Goal: Transaction & Acquisition: Purchase product/service

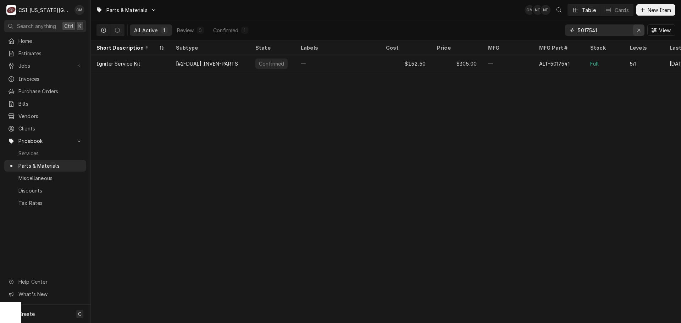
click at [637, 30] on icon "Erase input" at bounding box center [639, 30] width 4 height 5
click at [617, 32] on input "Dynamic Content Wrapper" at bounding box center [611, 29] width 67 height 11
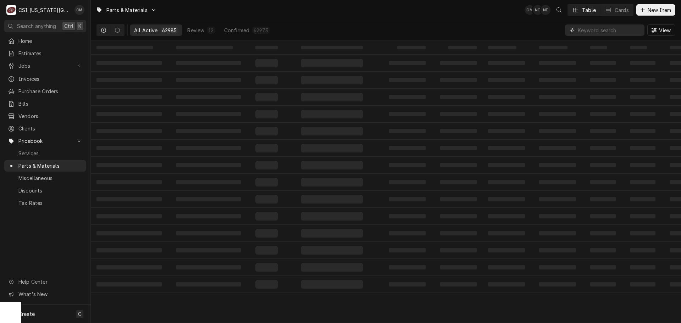
paste input "PER-83457"
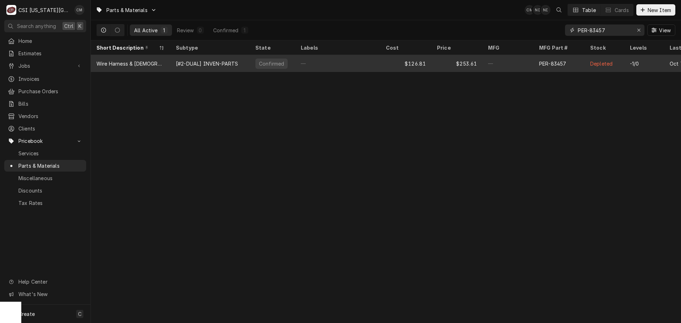
type input "PER-83457"
click at [305, 63] on div "—" at bounding box center [337, 63] width 85 height 17
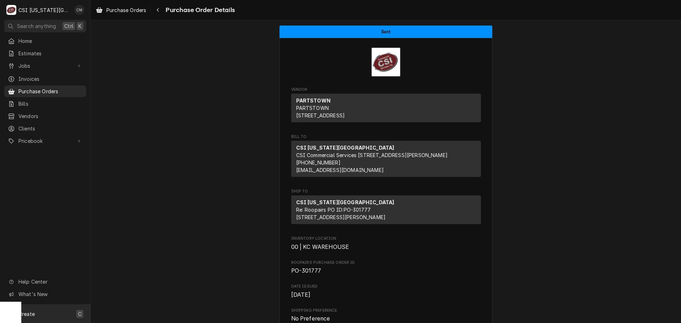
click at [58, 316] on div "Create C" at bounding box center [45, 314] width 90 height 18
click at [124, 287] on div "Purchase Order" at bounding box center [133, 288] width 48 height 7
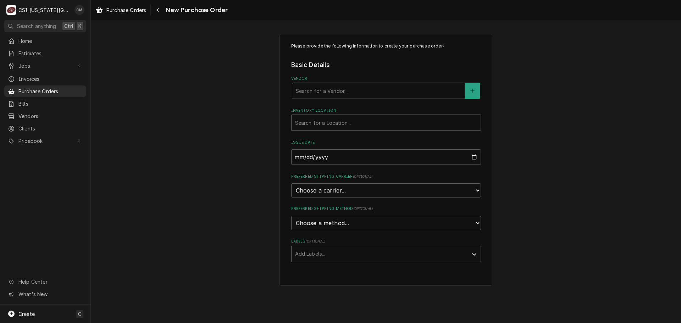
click at [357, 89] on div "Vendor" at bounding box center [378, 90] width 165 height 13
type input "key"
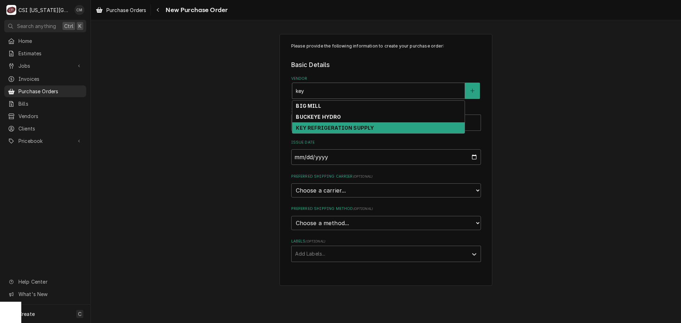
click at [358, 126] on strong "KEY REFRIGERATION SUPPLY" at bounding box center [335, 128] width 78 height 6
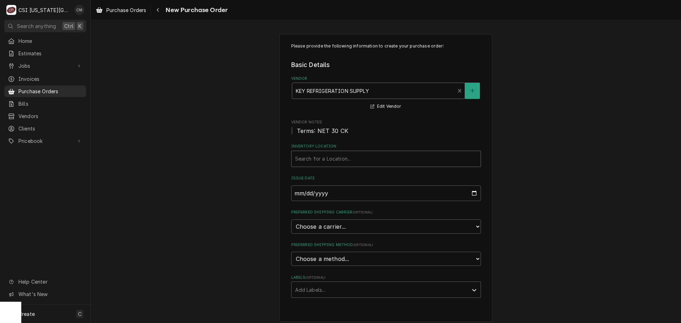
click at [355, 157] on div "Inventory Location" at bounding box center [386, 158] width 182 height 13
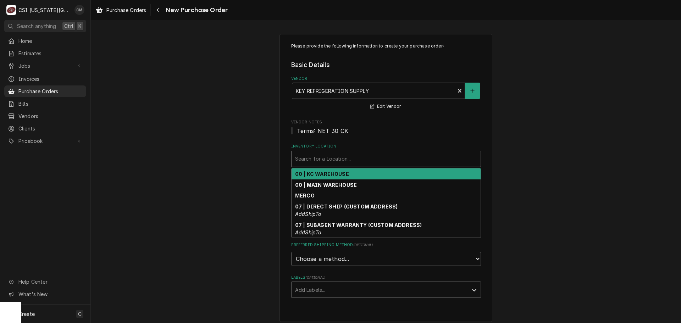
click at [355, 173] on div "00 | KC WAREHOUSE" at bounding box center [386, 173] width 189 height 11
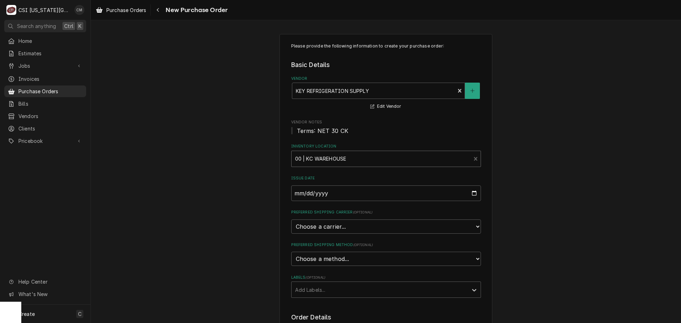
scroll to position [35, 0]
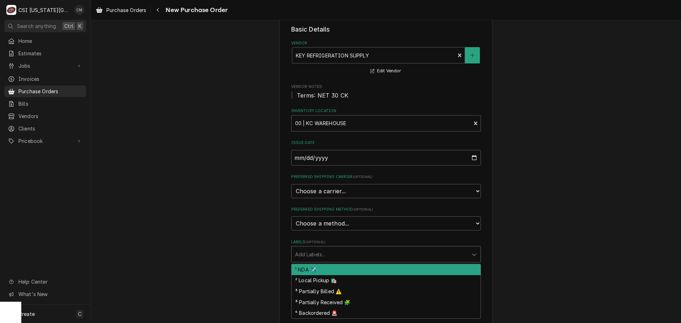
click at [381, 256] on div "Labels" at bounding box center [379, 254] width 169 height 13
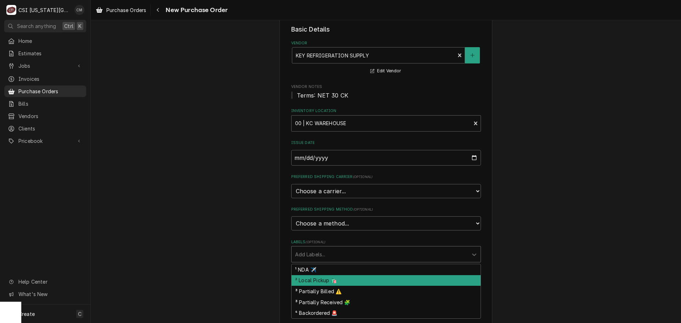
click at [378, 279] on div "² Local Pickup 🛍️" at bounding box center [386, 280] width 189 height 11
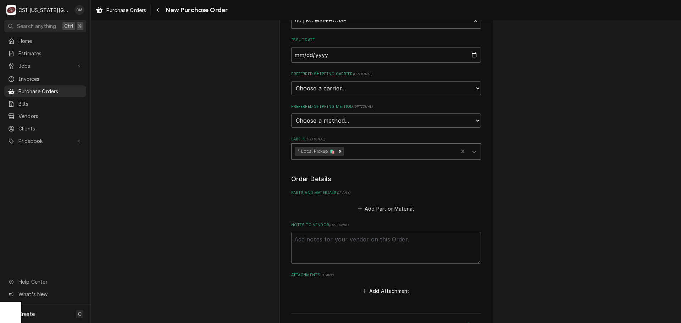
scroll to position [142, 0]
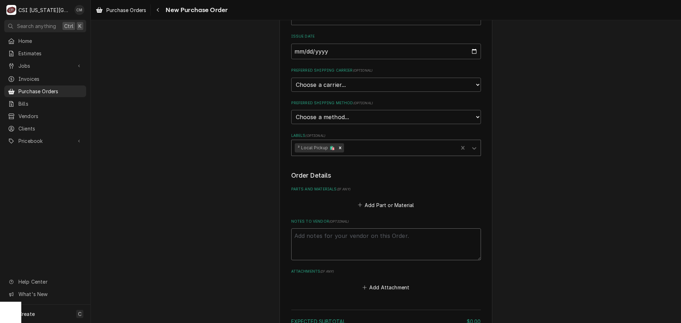
click at [376, 240] on textarea "Notes to Vendor ( optional )" at bounding box center [386, 244] width 190 height 32
type textarea "x"
type textarea "J"
type textarea "x"
type textarea "Jo"
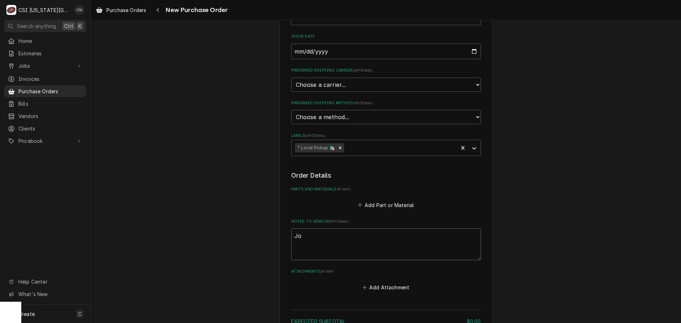
type textarea "x"
type textarea "Joe"
type textarea "x"
type textarea "Joey"
type textarea "x"
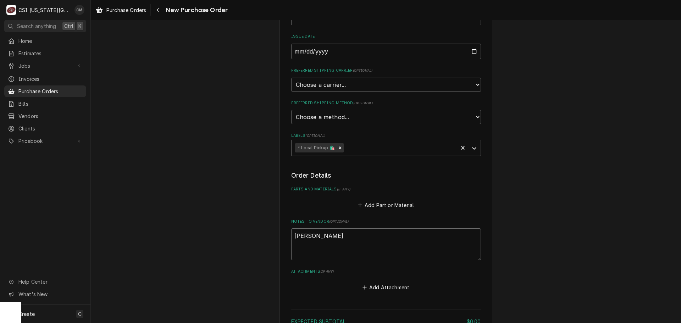
type textarea "Joey."
type textarea "x"
type textarea "Joey."
click at [410, 241] on textarea "Joey." at bounding box center [386, 244] width 190 height 32
type textarea "x"
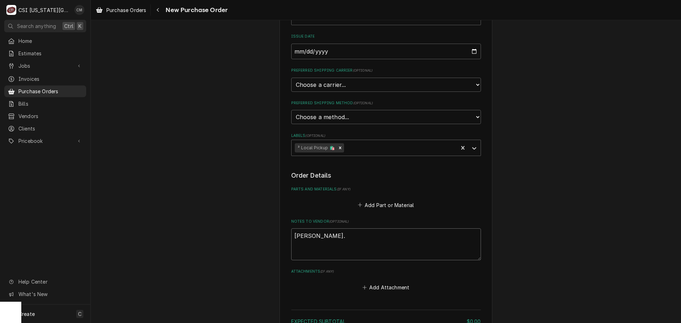
type textarea "Joey. a"
type textarea "x"
type textarea "Joey. ap"
type textarea "x"
type textarea "Joey. app"
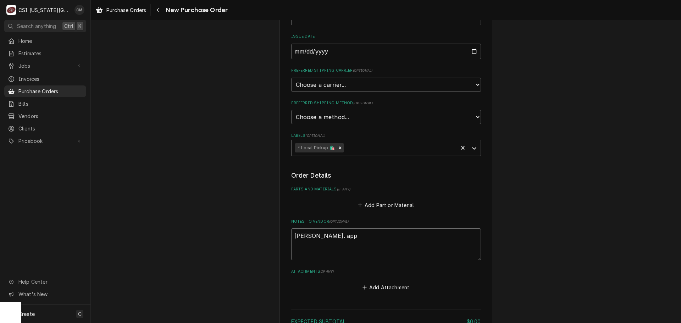
type textarea "x"
type textarea "Joey. appr"
type textarea "x"
type textarea "Joey. appro"
type textarea "x"
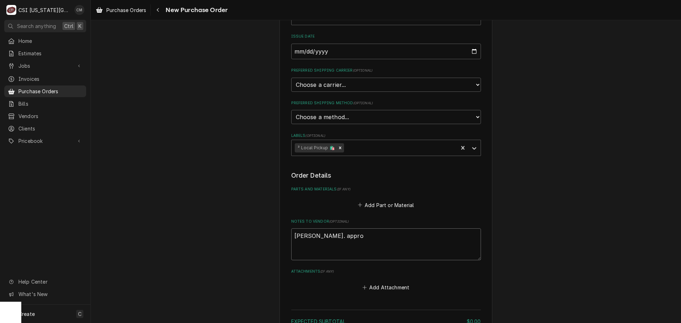
type textarea "Joey. approv"
type textarea "x"
type textarea "Joey. approve"
type textarea "x"
type textarea "Joey. approved"
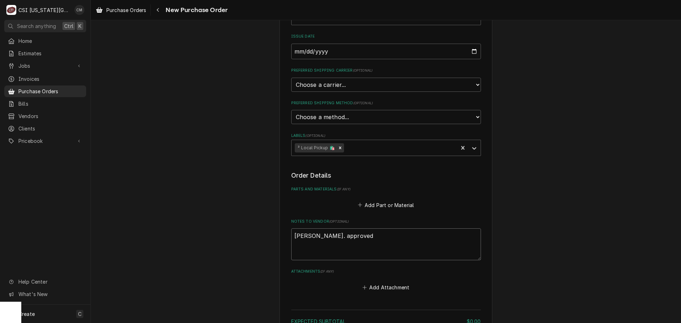
type textarea "x"
type textarea "Joey. approved"
type textarea "x"
type textarea "Joey. approved b"
type textarea "x"
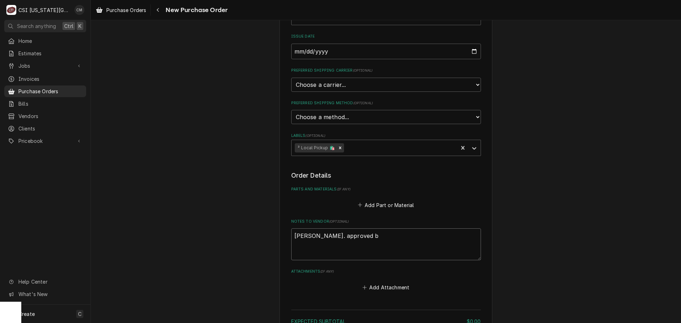
type textarea "Joey. approved by"
type textarea "x"
type textarea "Joey. approved by"
type textarea "x"
type textarea "Joey. approved by p"
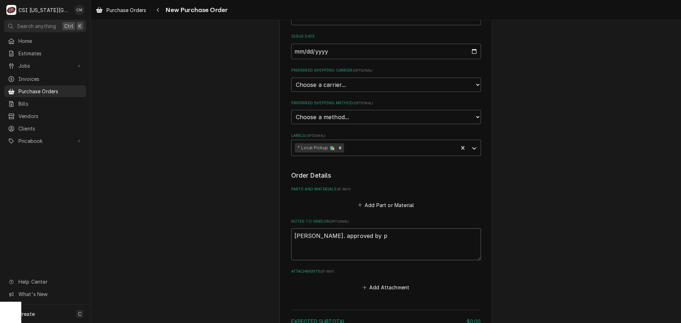
type textarea "x"
type textarea "Joey. approved by ph"
type textarea "x"
type textarea "Joey. approved by phi"
type textarea "x"
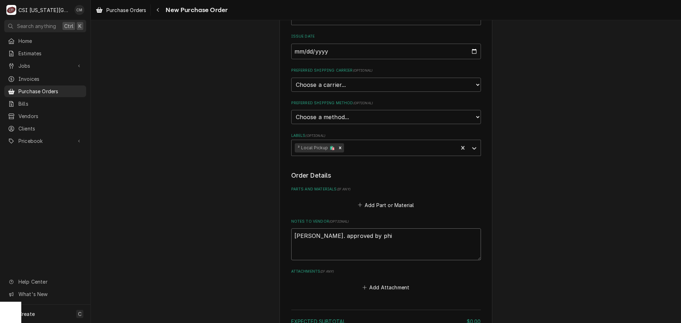
type textarea "Joey. approved by phil"
type textarea "x"
type textarea "Joey. approved by phill"
type textarea "x"
type textarea "Joey. approved by phil"
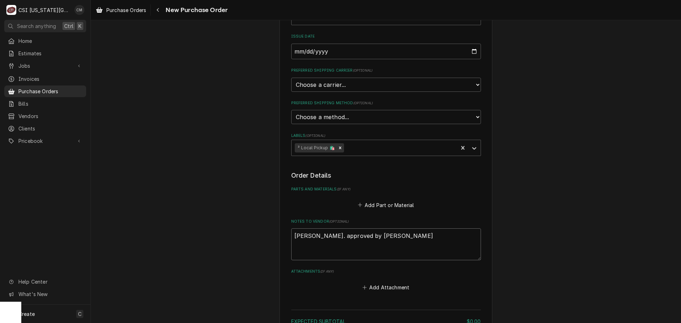
type textarea "x"
type textarea "Joey. approved by phil."
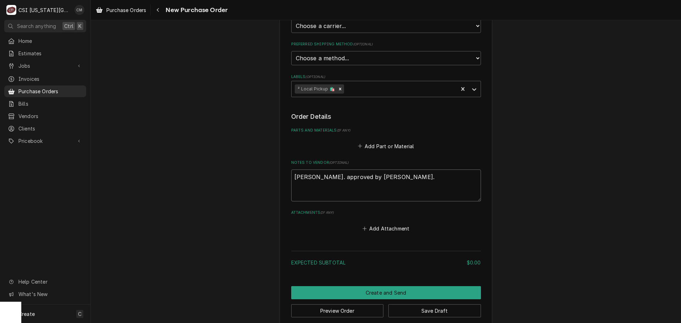
scroll to position [210, 0]
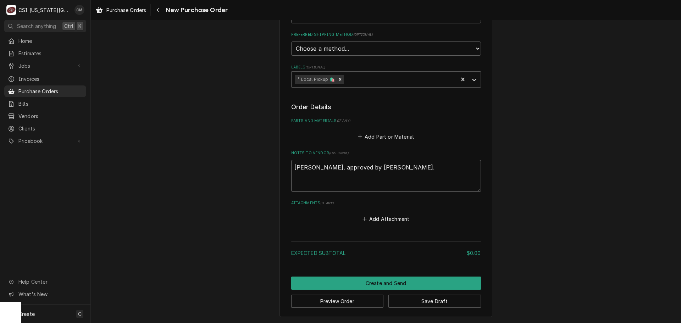
click at [292, 169] on textarea "Joey. approved by phil." at bounding box center [386, 176] width 190 height 32
type textarea "x"
type textarea "TJoey. approved by phil."
type textarea "x"
type textarea "ToJoey. approved by phil."
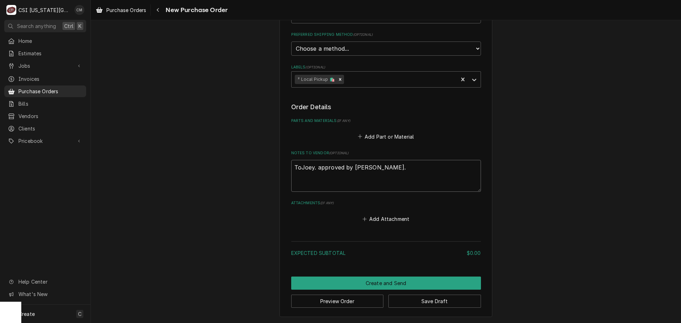
type textarea "x"
type textarea "TorJoey. approved by phil."
type textarea "x"
type textarea "TorcJoey. approved by phil."
type textarea "x"
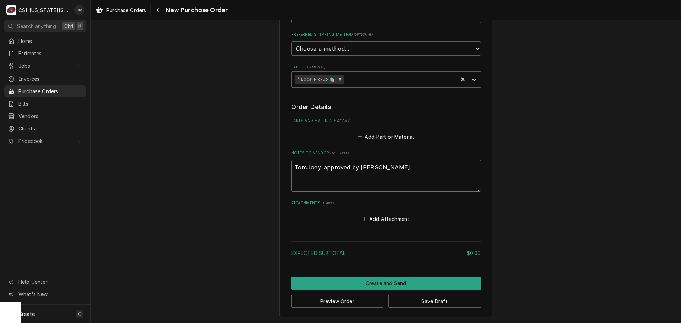
type textarea "TorchJoey. approved by phil."
type textarea "x"
type textarea "TorcJoey. approved by phil."
type textarea "x"
type textarea "TorchJoey. approved by phil."
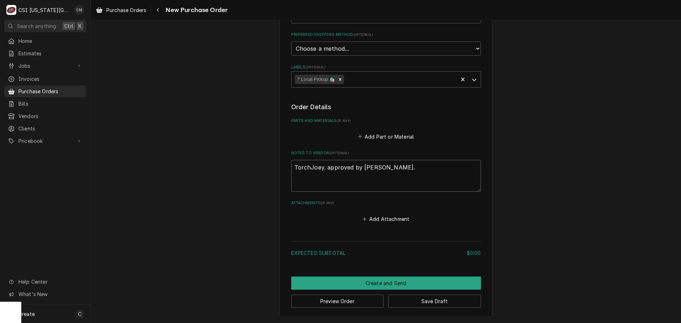
type textarea "x"
type textarea "Torch Joey. approved by phil."
type textarea "x"
type textarea "Torch rJoey. approved by phil."
type textarea "x"
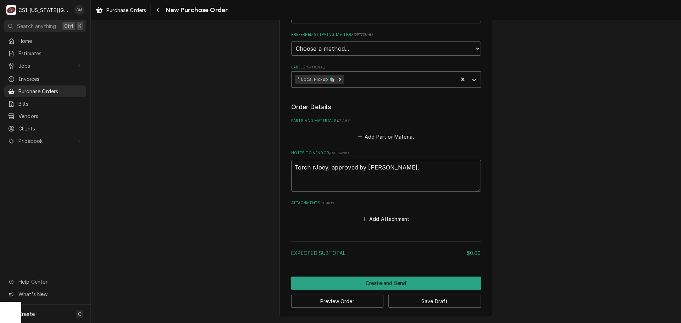
type textarea "Torch reJoey. approved by phil."
type textarea "x"
type textarea "Torch regJoey. approved by phil."
type textarea "x"
type textarea "Torch reguJoey. approved by phil."
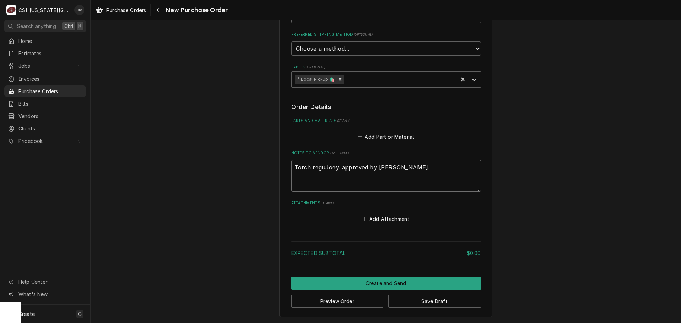
type textarea "x"
type textarea "Torch regulJoey. approved by phil."
type textarea "x"
type textarea "Torch regulaJoey. approved by phil."
type textarea "x"
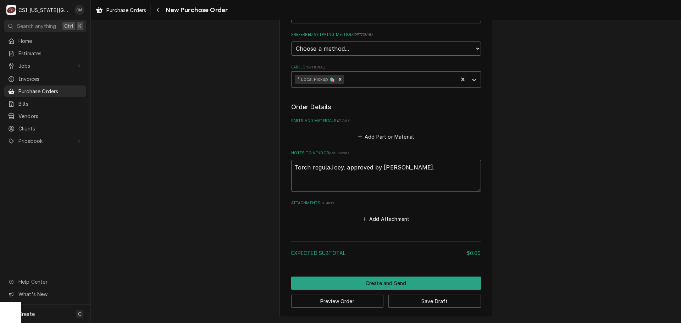
type textarea "Torch regulatJoey. approved by phil."
type textarea "x"
type textarea "Torch regulatoJoey. approved by phil."
type textarea "x"
type textarea "Torch regulatorJoey. approved by phil."
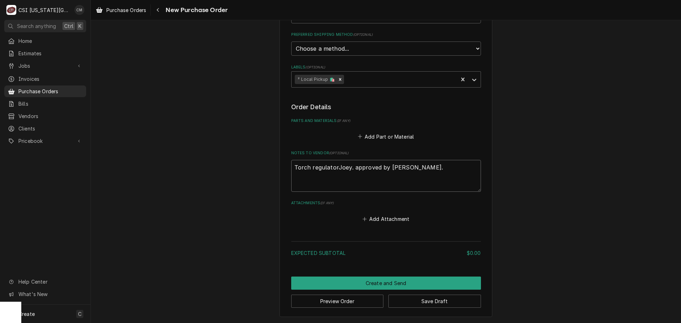
type textarea "x"
type textarea "Torch regulator Joey. approved by phil."
type textarea "x"
type textarea "Torch regulator fJoey. approved by phil."
type textarea "x"
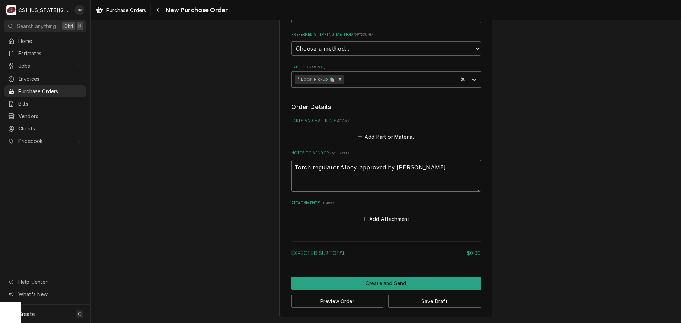
type textarea "Torch regulator foJoey. approved by phil."
type textarea "x"
type textarea "Torch regulator forJoey. approved by phil."
type textarea "x"
click at [413, 170] on textarea "Torch regulator for Joey. approved by phil." at bounding box center [386, 176] width 190 height 32
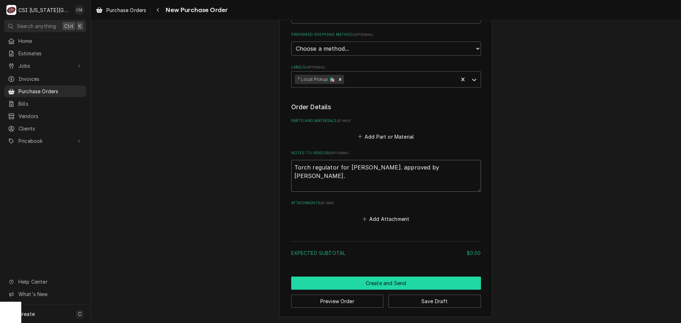
type textarea "Torch regulator for Joey. approved by phil."
click at [407, 281] on button "Create and Send" at bounding box center [386, 283] width 190 height 13
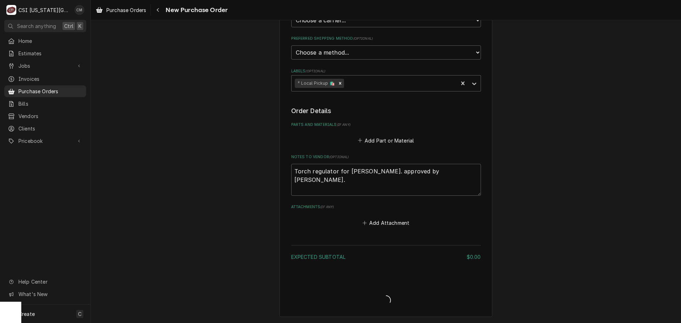
scroll to position [206, 0]
type textarea "x"
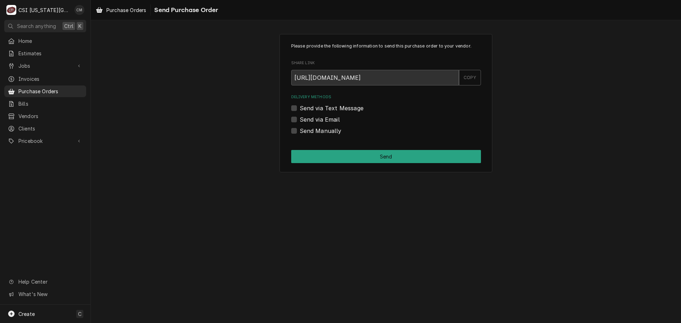
click at [300, 130] on label "Send Manually" at bounding box center [321, 131] width 42 height 9
click at [300, 130] on input "Send Manually" at bounding box center [395, 135] width 190 height 16
checkbox input "true"
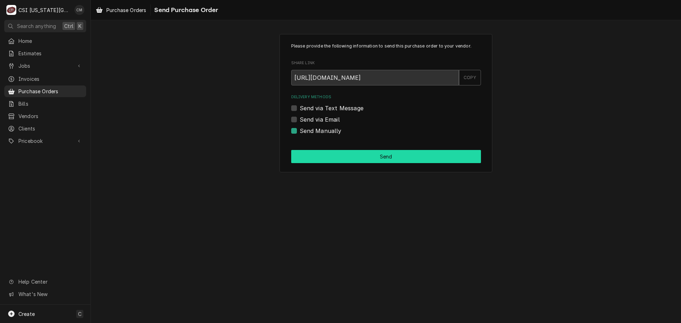
click at [380, 155] on button "Send" at bounding box center [386, 156] width 190 height 13
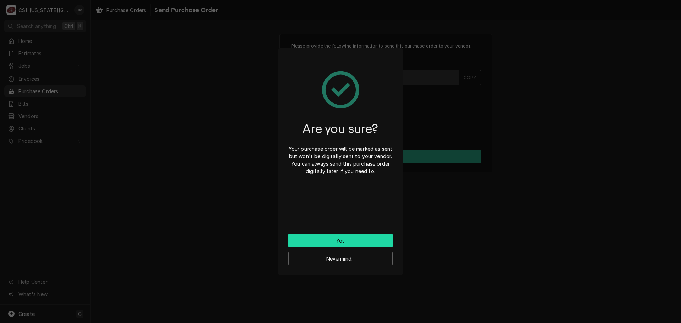
click at [358, 242] on button "Yes" at bounding box center [340, 240] width 104 height 13
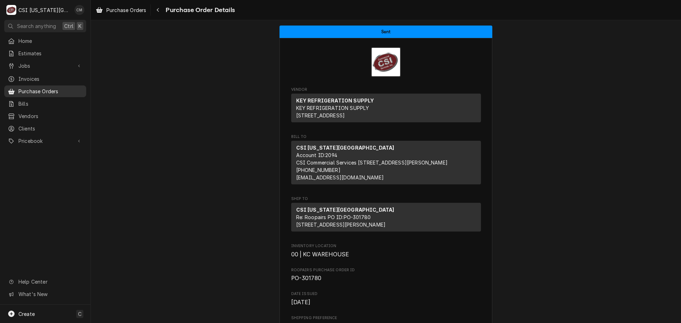
click at [52, 88] on span "Purchase Orders" at bounding box center [50, 91] width 64 height 7
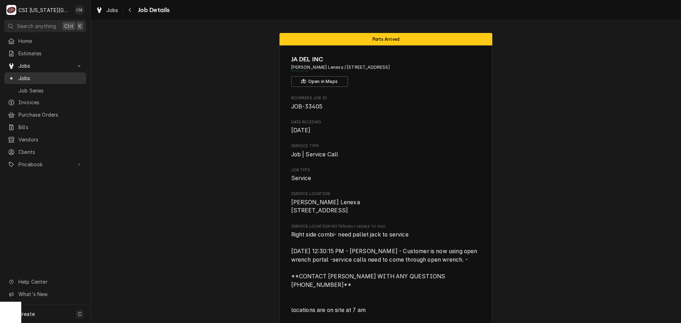
click at [25, 74] on span "Jobs" at bounding box center [50, 77] width 64 height 7
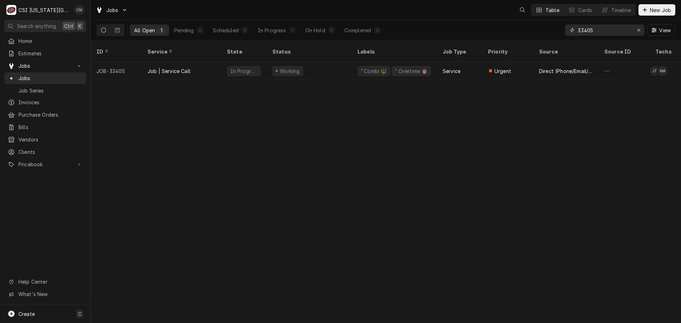
click at [613, 31] on input "33405" at bounding box center [604, 29] width 53 height 11
click at [636, 29] on div "Erase input" at bounding box center [638, 30] width 7 height 7
click at [606, 30] on input "Dynamic Content Wrapper" at bounding box center [611, 29] width 67 height 11
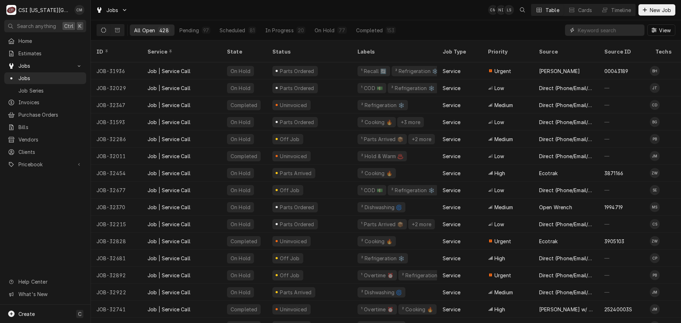
paste input "300806"
type input "300806"
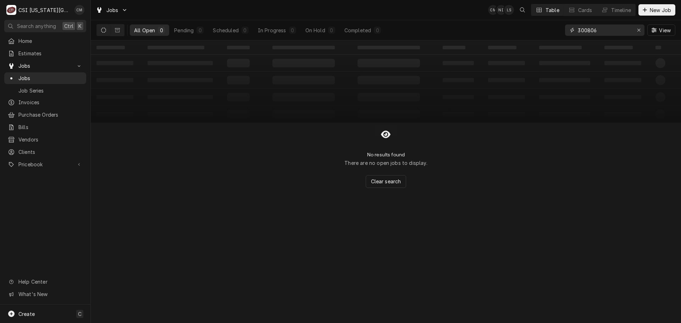
drag, startPoint x: 598, startPoint y: 32, endPoint x: 566, endPoint y: 31, distance: 32.3
click at [566, 31] on div "300806" at bounding box center [604, 29] width 79 height 11
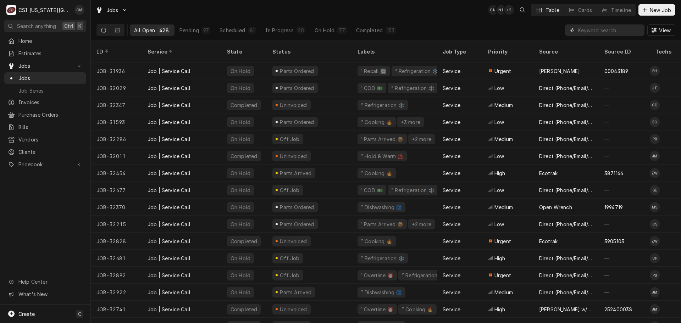
click at [586, 29] on input "Dynamic Content Wrapper" at bounding box center [609, 29] width 63 height 11
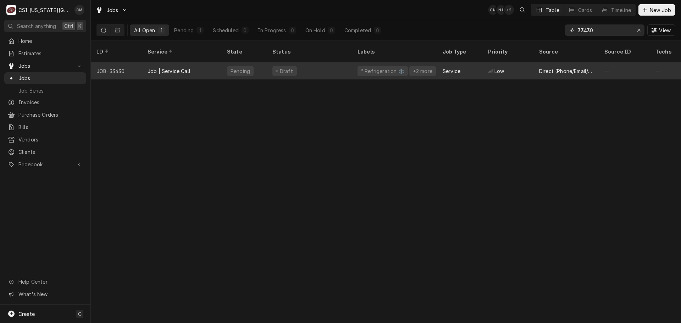
type input "33430"
click at [338, 66] on div "Draft" at bounding box center [309, 70] width 85 height 17
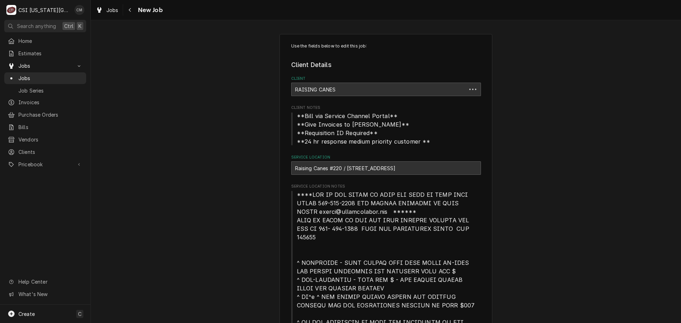
type textarea "x"
click at [41, 75] on span "Jobs" at bounding box center [50, 77] width 64 height 7
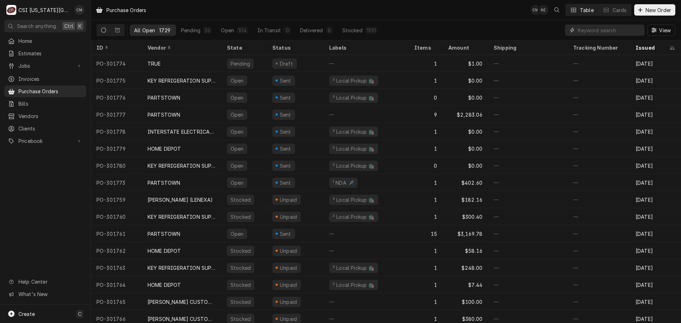
click at [596, 32] on input "Dynamic Content Wrapper" at bounding box center [609, 29] width 63 height 11
paste input "[PHONE_NUMBER]"
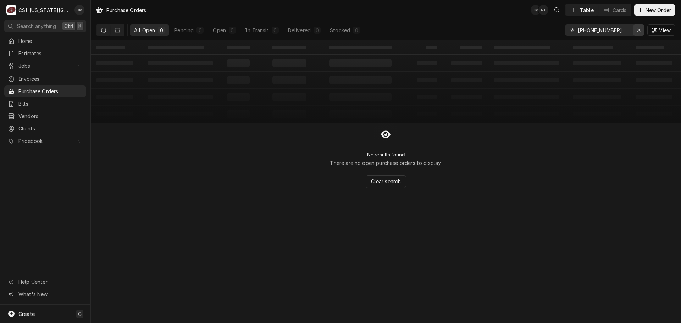
type input "[PHONE_NUMBER]"
click at [639, 29] on icon "Erase input" at bounding box center [638, 30] width 3 height 3
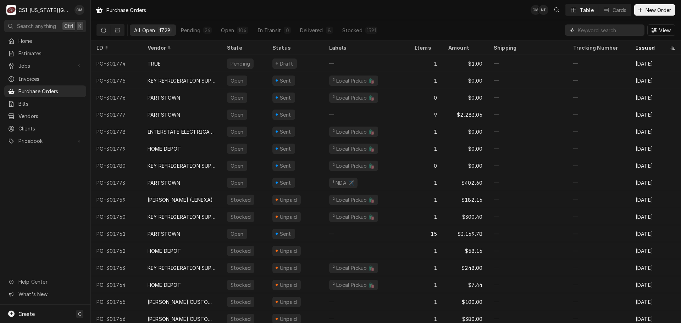
click at [603, 31] on input "Dynamic Content Wrapper" at bounding box center [609, 29] width 63 height 11
click at [56, 313] on div "Create C" at bounding box center [45, 314] width 90 height 18
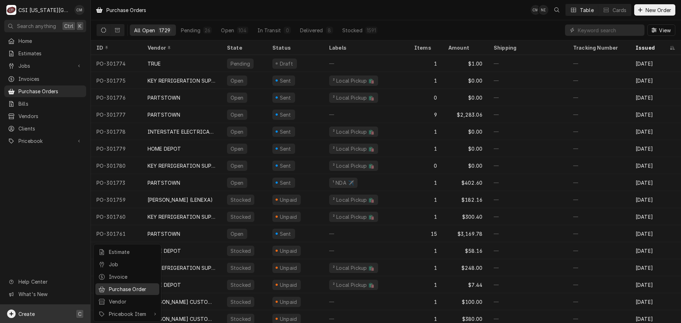
click at [128, 290] on div "Purchase Order" at bounding box center [133, 288] width 48 height 7
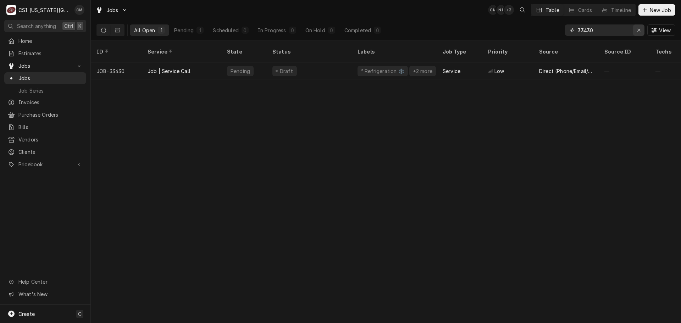
click at [638, 29] on icon "Erase input" at bounding box center [639, 30] width 4 height 5
click at [611, 29] on input "Dynamic Content Wrapper" at bounding box center [611, 29] width 67 height 11
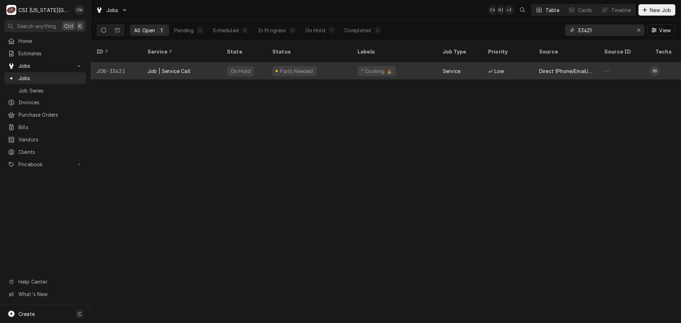
type input "33421"
click at [345, 65] on div "Parts Needed" at bounding box center [309, 70] width 85 height 17
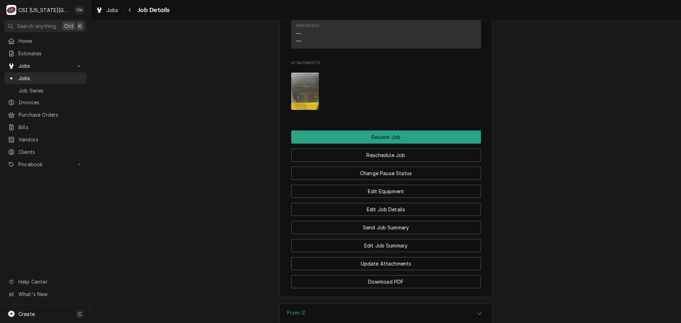
scroll to position [886, 0]
click at [402, 167] on button "Change Pause Status" at bounding box center [386, 173] width 190 height 13
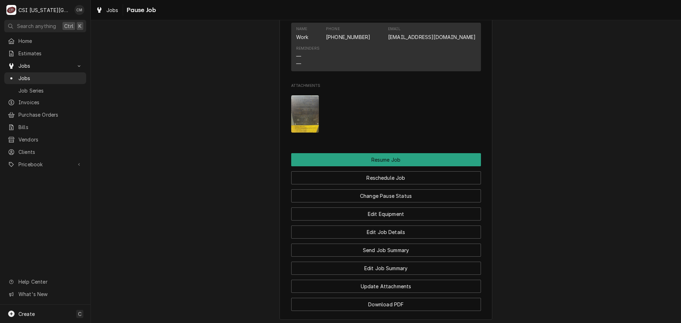
scroll to position [850, 0]
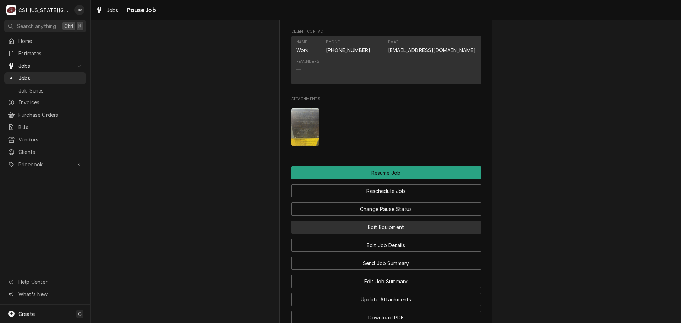
click at [432, 221] on button "Edit Equipment" at bounding box center [386, 227] width 190 height 13
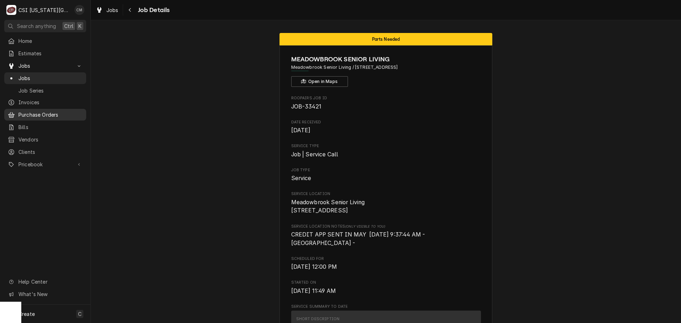
click at [48, 112] on span "Purchase Orders" at bounding box center [50, 114] width 64 height 7
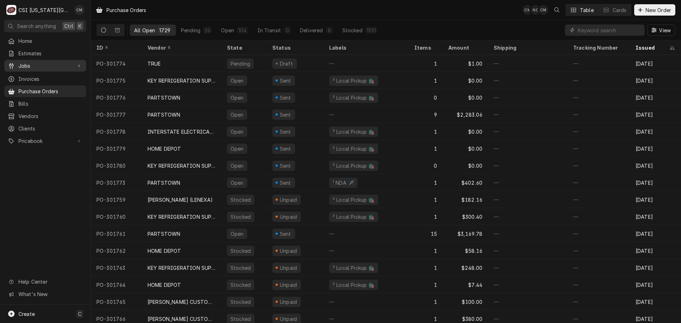
click at [33, 65] on span "Jobs" at bounding box center [45, 65] width 54 height 7
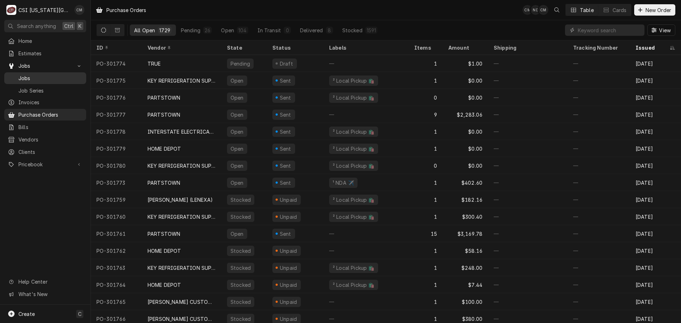
click at [34, 76] on span "Jobs" at bounding box center [50, 77] width 64 height 7
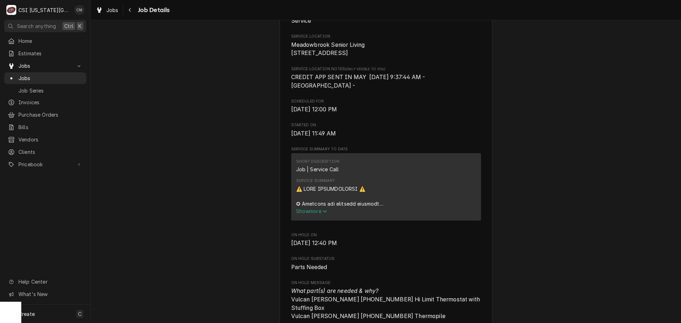
scroll to position [248, 0]
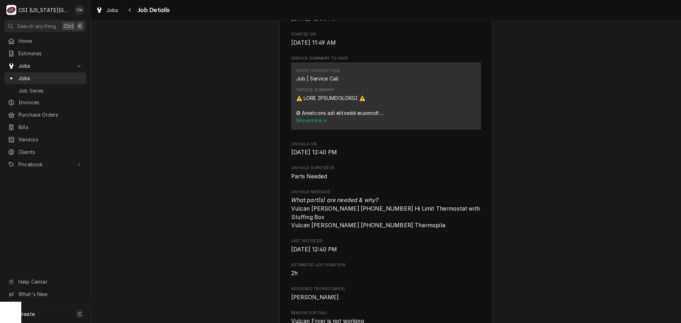
click at [312, 121] on span "Show more" at bounding box center [311, 120] width 31 height 6
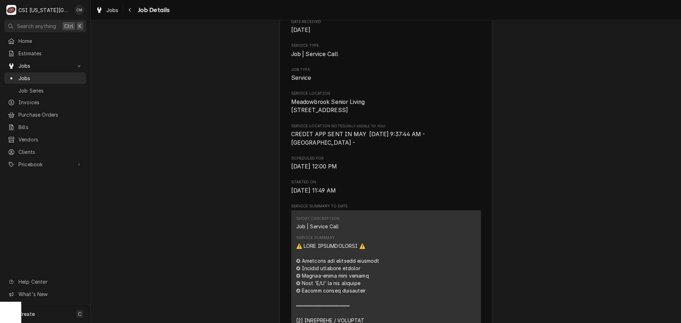
scroll to position [0, 0]
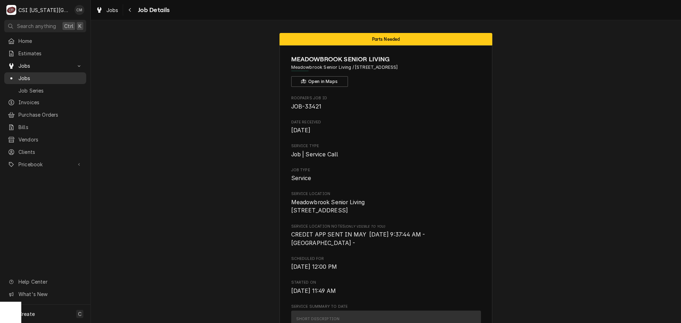
click at [43, 76] on span "Jobs" at bounding box center [50, 77] width 64 height 7
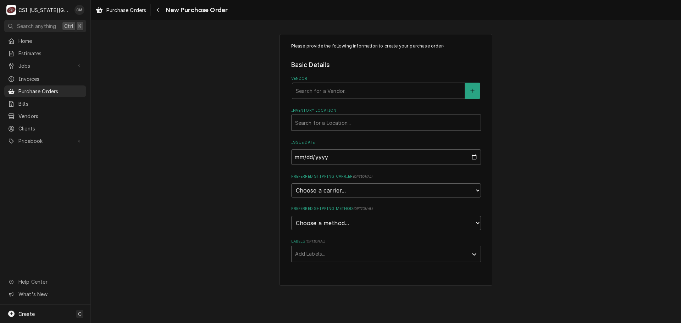
click at [369, 91] on div "Vendor" at bounding box center [378, 90] width 165 height 13
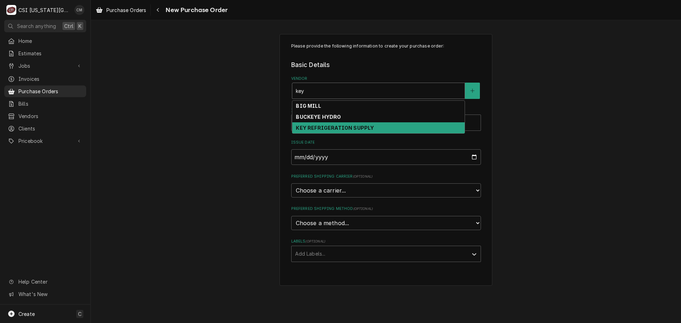
type input "key"
click at [537, 124] on div "Please provide the following information to create your purchase order: Basic D…" at bounding box center [386, 160] width 590 height 265
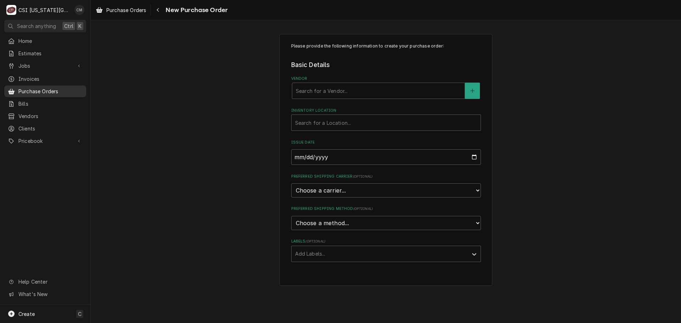
click at [51, 88] on span "Purchase Orders" at bounding box center [50, 91] width 64 height 7
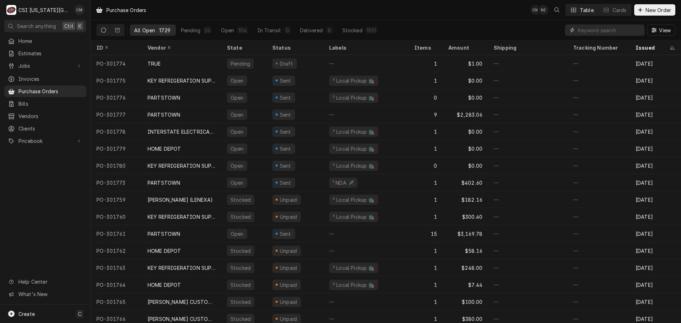
click at [589, 30] on input "Dynamic Content Wrapper" at bounding box center [609, 29] width 63 height 11
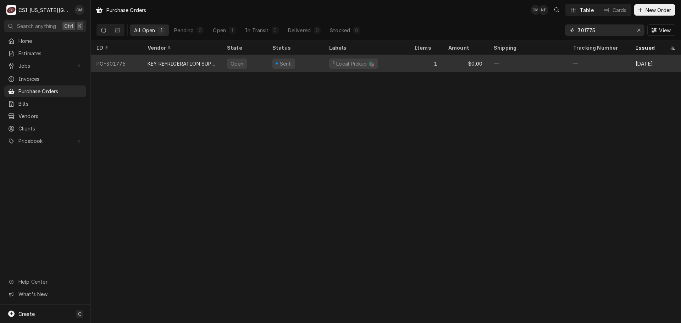
type input "301775"
click at [457, 68] on div "$0.00" at bounding box center [465, 63] width 45 height 17
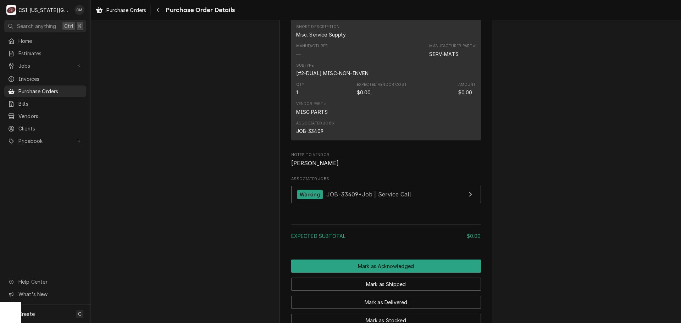
scroll to position [532, 0]
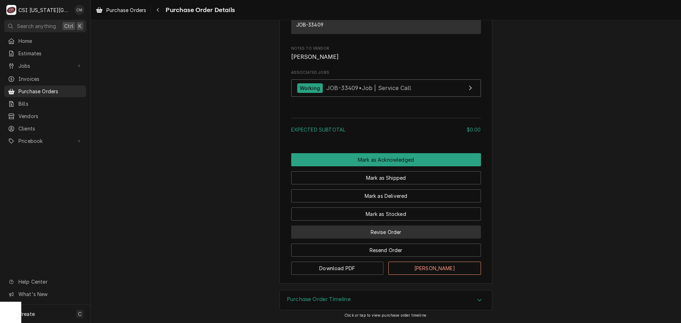
click at [412, 239] on button "Revise Order" at bounding box center [386, 232] width 190 height 13
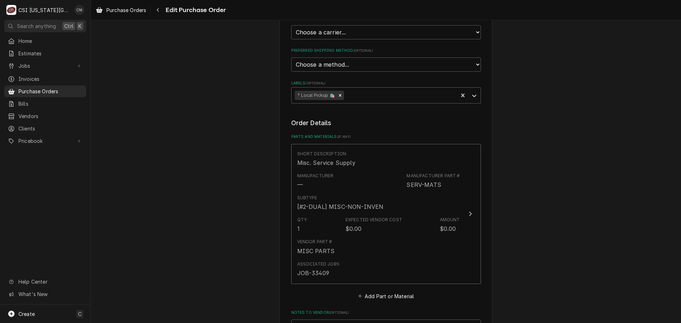
scroll to position [248, 0]
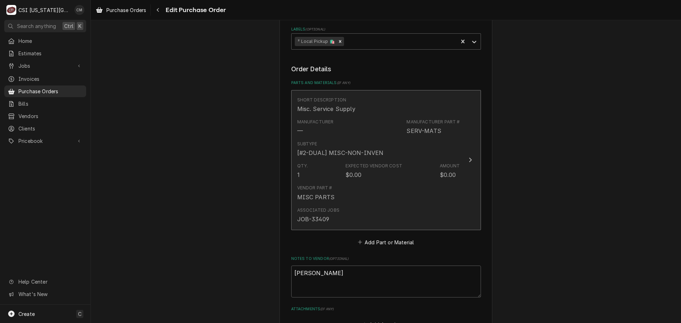
click at [420, 189] on div "Vendor Part # MISC PARTS" at bounding box center [378, 193] width 163 height 22
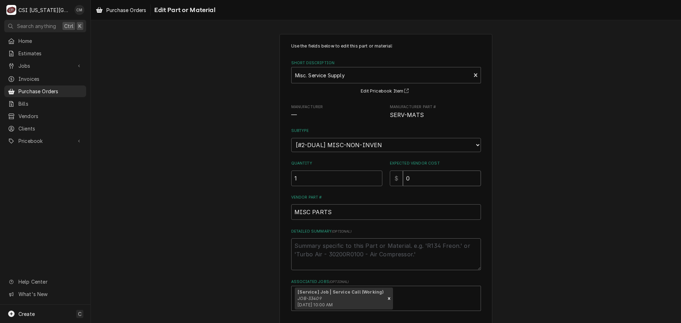
click at [430, 183] on input "0" at bounding box center [442, 179] width 78 height 16
type textarea "x"
type input "2"
type textarea "x"
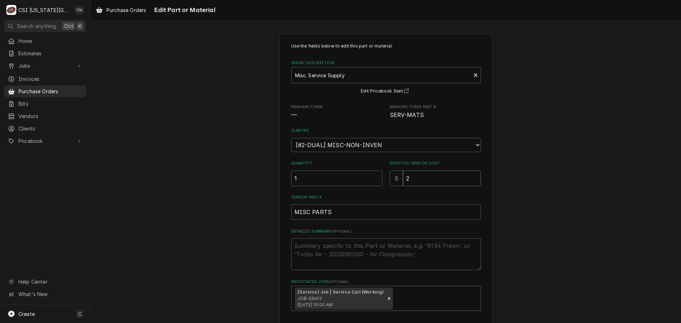
type input "21"
type textarea "x"
type input "21.9"
type textarea "x"
type input "21.99"
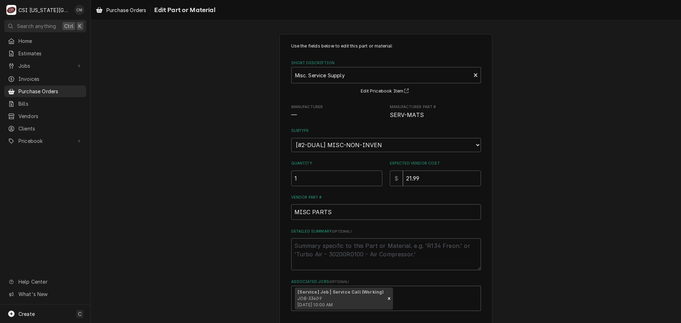
click at [367, 202] on div "Vendor Part # MISC PARTS" at bounding box center [386, 207] width 190 height 25
click at [387, 147] on select "Choose a subtype... [#2-DUAL] AFTERHRS-WH-CHG-2 [#2-DUAL] BEV-EQUIP [#2-DUAL] B…" at bounding box center [386, 145] width 190 height 14
click at [374, 74] on div "Short Description" at bounding box center [381, 75] width 172 height 13
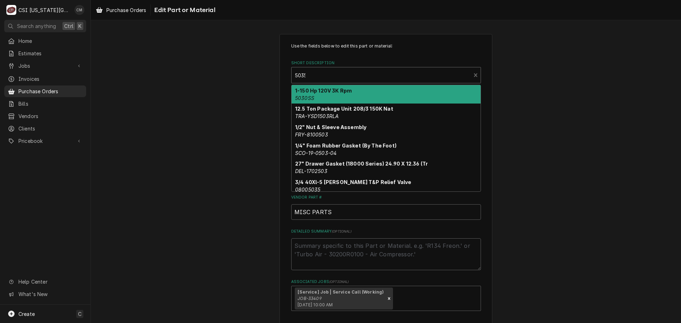
type input "50352"
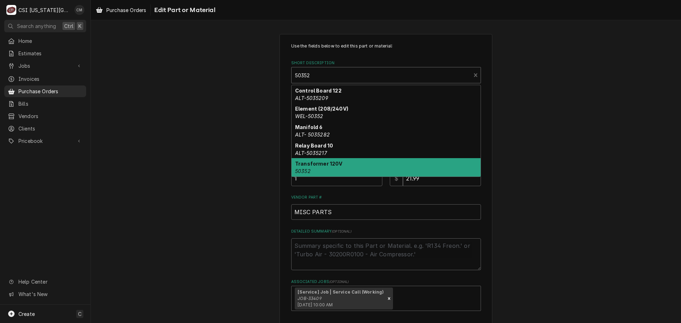
click at [353, 165] on div "Transformer 120V 50352" at bounding box center [386, 167] width 189 height 18
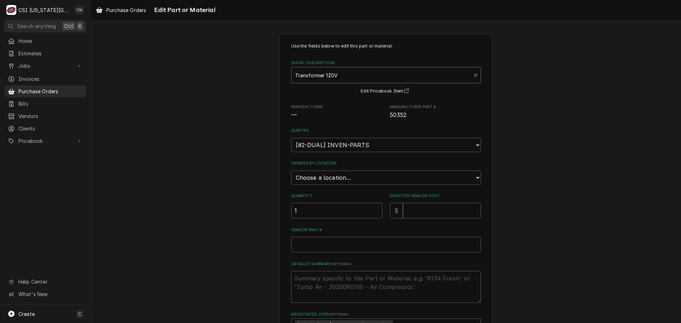
type textarea "x"
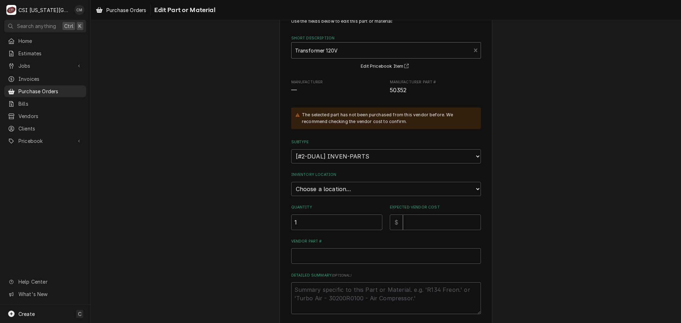
scroll to position [35, 0]
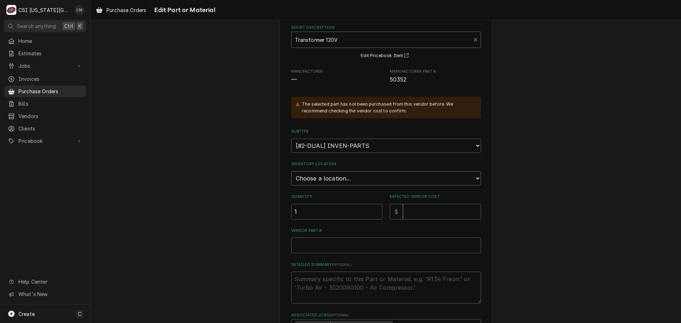
click at [384, 175] on select "Choose a location... 00 | KC WAREHOUSE 00 | MAIN WAREHOUSE 01 | BRIAN BREAZIER …" at bounding box center [386, 178] width 190 height 14
select select "2694"
click at [291, 171] on select "Choose a location... 00 | KC WAREHOUSE 00 | MAIN WAREHOUSE 01 | BRIAN BREAZIER …" at bounding box center [386, 178] width 190 height 14
click at [358, 247] on input "Vendor Part #" at bounding box center [386, 246] width 190 height 16
paste input "00-410840-00002"
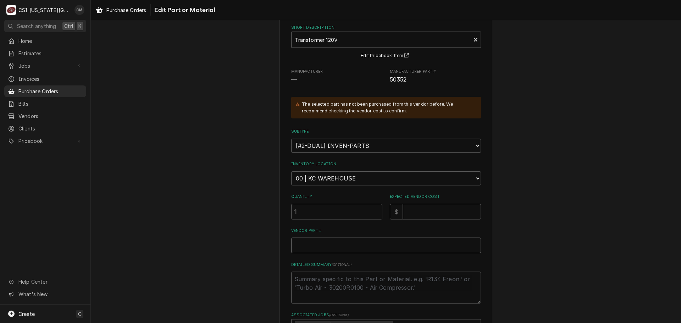
type textarea "x"
type input "00-410840-00002"
drag, startPoint x: 355, startPoint y: 247, endPoint x: 271, endPoint y: 248, distance: 84.1
click at [271, 248] on div "Use the fields below to edit this part or material: Short Description Transform…" at bounding box center [386, 199] width 590 height 414
type textarea "x"
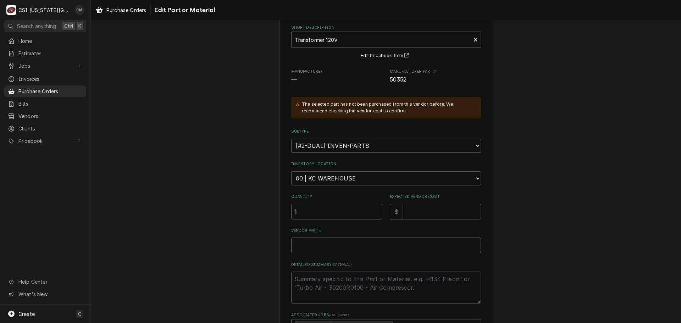
type textarea "x"
type input "5"
type textarea "x"
type input "50"
type textarea "x"
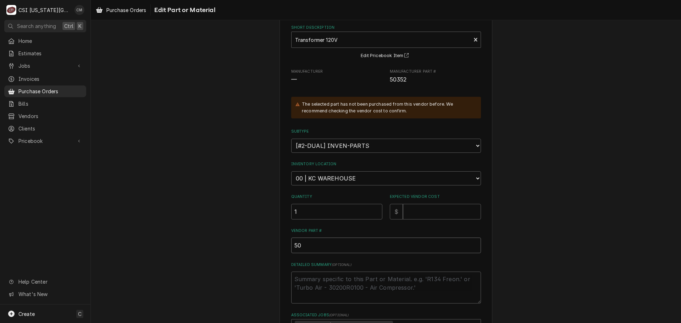
type input "503"
type textarea "x"
type input "5035"
type textarea "x"
type input "50352"
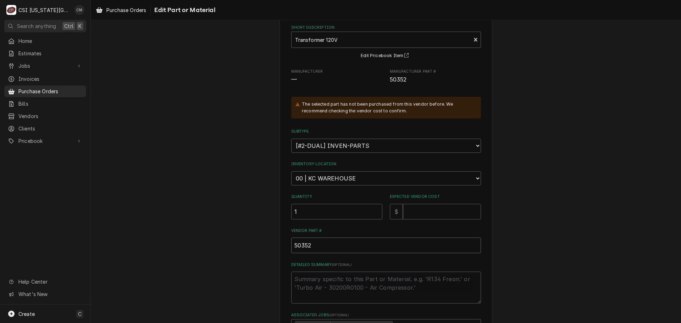
type textarea "x"
type input "503521"
type textarea "x"
type input "50352"
click at [369, 285] on textarea "Detailed Summary ( optional )" at bounding box center [386, 288] width 190 height 32
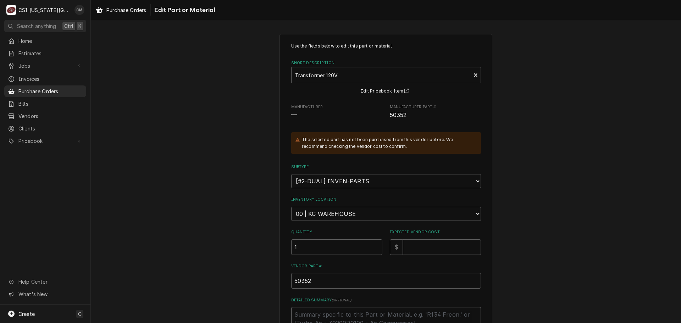
scroll to position [118, 0]
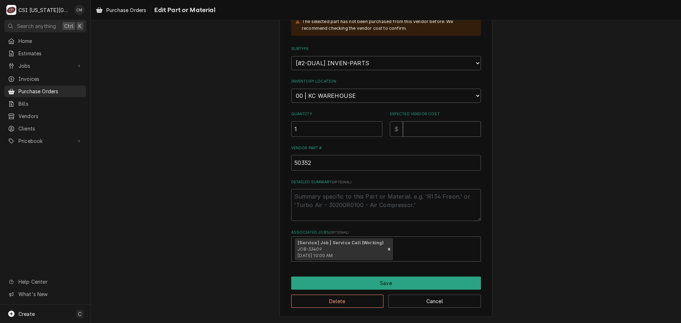
click at [422, 125] on input "Expected Vendor Cost" at bounding box center [442, 129] width 78 height 16
type textarea "x"
type input "2"
type textarea "x"
type input "21"
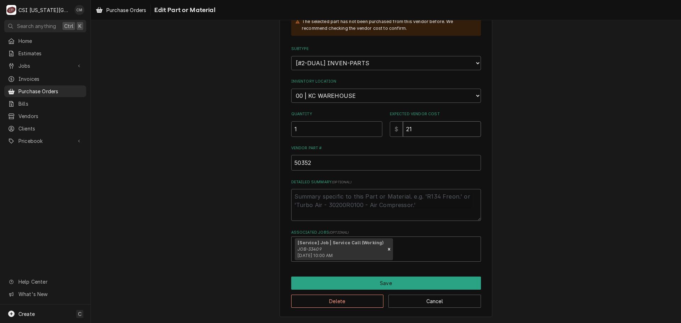
type textarea "x"
type input "21.9"
type textarea "x"
type input "21.99"
click at [394, 244] on div "Associated Jobs" at bounding box center [435, 249] width 82 height 13
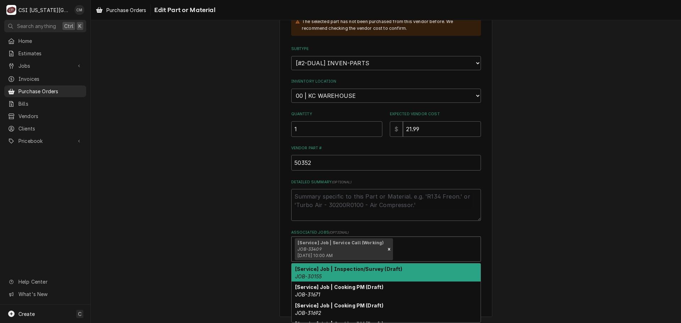
click at [510, 239] on div "Use the fields below to edit this part or material: Short Description Transform…" at bounding box center [386, 117] width 590 height 414
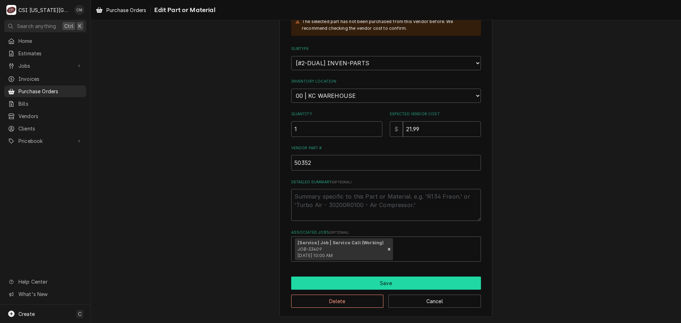
click at [422, 282] on button "Save" at bounding box center [386, 283] width 190 height 13
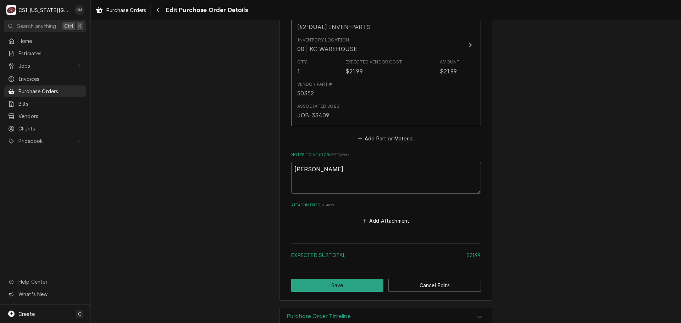
scroll to position [392, 0]
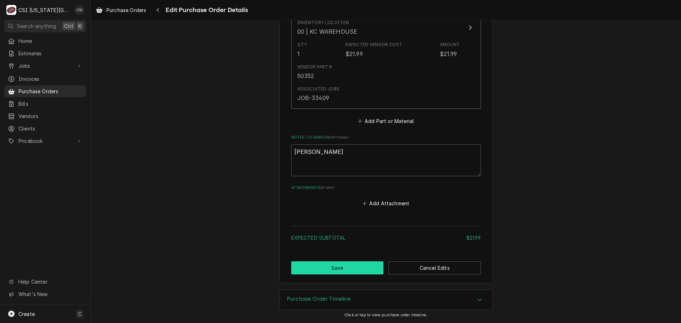
click at [357, 269] on button "Save" at bounding box center [337, 267] width 93 height 13
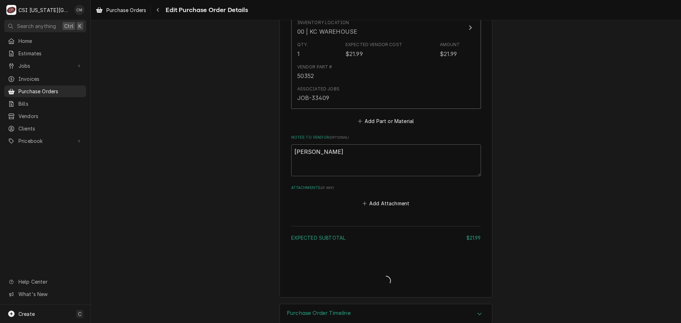
type textarea "x"
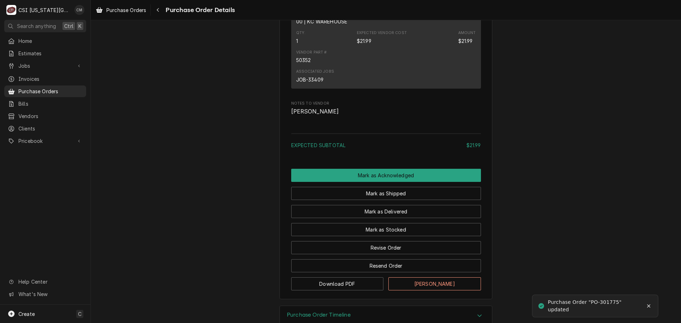
scroll to position [535, 0]
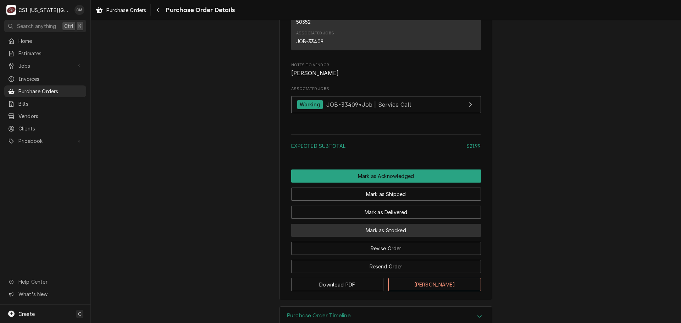
click at [400, 237] on button "Mark as Stocked" at bounding box center [386, 230] width 190 height 13
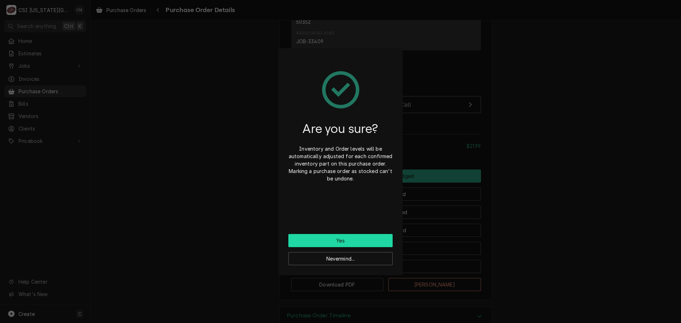
click at [370, 240] on button "Yes" at bounding box center [340, 240] width 104 height 13
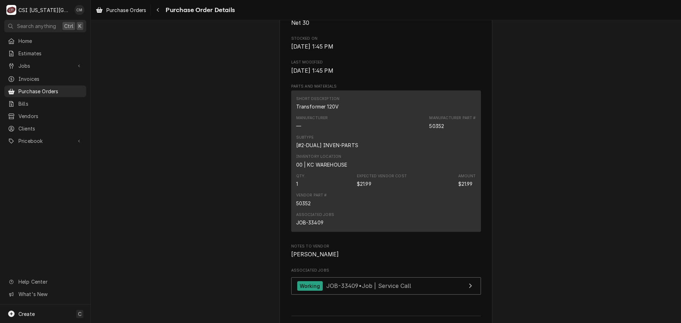
scroll to position [308, 0]
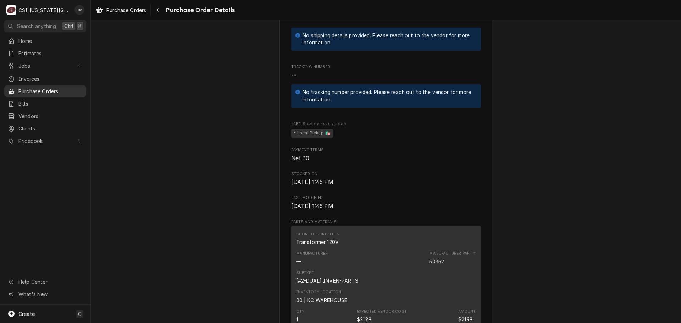
click at [32, 88] on span "Purchase Orders" at bounding box center [50, 91] width 64 height 7
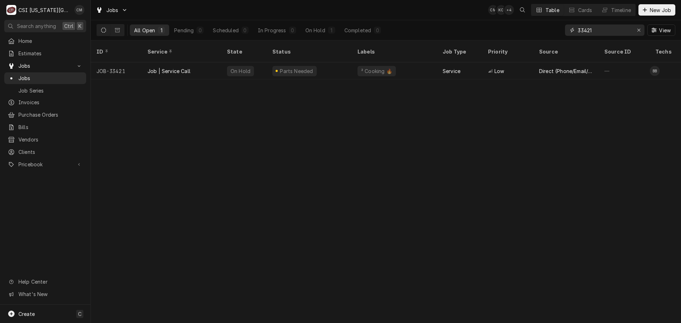
drag, startPoint x: 604, startPoint y: 30, endPoint x: 538, endPoint y: 29, distance: 65.6
click at [538, 29] on div "All Open 1 Pending 0 Scheduled 0 In Progress 0 On Hold 1 Completed 0 33421 View" at bounding box center [385, 30] width 579 height 20
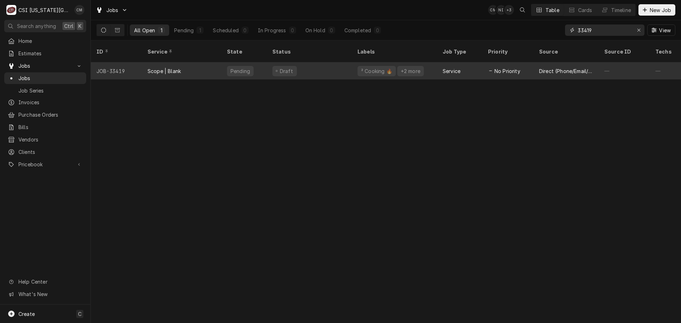
type input "33419"
click at [332, 68] on div "Draft" at bounding box center [309, 70] width 85 height 17
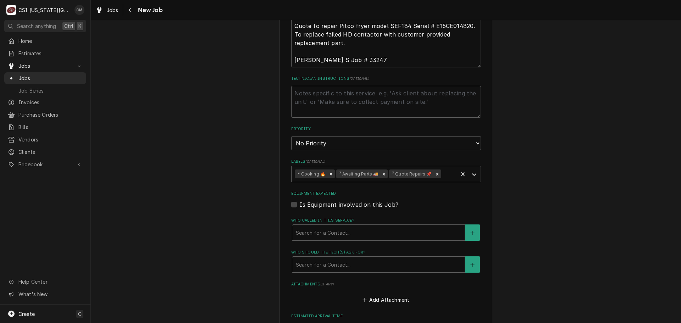
scroll to position [587, 0]
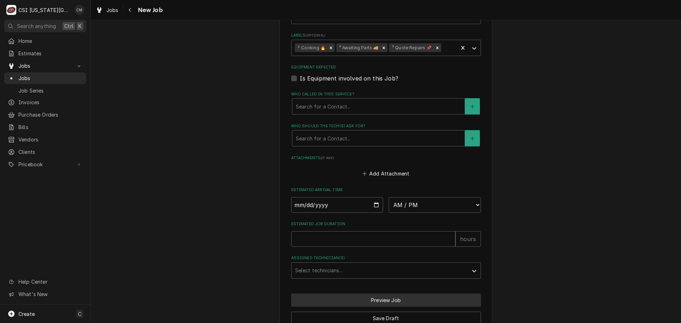
click at [396, 294] on button "Preview Job" at bounding box center [386, 300] width 190 height 13
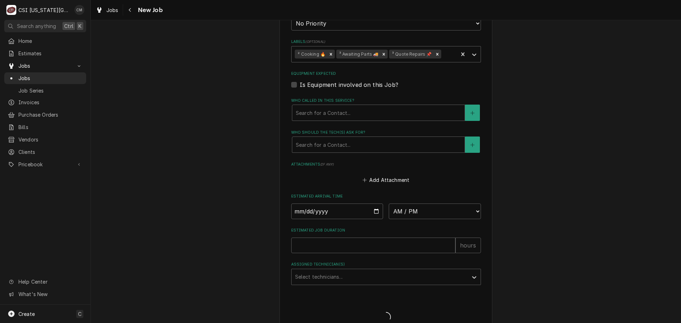
type textarea "x"
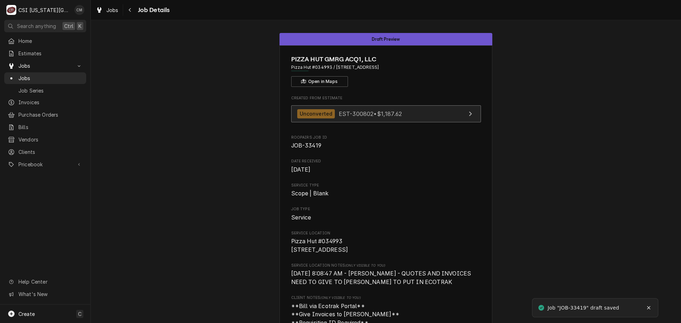
click at [332, 115] on div "Unconverted EST-300802 • $1,187.62" at bounding box center [349, 114] width 105 height 10
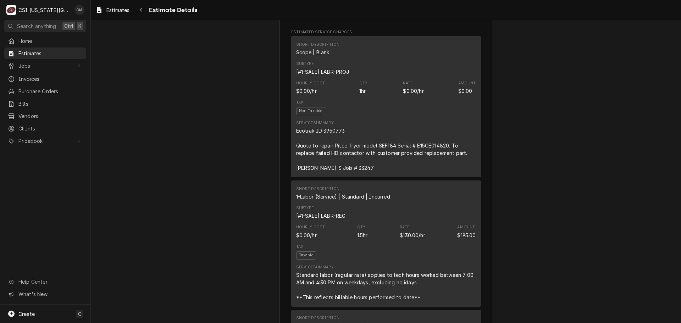
scroll to position [426, 0]
drag, startPoint x: 410, startPoint y: 161, endPoint x: 444, endPoint y: 161, distance: 33.7
click at [444, 161] on div "Ecotrak ID 3950773 Quote to repair Pitco fryer model SEF184 Serial # E15CE01482…" at bounding box center [386, 149] width 180 height 45
drag, startPoint x: 372, startPoint y: 162, endPoint x: 391, endPoint y: 164, distance: 18.9
click at [391, 164] on div "Ecotrak ID 3950773 Quote to repair Pitco fryer model SEF184 Serial # E15CE01482…" at bounding box center [386, 149] width 180 height 45
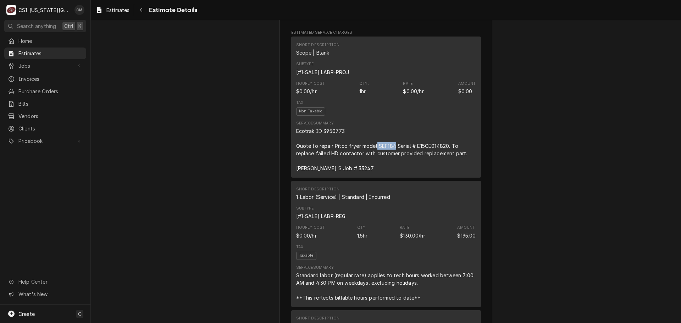
copy div "SEF184"
click at [408, 137] on div "Service Summary Ecotrak ID 3950773 Quote to repair Pitco fryer model SEF184 Ser…" at bounding box center [386, 146] width 180 height 51
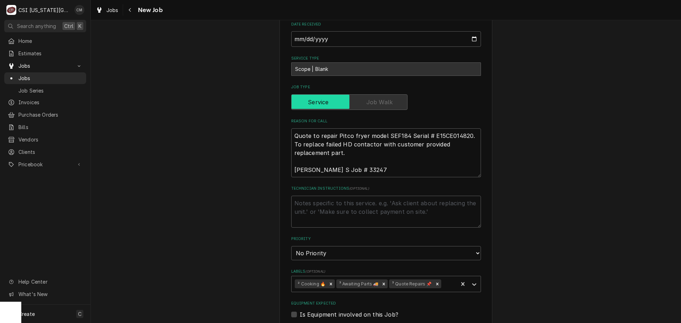
scroll to position [355, 0]
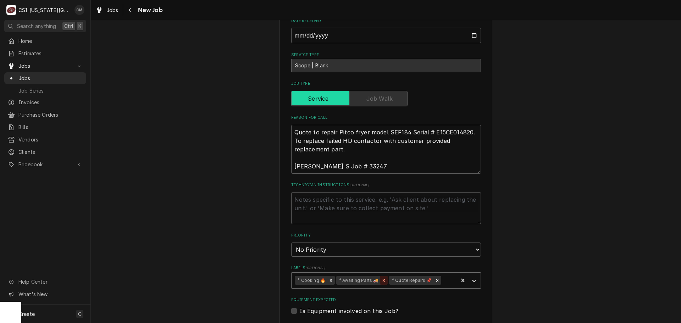
click at [383, 279] on icon "Remove ³ Awaiting Parts 🚚" at bounding box center [384, 280] width 2 height 2
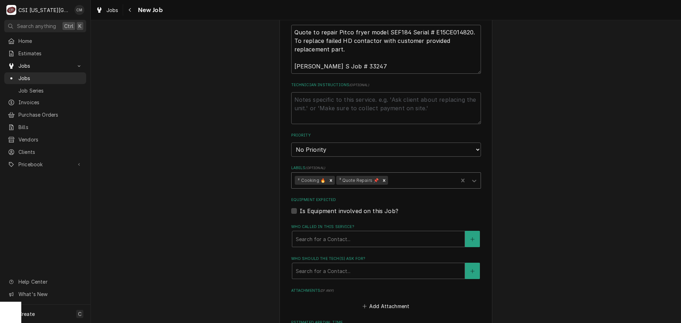
scroll to position [410, 0]
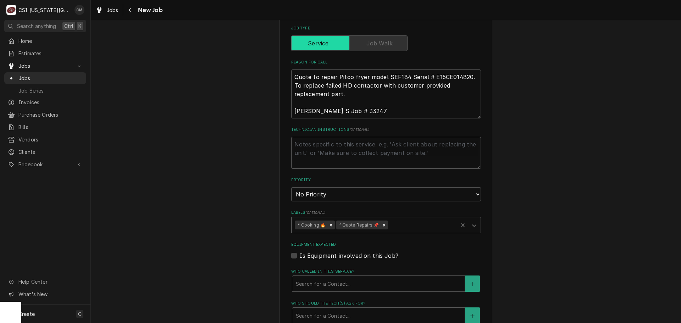
click at [530, 238] on div "Use the fields below to edit this job: Client Details Client PIZZA HUT GMRG ACQ…" at bounding box center [386, 68] width 590 height 900
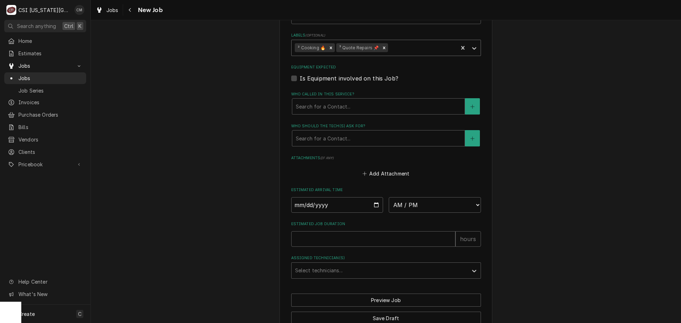
scroll to position [445, 0]
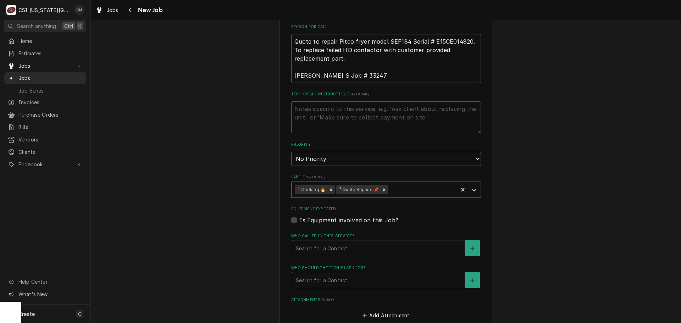
click at [439, 183] on div "Labels" at bounding box center [421, 189] width 65 height 13
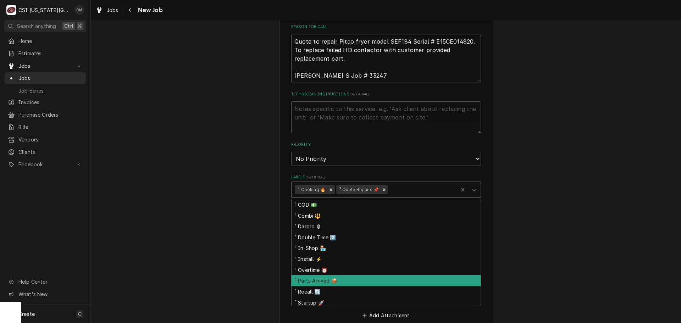
click at [364, 275] on div "¹ Parts Arrived 📦" at bounding box center [386, 280] width 189 height 11
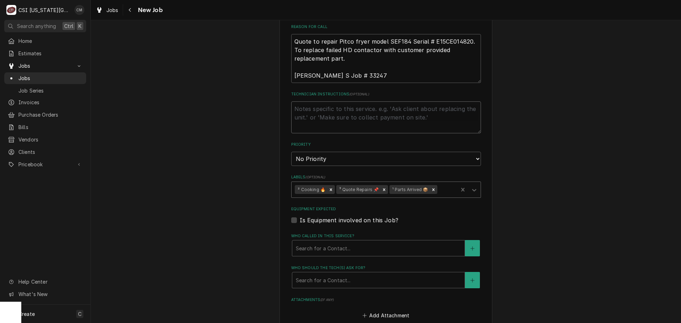
click at [343, 101] on textarea "Technician Instructions ( optional )" at bounding box center [386, 117] width 190 height 32
type textarea "x"
type textarea "C"
type textarea "x"
type textarea "Cu"
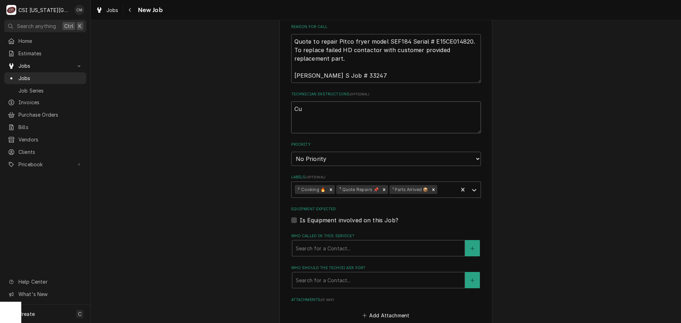
type textarea "x"
type textarea "Cus"
type textarea "x"
type textarea "Cust"
type textarea "x"
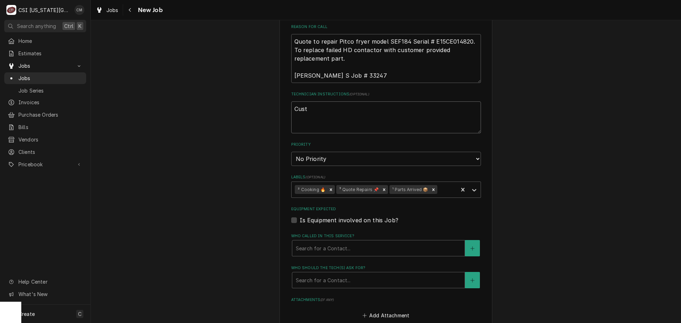
type textarea "Custo"
type textarea "x"
type textarea "Custom"
type textarea "x"
type textarea "Custome"
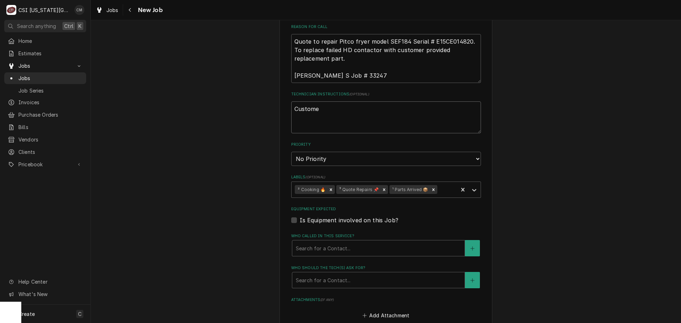
type textarea "x"
type textarea "Customer"
type textarea "x"
type textarea "Customer"
type textarea "x"
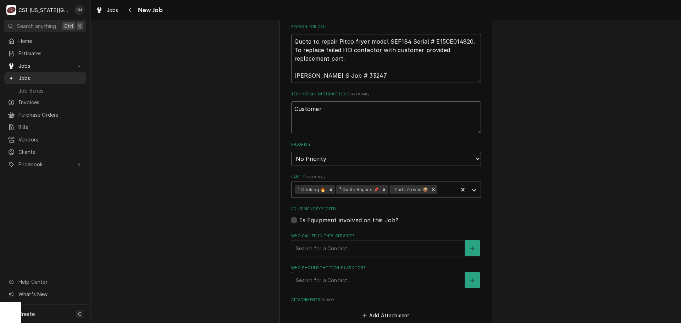
type textarea "Customer i"
type textarea "x"
type textarea "Customer is"
type textarea "x"
type textarea "Customer is"
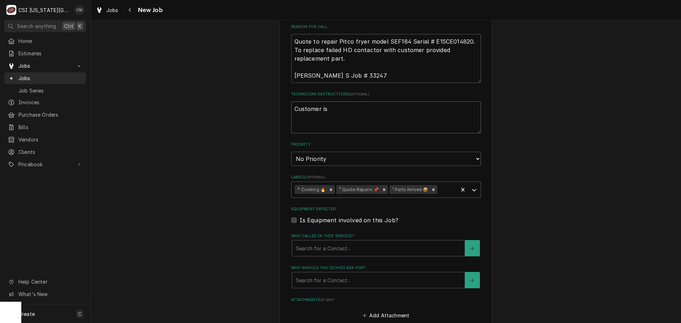
type textarea "x"
type textarea "Customer is"
type textarea "x"
type textarea "Customer i"
type textarea "x"
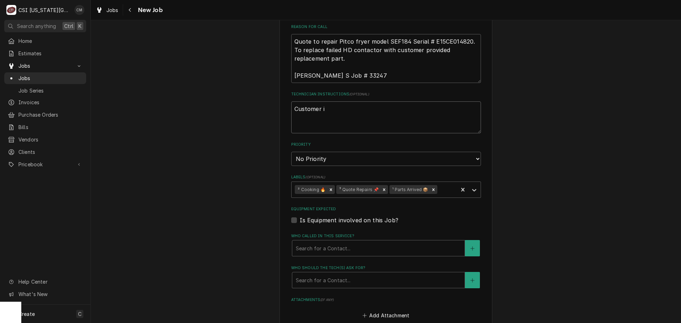
type textarea "Customer"
type textarea "x"
type textarea "Customer h"
type textarea "x"
type textarea "Customer ha"
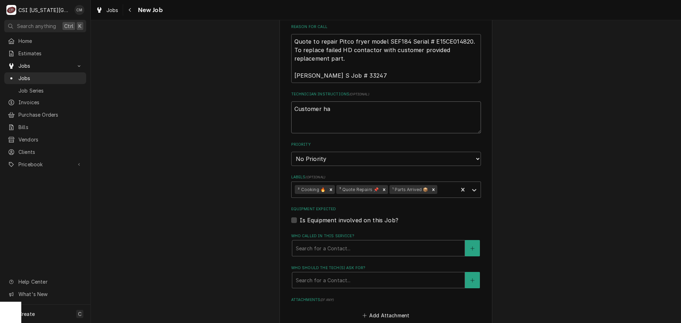
type textarea "x"
type textarea "Customer has"
type textarea "x"
type textarea "Customer has"
type textarea "x"
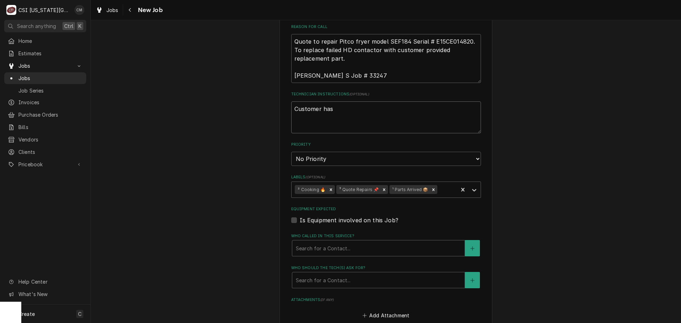
type textarea "Customer has p"
type textarea "x"
type textarea "Customer has pa"
type textarea "x"
type textarea "Customer has par"
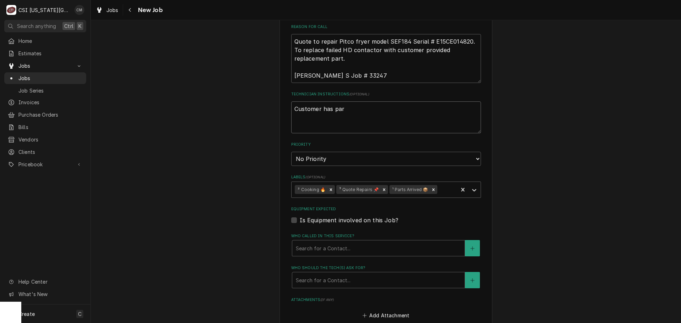
type textarea "x"
type textarea "Customer has part"
type textarea "x"
type textarea "Customer has parts"
type textarea "x"
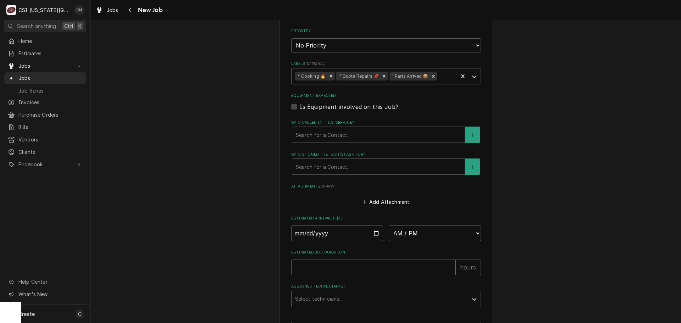
scroll to position [587, 0]
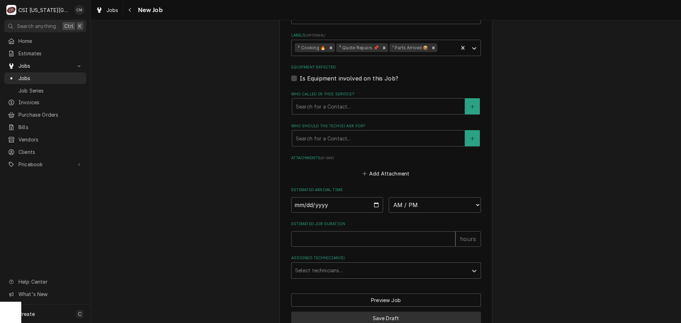
type textarea "Customer has parts"
click at [407, 312] on button "Save Draft" at bounding box center [386, 318] width 190 height 13
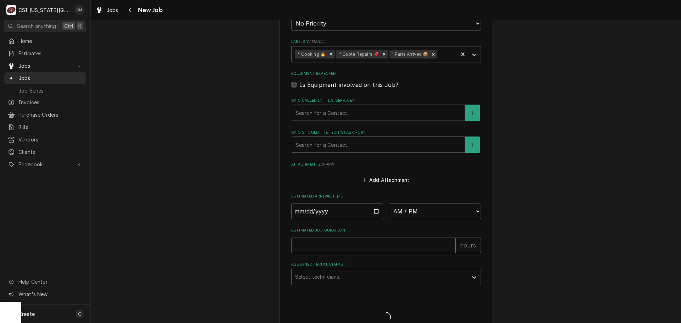
type textarea "x"
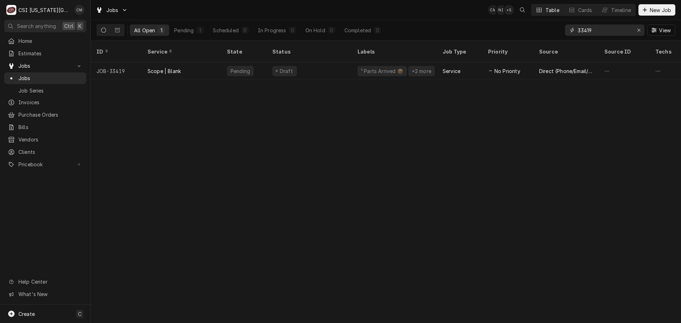
drag, startPoint x: 575, startPoint y: 28, endPoint x: 548, endPoint y: 28, distance: 27.0
click at [548, 28] on div "All Open 1 Pending 1 Scheduled 0 In Progress 0 On Hold 0 Completed 0 33419 View" at bounding box center [385, 30] width 579 height 20
paste input "27"
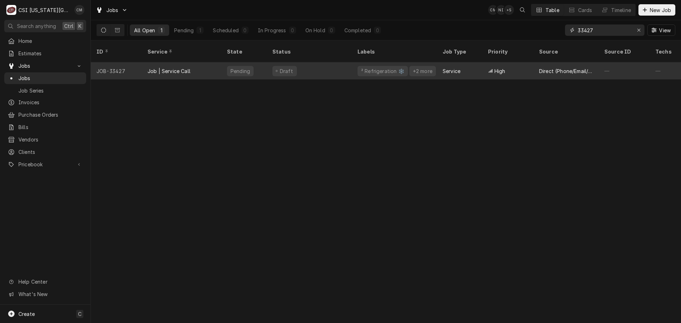
type input "33427"
click at [338, 67] on div "Draft" at bounding box center [309, 70] width 85 height 17
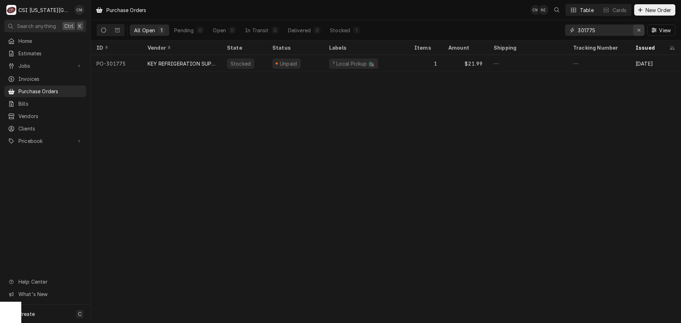
click at [636, 28] on div "Erase input" at bounding box center [638, 30] width 7 height 7
click at [605, 31] on input "Dynamic Content Wrapper" at bounding box center [611, 29] width 67 height 11
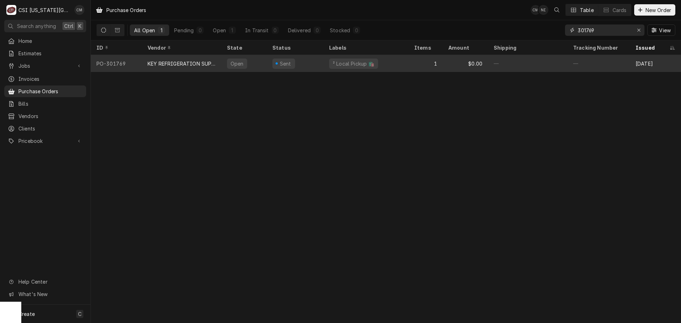
type input "301769"
click at [320, 64] on div "Sent" at bounding box center [295, 63] width 57 height 17
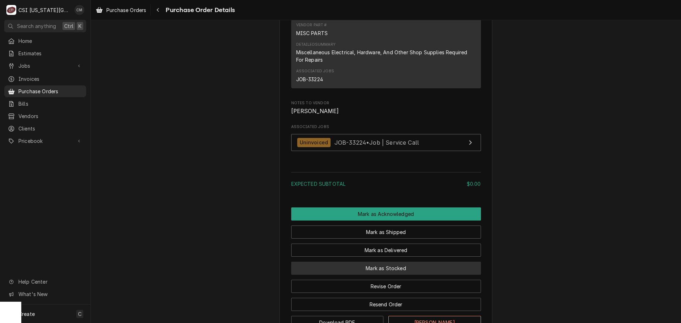
scroll to position [567, 0]
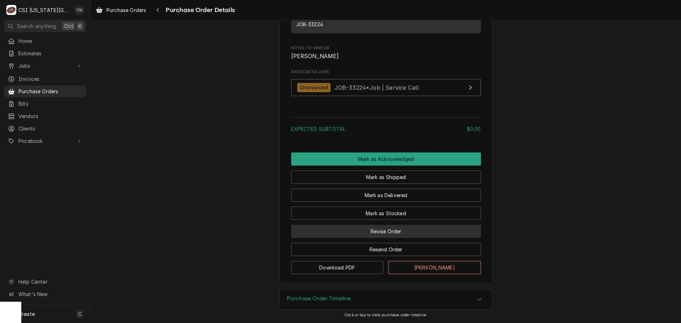
click at [409, 238] on button "Revise Order" at bounding box center [386, 231] width 190 height 13
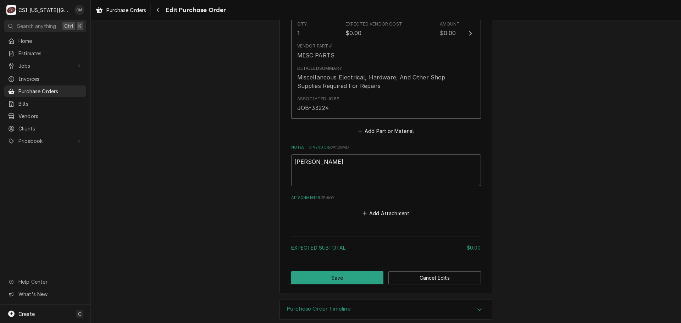
scroll to position [142, 0]
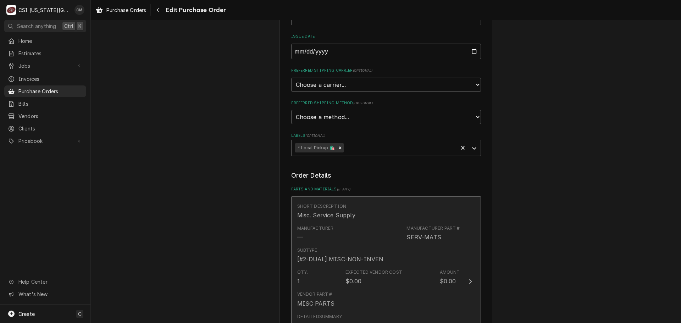
click at [418, 256] on div "Subtype [#2-DUAL] MISC-NON-INVEN" at bounding box center [378, 255] width 163 height 22
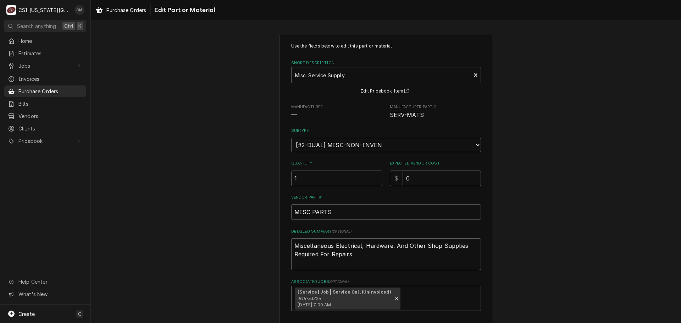
click at [421, 181] on input "0" at bounding box center [442, 179] width 78 height 16
click at [424, 182] on input "0" at bounding box center [442, 179] width 78 height 16
type textarea "x"
type input "1"
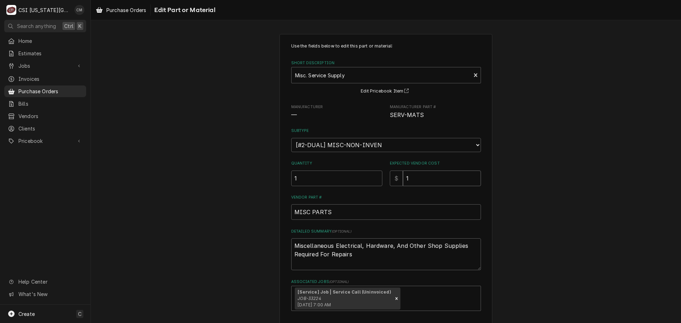
type textarea "x"
type input "14"
type textarea "x"
type input "141"
type textarea "x"
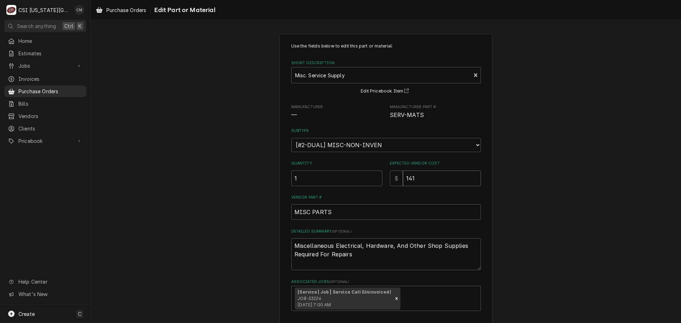
type input "141.8"
type textarea "x"
type input "141.80"
drag, startPoint x: 392, startPoint y: 257, endPoint x: 268, endPoint y: 239, distance: 124.7
click at [268, 239] on div "Use the fields below to edit this part or material: Short Description Misc. Ser…" at bounding box center [386, 200] width 590 height 345
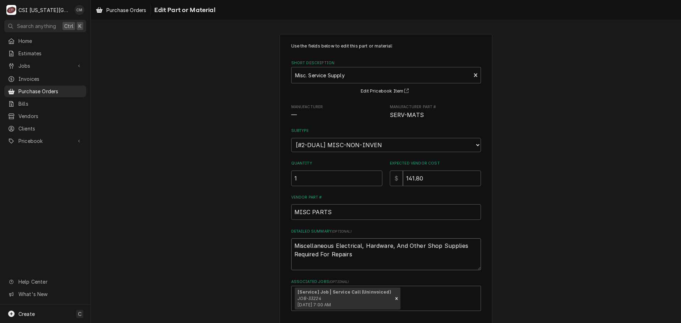
type textarea "x"
click at [350, 250] on textarea "Detailed Summary ( optional )" at bounding box center [386, 254] width 190 height 32
type textarea "x"
type textarea "c"
type textarea "x"
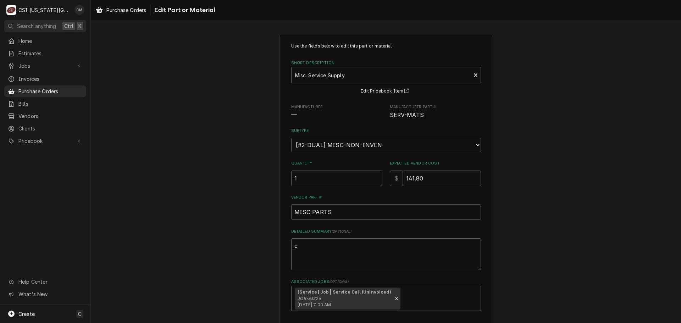
type textarea "co"
type textarea "x"
type textarea "com"
type textarea "x"
type textarea "comp"
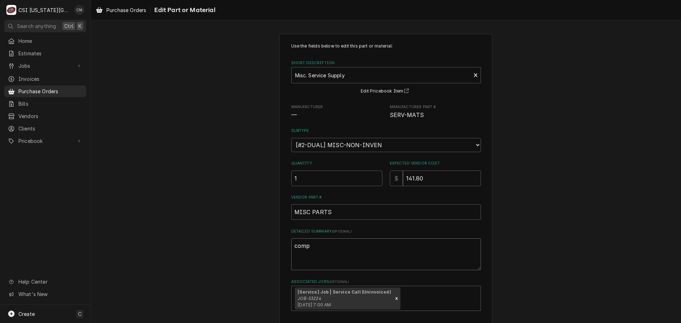
type textarea "x"
type textarea "compr"
type textarea "x"
type textarea "compre"
type textarea "x"
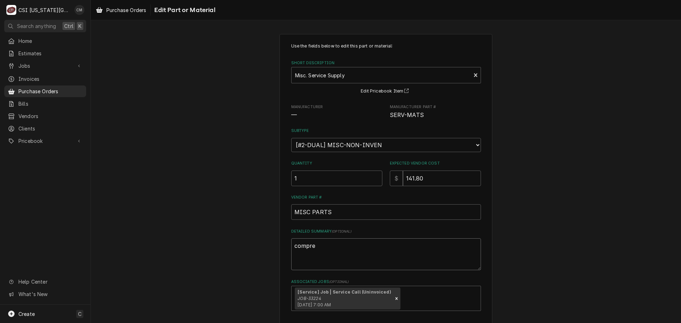
type textarea "compres"
type textarea "x"
type textarea "compress"
type textarea "x"
type textarea "compresso"
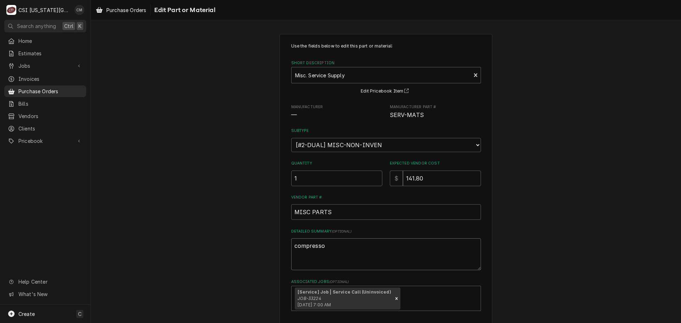
type textarea "x"
type textarea "compressor"
type textarea "x"
type textarea "compressor"
type textarea "x"
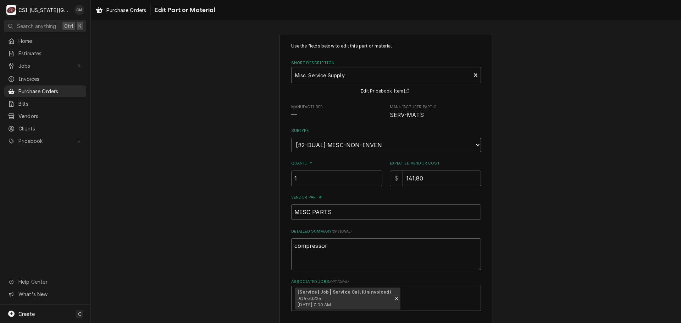
type textarea "compressor o"
type textarea "x"
type textarea "compressor oi"
type textarea "x"
type textarea "compressor oil"
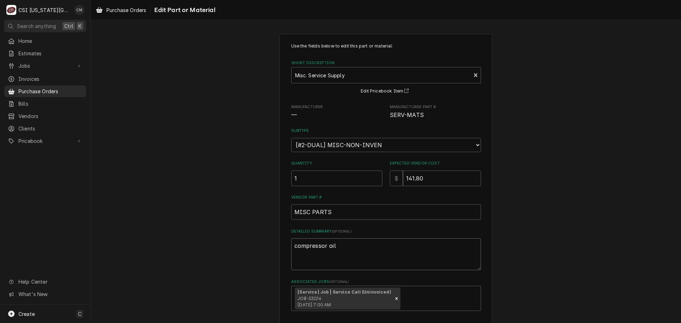
type textarea "x"
type textarea "compressor oil,"
type textarea "x"
type textarea "compressor oil,"
type textarea "x"
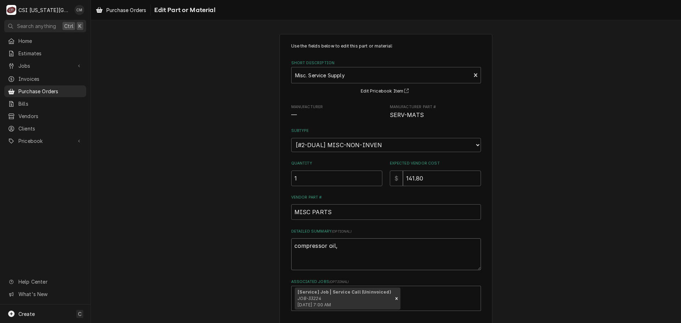
type textarea "compressor oil, 1"
type textarea "x"
type textarea "compressor oil, 1g"
type textarea "x"
type textarea "compressor oil, 1ga"
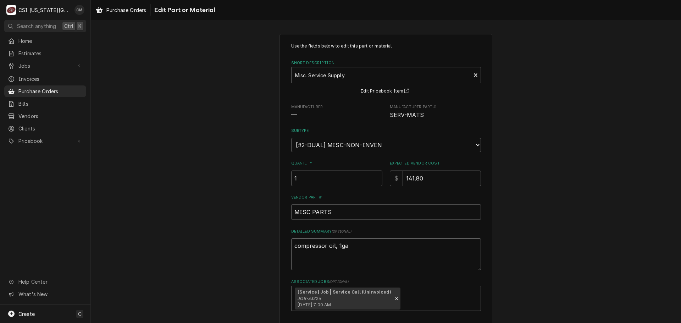
type textarea "x"
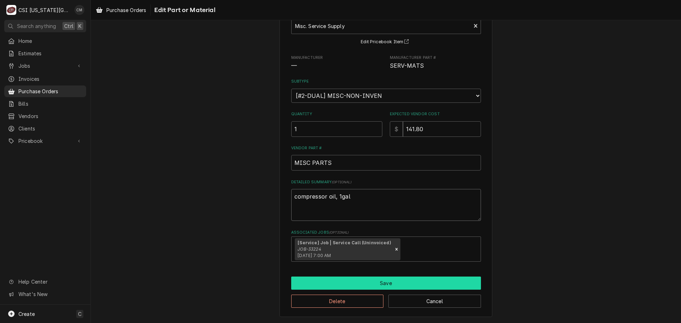
type textarea "compressor oil, 1gal"
click at [394, 283] on button "Save" at bounding box center [386, 283] width 190 height 13
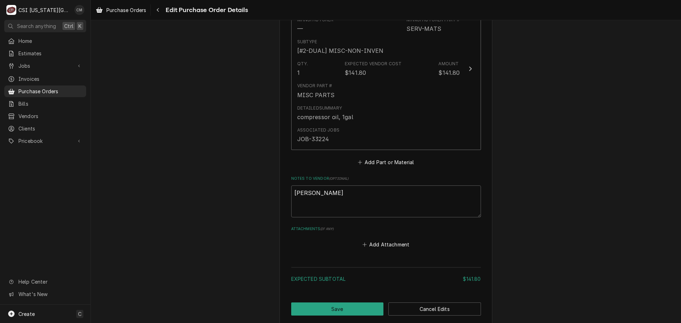
scroll to position [390, 0]
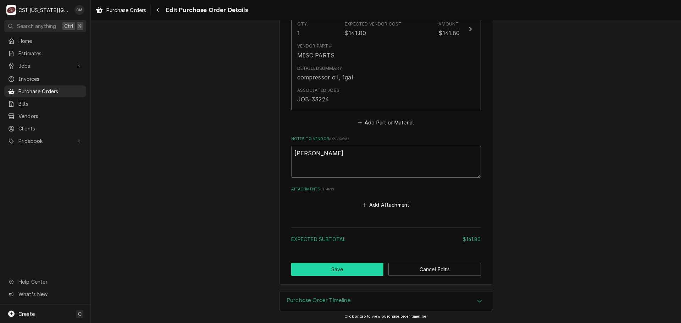
click at [353, 271] on button "Save" at bounding box center [337, 269] width 93 height 13
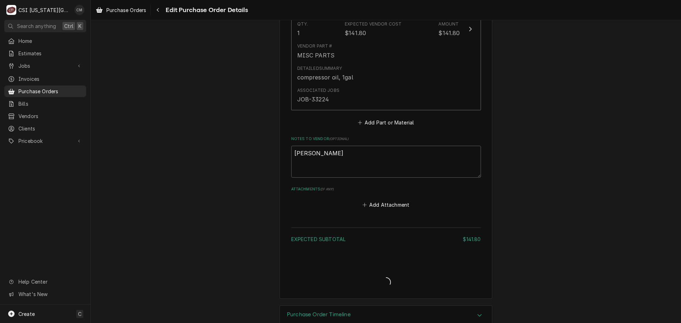
type textarea "x"
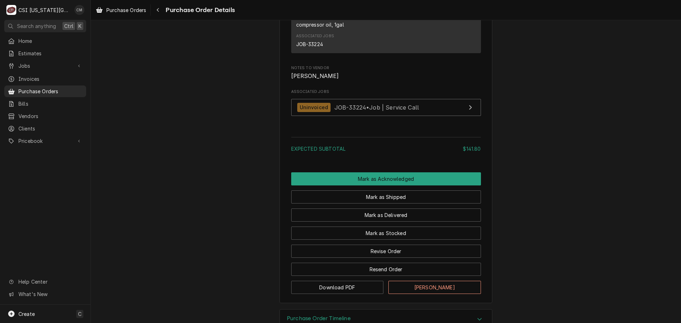
scroll to position [574, 0]
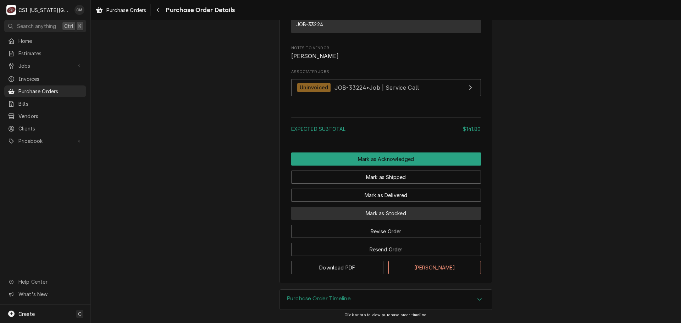
click at [428, 217] on button "Mark as Stocked" at bounding box center [386, 213] width 190 height 13
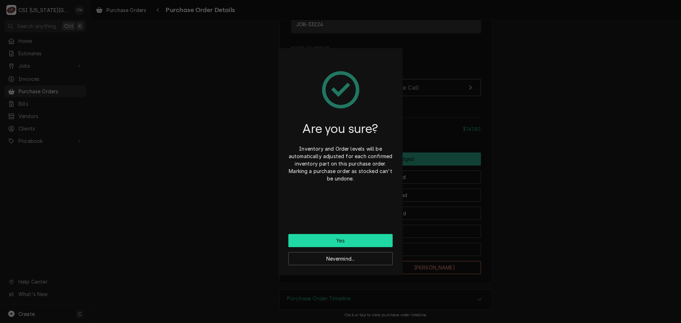
click at [358, 242] on button "Yes" at bounding box center [340, 240] width 104 height 13
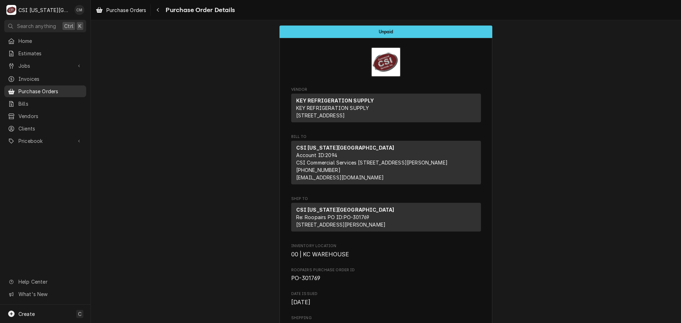
click at [54, 89] on span "Purchase Orders" at bounding box center [50, 91] width 64 height 7
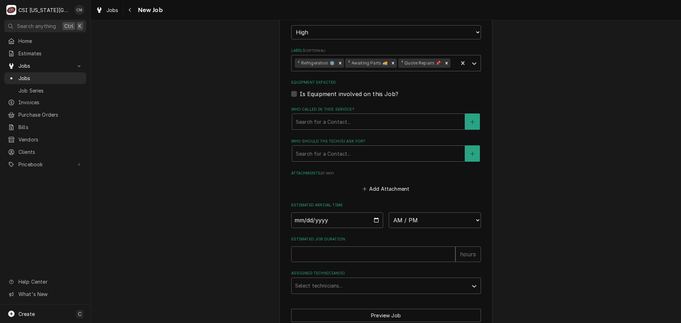
scroll to position [529, 0]
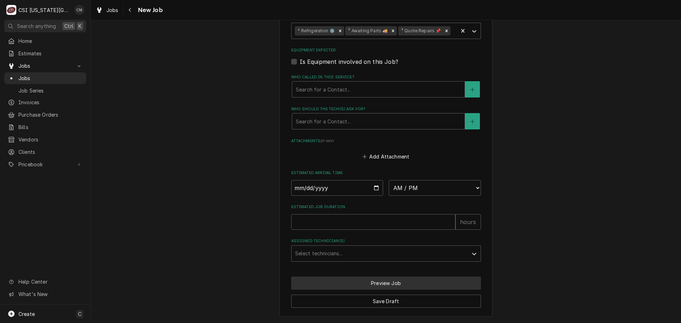
click at [386, 283] on button "Preview Job" at bounding box center [386, 283] width 190 height 13
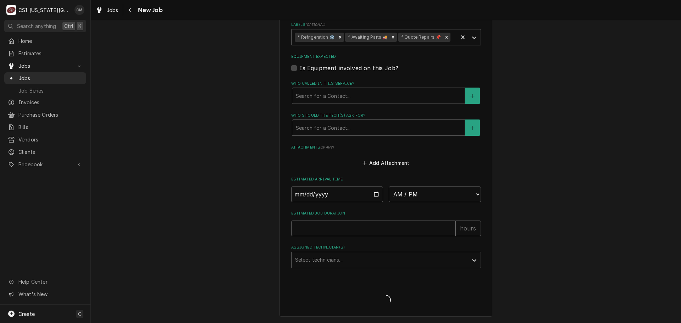
type textarea "x"
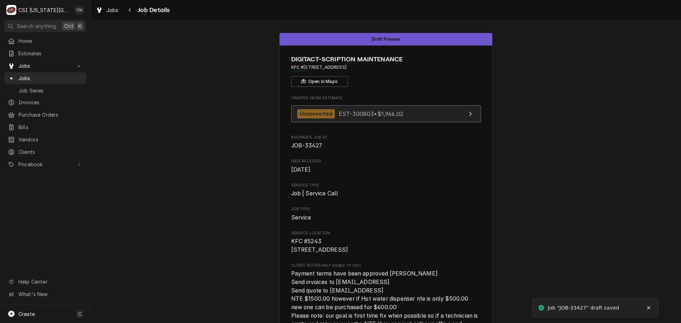
click at [350, 112] on span "EST-300803 • $1,966.02" at bounding box center [371, 113] width 65 height 7
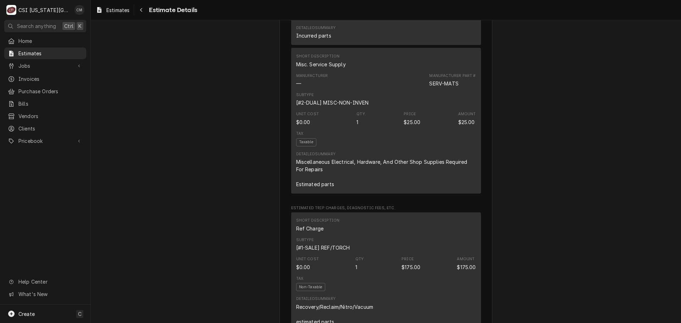
scroll to position [1099, 0]
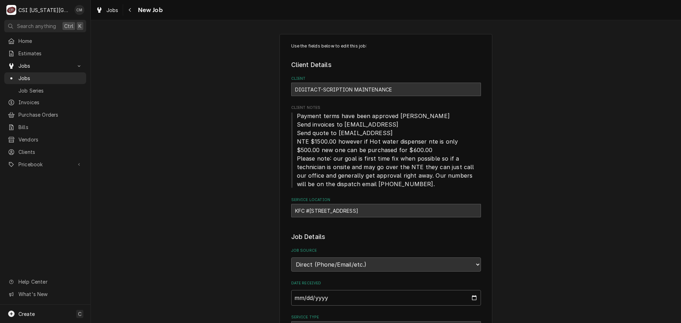
click at [344, 213] on div "KFC #[STREET_ADDRESS]" at bounding box center [386, 210] width 190 height 13
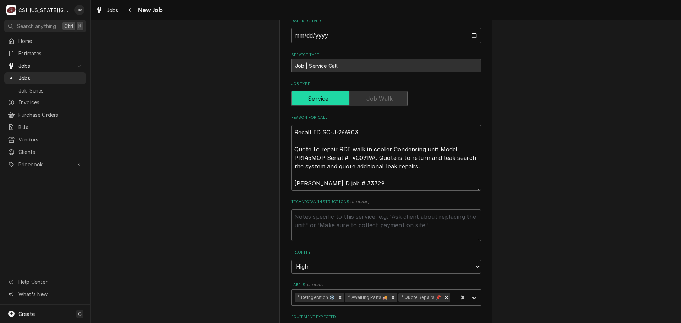
scroll to position [177, 0]
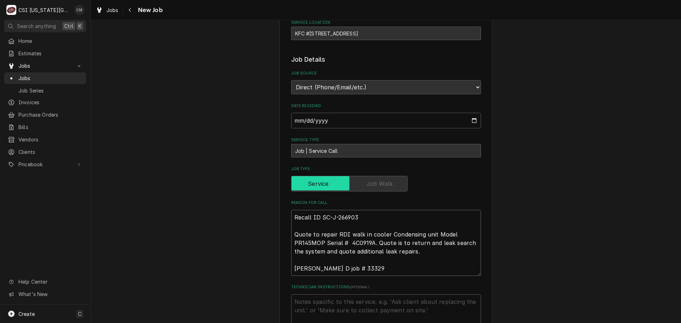
click at [293, 217] on textarea "Recall ID SC-J-266903 Quote to repair RDI walk in cooler Condensing unit Model …" at bounding box center [386, 243] width 190 height 66
click at [337, 305] on textarea "Technician Instructions ( optional )" at bounding box center [386, 310] width 190 height 32
type textarea "x"
type textarea "p"
type textarea "x"
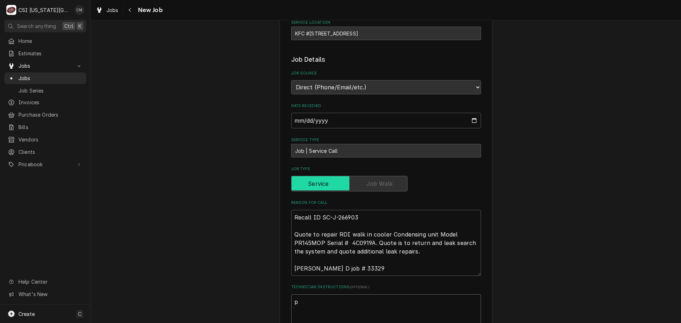
type textarea "pa"
type textarea "x"
type textarea "par"
type textarea "x"
type textarea "part"
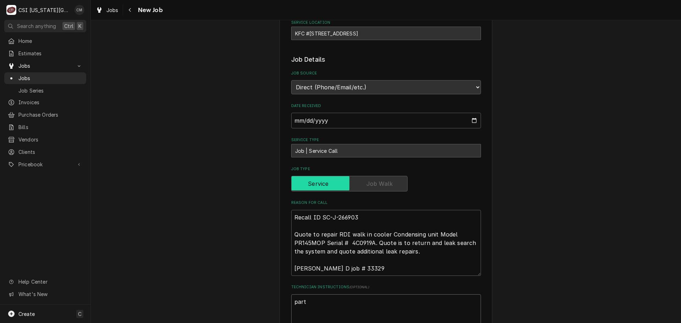
type textarea "x"
type textarea "parts"
type textarea "x"
type textarea "parts"
type textarea "x"
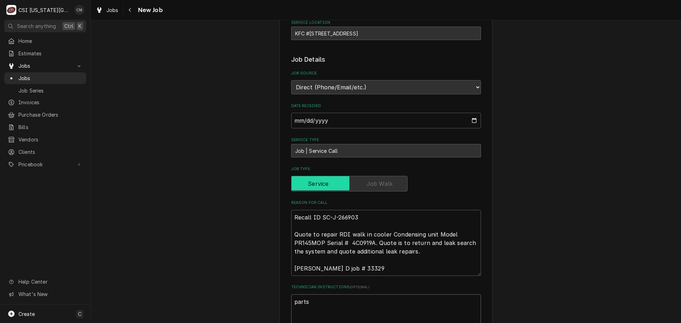
type textarea "parts t"
type textarea "x"
type textarea "parts to"
type textarea "x"
type textarea "parts to"
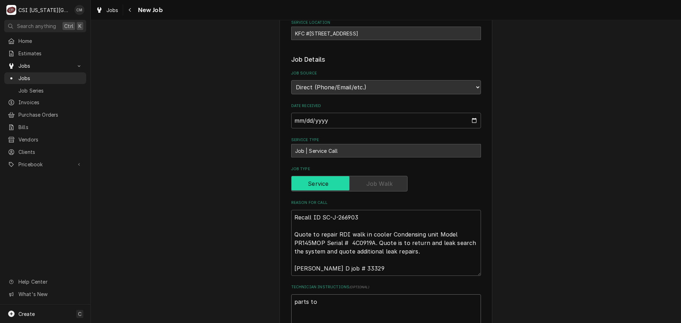
type textarea "x"
type textarea "parts to b"
type textarea "x"
type textarea "parts to be"
type textarea "x"
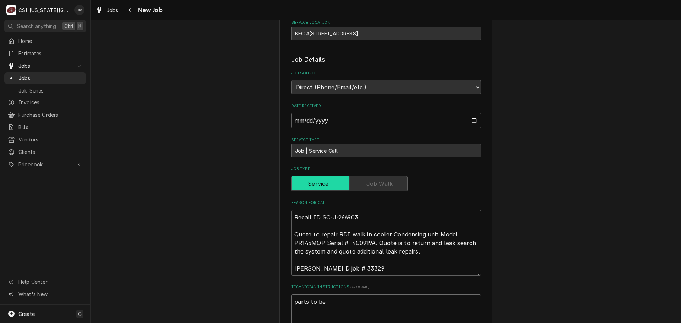
type textarea "parts to be"
type textarea "x"
type textarea "parts to be s"
type textarea "x"
type textarea "parts to be so"
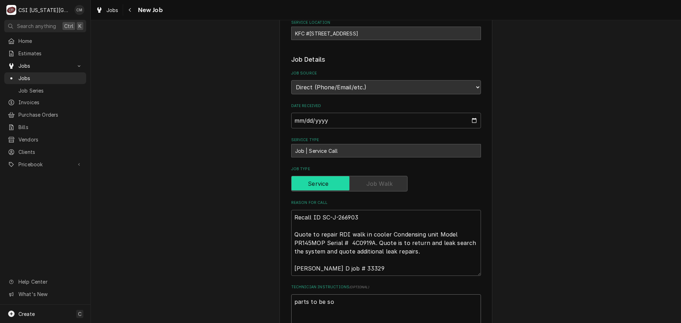
type textarea "x"
type textarea "parts to be sou"
type textarea "x"
type textarea "parts to be souc"
type textarea "x"
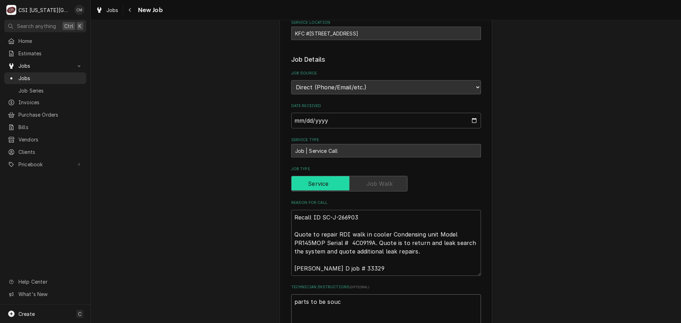
type textarea "parts to be sou"
type textarea "x"
type textarea "parts to be sour"
type textarea "x"
type textarea "parts to be sourc"
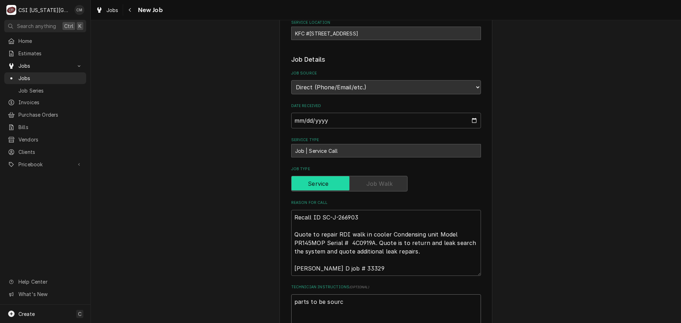
type textarea "x"
type textarea "parts to be source"
type textarea "x"
type textarea "parts to be sourced"
type textarea "x"
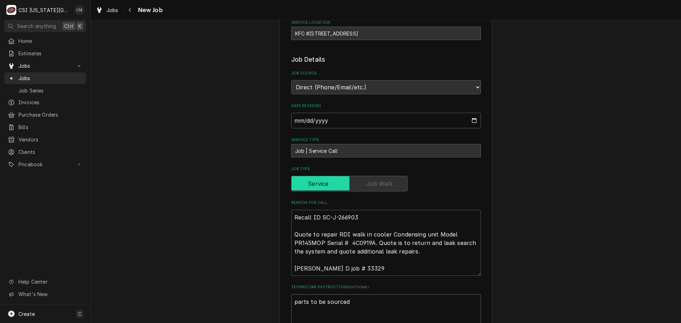
type textarea "parts to be sourced"
type textarea "x"
type textarea "parts to be sourced l"
type textarea "x"
type textarea "parts to be sourced lo"
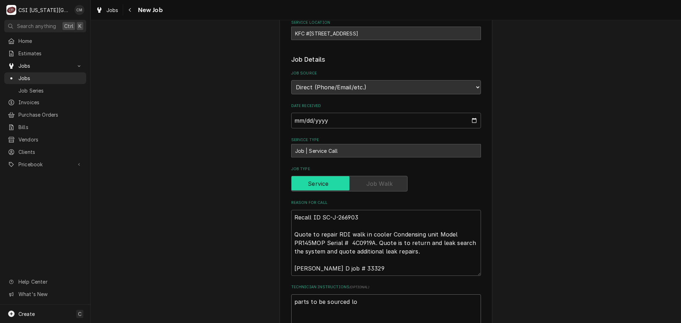
type textarea "x"
type textarea "parts to be sourced loc"
type textarea "x"
type textarea "parts to be sourced loca"
type textarea "x"
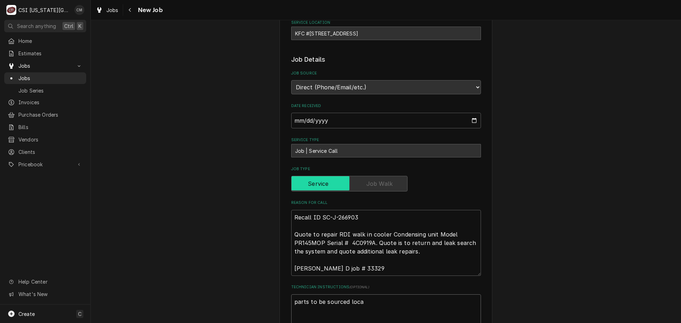
type textarea "parts to be sourced local"
type textarea "x"
type textarea "parts to be sourced locall"
type textarea "x"
type textarea "parts to be sourced locally"
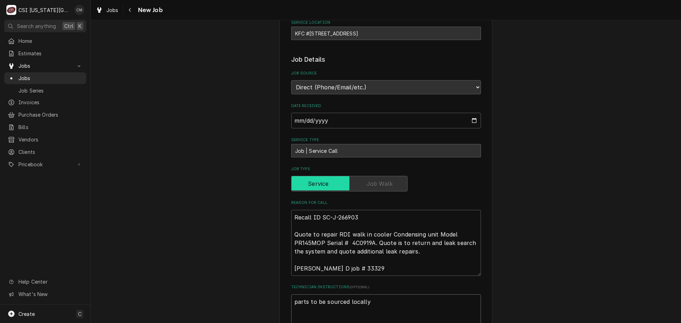
type textarea "x"
type textarea "parts to be sourced locally."
type textarea "x"
type textarea "parts to be sourced locally."
type textarea "x"
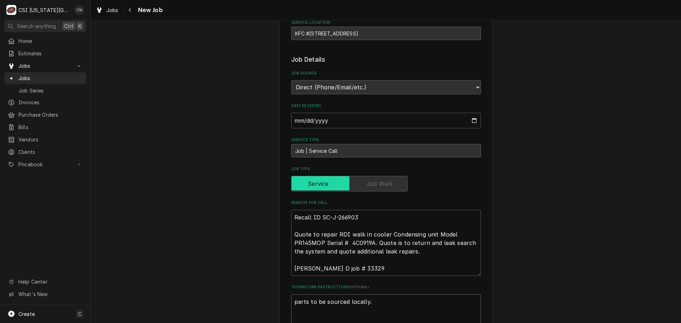
type textarea "parts to be sourced locally. r"
type textarea "x"
type textarea "parts to be sourced locally. re"
type textarea "x"
type textarea "parts to be sourced locally. rem"
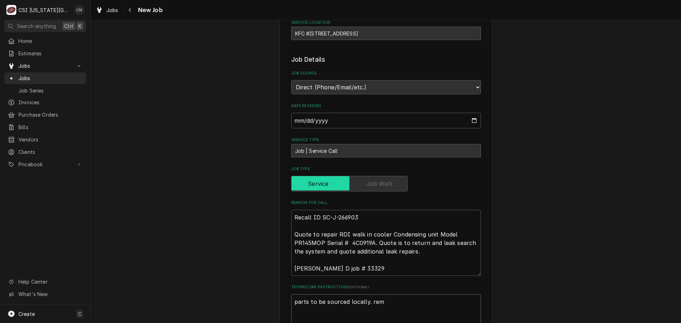
type textarea "x"
type textarea "parts to be sourced locally. remo"
type textarea "x"
type textarea "parts to be sourced locally. remov"
type textarea "x"
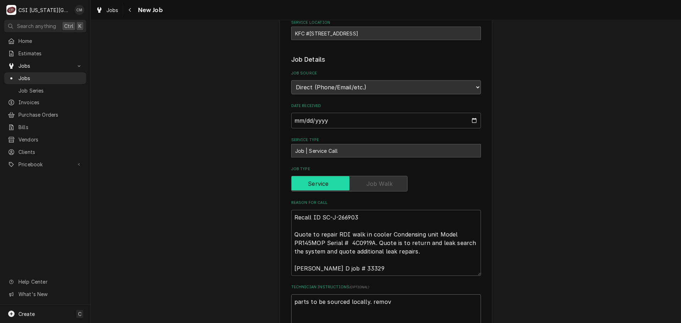
type textarea "parts to be sourced locally. remove"
type textarea "x"
type textarea "parts to be sourced locally. remove"
type textarea "x"
type textarea "parts to be sourced locally. remove a"
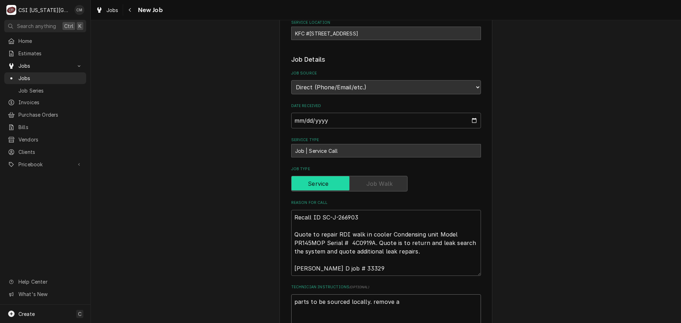
type textarea "x"
type textarea "parts to be sourced locally. remove a"
type textarea "x"
type textarea "parts to be sourced locally. remove a l"
type textarea "x"
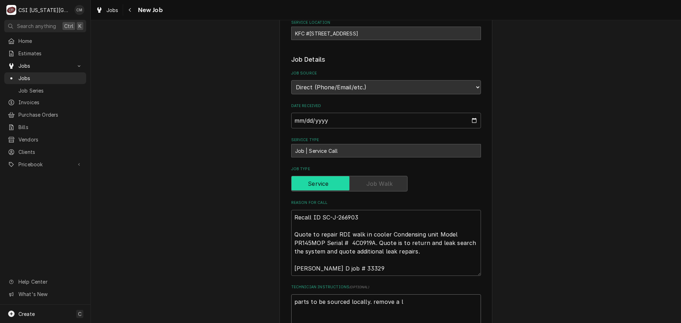
type textarea "parts to be sourced locally. remove a la"
type textarea "x"
type textarea "parts to be sourced locally. remove a lab"
type textarea "x"
type textarea "parts to be sourced locally. remove a labe"
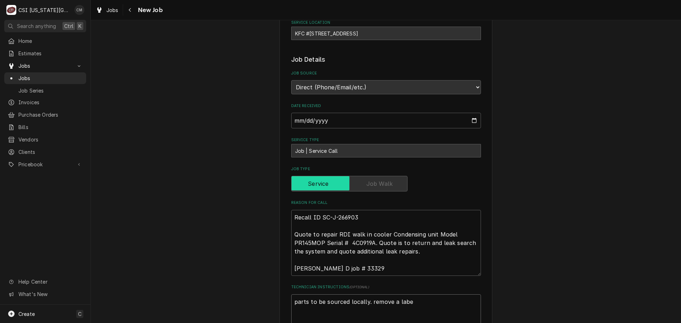
type textarea "x"
type textarea "parts to be sourced locally. remove a label"
type textarea "x"
type textarea "parts to be sourced locally. remove a label"
type textarea "x"
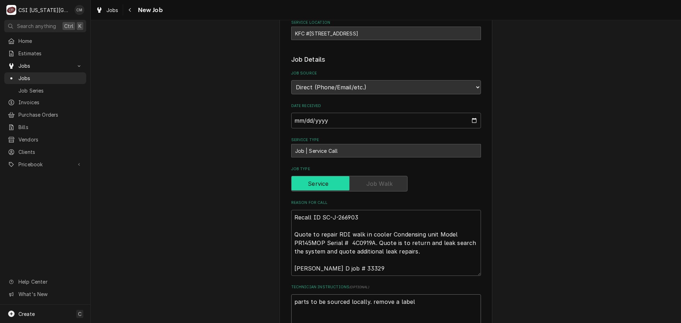
type textarea "parts to be sourced locally. remove a label a"
type textarea "x"
type textarea "parts to be sourced locally. remove a label an"
type textarea "x"
type textarea "parts to be sourced locally. remove a label and"
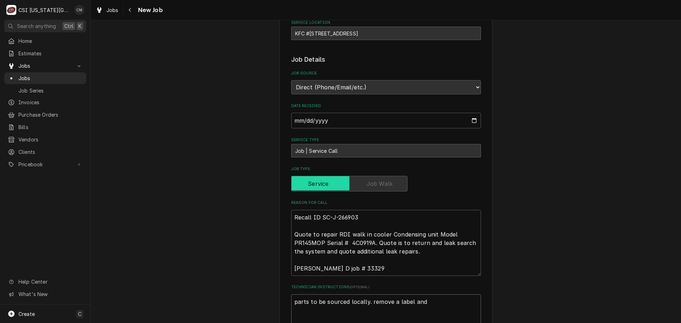
type textarea "x"
type textarea "parts to be sourced locally. remove a label and"
type textarea "x"
type textarea "parts to be sourced locally. remove a label and a"
type textarea "x"
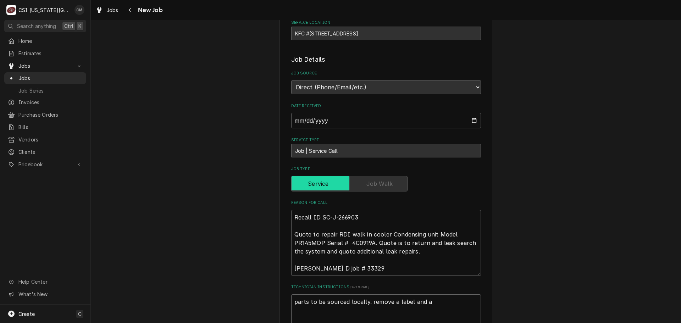
type textarea "parts to be sourced locally. remove a label and ad"
type textarea "x"
type textarea "parts to be sourced locally. remove a label and add"
type textarea "x"
type textarea "parts to be sourced locally. remove a label and add"
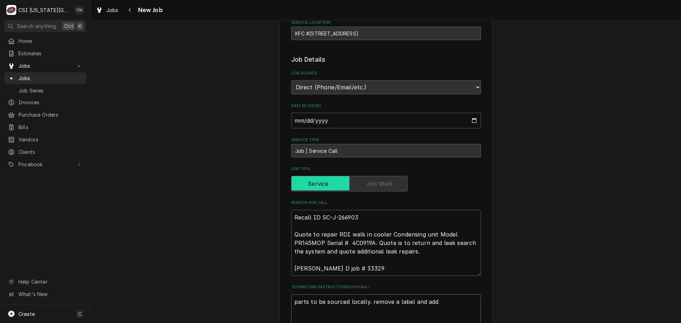
type textarea "x"
type textarea "parts to be sourced locally. remove a label and add a"
type textarea "x"
type textarea "parts to be sourced locally. remove a label and add an"
type textarea "x"
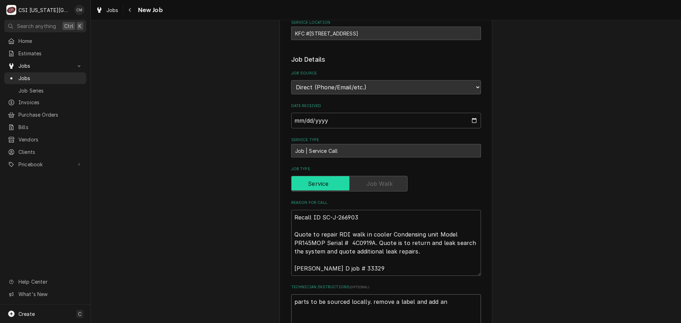
type textarea "parts to be sourced locally. remove a label and add an"
type textarea "x"
type textarea "parts to be sourced locally. remove a label and add an"
type textarea "x"
type textarea "parts to be sourced locally. remove a label and add a"
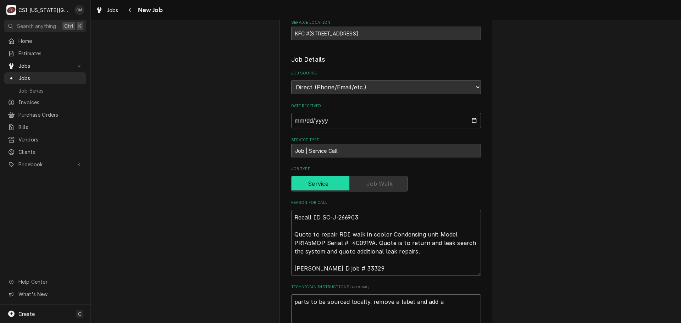
type textarea "x"
type textarea "parts to be sourced locally. remove a label and add"
type textarea "x"
type textarea "parts to be sourced locally. remove a label and add"
type textarea "x"
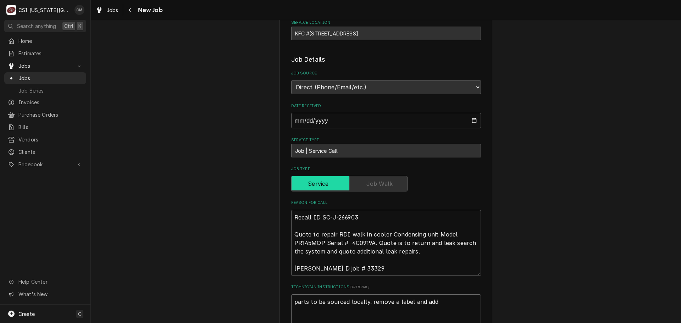
type textarea "parts to be sourced locally. remove a label and ad"
type textarea "x"
type textarea "parts to be sourced locally. remove a label and a"
type textarea "x"
type textarea "parts to be sourced locally. remove a label and"
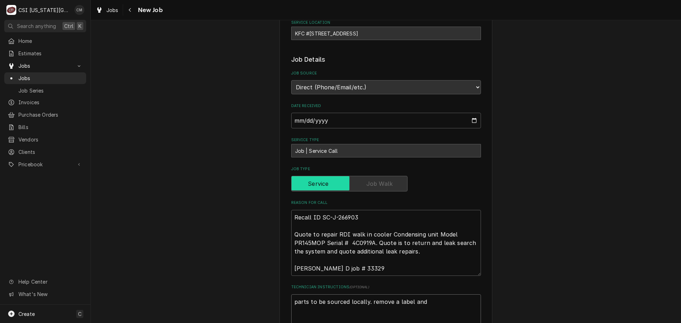
type textarea "x"
type textarea "parts to be sourced locally. remove a label and"
type textarea "x"
type textarea "parts to be sourced locally. remove a label an"
type textarea "x"
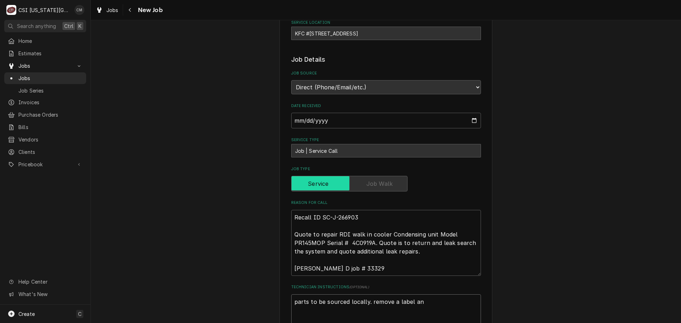
type textarea "parts to be sourced locally. remove a label a"
type textarea "x"
type textarea "parts to be sourced locally. remove a label"
type textarea "x"
type textarea "parts to be sourced locally. remove a label"
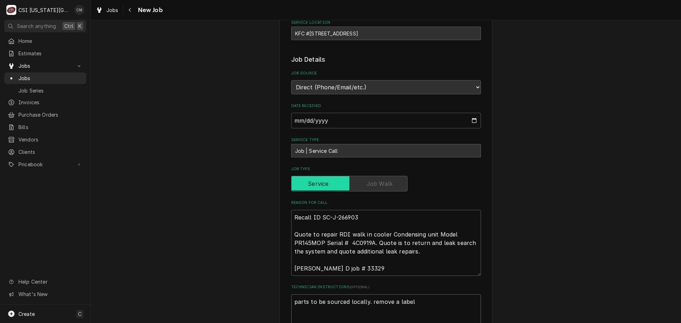
type textarea "x"
type textarea "parts to be sourced locally. remove a labe"
type textarea "x"
type textarea "parts to be sourced locally. remove a lab"
type textarea "x"
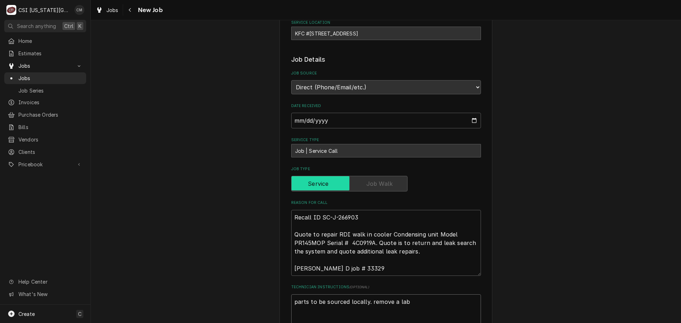
type textarea "parts to be sourced locally. remove a la"
type textarea "x"
type textarea "parts to be sourced locally. remove a l"
type textarea "x"
type textarea "parts to be sourced locally. remove a"
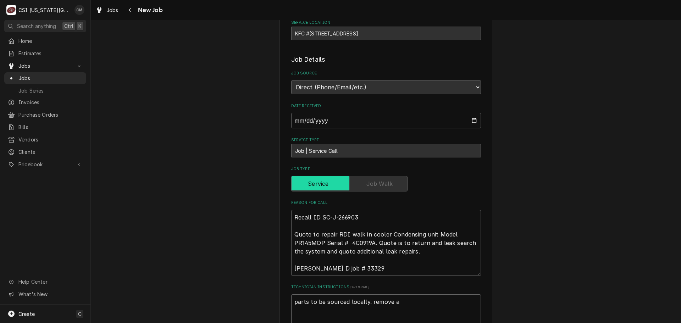
type textarea "x"
type textarea "parts to be sourced locally. remove a"
type textarea "x"
type textarea "parts to be sourced locally. remove"
type textarea "x"
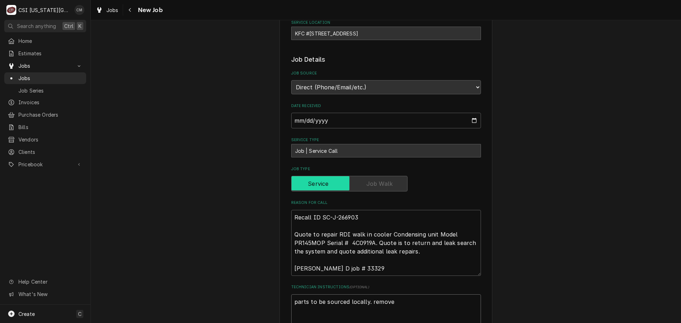
type textarea "parts to be sourced locally. remove"
type textarea "x"
type textarea "parts to be sourced locally. remov"
type textarea "x"
type textarea "parts to be sourced locally. remo"
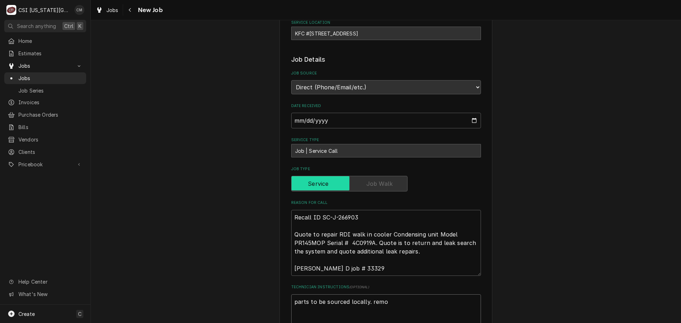
type textarea "x"
type textarea "parts to be sourced locally. rem"
type textarea "x"
type textarea "parts to be sourced locally. re"
type textarea "x"
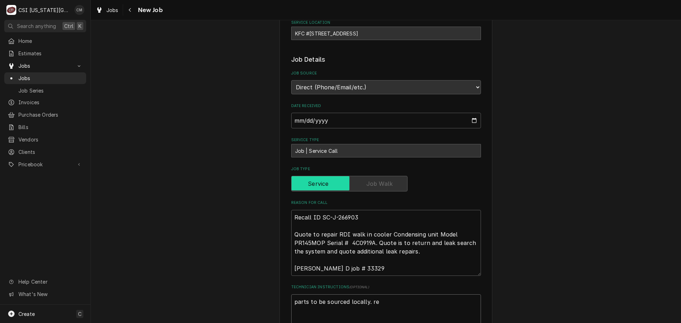
type textarea "parts to be sourced locally. r"
type textarea "x"
type textarea "parts to be sourced locally."
type textarea "x"
type textarea "parts to be sourced locally."
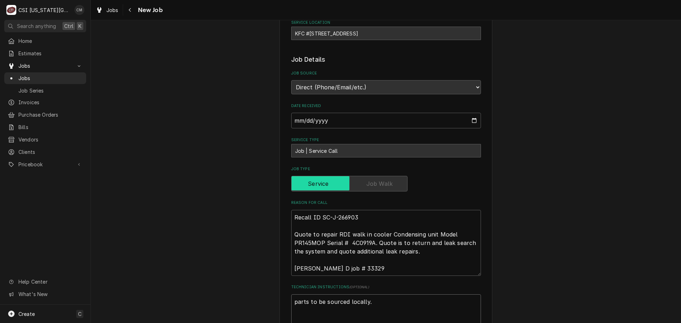
type textarea "x"
type textarea "parts to be sourced locally"
type textarea "x"
type textarea "parts to be sourced locall"
type textarea "x"
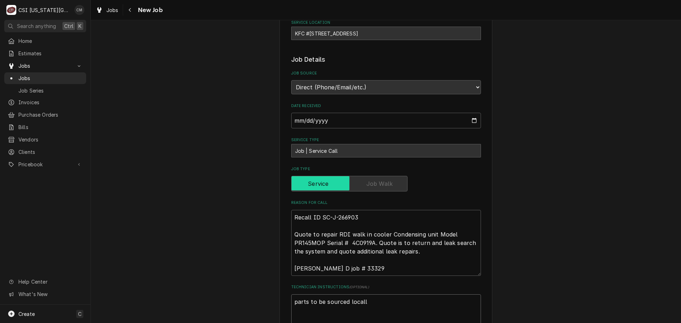
type textarea "parts to be sourced locally"
type textarea "x"
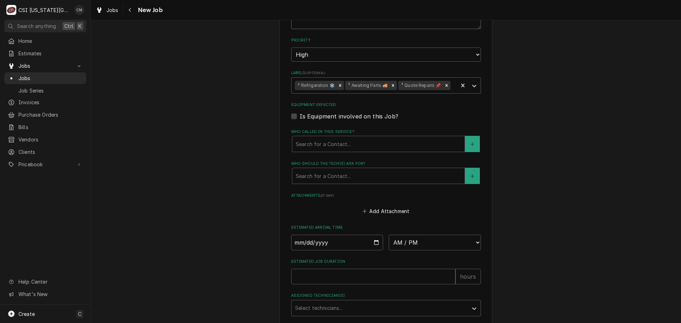
scroll to position [352, 0]
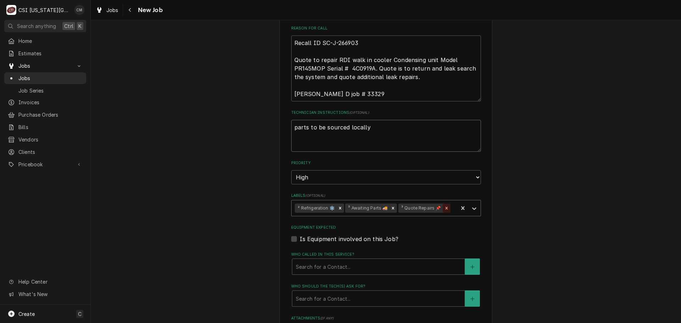
click at [444, 209] on icon "Remove ³ Quote Repairs 📌" at bounding box center [446, 208] width 5 height 5
type textarea "parts to be sourced locally"
click at [391, 210] on icon "Remove ³ Awaiting Parts 🚚" at bounding box center [392, 208] width 5 height 5
click at [448, 212] on div "Labels" at bounding box center [399, 208] width 109 height 13
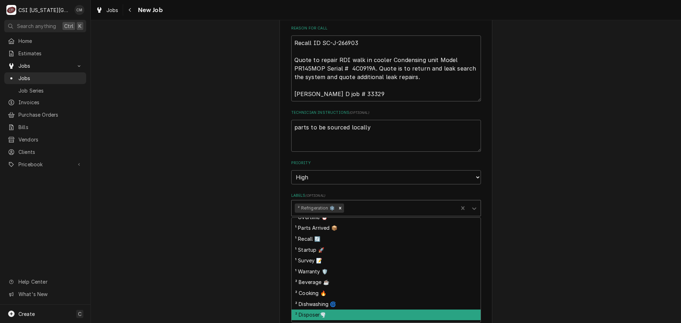
scroll to position [58, 0]
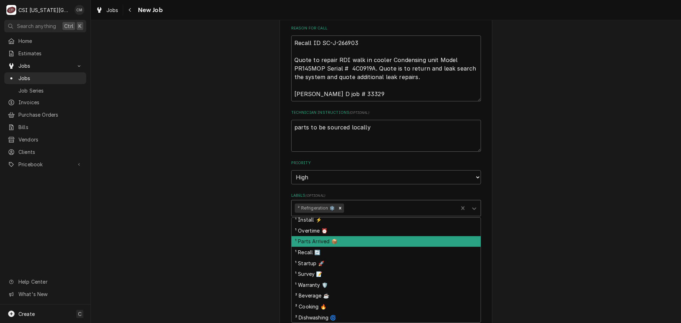
click at [384, 243] on div "¹ Parts Arrived 📦" at bounding box center [386, 241] width 189 height 11
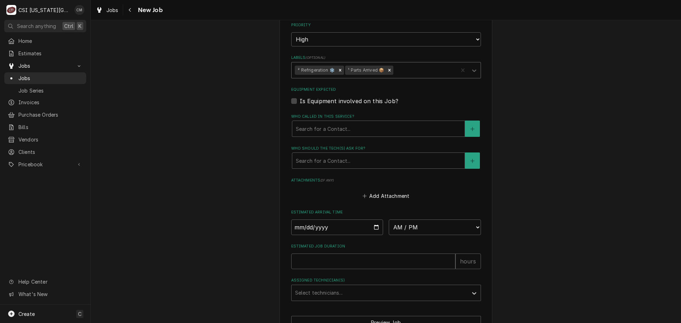
scroll to position [494, 0]
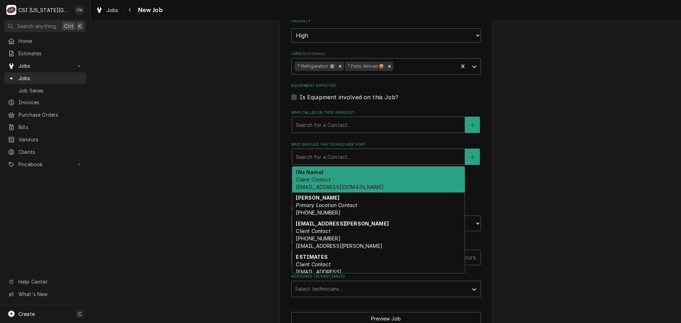
click at [329, 156] on div "Who should the tech(s) ask for?" at bounding box center [378, 156] width 165 height 13
click at [328, 126] on div "Who called in this service?" at bounding box center [378, 124] width 165 height 13
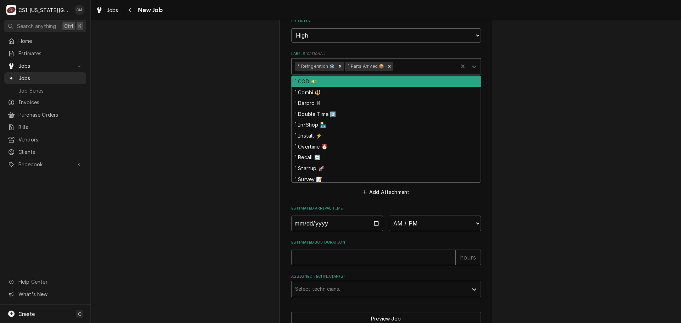
click at [432, 63] on div "Labels" at bounding box center [425, 66] width 60 height 13
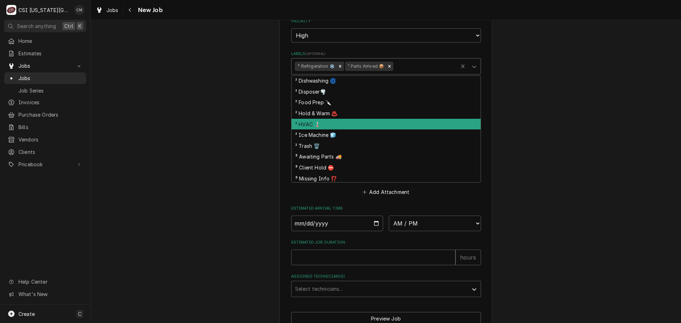
scroll to position [187, 0]
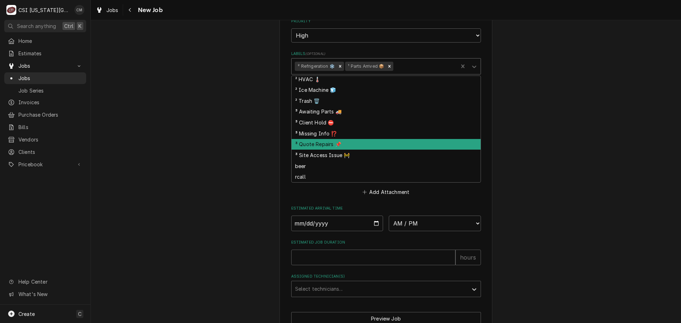
click at [391, 143] on div "³ Quote Repairs 📌" at bounding box center [386, 144] width 189 height 11
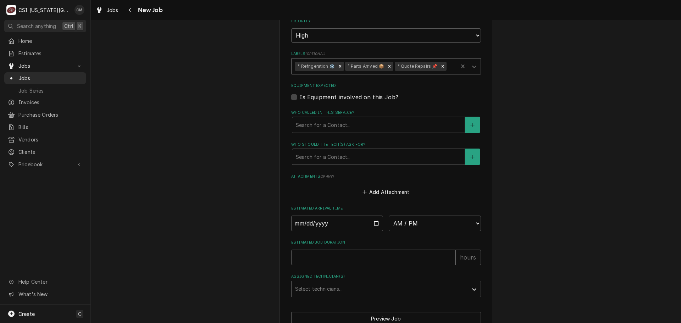
scroll to position [529, 0]
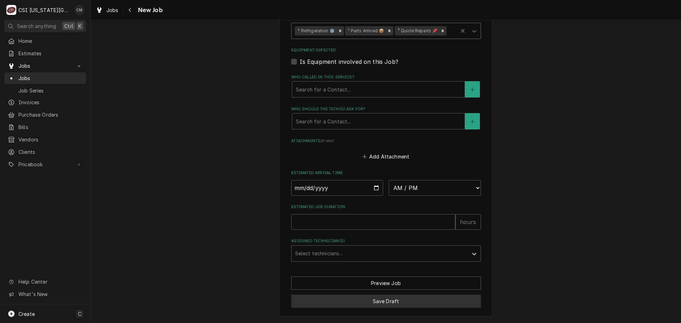
click at [400, 298] on button "Save Draft" at bounding box center [386, 301] width 190 height 13
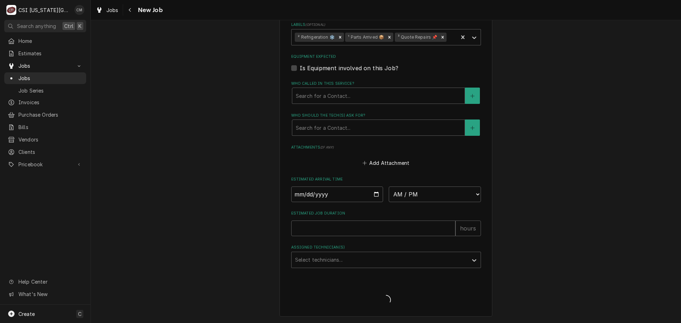
type textarea "x"
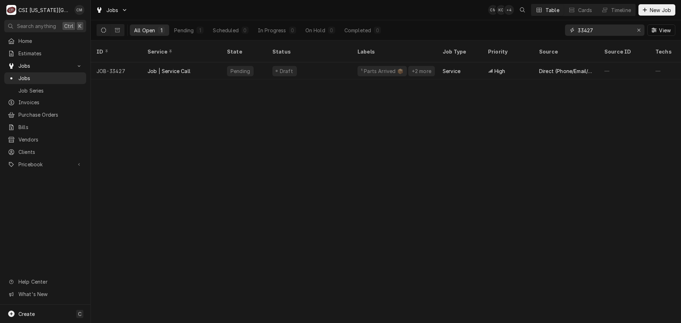
drag, startPoint x: 638, startPoint y: 27, endPoint x: 630, endPoint y: 30, distance: 8.8
click at [638, 27] on div "Erase input" at bounding box center [638, 30] width 7 height 7
click at [609, 34] on input "Dynamic Content Wrapper" at bounding box center [611, 29] width 67 height 11
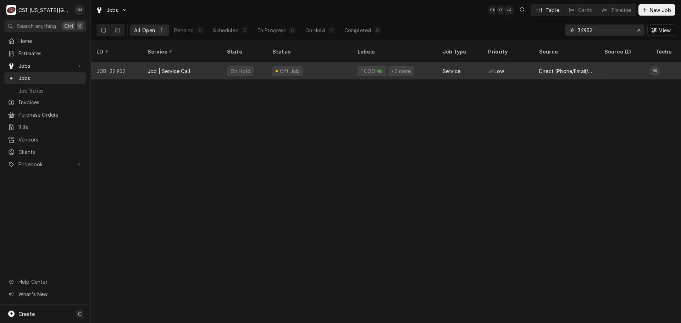
type input "32952"
click at [323, 65] on div "Off Job" at bounding box center [309, 70] width 85 height 17
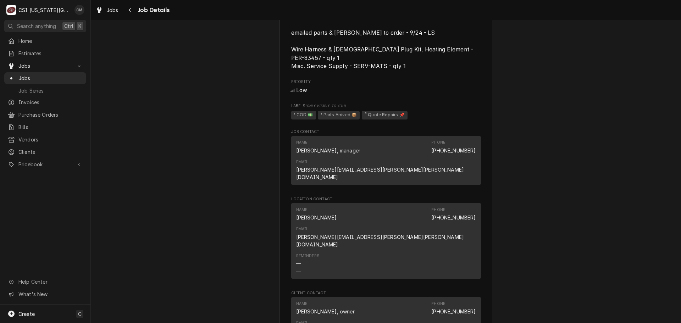
scroll to position [795, 0]
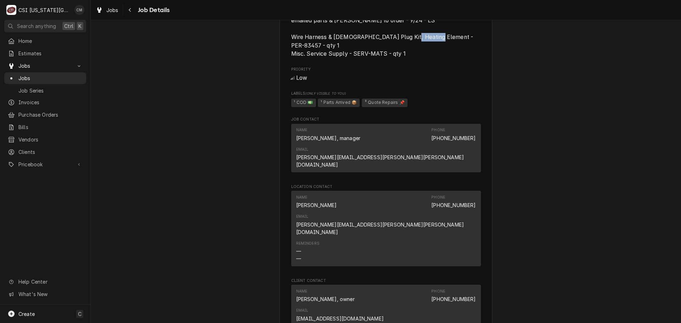
drag, startPoint x: 429, startPoint y: 44, endPoint x: 456, endPoint y: 44, distance: 27.3
click at [456, 44] on span "Call site enroute Parts on unassigned shelf. emailed parts & [PERSON_NAME] to o…" at bounding box center [383, 24] width 184 height 65
copy span "PER-83457"
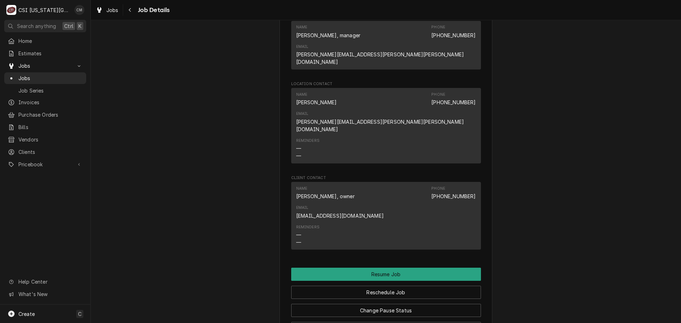
scroll to position [902, 0]
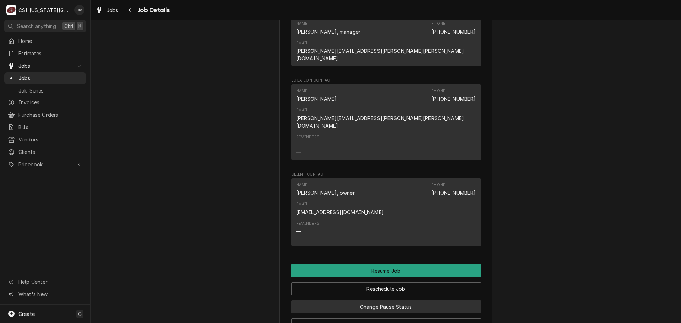
click at [401, 300] on button "Change Pause Status" at bounding box center [386, 306] width 190 height 13
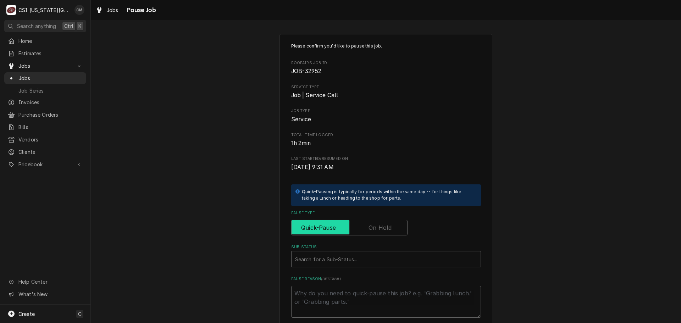
click at [363, 224] on input "Pause Type" at bounding box center [349, 228] width 110 height 16
checkbox input "true"
click at [350, 265] on div "Sub-Status" at bounding box center [386, 259] width 182 height 13
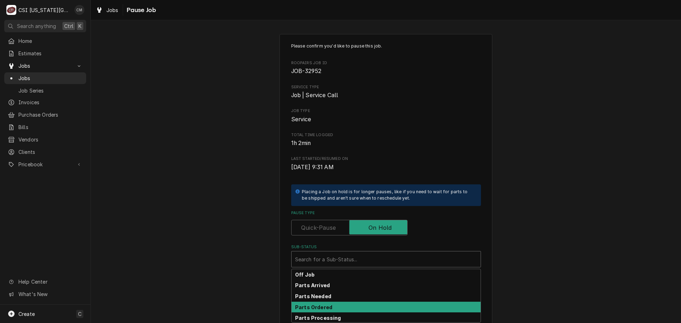
click at [359, 305] on div "Parts Ordered" at bounding box center [386, 307] width 189 height 11
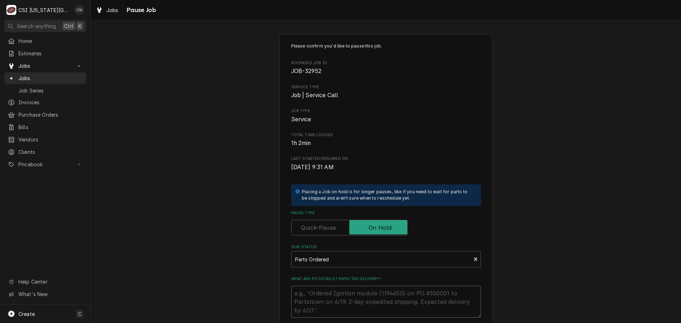
click at [357, 308] on textarea "What are PO details? Expected delivery?" at bounding box center [386, 302] width 190 height 32
type textarea "x"
type textarea "p"
type textarea "x"
type textarea "pa"
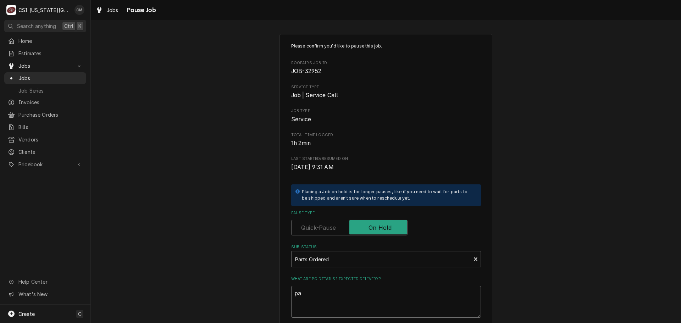
type textarea "x"
type textarea "par"
type textarea "x"
type textarea "part"
type textarea "x"
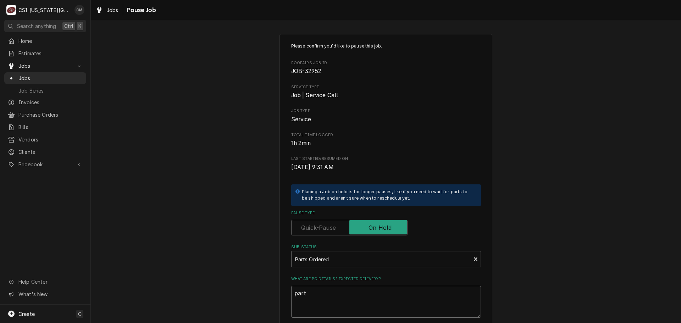
type textarea "parts"
type textarea "x"
type textarea "parts"
type textarea "x"
type textarea "parts o"
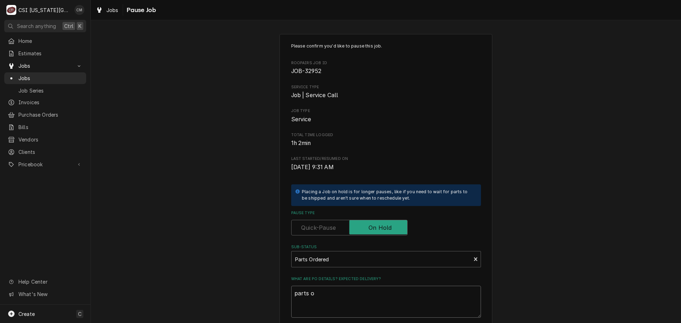
type textarea "x"
type textarea "parts or"
type textarea "x"
type textarea "parts ord"
type textarea "x"
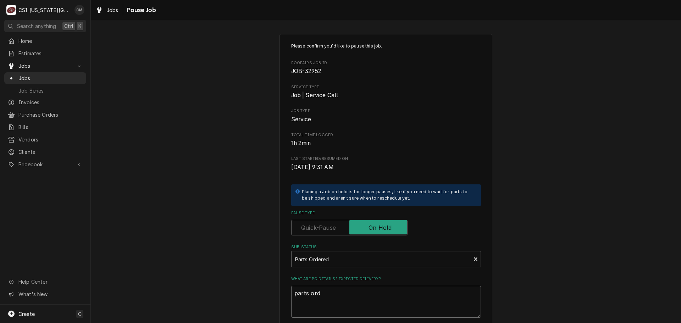
type textarea "parts orde"
type textarea "x"
type textarea "parts order"
type textarea "x"
type textarea "parts ordere"
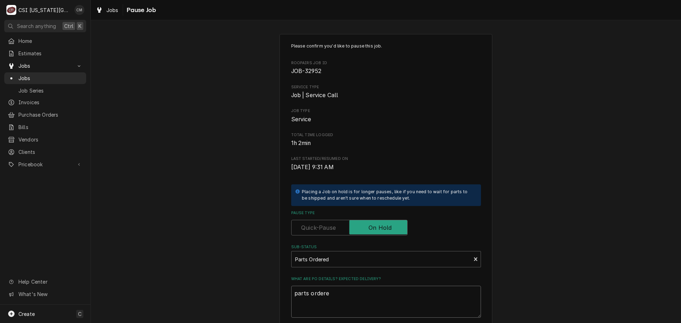
type textarea "x"
type textarea "parts ordered"
type textarea "x"
type textarea "parts ordered"
type textarea "x"
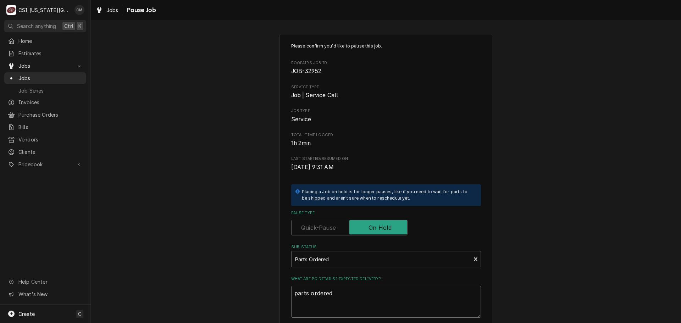
type textarea "parts ordered o"
type textarea "x"
type textarea "parts ordered on"
type textarea "x"
type textarea "parts ordered on"
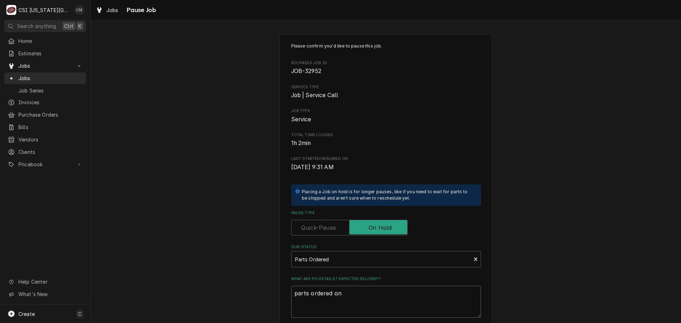
type textarea "x"
type textarea "parts ordered on 3"
type textarea "x"
type textarea "parts ordered on 30"
type textarea "x"
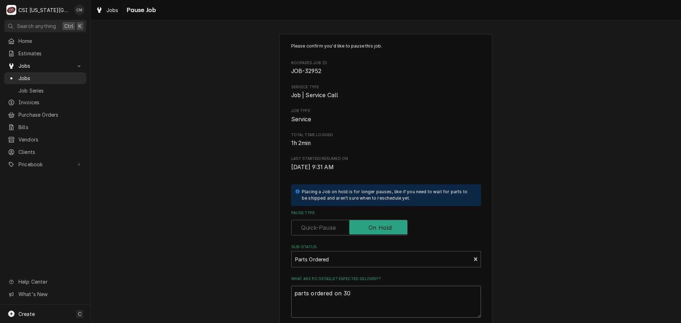
type textarea "parts ordered on 301"
type textarea "x"
type textarea "parts ordered on 3017"
type textarea "x"
type textarea "parts ordered on 30177"
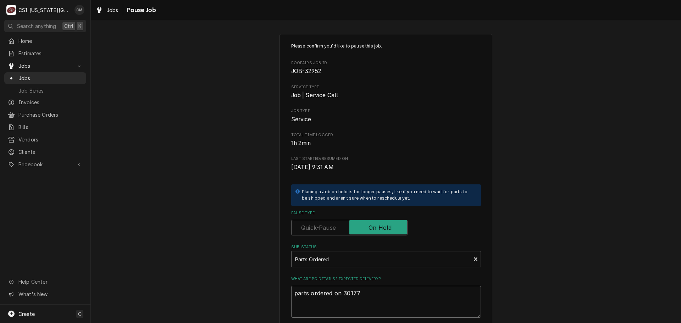
type textarea "x"
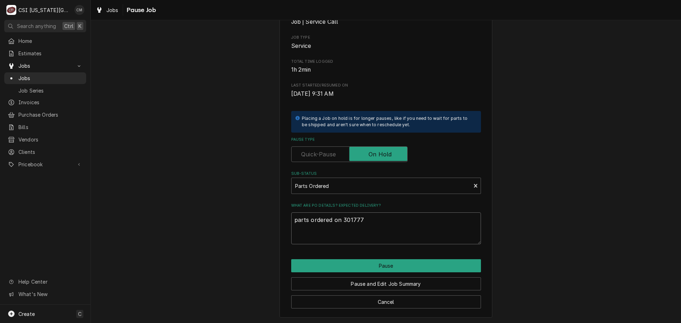
scroll to position [74, 0]
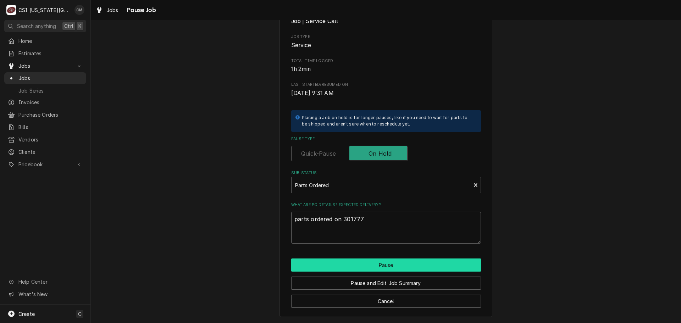
type textarea "parts ordered on 301777"
click at [399, 264] on button "Pause" at bounding box center [386, 265] width 190 height 13
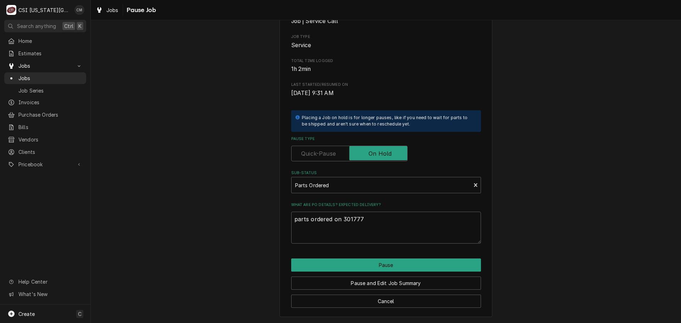
type textarea "x"
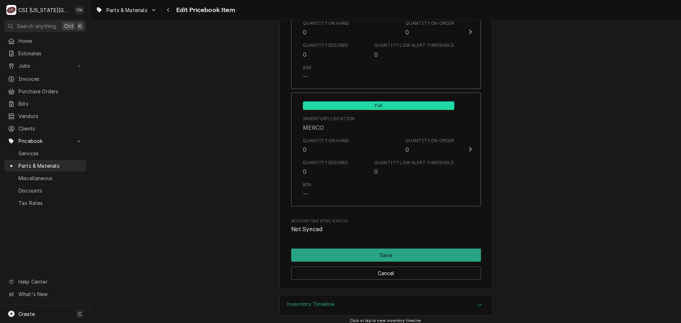
scroll to position [7050, 0]
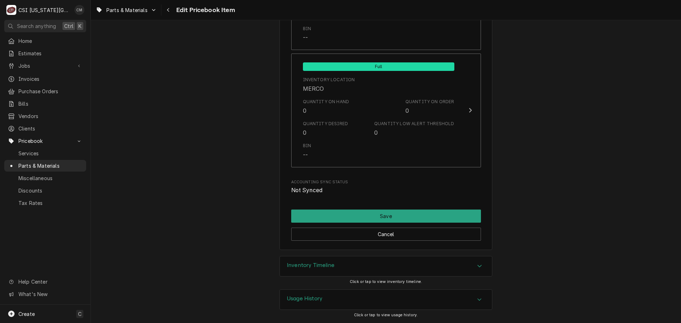
click at [313, 268] on h3 "Inventory Timeline" at bounding box center [311, 265] width 48 height 7
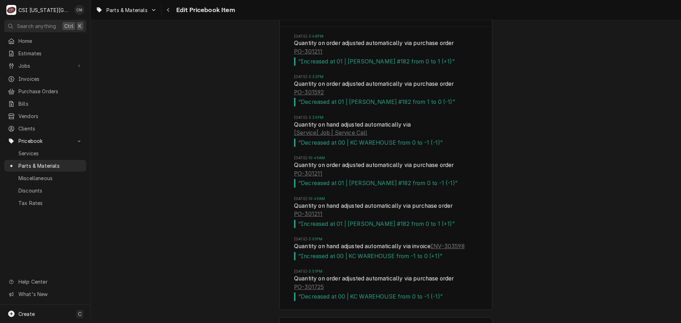
scroll to position [7281, 0]
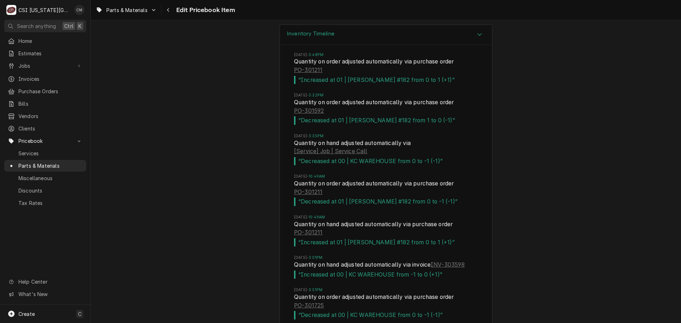
type textarea "x"
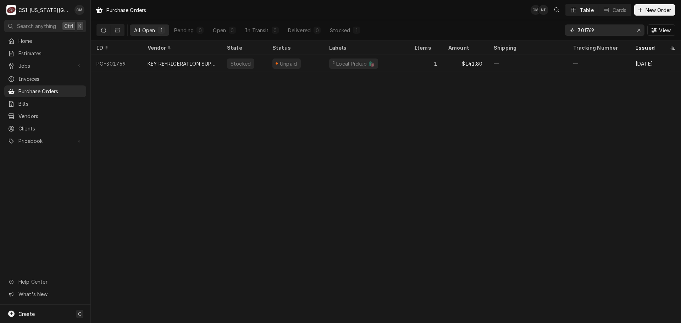
click at [614, 30] on input "301769" at bounding box center [604, 29] width 53 height 11
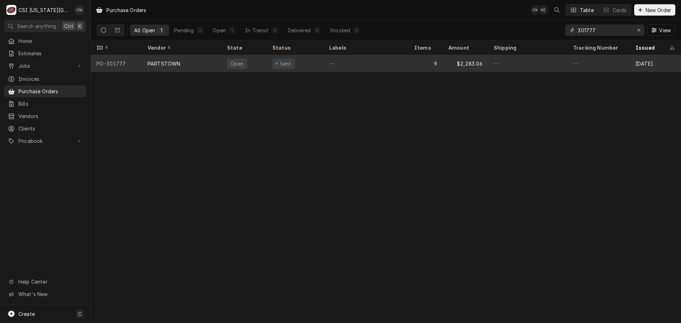
type input "301777"
click at [361, 65] on div "—" at bounding box center [365, 63] width 85 height 17
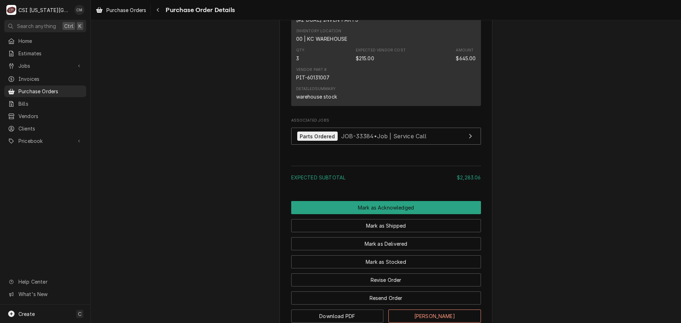
scroll to position [1653, 0]
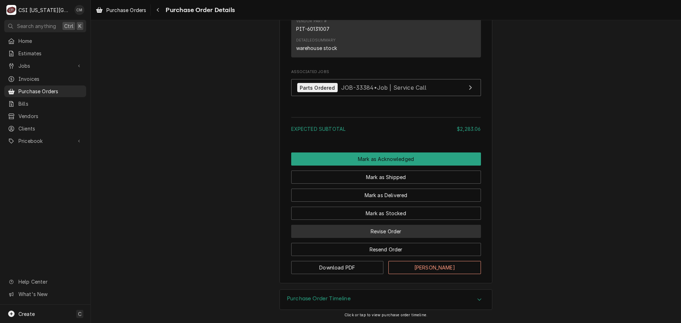
click at [411, 232] on button "Revise Order" at bounding box center [386, 231] width 190 height 13
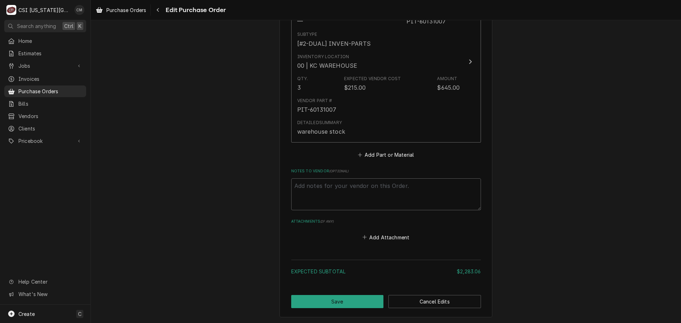
scroll to position [1671, 0]
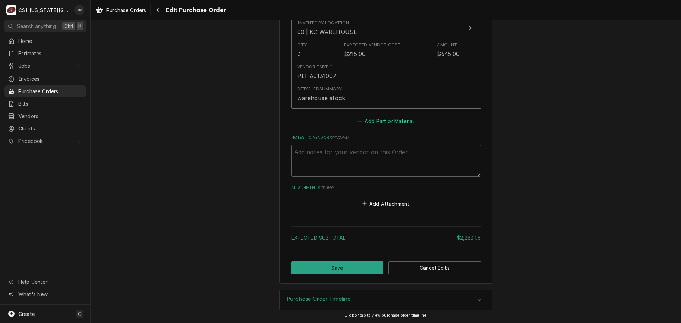
click at [385, 118] on button "Add Part or Material" at bounding box center [385, 121] width 59 height 10
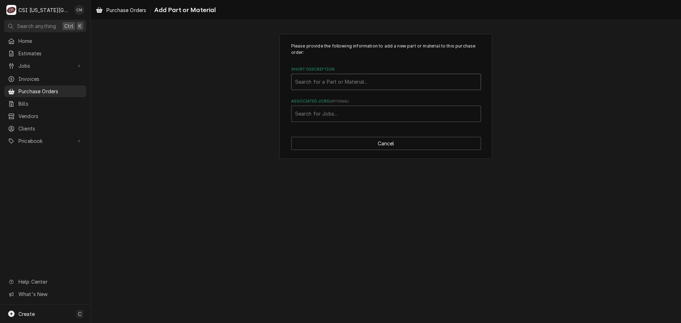
click at [390, 78] on div "Short Description" at bounding box center [386, 82] width 182 height 13
type input "p"
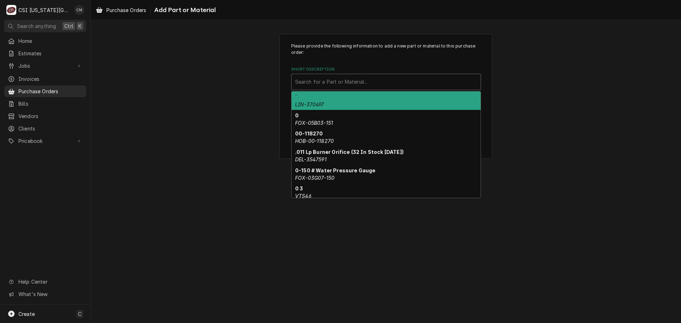
paste input "PER-83457"
type input "PER-83457"
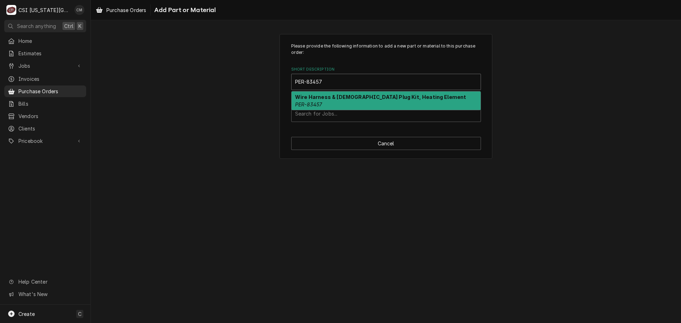
click at [377, 104] on div "Wire Harness & Female Plug Kit, Heating Element PER-83457" at bounding box center [386, 100] width 189 height 18
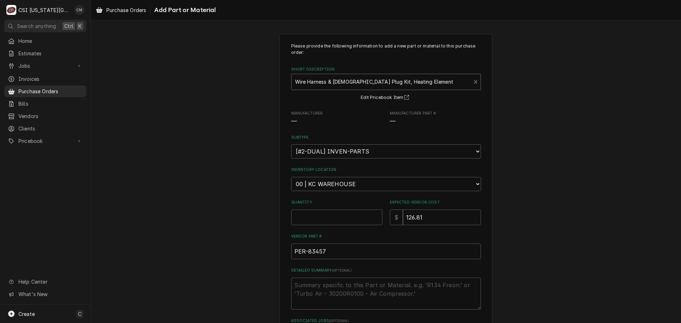
type textarea "x"
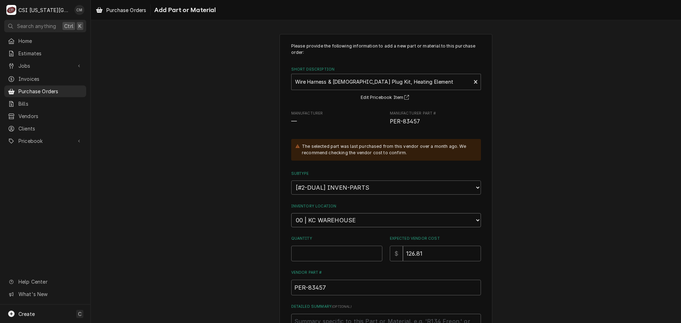
click at [362, 219] on select "Choose a location... 00 | KC WAREHOUSE 00 | MAIN WAREHOUSE 01 | BRIAN BREAZIER …" at bounding box center [386, 220] width 190 height 14
select select "2800"
click at [291, 213] on select "Choose a location... 00 | KC WAREHOUSE 00 | MAIN WAREHOUSE 01 | BRIAN BREAZIER …" at bounding box center [386, 220] width 190 height 14
click at [362, 254] on input "Quantity" at bounding box center [336, 254] width 91 height 16
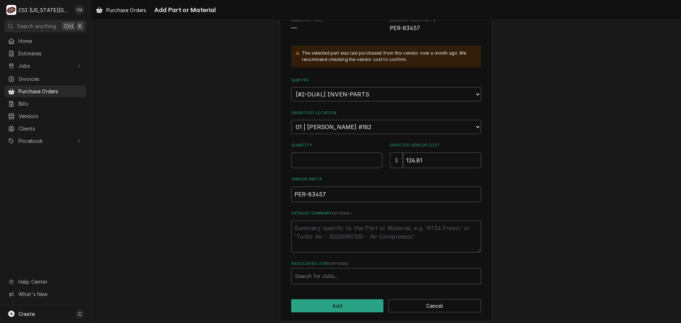
scroll to position [98, 0]
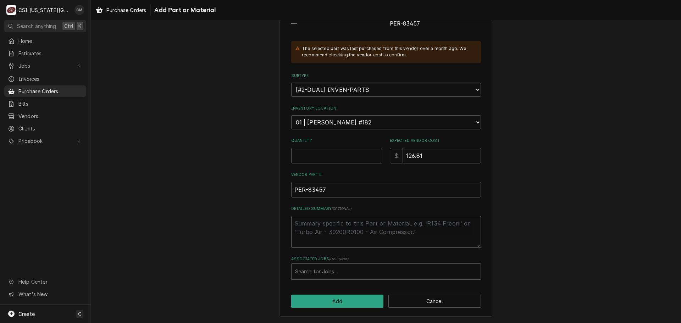
click at [354, 224] on textarea "Detailed Summary ( optional )" at bounding box center [386, 232] width 190 height 32
type textarea "x"
type textarea "j"
type textarea "x"
type textarea "jo"
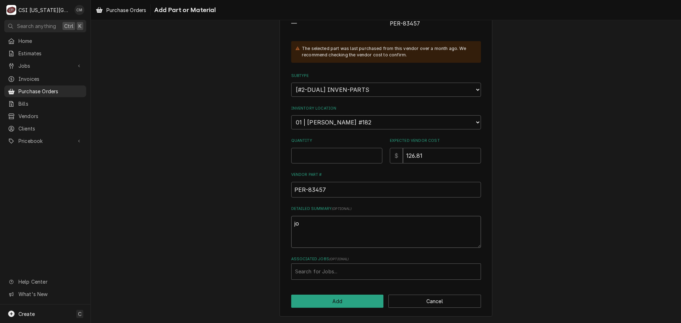
type textarea "x"
type textarea "job"
type textarea "x"
type textarea "job"
type textarea "x"
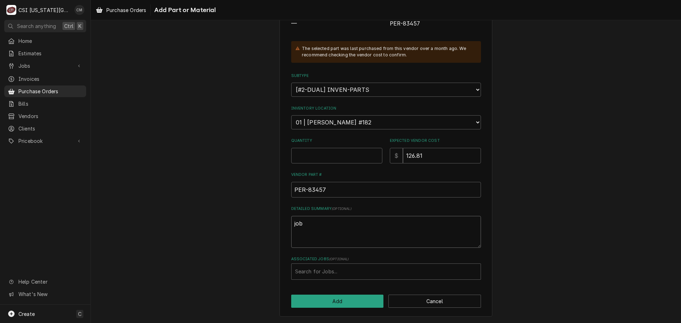
type textarea "job n"
type textarea "x"
type textarea "job nu"
type textarea "x"
type textarea "job num"
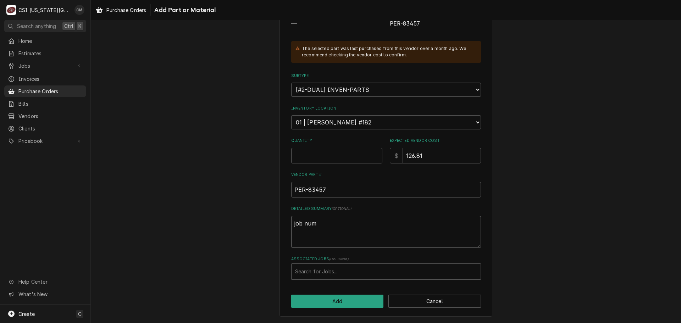
type textarea "x"
type textarea "job numb"
type textarea "x"
type textarea "job numbe"
type textarea "x"
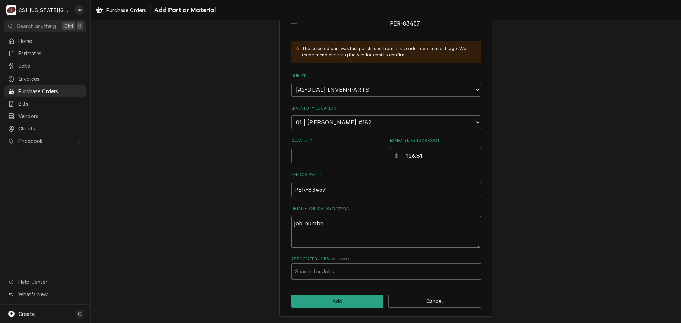
type textarea "job number"
type textarea "x"
type textarea "job numbe"
type textarea "x"
type textarea "job numb"
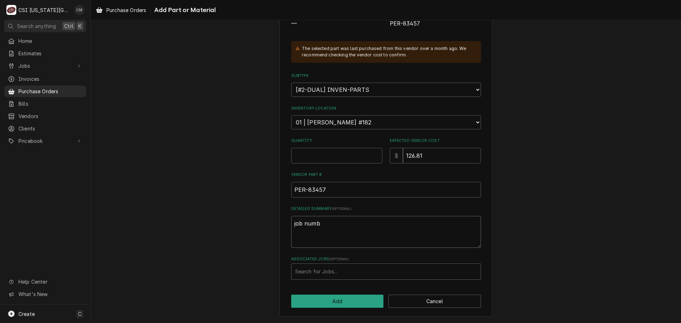
type textarea "x"
type textarea "job num"
type textarea "x"
type textarea "job nu"
type textarea "x"
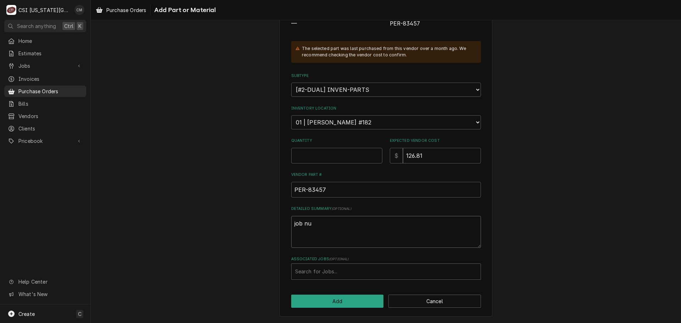
type textarea "job n"
type textarea "x"
type textarea "job"
type textarea "x"
type textarea "job"
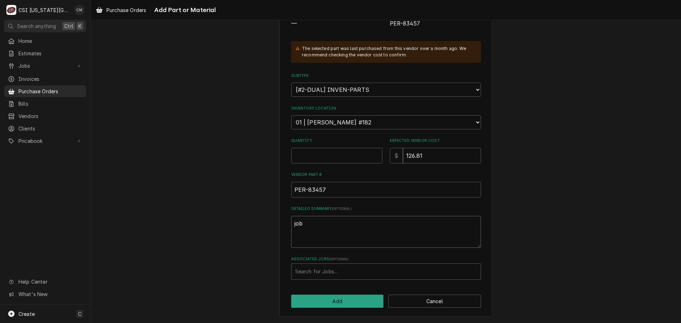
type textarea "x"
type textarea "jo"
type textarea "x"
type textarea "j"
type textarea "x"
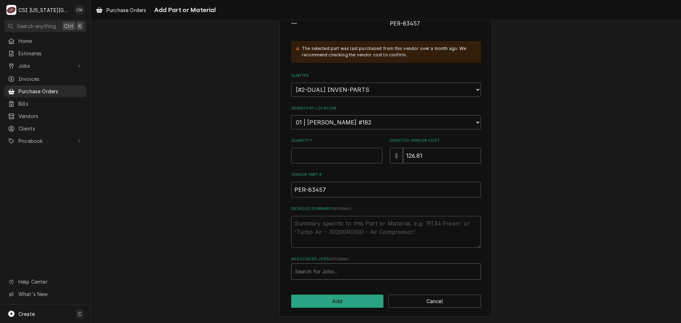
click at [358, 276] on div "Associated Jobs" at bounding box center [386, 271] width 182 height 13
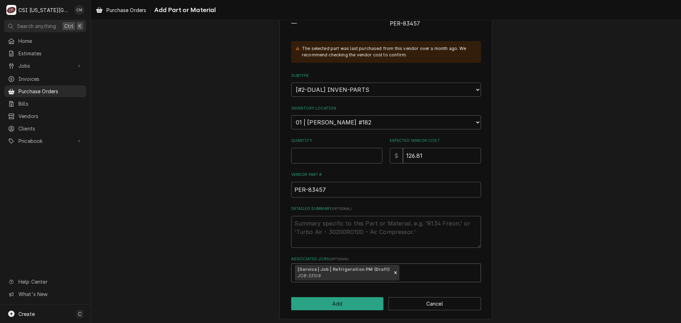
scroll to position [100, 0]
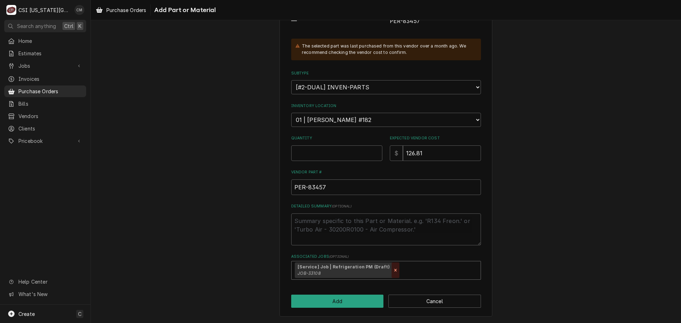
click at [394, 270] on icon "Remove [object Object]" at bounding box center [395, 270] width 2 height 2
type textarea "x"
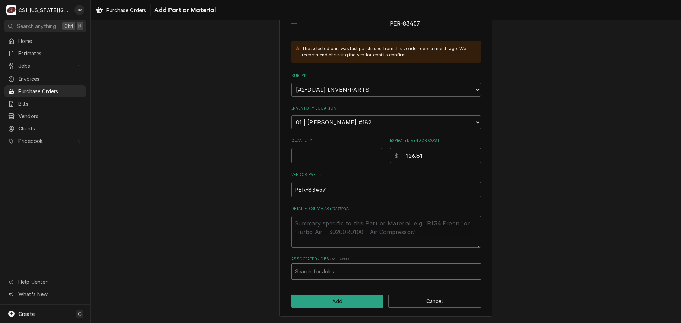
click at [372, 272] on div "Associated Jobs" at bounding box center [386, 271] width 182 height 13
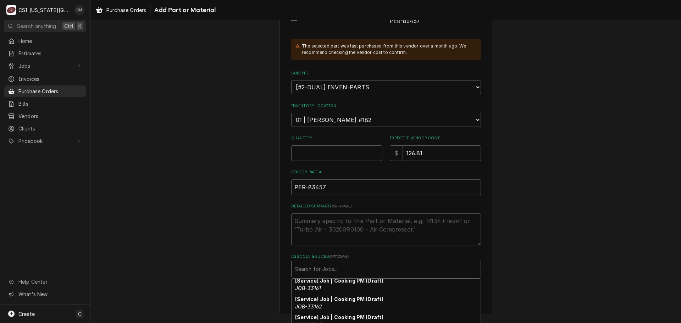
scroll to position [809, 0]
click at [559, 197] on div "Please provide the following information to add a new part or material to this …" at bounding box center [386, 123] width 590 height 393
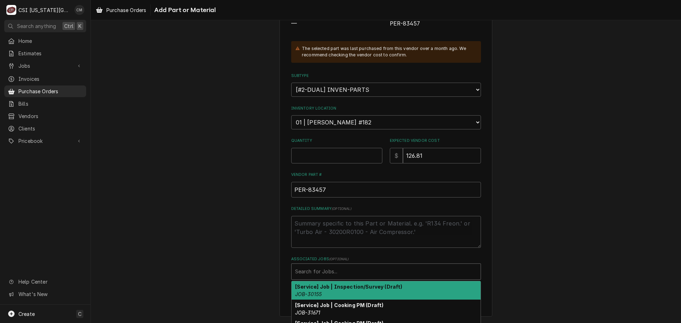
click at [392, 273] on div "Associated Jobs" at bounding box center [386, 271] width 182 height 13
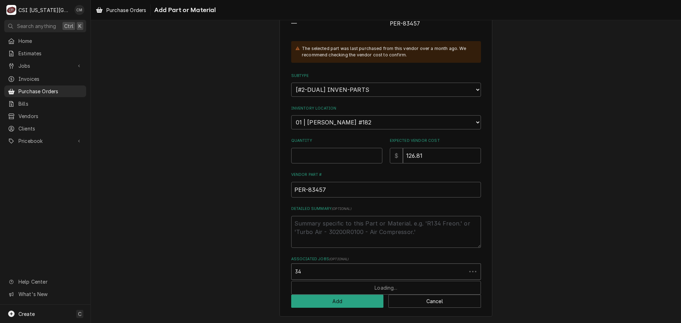
type input "3"
type input "32952"
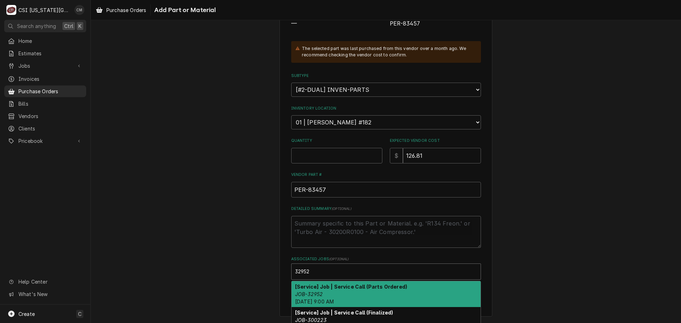
click at [381, 292] on div "[Service] Job | Service Call (Parts Ordered) JOB-32952 Mon, Oct 13th, 2025 - 9:…" at bounding box center [386, 294] width 189 height 26
type textarea "x"
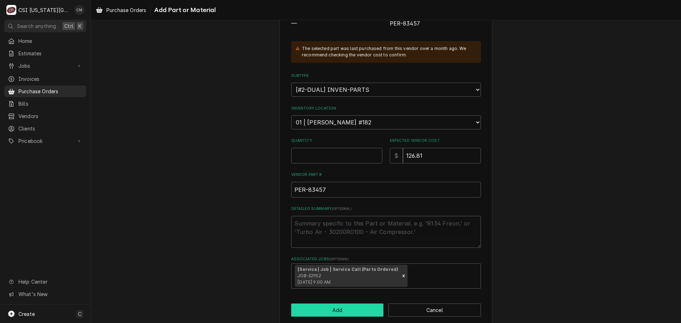
click at [353, 313] on button "Add" at bounding box center [337, 310] width 93 height 13
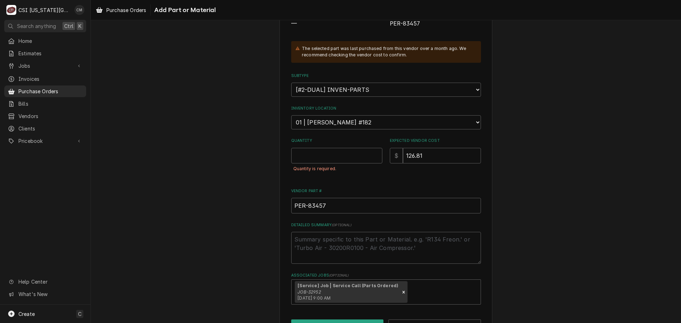
scroll to position [123, 0]
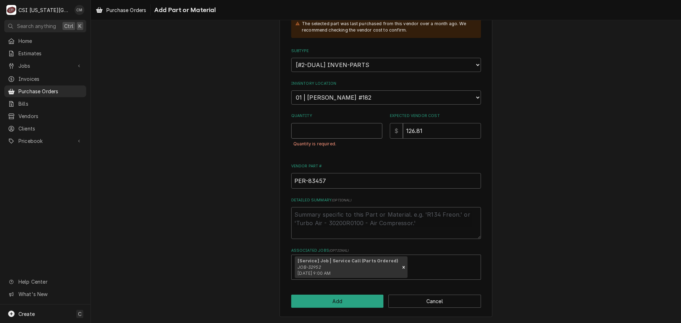
click at [355, 129] on input "Quantity" at bounding box center [336, 131] width 91 height 16
type textarea "x"
type input "1"
click at [346, 302] on button "Add" at bounding box center [337, 301] width 93 height 13
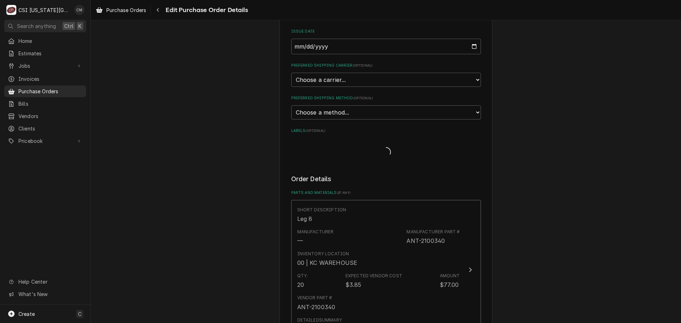
scroll to position [1835, 0]
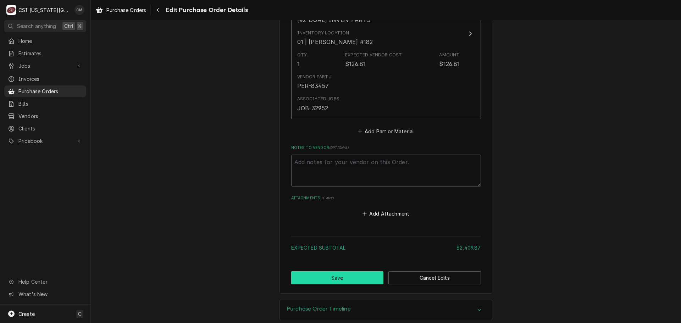
click at [360, 272] on button "Save" at bounding box center [337, 277] width 93 height 13
type textarea "x"
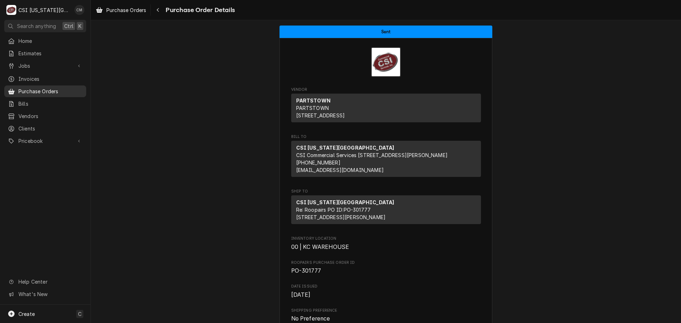
click at [27, 88] on span "Purchase Orders" at bounding box center [50, 91] width 64 height 7
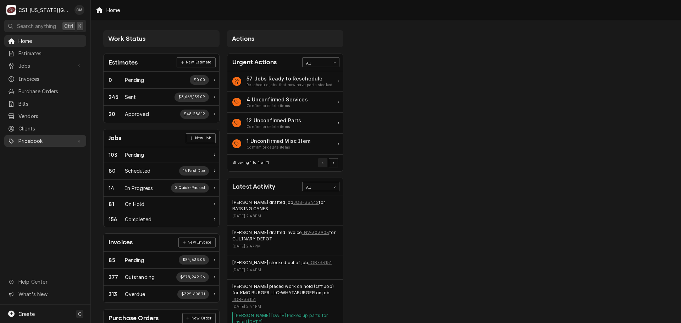
click at [39, 137] on span "Pricebook" at bounding box center [45, 140] width 54 height 7
click at [46, 162] on span "Parts & Materials" at bounding box center [50, 165] width 64 height 7
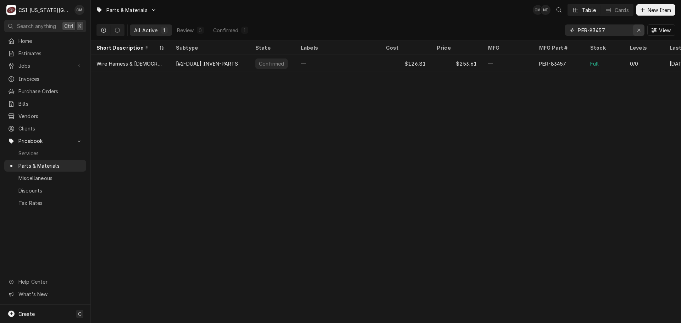
click at [640, 29] on icon "Erase input" at bounding box center [639, 30] width 4 height 5
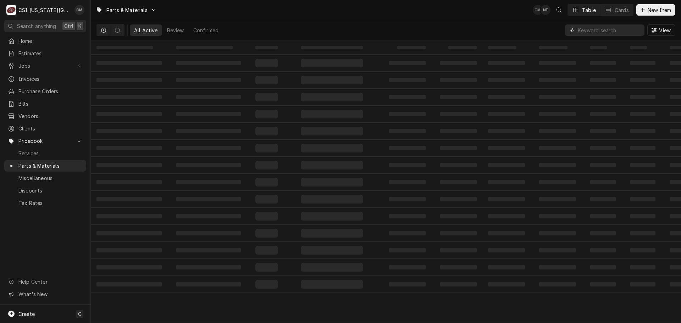
click at [612, 30] on input "Dynamic Content Wrapper" at bounding box center [609, 29] width 63 height 11
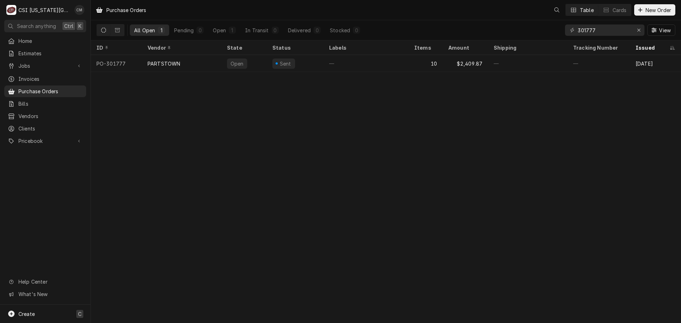
click at [47, 310] on div "Create C" at bounding box center [45, 314] width 90 height 18
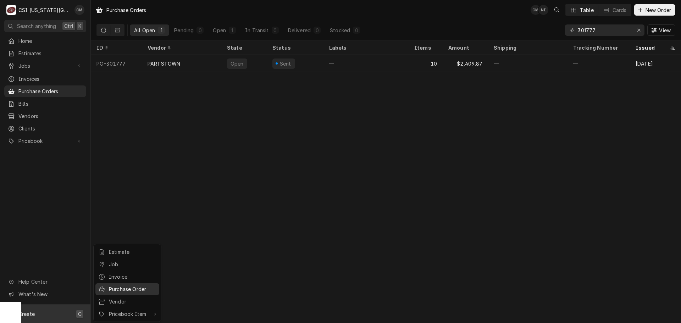
click at [129, 289] on div "Purchase Order" at bounding box center [133, 288] width 48 height 7
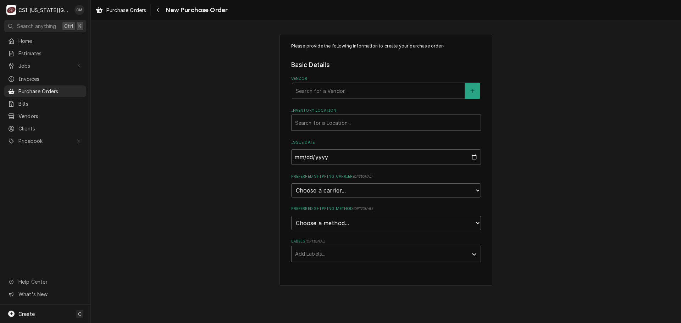
click at [416, 92] on div "Vendor" at bounding box center [378, 90] width 165 height 13
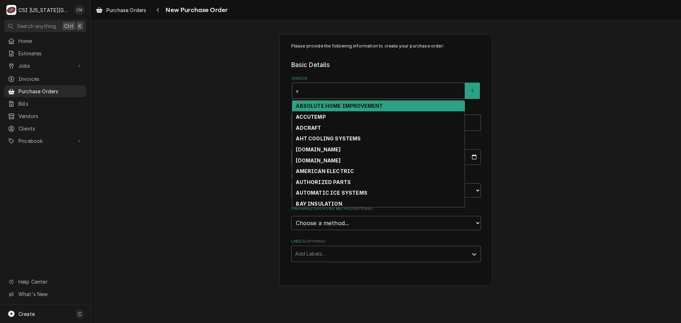
type input "vu"
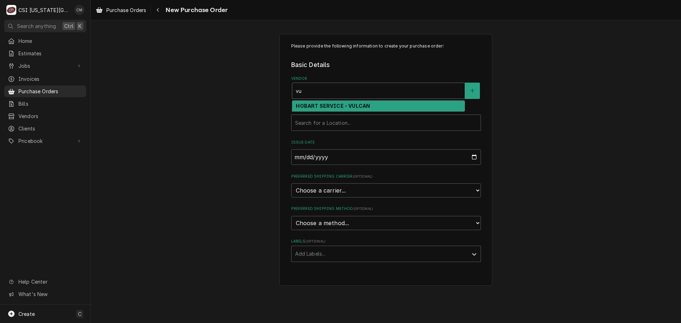
click at [392, 106] on div "HOBART SERVICE - VULCAN" at bounding box center [378, 106] width 172 height 11
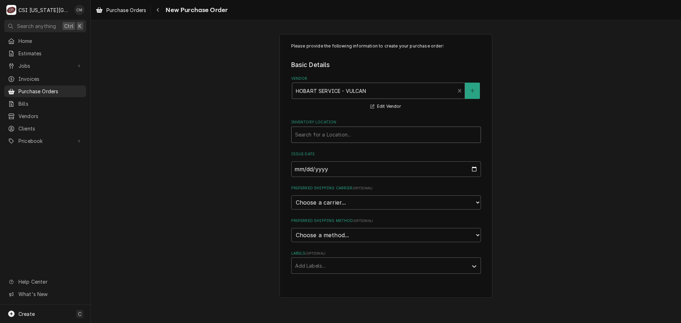
click at [374, 133] on div "Inventory Location" at bounding box center [386, 134] width 182 height 13
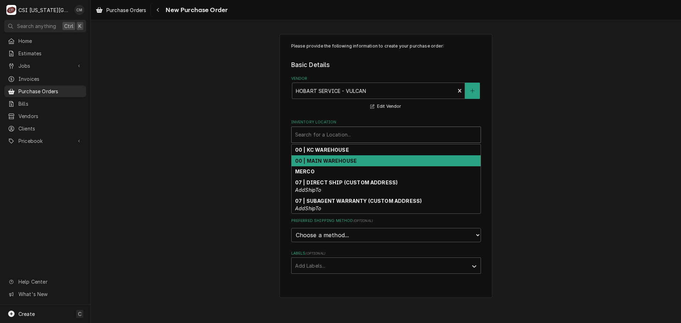
click at [377, 160] on div "00 | MAIN WAREHOUSE" at bounding box center [386, 160] width 189 height 11
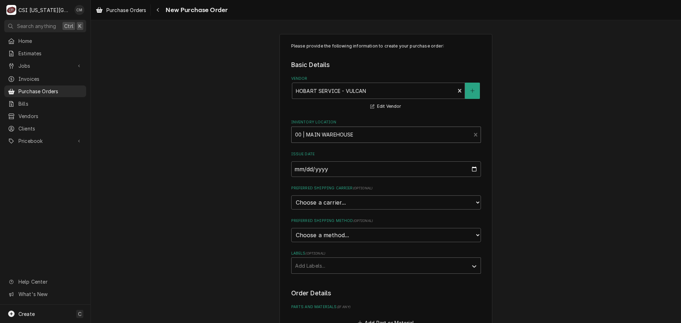
click at [383, 133] on div "Inventory Location" at bounding box center [381, 134] width 172 height 13
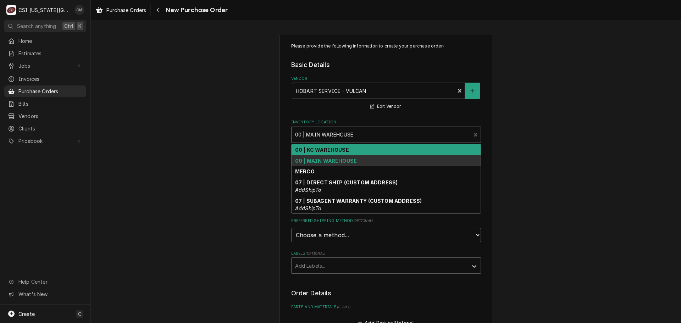
click at [379, 148] on div "00 | KC WAREHOUSE" at bounding box center [386, 149] width 189 height 11
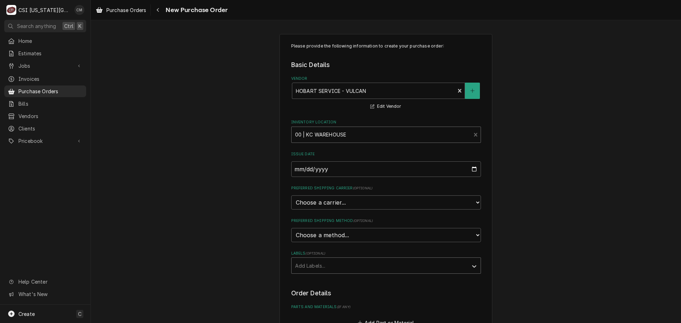
click at [358, 260] on div "Labels" at bounding box center [379, 265] width 169 height 13
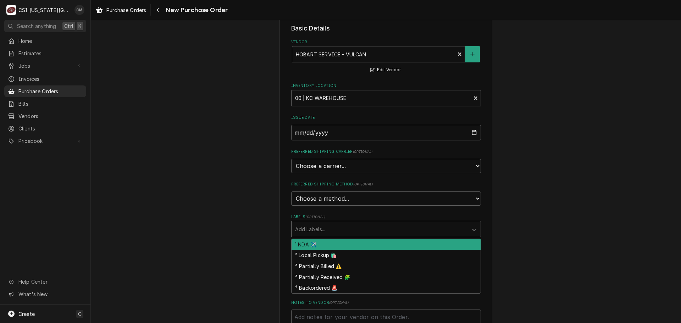
scroll to position [71, 0]
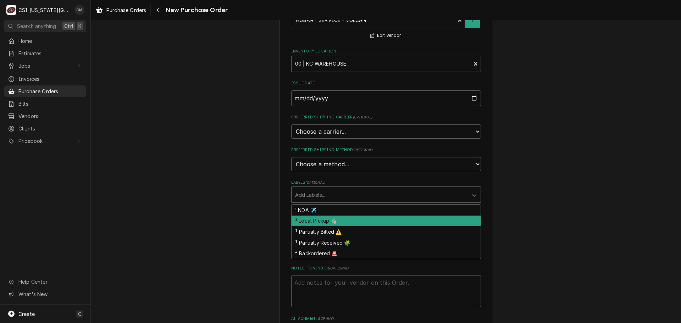
click at [325, 221] on div "² Local Pickup 🛍️" at bounding box center [386, 221] width 189 height 11
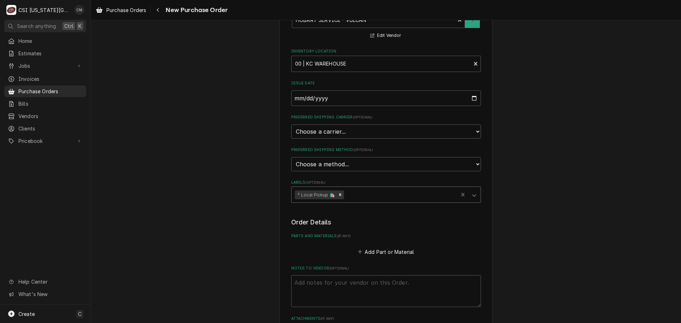
click at [338, 194] on icon "Remove ² Local Pickup 🛍️" at bounding box center [340, 194] width 5 height 5
type textarea "x"
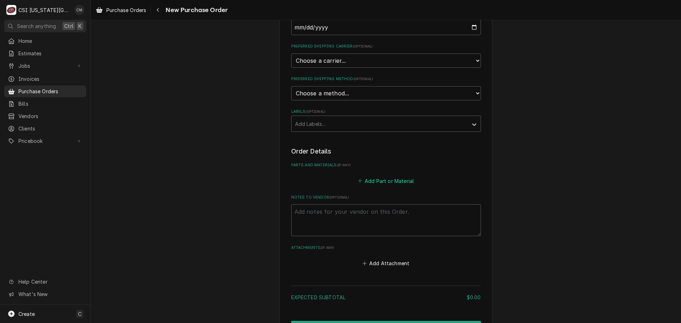
click at [390, 182] on button "Add Part or Material" at bounding box center [385, 181] width 59 height 10
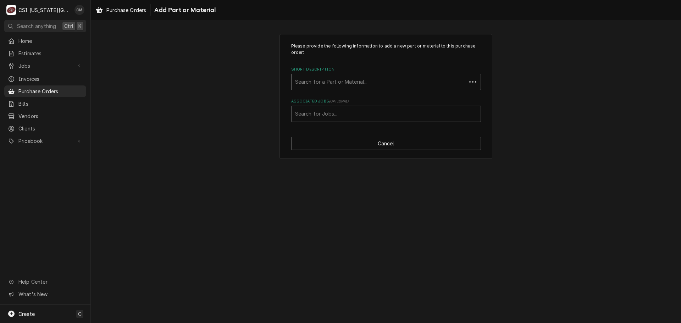
click at [383, 79] on div "Short Description" at bounding box center [379, 82] width 168 height 13
click at [333, 82] on div "Short Description" at bounding box center [386, 82] width 182 height 13
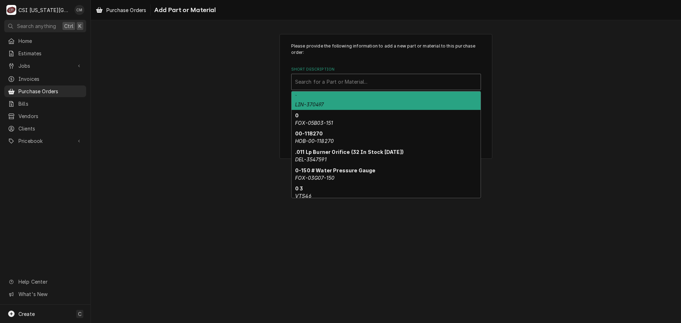
drag, startPoint x: 332, startPoint y: 83, endPoint x: 310, endPoint y: 82, distance: 22.0
click at [310, 82] on div "Short Description" at bounding box center [386, 82] width 182 height 13
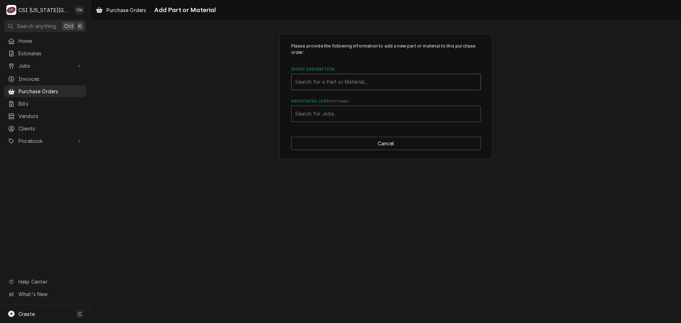
drag, startPoint x: 310, startPoint y: 82, endPoint x: 305, endPoint y: 81, distance: 4.8
click at [305, 81] on div "Short Description" at bounding box center [386, 82] width 182 height 13
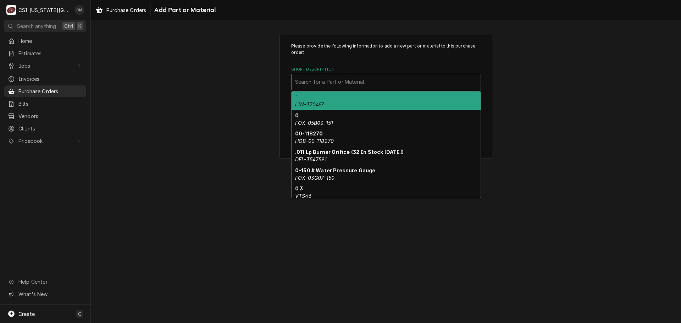
paste input "00-410840-00002"
type input "00-410840-00002"
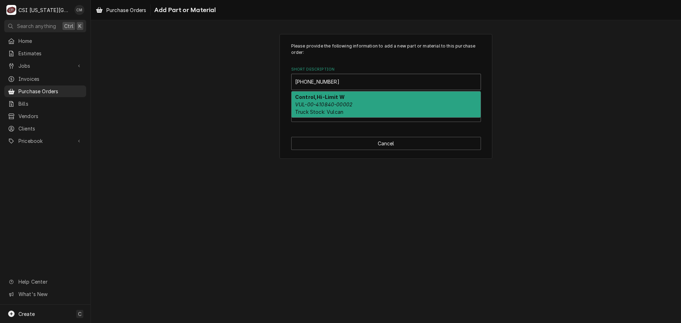
click at [365, 100] on div "Control,Hi-Limit W VUL-00-410840-00002 Truck Stock: Vulcan" at bounding box center [386, 104] width 189 height 26
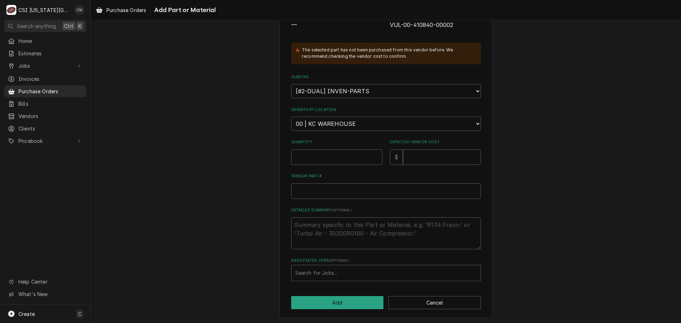
scroll to position [98, 0]
click at [355, 157] on input "Quantity" at bounding box center [336, 156] width 91 height 16
type textarea "x"
type input "1"
click at [440, 159] on input "Expected Vendor Cost" at bounding box center [442, 156] width 78 height 16
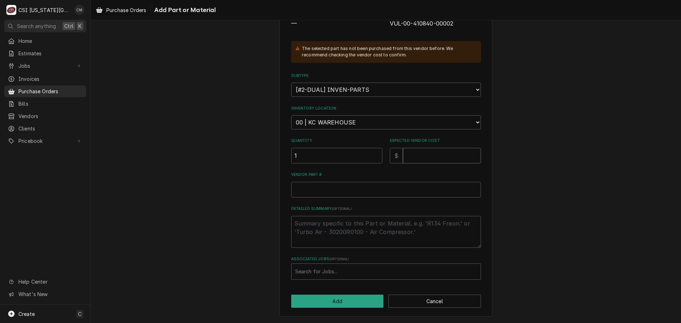
type textarea "x"
type input "1"
type textarea "x"
type input "15"
type textarea "x"
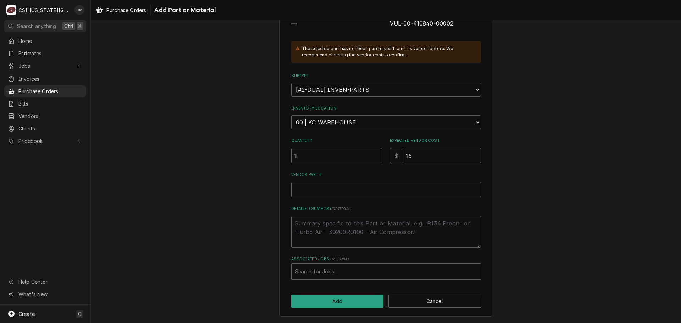
type input "152"
type textarea "x"
type input "152.6"
type textarea "x"
type input "152.69"
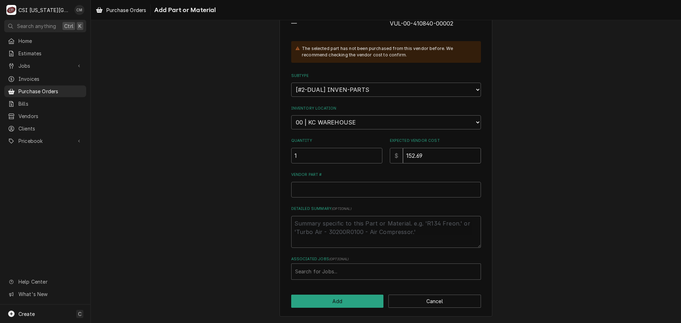
type textarea "x"
type input "152.698"
click at [366, 189] on input "Vendor Part #" at bounding box center [386, 190] width 190 height 16
paste input "00-410840-00002"
type textarea "x"
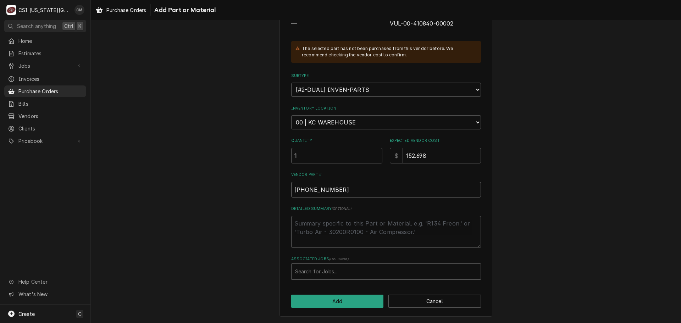
type input "00-410840-00002"
click at [356, 225] on textarea "Detailed Summary ( optional )" at bounding box center [386, 232] width 190 height 32
type textarea "x"
type textarea "p"
type textarea "x"
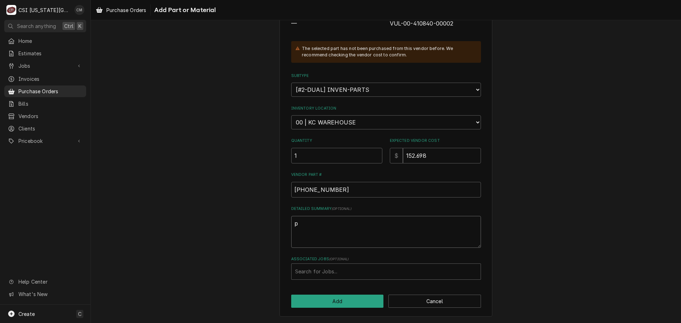
type textarea "pa"
type textarea "x"
type textarea "par"
type textarea "x"
type textarea "part"
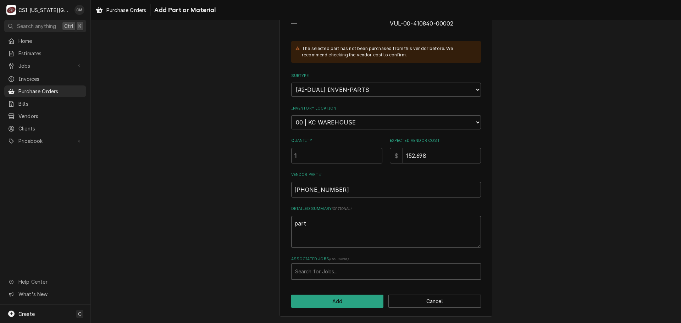
type textarea "x"
type textarea "parts"
type textarea "x"
type textarea "parts"
type textarea "x"
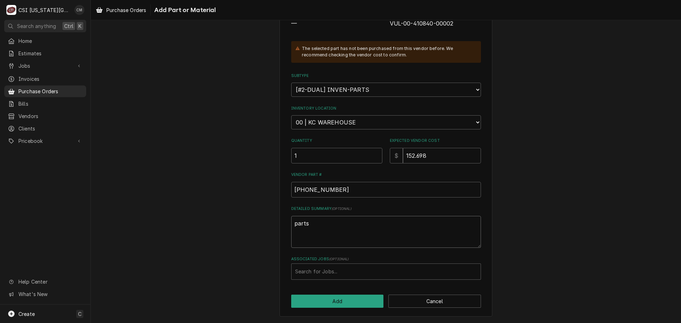
type textarea "parts o"
type textarea "x"
type textarea "parts or"
type textarea "x"
type textarea "parts ord"
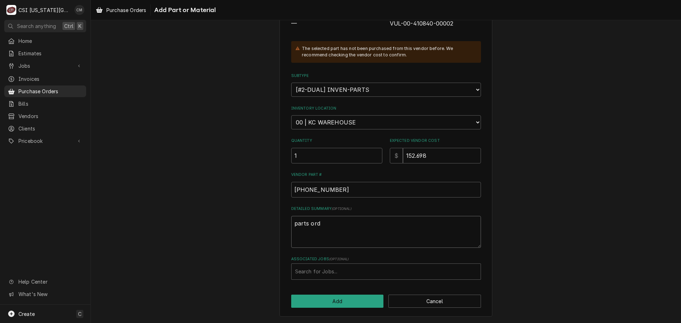
type textarea "x"
type textarea "parts orde"
type textarea "x"
type textarea "parts order"
type textarea "x"
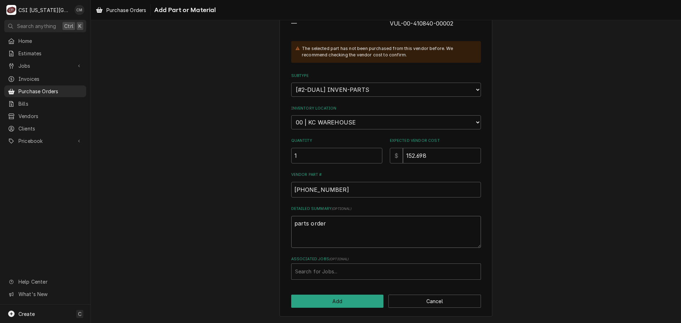
type textarea "parts ordere"
type textarea "x"
type textarea "parts ordered"
type textarea "x"
type textarea "parts ordered"
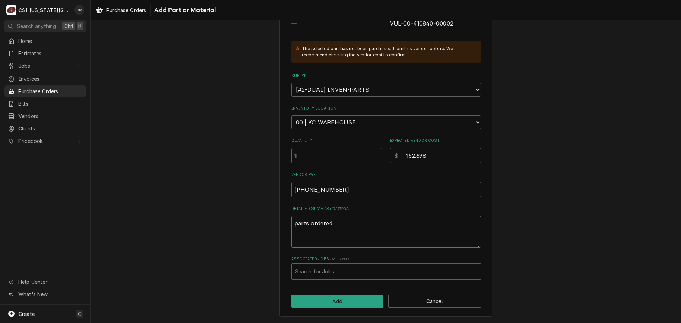
type textarea "x"
type textarea "parts ordered f"
type textarea "x"
type textarea "parts ordered fo"
type textarea "x"
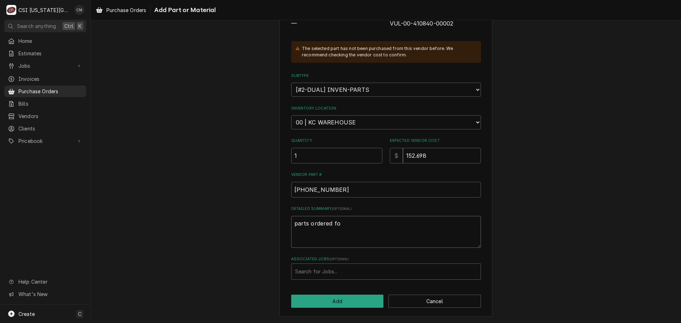
type textarea "parts ordered for"
type textarea "x"
type textarea "parts ordered for"
type textarea "x"
type textarea "parts ordered for j"
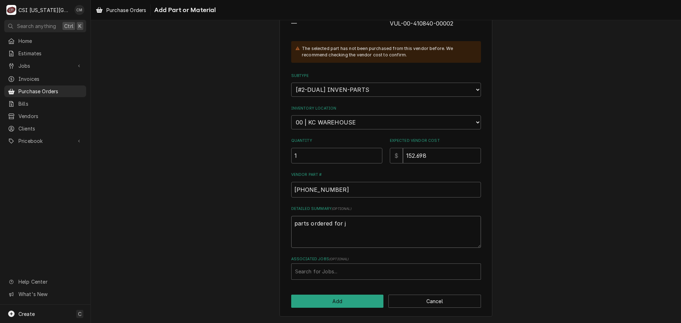
type textarea "x"
type textarea "parts ordered for jo"
type textarea "x"
type textarea "parts ordered for job"
type textarea "x"
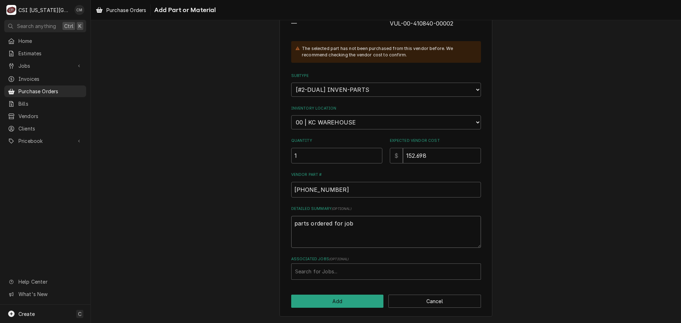
type textarea "parts ordered for job"
type textarea "x"
type textarea "parts ordered for job 3"
type textarea "x"
type textarea "parts ordered for job 33"
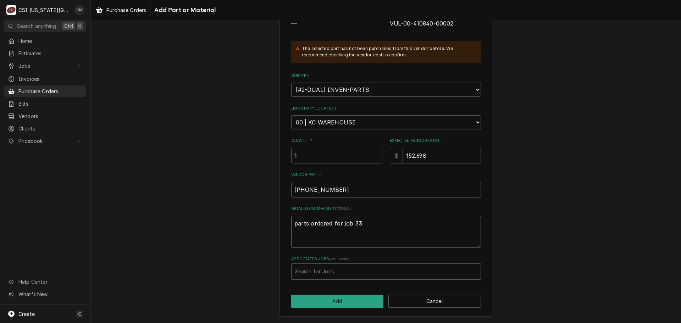
type textarea "x"
type textarea "parts ordered for job 334"
type textarea "x"
type textarea "parts ordered for job 3342"
type textarea "x"
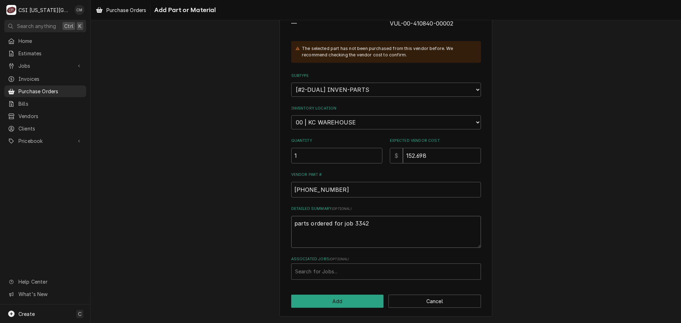
type textarea "parts ordered for job 33421"
click at [292, 223] on textarea "parts ordered for job 33421" at bounding box center [386, 232] width 190 height 32
type textarea "x"
type textarea "Bparts ordered for job 33421"
type textarea "x"
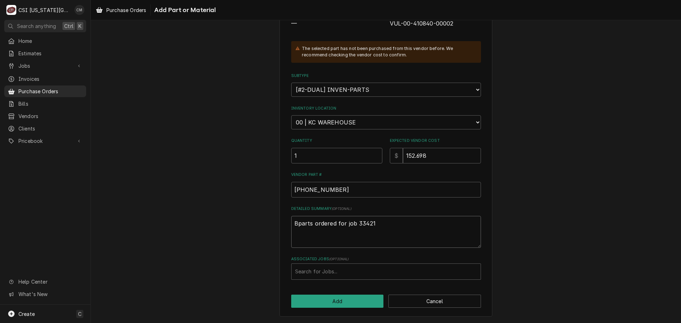
type textarea "BBparts ordered for job 33421"
type textarea "x"
type textarea "BB.parts ordered for job 33421"
type textarea "x"
type textarea "BB. parts ordered for job 33421"
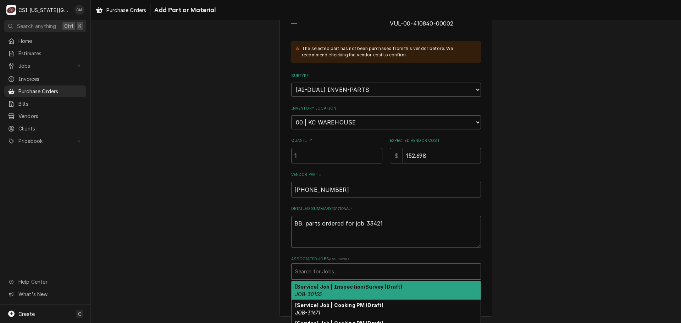
click at [343, 270] on div "Associated Jobs" at bounding box center [386, 271] width 182 height 13
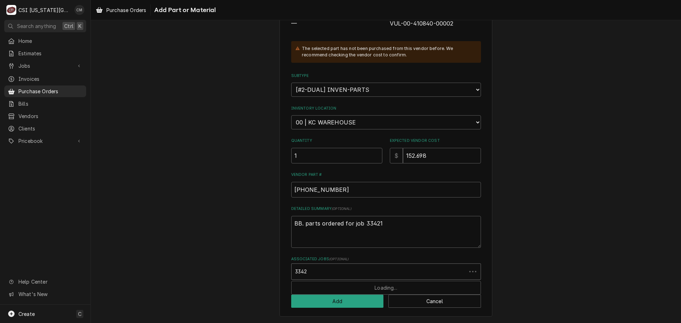
type input "33421"
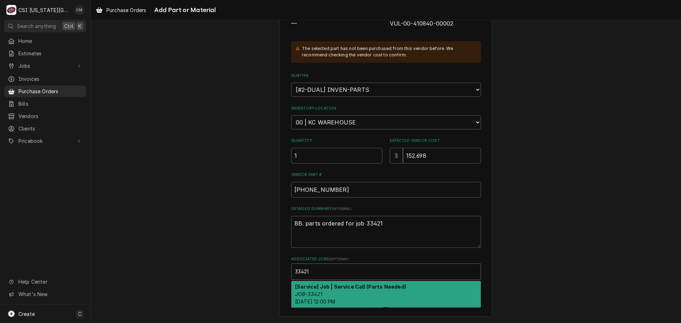
click at [343, 292] on div "[Service] Job | Service Call (Parts Needed) JOB-33421 Mon, Oct 13th, 2025 - 12:…" at bounding box center [386, 294] width 189 height 26
type textarea "x"
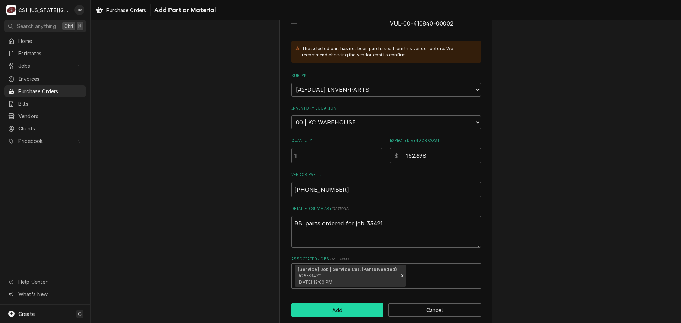
click at [348, 307] on button "Add" at bounding box center [337, 310] width 93 height 13
type textarea "x"
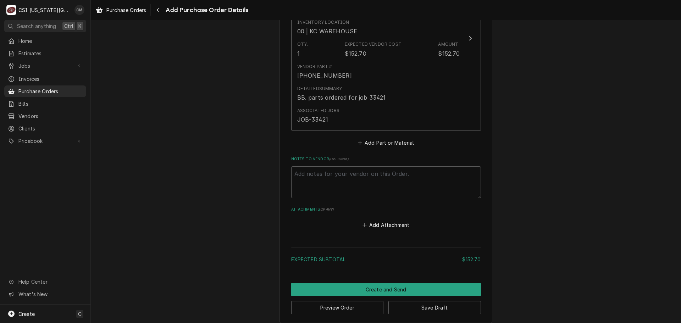
scroll to position [374, 0]
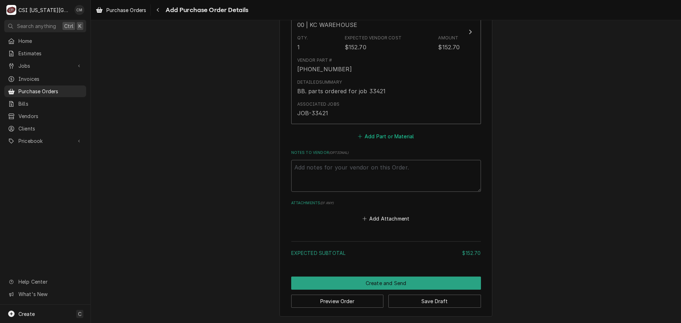
click at [390, 134] on button "Add Part or Material" at bounding box center [385, 137] width 59 height 10
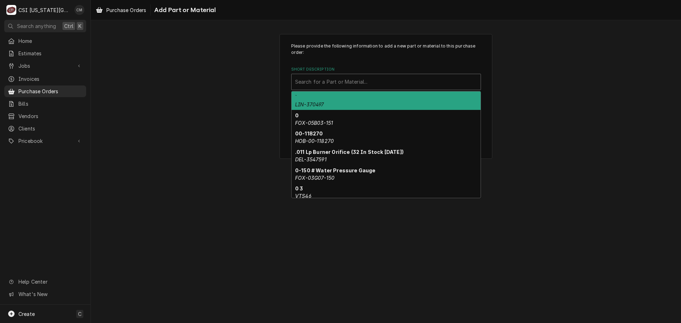
click at [368, 78] on div "Short Description" at bounding box center [386, 82] width 182 height 13
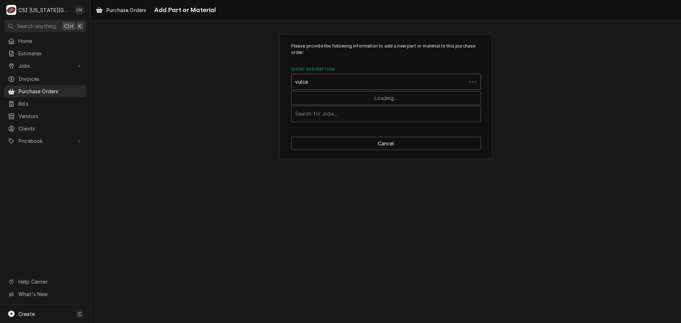
type input "vulcan"
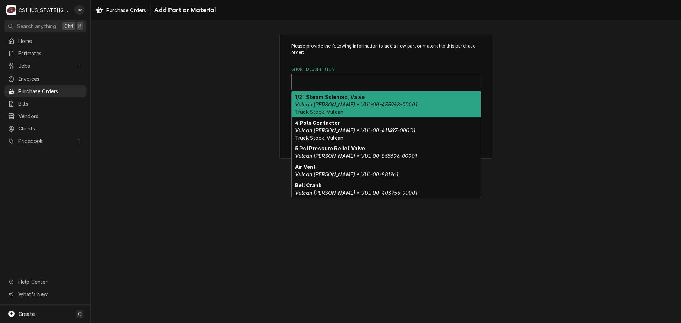
click at [336, 83] on div "Short Description" at bounding box center [386, 82] width 182 height 13
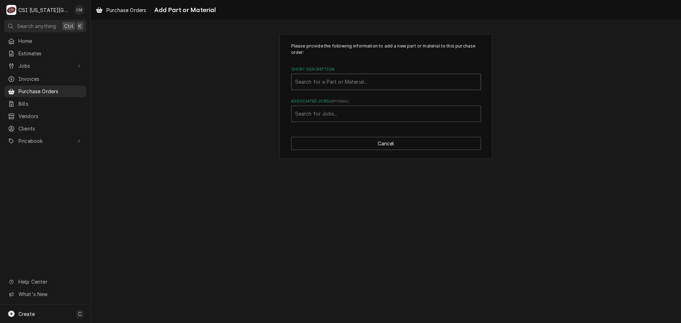
click at [351, 83] on div "Short Description" at bounding box center [386, 82] width 182 height 13
click at [526, 118] on div "Please provide the following information to add a new part or material to this …" at bounding box center [386, 97] width 590 height 138
type textarea "x"
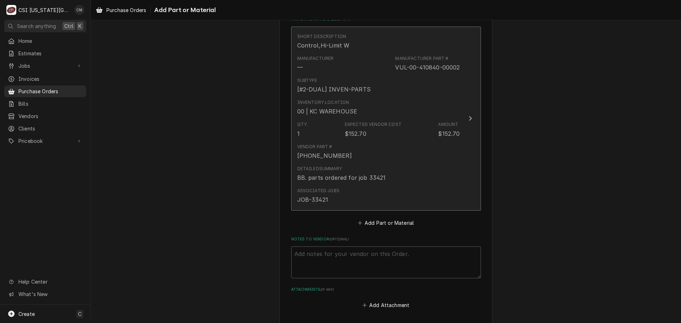
scroll to position [374, 0]
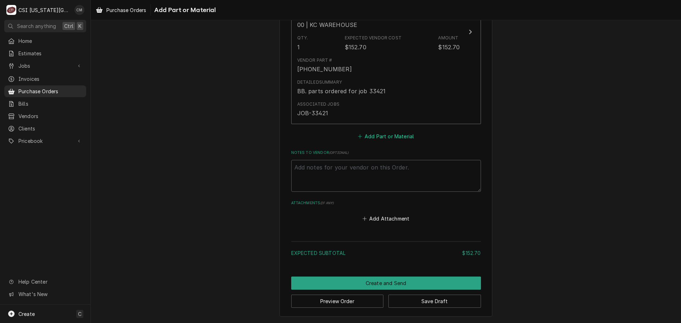
click at [382, 135] on button "Add Part or Material" at bounding box center [385, 137] width 59 height 10
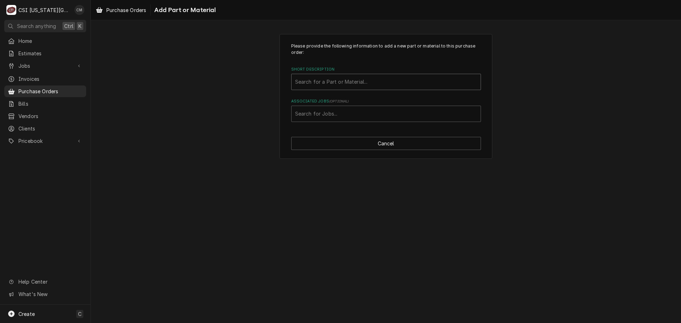
click at [360, 84] on div "Short Description" at bounding box center [386, 82] width 182 height 13
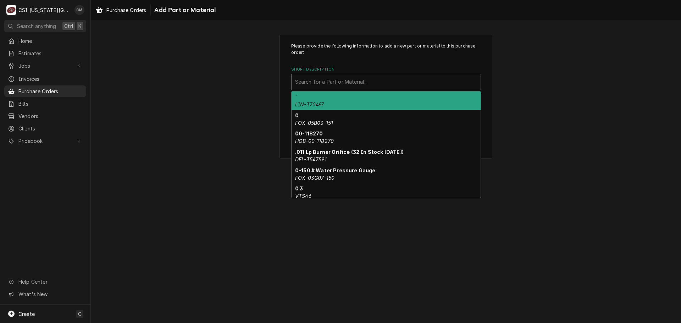
click at [350, 82] on div "Short Description" at bounding box center [386, 82] width 182 height 13
paste input "00-410839-00004"
type input "00-410839-00004"
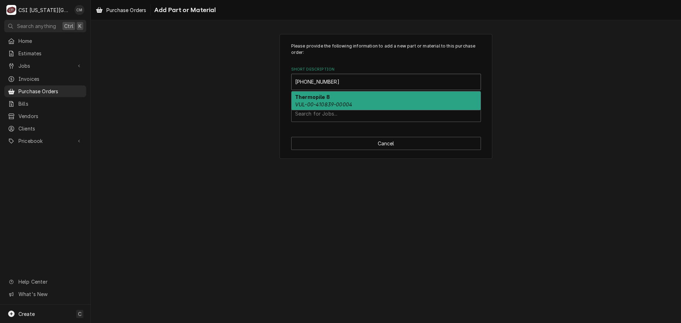
click at [355, 100] on div "Thermopile 8 VUL-00-410839-00004" at bounding box center [386, 100] width 189 height 18
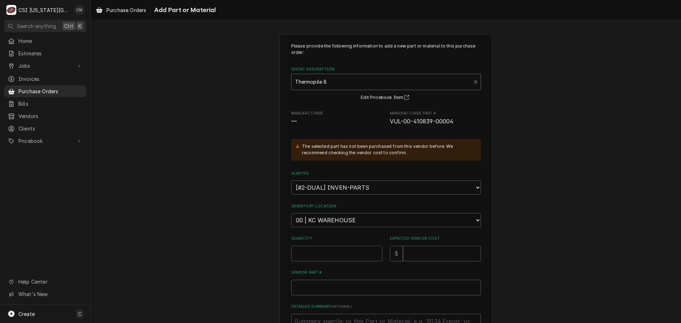
scroll to position [35, 0]
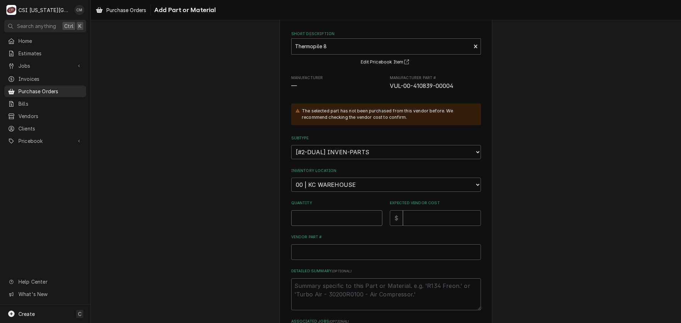
click at [349, 219] on input "Quantity" at bounding box center [336, 218] width 91 height 16
type textarea "x"
type input "1"
click at [424, 218] on input "Expected Vendor Cost" at bounding box center [442, 218] width 78 height 16
type textarea "x"
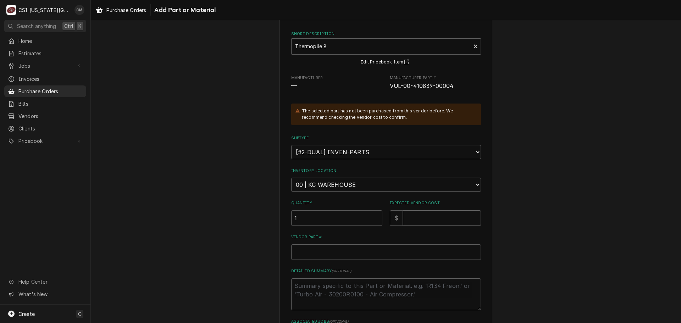
type input "5"
type textarea "x"
type input "59"
type textarea "x"
type input "59.4"
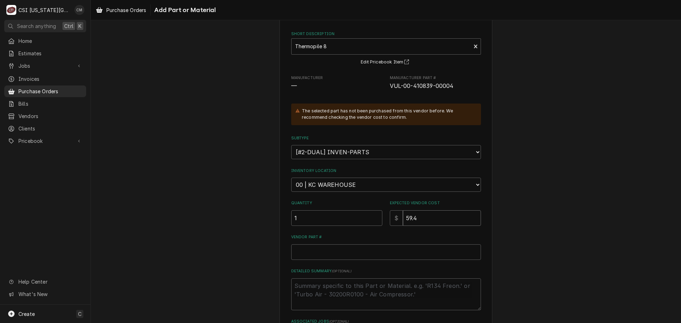
type textarea "x"
type input "59.49"
click at [388, 252] on input "Vendor Part #" at bounding box center [386, 252] width 190 height 16
paste input "00-410839-00004"
type textarea "x"
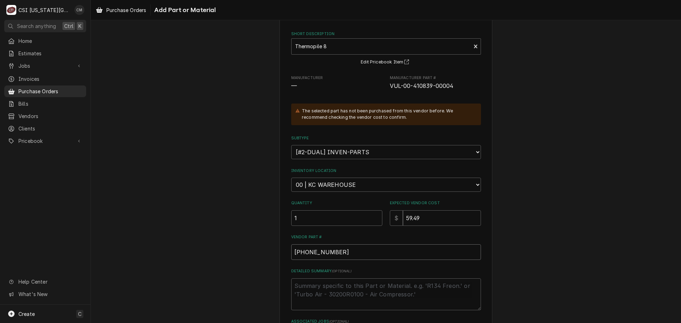
type input "00-410839-00004"
click at [391, 290] on textarea "Detailed Summary ( optional )" at bounding box center [386, 294] width 190 height 32
type textarea "x"
type textarea "p"
type textarea "x"
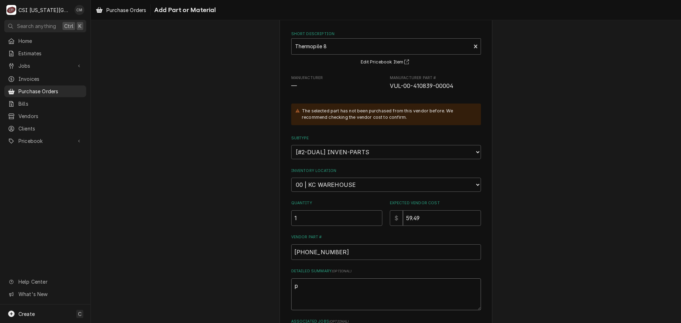
type textarea "pa"
type textarea "x"
type textarea "p"
type textarea "x"
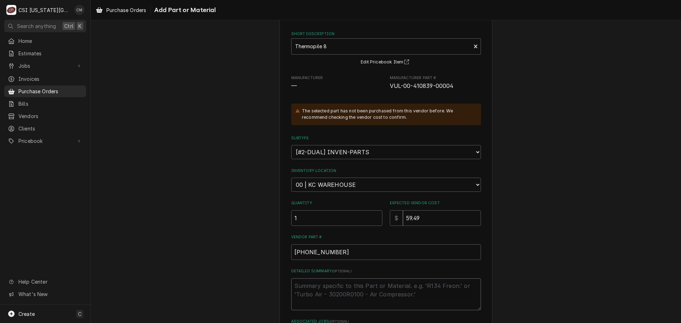
type textarea "B"
type textarea "x"
type textarea "BB"
type textarea "x"
type textarea "BB,"
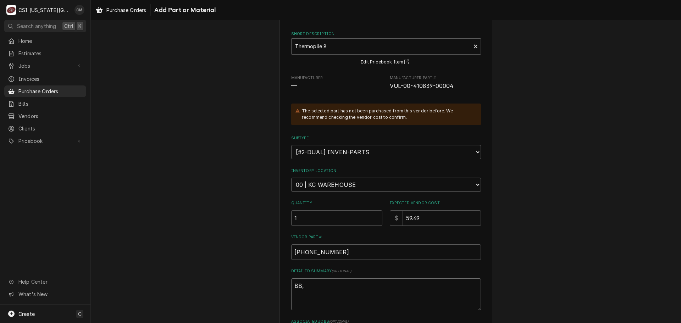
type textarea "x"
type textarea "BB,"
type textarea "x"
type textarea "BB, P"
type textarea "x"
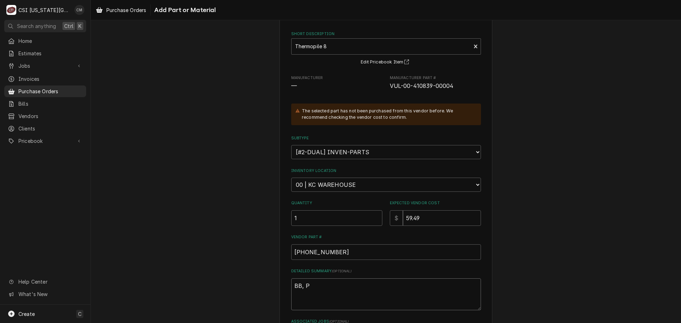
type textarea "BB, Pa"
type textarea "x"
type textarea "BB, Par"
type textarea "x"
type textarea "BB, Part"
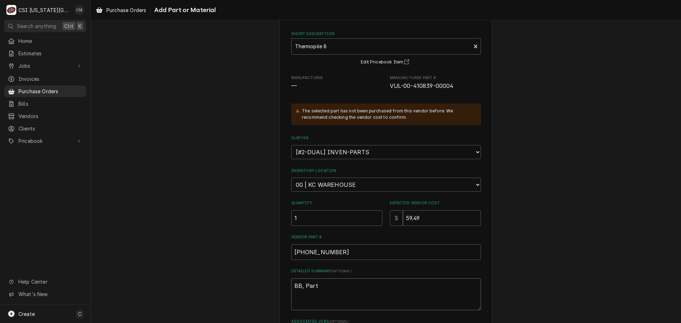
type textarea "x"
type textarea "BB, Parts"
type textarea "x"
type textarea "BB, Parts"
type textarea "x"
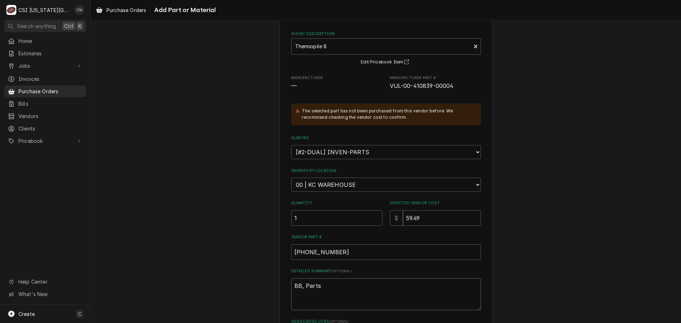
type textarea "BB, Parts o"
type textarea "x"
type textarea "BB, Parts or"
type textarea "x"
type textarea "BB, Parts ord"
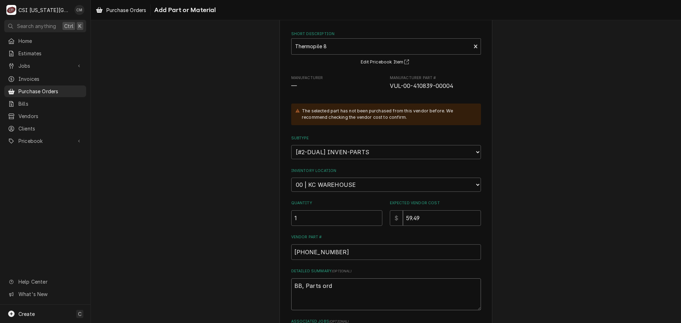
type textarea "x"
type textarea "BB, Parts orde"
type textarea "x"
type textarea "BB, Parts order"
type textarea "x"
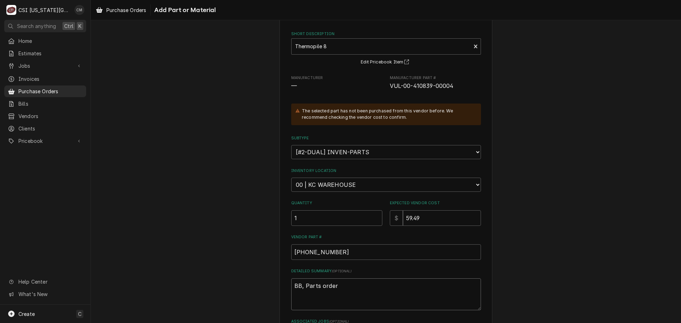
type textarea "BB, Parts ordere"
type textarea "x"
type textarea "BB, Parts ordered"
type textarea "x"
type textarea "BB, Parts ordered"
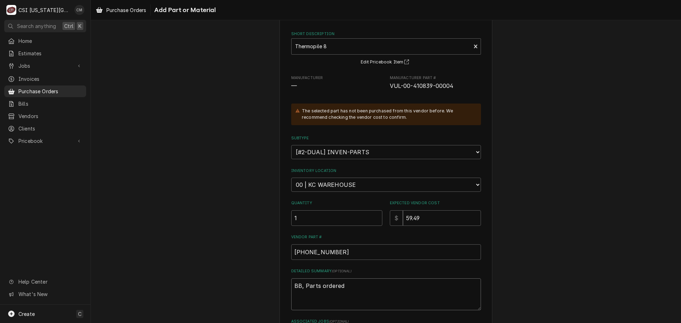
type textarea "x"
type textarea "BB, Parts ordered f"
type textarea "x"
type textarea "BB, Parts ordered fo"
type textarea "x"
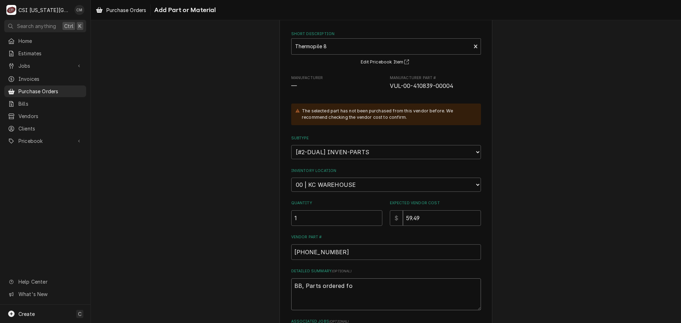
type textarea "BB, Parts ordered for"
type textarea "x"
type textarea "BB, Parts ordered for"
type textarea "x"
type textarea "BB, Parts ordered for j"
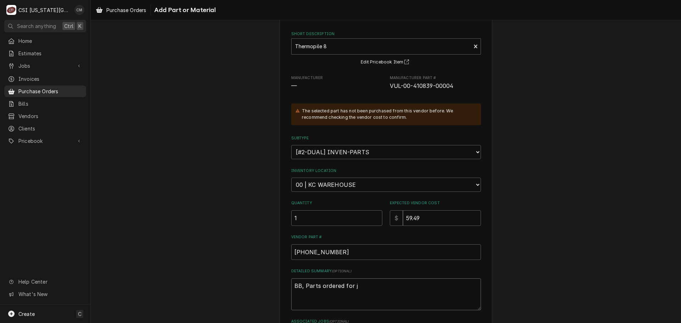
type textarea "x"
type textarea "BB, Parts ordered for jo"
type textarea "x"
type textarea "BB, Parts ordered for jon"
type textarea "x"
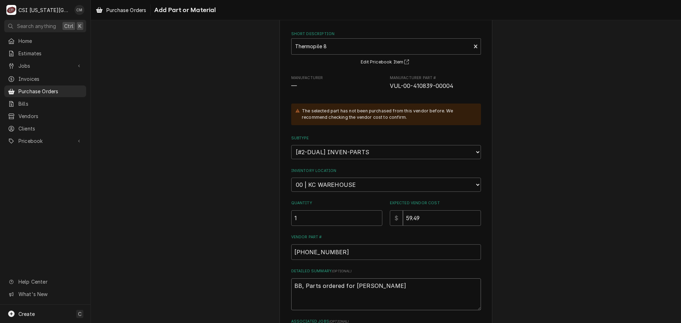
type textarea "BB, Parts ordered for jon"
type textarea "x"
type textarea "BB, Parts ordered for jon 3"
type textarea "x"
type textarea "BB, Parts ordered for jon 33"
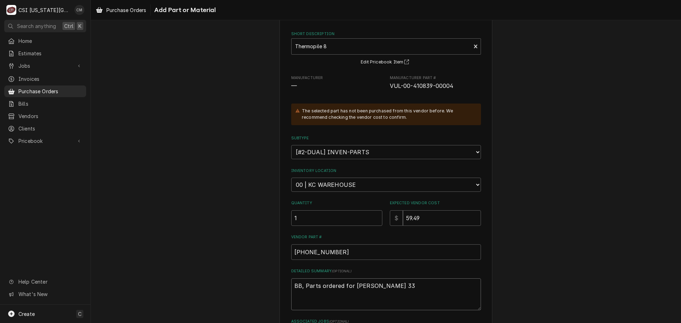
type textarea "x"
type textarea "BB, Parts ordered for jon 334"
type textarea "x"
type textarea "BB, Parts ordered for jon 3345"
type textarea "x"
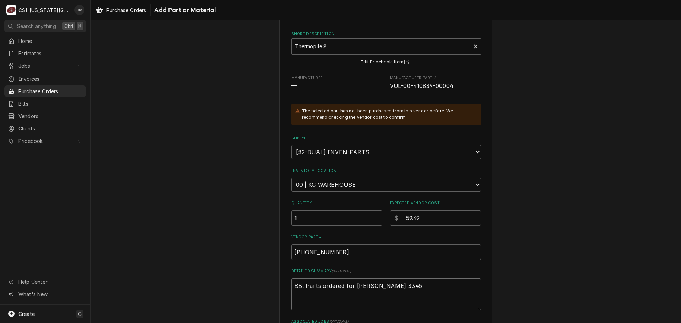
type textarea "BB, Parts ordered for jon 334"
type textarea "x"
type textarea "BB, Parts ordered for jon 3342"
type textarea "x"
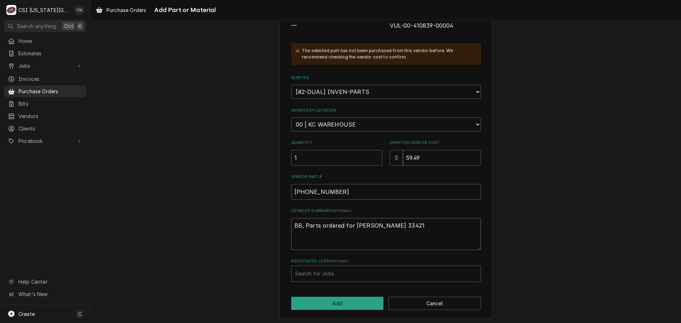
scroll to position [98, 0]
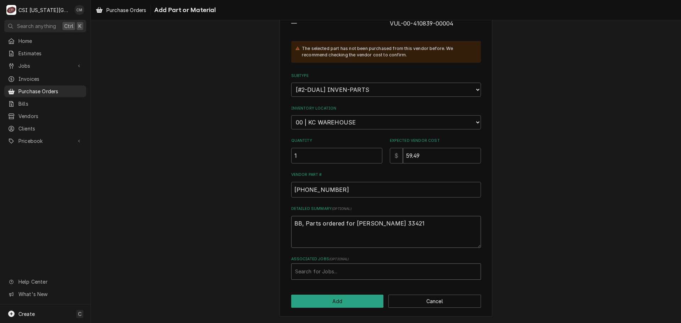
type textarea "BB, Parts ordered for jon 33421"
click at [374, 270] on div "Associated Jobs" at bounding box center [386, 271] width 182 height 13
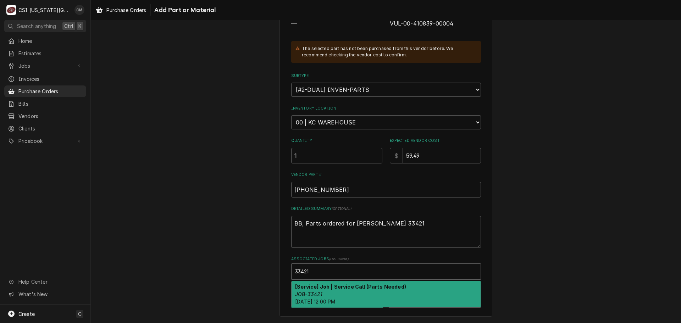
type input "33421"
click at [357, 226] on textarea "BB, Parts ordered for jon 33421" at bounding box center [386, 232] width 190 height 32
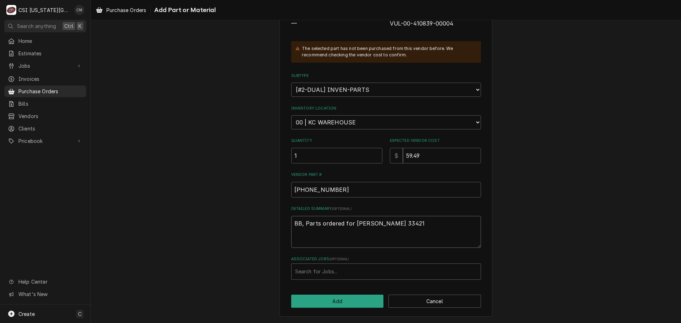
click at [358, 223] on textarea "BB, Parts ordered for jon 33421" at bounding box center [386, 232] width 190 height 32
type textarea "x"
type textarea "BB, Parts ordered for jo 33421"
type textarea "x"
type textarea "BB, Parts ordered for job 33421"
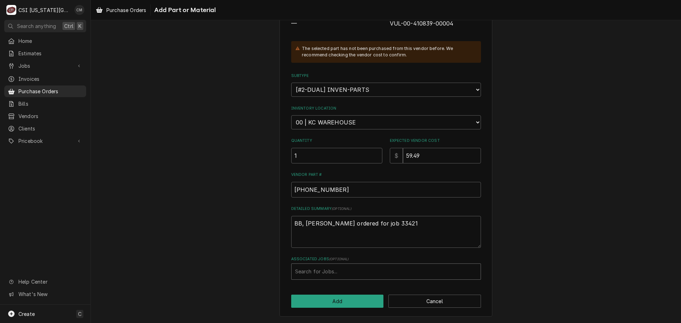
click at [349, 272] on div "Associated Jobs" at bounding box center [386, 271] width 182 height 13
type input "33421"
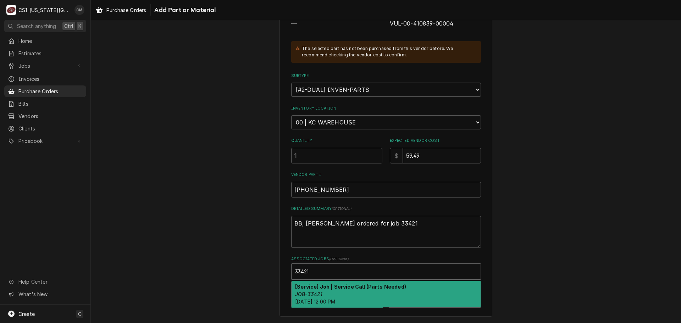
click at [350, 292] on div "[Service] Job | Service Call (Parts Needed) JOB-33421 Mon, Oct 13th, 2025 - 12:…" at bounding box center [386, 294] width 189 height 26
type textarea "x"
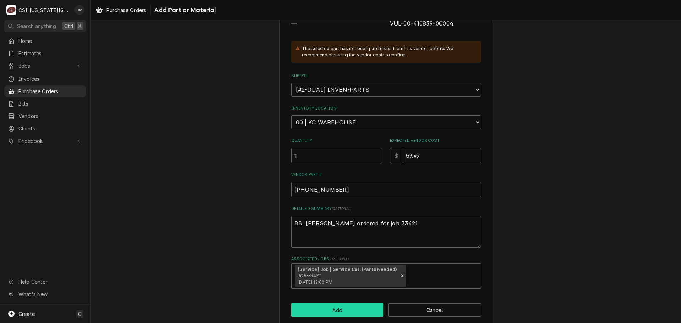
click at [350, 309] on button "Add" at bounding box center [337, 310] width 93 height 13
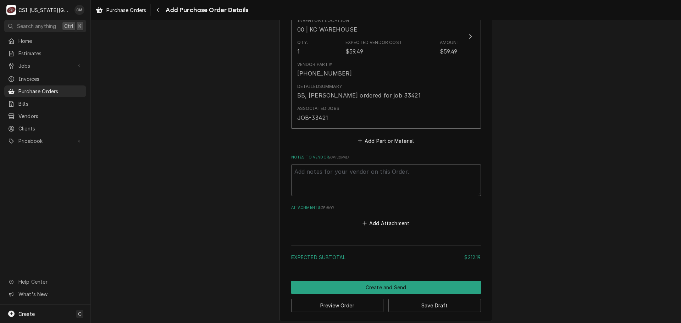
scroll to position [562, 0]
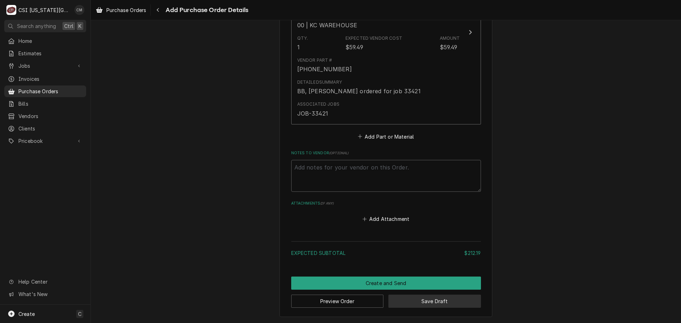
click at [447, 297] on button "Save Draft" at bounding box center [434, 301] width 93 height 13
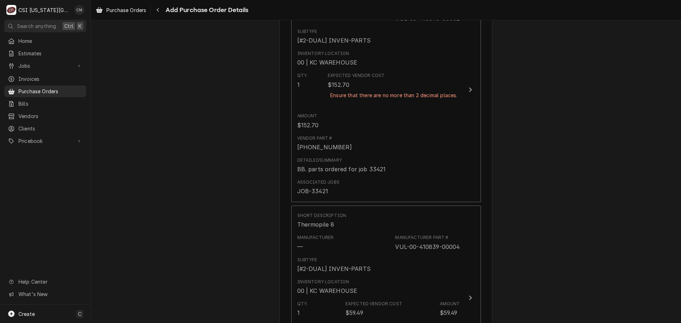
scroll to position [322, 0]
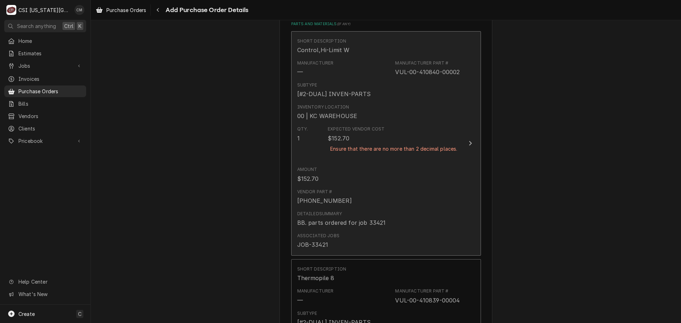
click at [412, 172] on div "Qty. 1 Expected Vendor Cost $152.70 Ensure that there are no more than 2 decima…" at bounding box center [378, 154] width 163 height 62
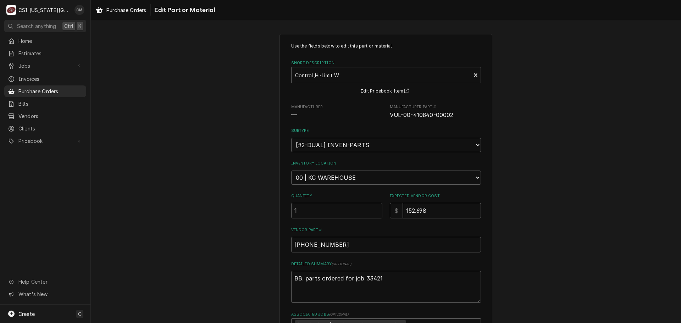
click at [432, 213] on input "152.698" at bounding box center [442, 211] width 78 height 16
type textarea "x"
type input "152.69"
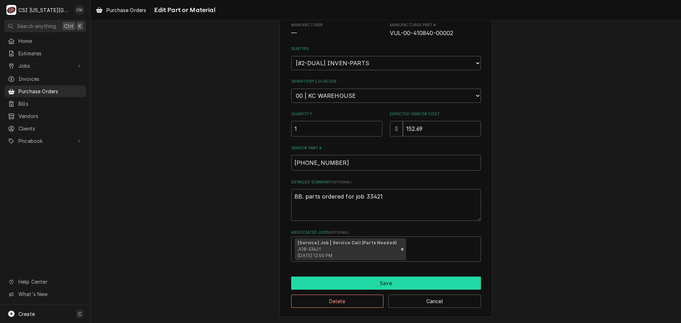
click at [392, 286] on button "Save" at bounding box center [386, 283] width 190 height 13
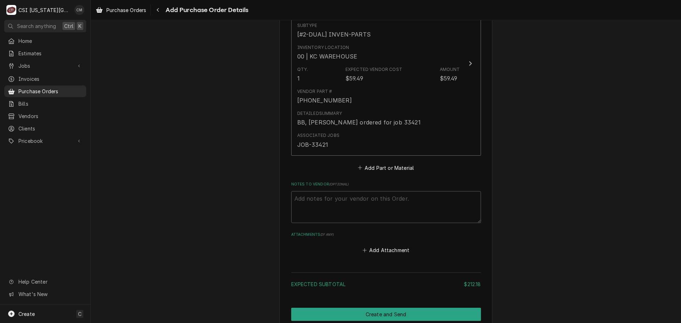
scroll to position [641, 0]
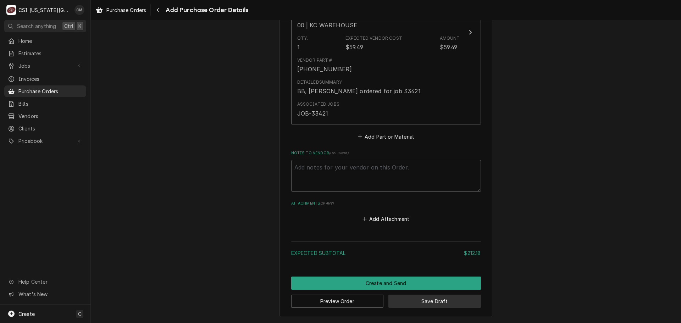
click at [425, 301] on button "Save Draft" at bounding box center [434, 301] width 93 height 13
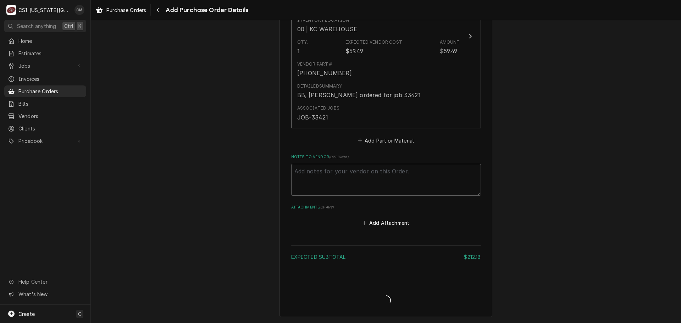
scroll to position [598, 0]
type textarea "x"
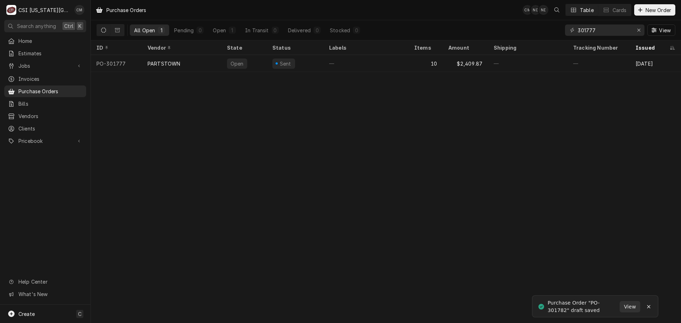
click at [583, 301] on div "Purchase Order "PO-301782" draft saved" at bounding box center [584, 306] width 72 height 15
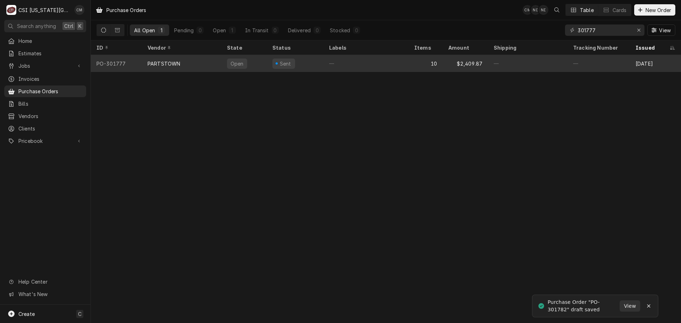
click at [410, 59] on div "10" at bounding box center [426, 63] width 34 height 17
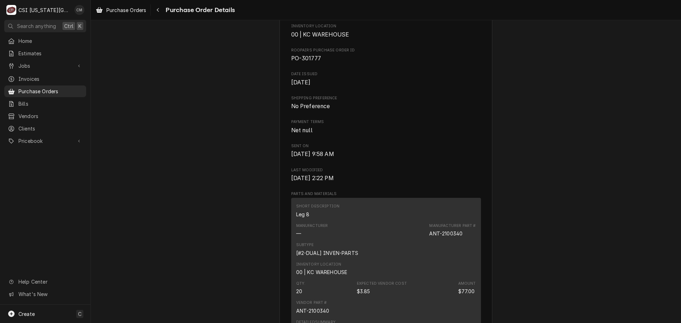
scroll to position [213, 0]
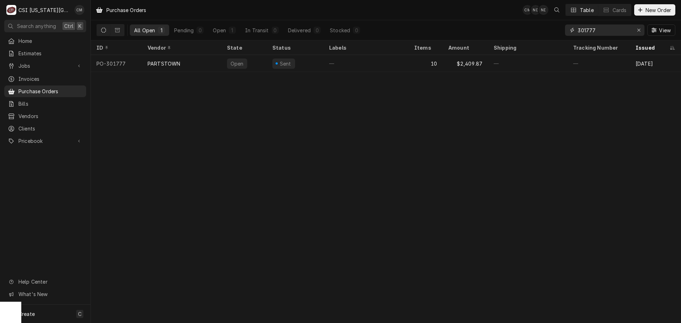
click at [597, 29] on input "301777" at bounding box center [604, 29] width 53 height 11
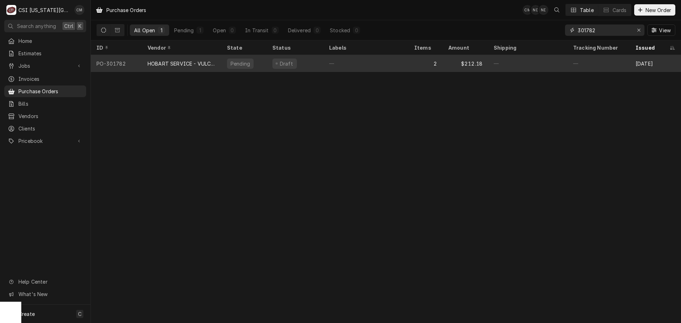
type input "301782"
click at [304, 65] on div "Draft" at bounding box center [295, 63] width 57 height 17
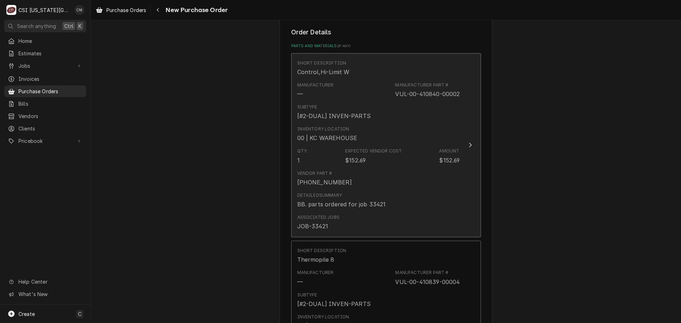
scroll to position [248, 0]
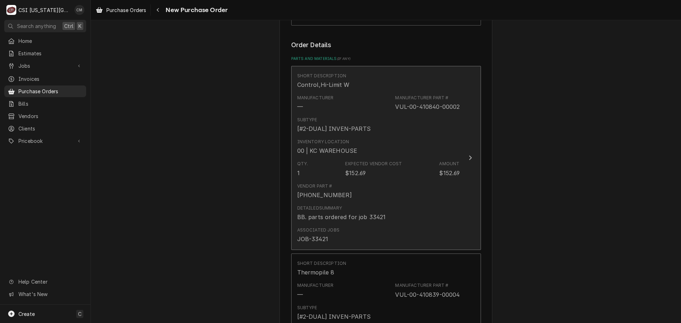
click at [415, 136] on div "Inventory Location 00 | KC WAREHOUSE" at bounding box center [378, 147] width 163 height 22
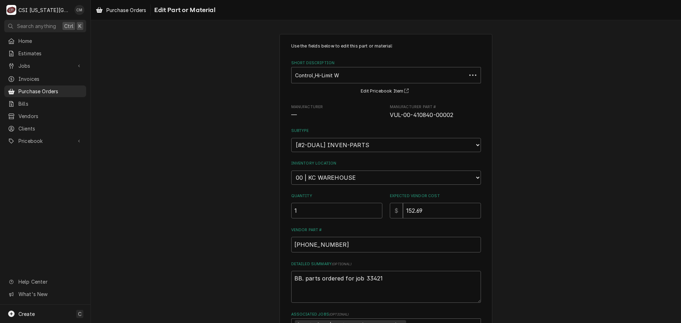
type textarea "x"
click at [364, 174] on select "Choose a location... 00 | KC WAREHOUSE 00 | MAIN WAREHOUSE 01 | BRIAN BREAZIER …" at bounding box center [386, 178] width 190 height 14
select select "2800"
click at [291, 171] on select "Choose a location... 00 | KC WAREHOUSE 00 | MAIN WAREHOUSE 01 | BRIAN BREAZIER …" at bounding box center [386, 178] width 190 height 14
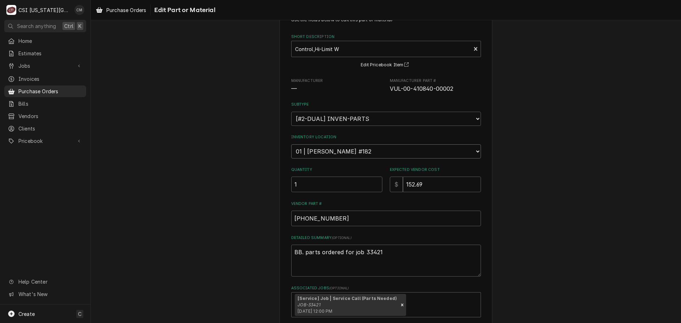
scroll to position [82, 0]
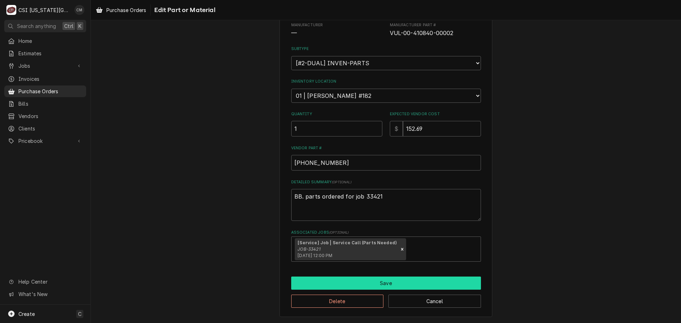
click at [397, 282] on button "Save" at bounding box center [386, 283] width 190 height 13
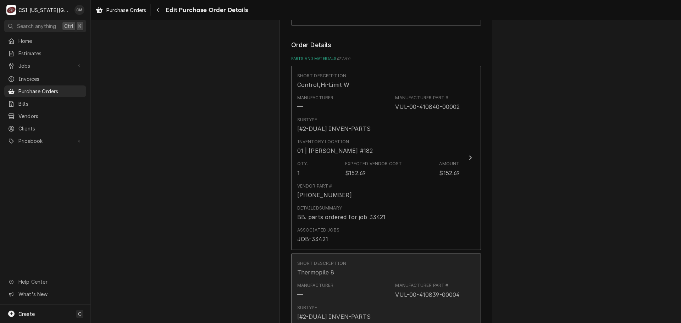
click at [390, 280] on div "Manufacturer — Manufacturer Part # VUL-00-410839-00004" at bounding box center [378, 290] width 163 height 22
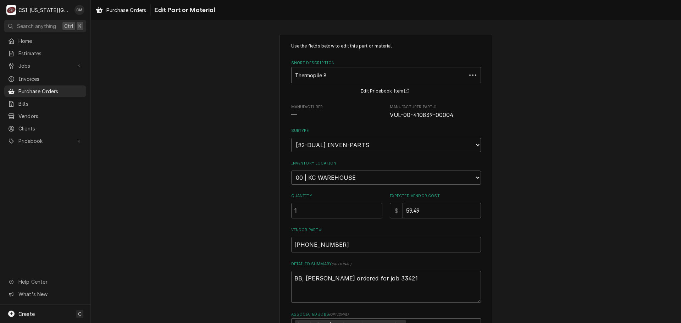
type textarea "x"
click at [371, 145] on select "Choose a subtype... [#2-DUAL] AFTERHRS-WH-CHG-2 [#2-DUAL] BEV-EQUIP [#2-DUAL] B…" at bounding box center [386, 145] width 190 height 14
click at [561, 224] on div "Use the fields below to edit this part or material: Short Description Thermopil…" at bounding box center [386, 216] width 590 height 377
click at [372, 179] on select "Choose a location... 00 | KC WAREHOUSE 00 | MAIN WAREHOUSE 01 | BRIAN BREAZIER …" at bounding box center [386, 178] width 190 height 14
select select "2800"
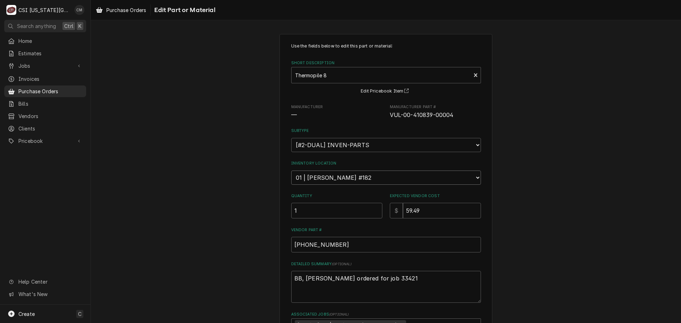
click at [291, 171] on select "Choose a location... 00 | KC WAREHOUSE 00 | MAIN WAREHOUSE 01 | BRIAN BREAZIER …" at bounding box center [386, 178] width 190 height 14
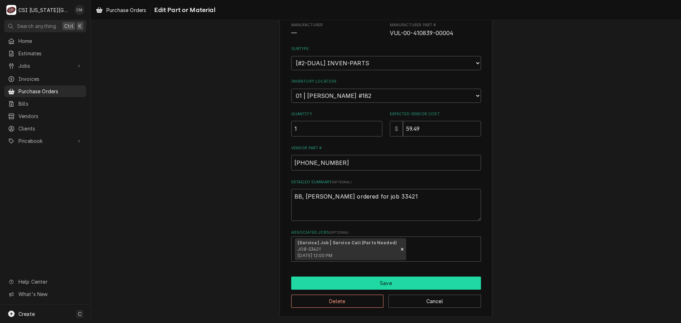
click at [407, 282] on button "Save" at bounding box center [386, 283] width 190 height 13
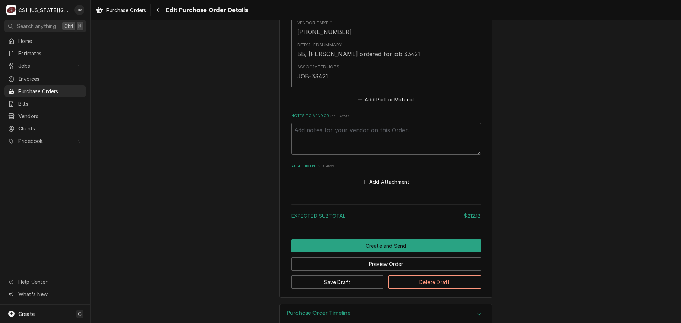
scroll to position [603, 0]
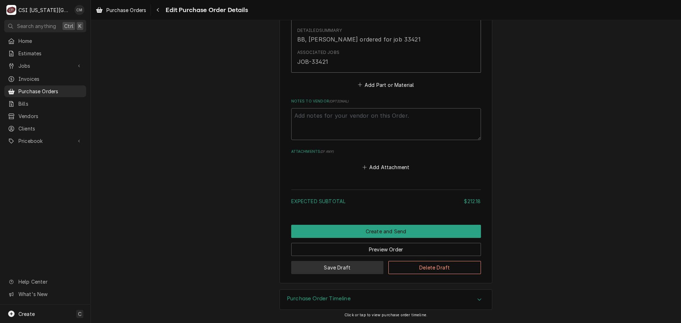
click at [328, 270] on button "Save Draft" at bounding box center [337, 267] width 93 height 13
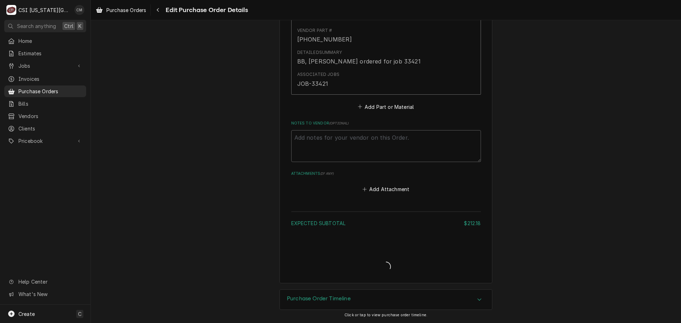
scroll to position [592, 0]
type textarea "x"
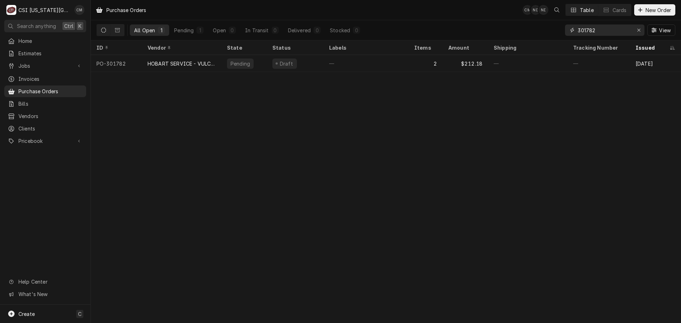
drag, startPoint x: 607, startPoint y: 30, endPoint x: 534, endPoint y: 30, distance: 72.3
click at [534, 30] on div "All Open 1 Pending 1 Open 0 In Transit 0 Delivered 0 Stocked 0 301782 View" at bounding box center [385, 30] width 579 height 20
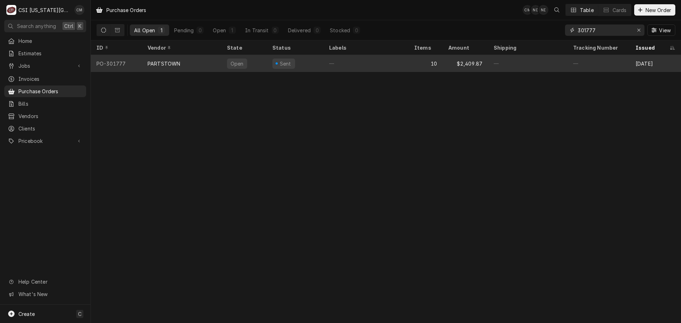
type input "301777"
click at [400, 63] on div "—" at bounding box center [365, 63] width 85 height 17
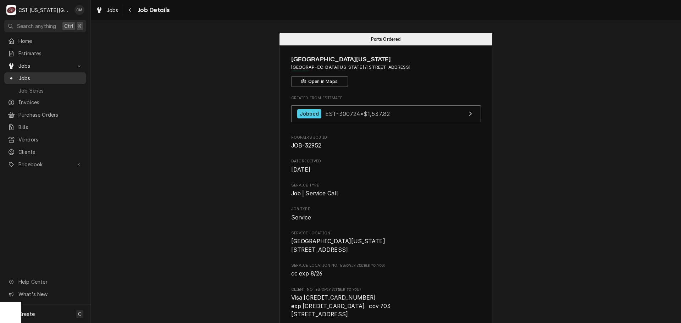
click at [38, 75] on span "Jobs" at bounding box center [50, 77] width 64 height 7
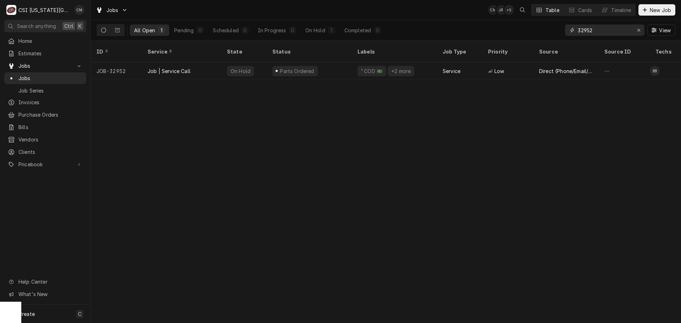
drag, startPoint x: 601, startPoint y: 29, endPoint x: 558, endPoint y: 28, distance: 43.3
click at [558, 28] on div "All Open 1 Pending 0 Scheduled 0 In Progress 0 On Hold 1 Completed 0 32952 View" at bounding box center [385, 30] width 579 height 20
type input "33421"
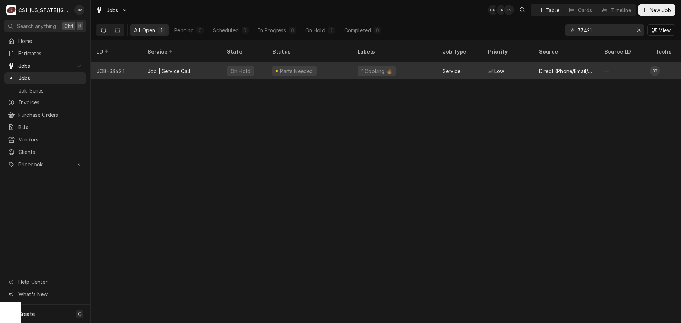
click at [342, 63] on div "Parts Needed" at bounding box center [309, 70] width 85 height 17
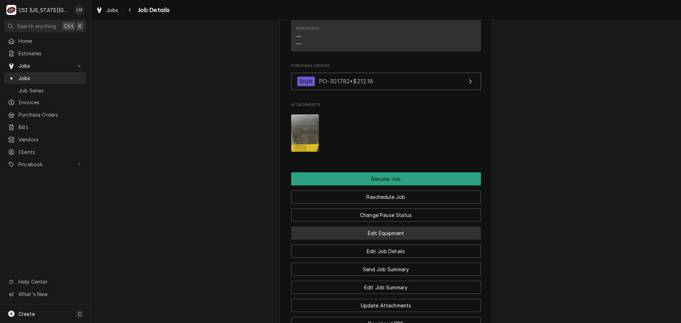
scroll to position [993, 0]
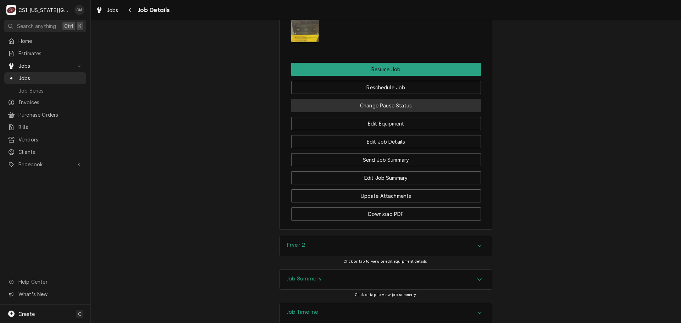
click at [401, 99] on button "Change Pause Status" at bounding box center [386, 105] width 190 height 13
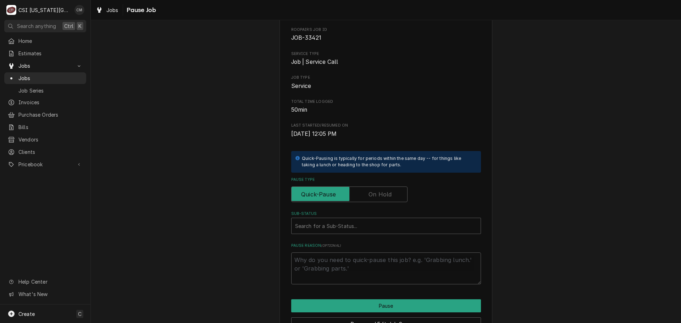
scroll to position [71, 0]
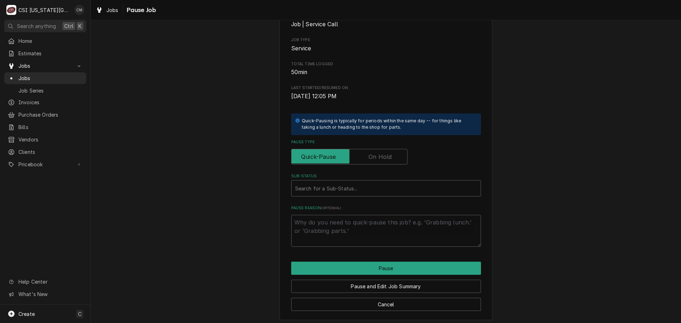
click at [377, 160] on label "Pause Type" at bounding box center [349, 157] width 116 height 16
click at [377, 160] on input "Pause Type" at bounding box center [349, 157] width 110 height 16
checkbox input "true"
click at [378, 192] on div "Sub-Status" at bounding box center [386, 188] width 182 height 13
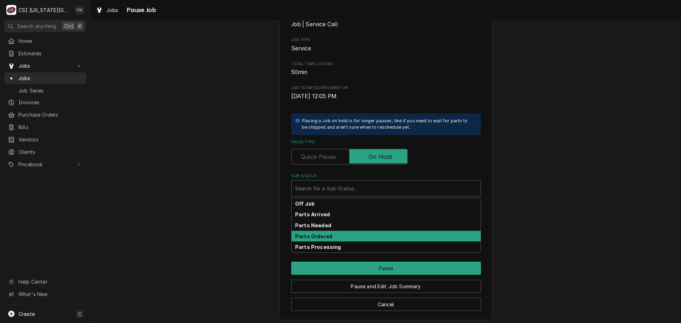
click at [369, 239] on div "Parts Ordered" at bounding box center [386, 236] width 189 height 11
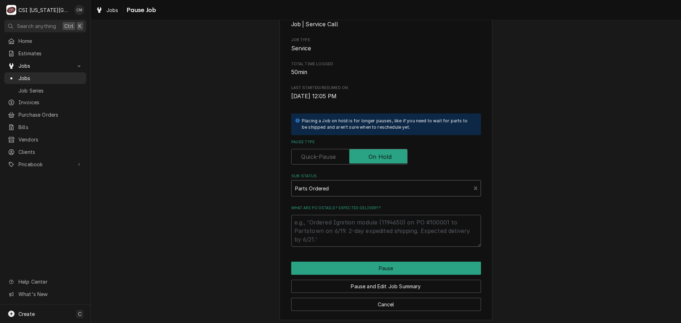
scroll to position [74, 0]
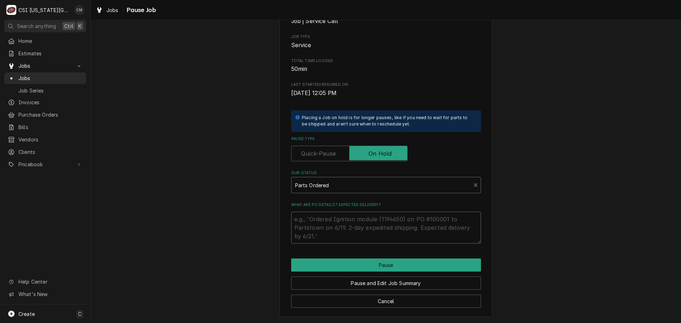
click at [362, 221] on textarea "What are PO details? Expected delivery?" at bounding box center [386, 228] width 190 height 32
type textarea "x"
type textarea "P"
type textarea "x"
type textarea "PA"
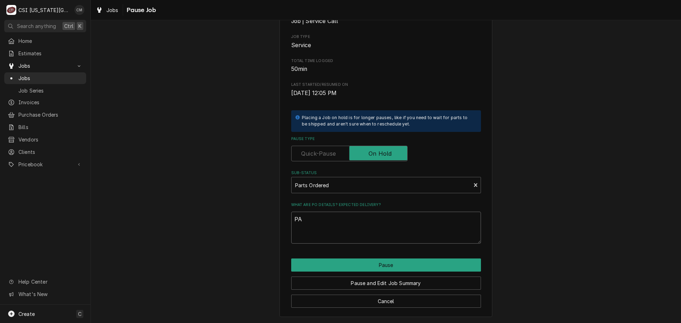
type textarea "x"
type textarea "PAR"
type textarea "x"
type textarea "PART"
type textarea "x"
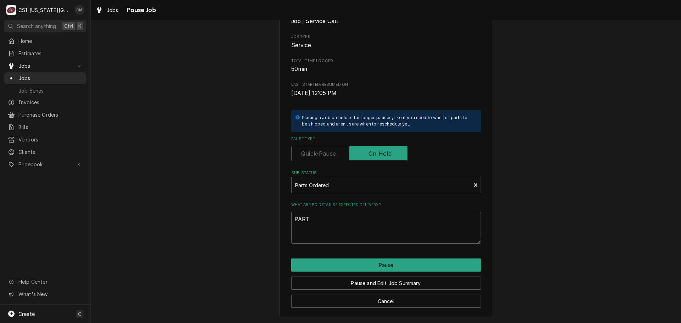
type textarea "PARTS"
type textarea "x"
type textarea "PARTS"
type textarea "x"
type textarea "PARTS O"
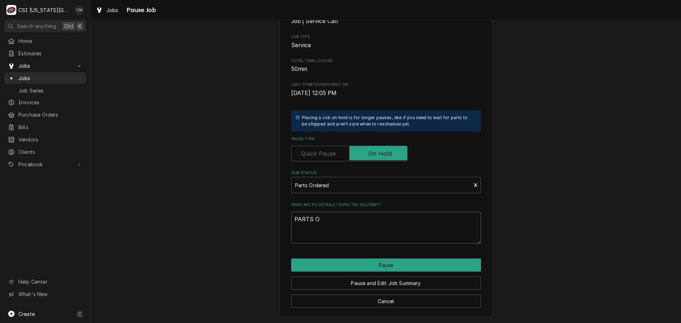
type textarea "x"
type textarea "PARTS OR"
type textarea "x"
type textarea "PARTS ORD"
type textarea "x"
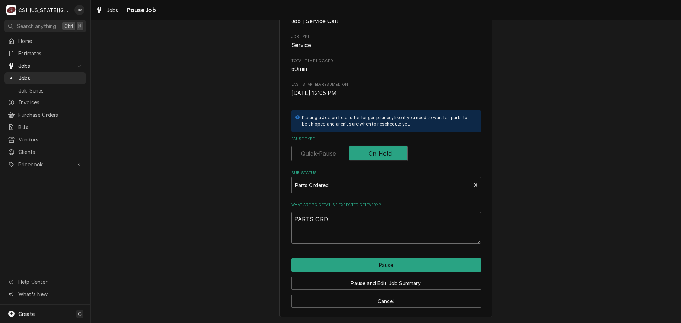
type textarea "PARTS ORDE"
type textarea "x"
type textarea "PARTS ORDER"
type textarea "x"
type textarea "PARTS ORDERE"
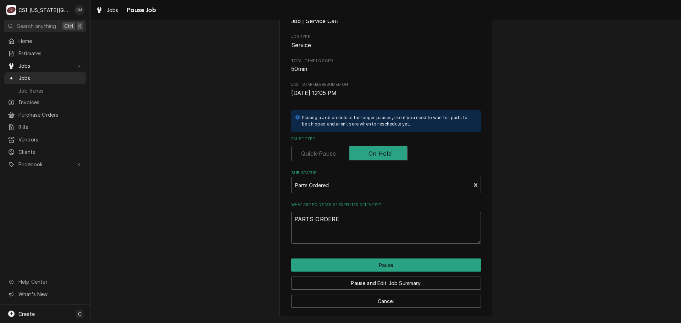
type textarea "x"
type textarea "PARTS ORDERED"
type textarea "x"
type textarea "PARTS ORDERED"
type textarea "x"
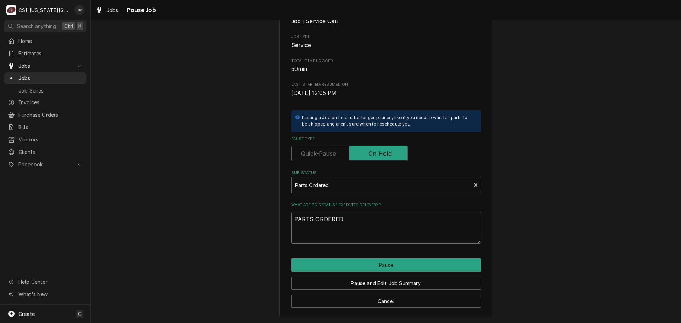
type textarea "PARTS ORDERED F"
type textarea "x"
type textarea "PARTS ORDERED FO"
type textarea "x"
type textarea "PARTS ORDERED FOR"
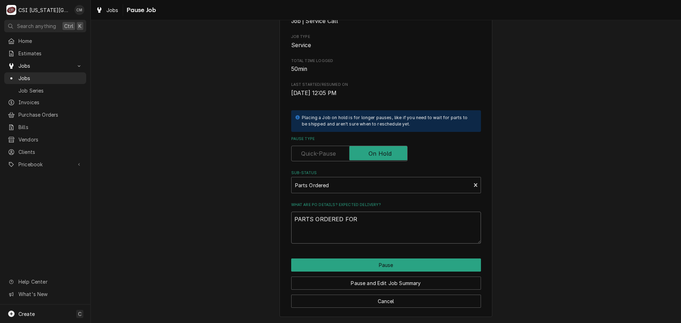
type textarea "x"
type textarea "PARTS ORDERED FOR"
type textarea "x"
type textarea "PARTS ORDERED FOR"
type textarea "x"
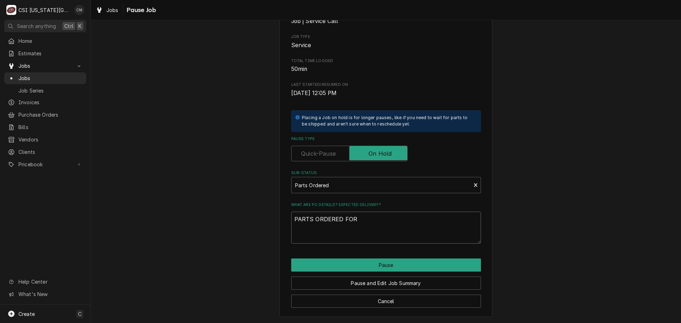
type textarea "PARTS ORDERED FO"
type textarea "x"
type textarea "PARTS ORDERED F"
type textarea "x"
type textarea "PARTS ORDERED"
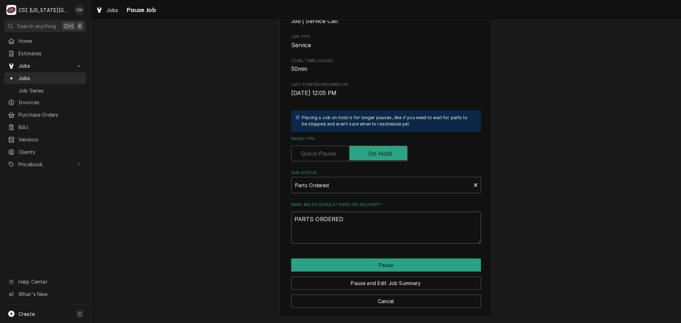
type textarea "x"
type textarea "PARTS ORDERED O"
type textarea "x"
type textarea "PARTS ORDERED ON"
type textarea "x"
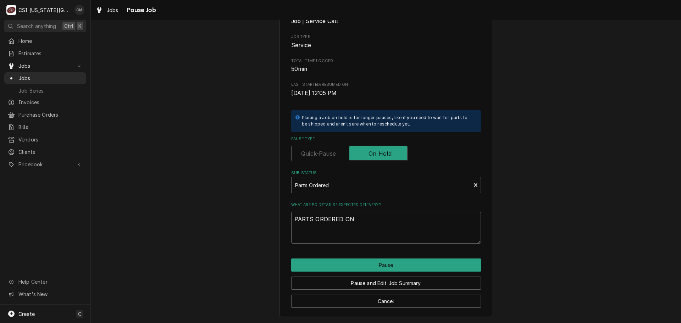
type textarea "PARTS ORDERED ON"
type textarea "x"
type textarea "PARTS ORDERED ON P"
type textarea "x"
type textarea "PARTS ORDERED ON PO"
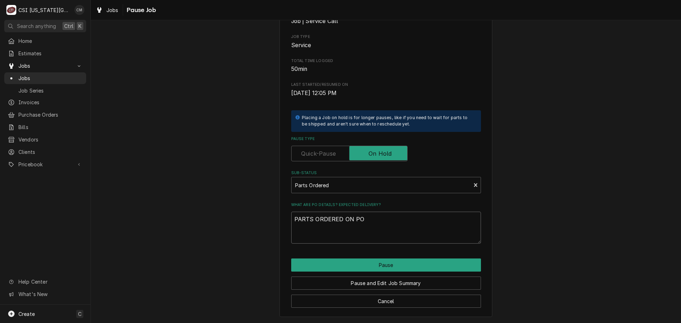
type textarea "x"
type textarea "PARTS ORDERED ON PO"
type textarea "x"
type textarea "PARTS ORDERED ON PO 3"
type textarea "x"
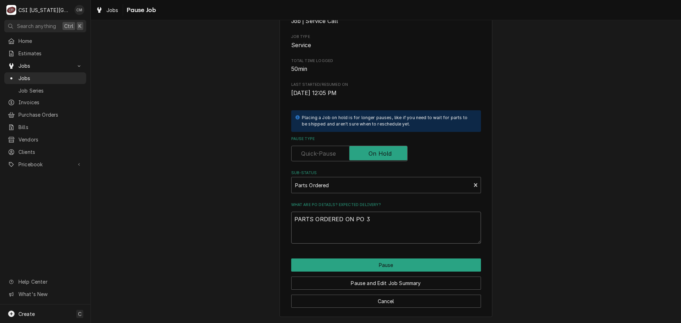
type textarea "PARTS ORDERED ON PO 30"
type textarea "x"
type textarea "PARTS ORDERED ON PO 301"
type textarea "x"
type textarea "PARTS ORDERED ON PO 3017"
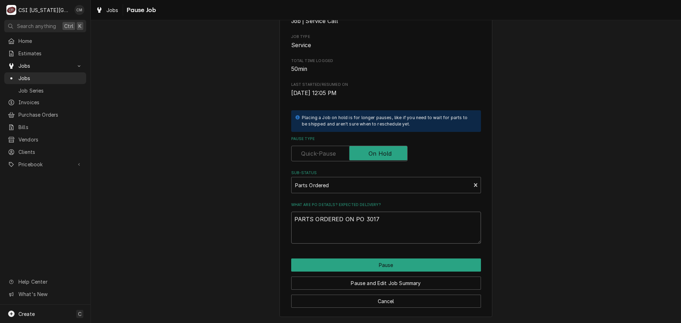
type textarea "x"
type textarea "PARTS ORDERED ON PO 30178"
type textarea "x"
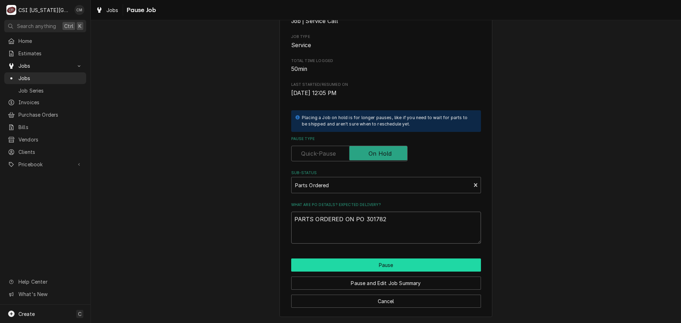
type textarea "PARTS ORDERED ON PO 301782"
click at [436, 263] on button "Pause" at bounding box center [386, 265] width 190 height 13
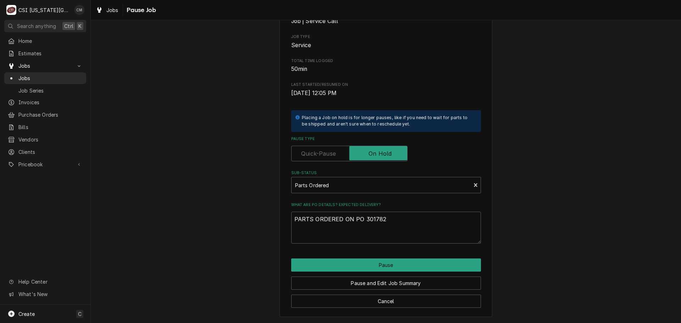
type textarea "x"
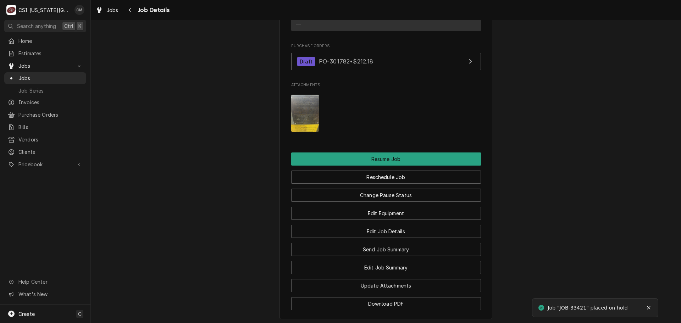
scroll to position [1023, 0]
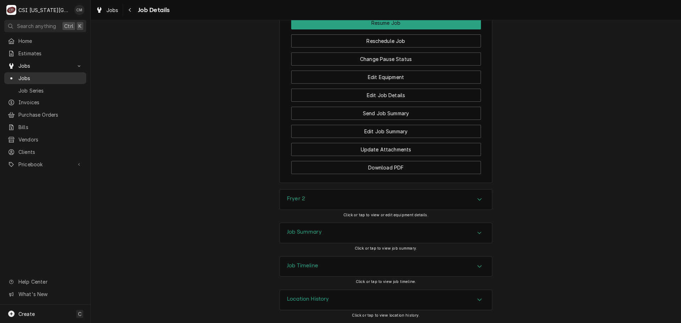
click at [65, 74] on span "Jobs" at bounding box center [50, 77] width 64 height 7
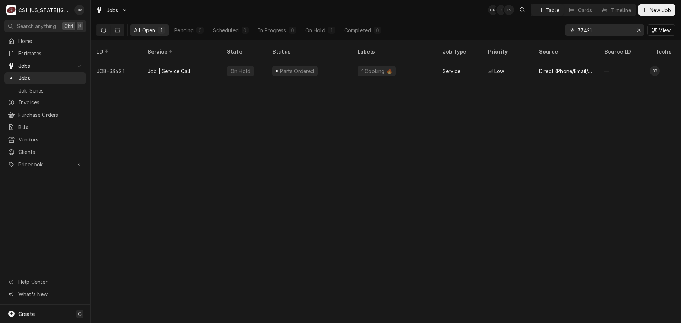
drag, startPoint x: 607, startPoint y: 29, endPoint x: 546, endPoint y: 29, distance: 61.0
click at [546, 29] on div "All Open 1 Pending 0 Scheduled 0 In Progress 0 On Hold 1 Completed 0 33421 View" at bounding box center [385, 30] width 579 height 20
paste input "[PHONE_NUMBER]"
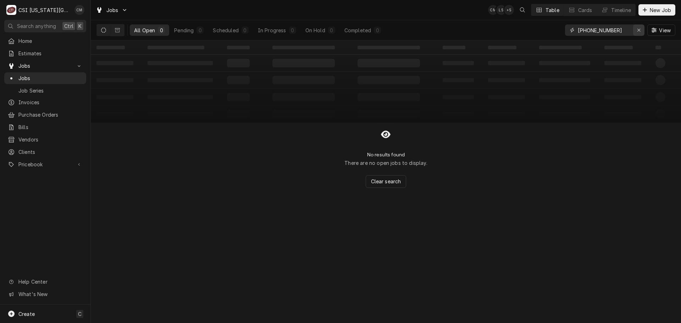
type input "[PHONE_NUMBER]"
click at [639, 30] on icon "Erase input" at bounding box center [639, 30] width 4 height 5
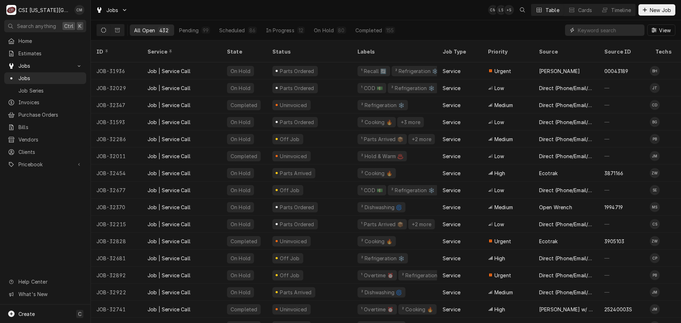
click at [600, 29] on input "Dynamic Content Wrapper" at bounding box center [609, 29] width 63 height 11
paste input "33429"
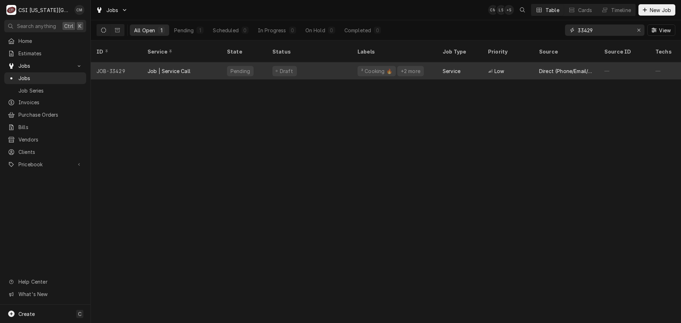
type input "33429"
click at [325, 63] on div "Draft" at bounding box center [309, 70] width 85 height 17
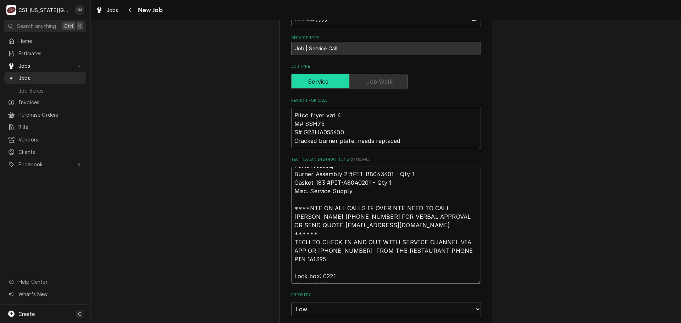
scroll to position [3, 0]
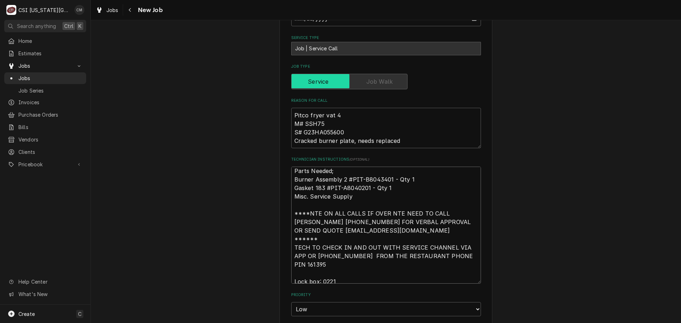
click at [351, 167] on textarea "Parts Needed; Burner Assembly 2 #PIT-B8043401 - Qty 1 Gasket 183 #PIT-A8040201 …" at bounding box center [386, 225] width 190 height 117
drag, startPoint x: 350, startPoint y: 136, endPoint x: 388, endPoint y: 135, distance: 38.7
click at [388, 167] on textarea "Parts Needed; Burner Assembly 2 #PIT-B8043401 - Qty 1 Gasket 183 #PIT-A8040201 …" at bounding box center [386, 225] width 190 height 117
click at [487, 154] on div "Use the fields below to edit this job: Client Details Client RAISING CANES Clie…" at bounding box center [385, 73] width 213 height 1212
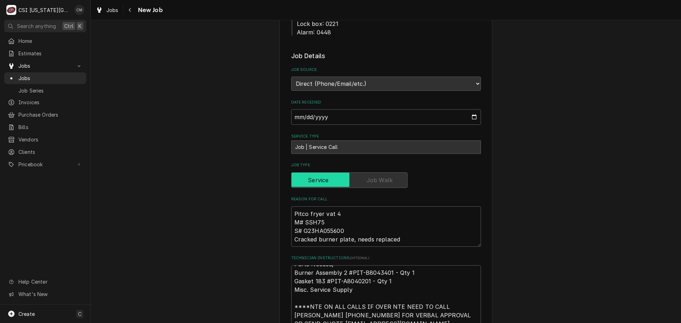
scroll to position [355, 0]
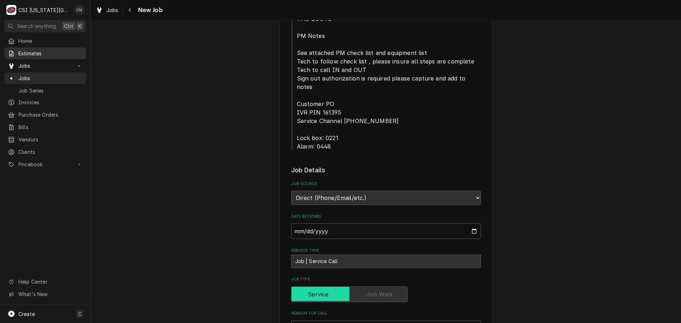
click at [42, 52] on span "Estimates" at bounding box center [50, 53] width 64 height 7
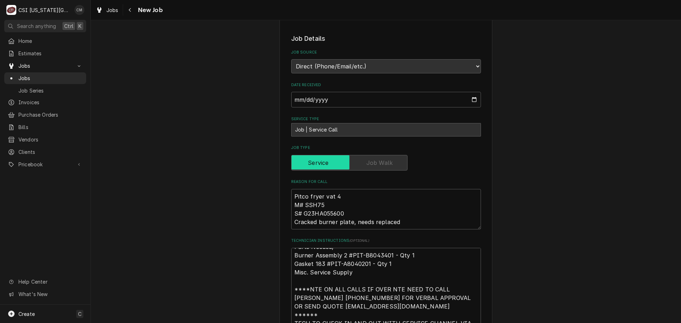
scroll to position [496, 0]
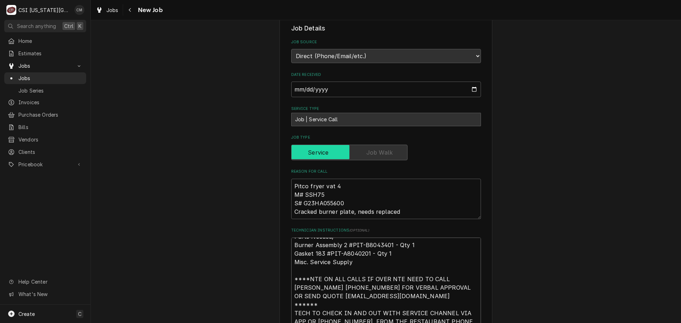
drag, startPoint x: 327, startPoint y: 210, endPoint x: 366, endPoint y: 212, distance: 39.4
click at [366, 238] on textarea "Parts Needed; Burner Assembly 2 #PIT-B8043401 - Qty 1 Gasket 183 #PIT-A8040201 …" at bounding box center [386, 296] width 190 height 117
drag, startPoint x: 349, startPoint y: 202, endPoint x: 388, endPoint y: 202, distance: 39.0
click at [388, 238] on textarea "Parts Needed; Burner Assembly 2 #PIT-B8043401 - Qty 1 Gasket 183 #PIT-A8040201 …" at bounding box center [386, 296] width 190 height 117
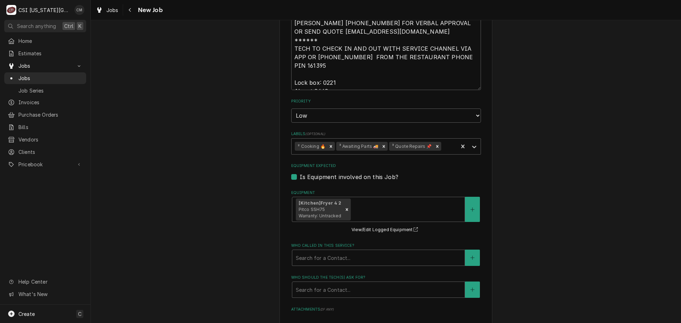
scroll to position [887, 0]
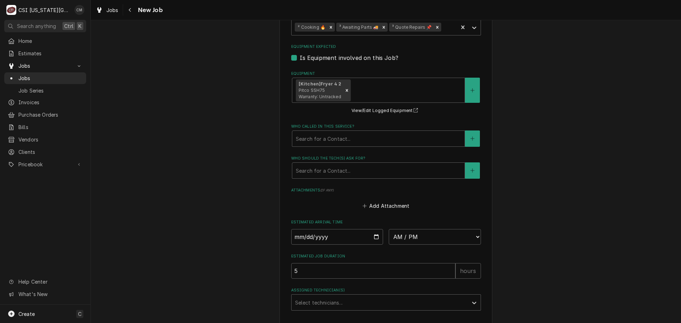
type textarea "x"
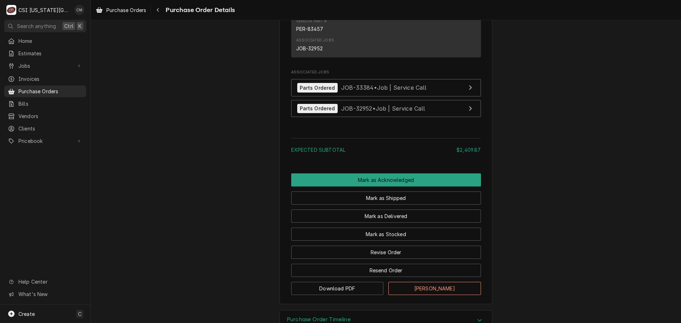
scroll to position [1818, 0]
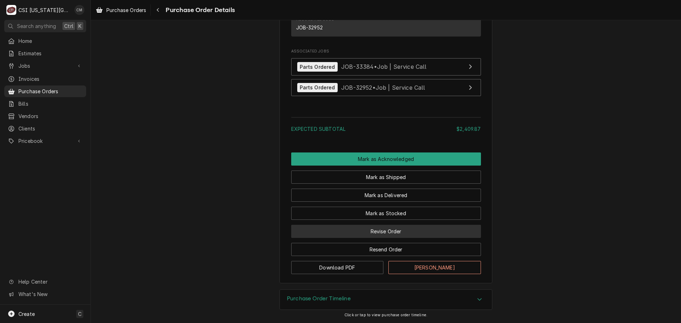
click at [402, 231] on button "Revise Order" at bounding box center [386, 231] width 190 height 13
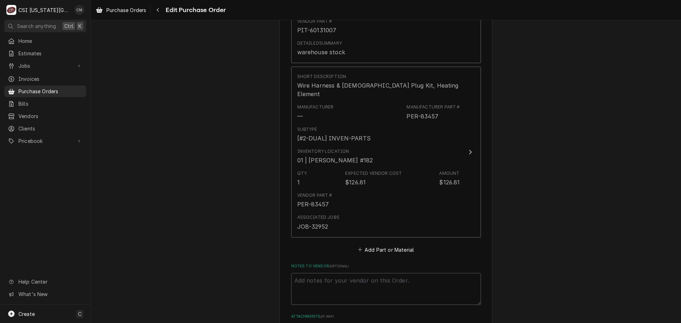
scroll to position [1837, 0]
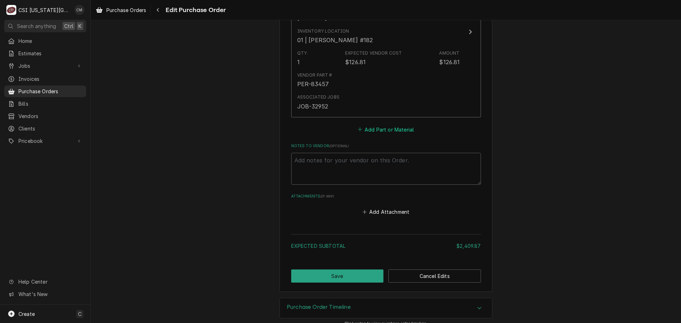
click at [390, 124] on button "Add Part or Material" at bounding box center [385, 129] width 59 height 10
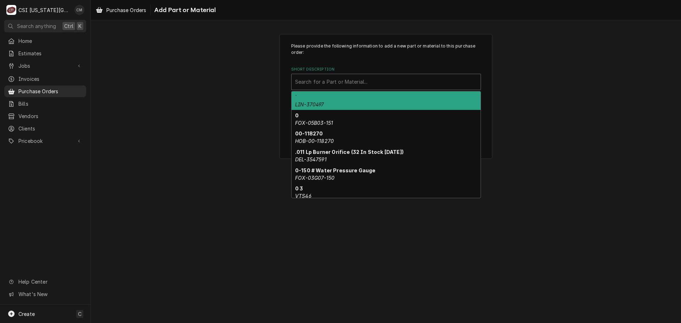
click at [395, 79] on div "Short Description" at bounding box center [386, 82] width 182 height 13
paste input "PIT-B8043401"
type input "PIT-B8043401"
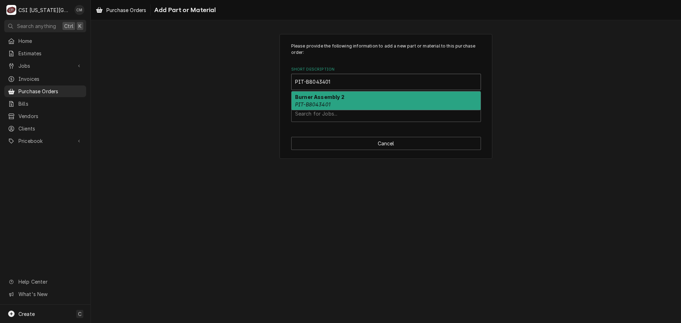
click at [376, 101] on div "Burner Assembly 2 PIT-B8043401" at bounding box center [386, 100] width 189 height 18
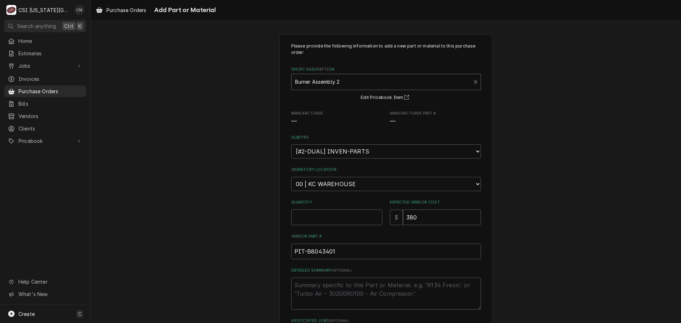
type textarea "x"
click at [361, 183] on select "Choose a location... 00 | KC WAREHOUSE 00 | MAIN WAREHOUSE 01 | BRIAN BREAZIER …" at bounding box center [386, 184] width 190 height 14
select select "2832"
click at [291, 177] on select "Choose a location... 00 | KC WAREHOUSE 00 | MAIN WAREHOUSE 01 | BRIAN BREAZIER …" at bounding box center [386, 184] width 190 height 14
click at [339, 216] on input "Quantity" at bounding box center [336, 218] width 91 height 16
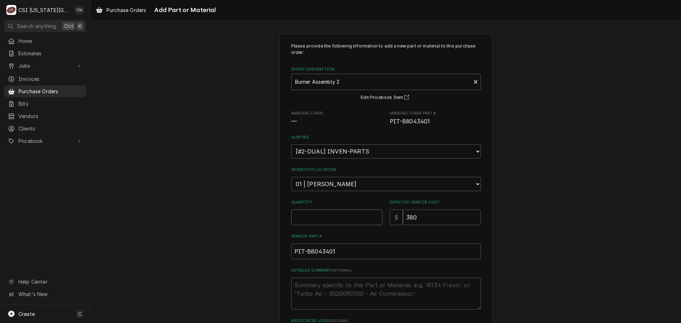
type textarea "x"
type input "1"
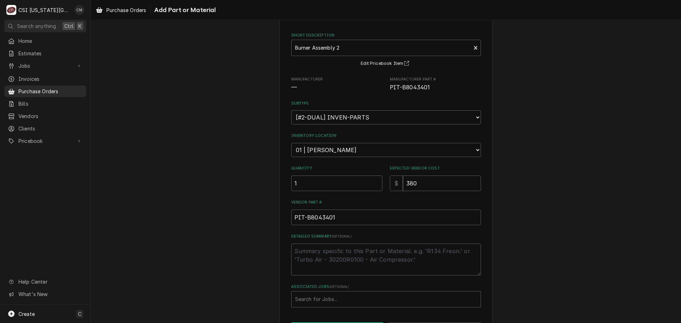
scroll to position [62, 0]
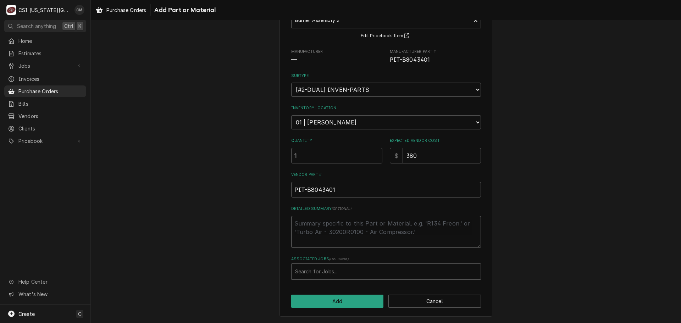
click at [397, 225] on textarea "Detailed Summary ( optional )" at bounding box center [386, 232] width 190 height 32
type textarea "x"
type textarea "p"
type textarea "x"
type textarea "pa"
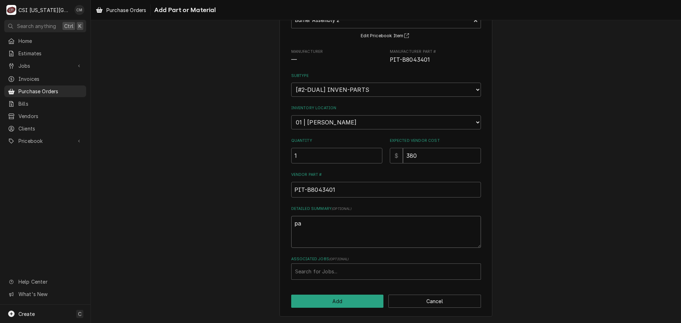
type textarea "x"
type textarea "par"
type textarea "x"
type textarea "part"
type textarea "x"
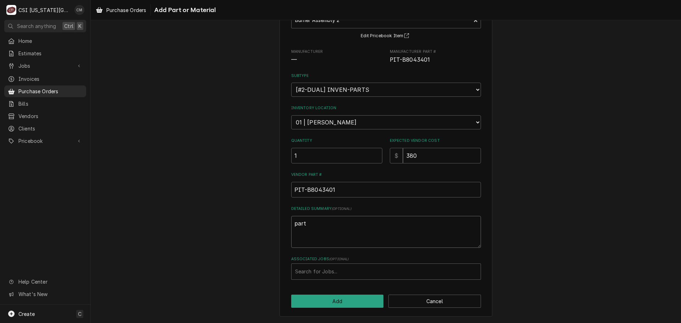
type textarea "parts"
type textarea "x"
type textarea "parts"
type textarea "x"
type textarea "parts o"
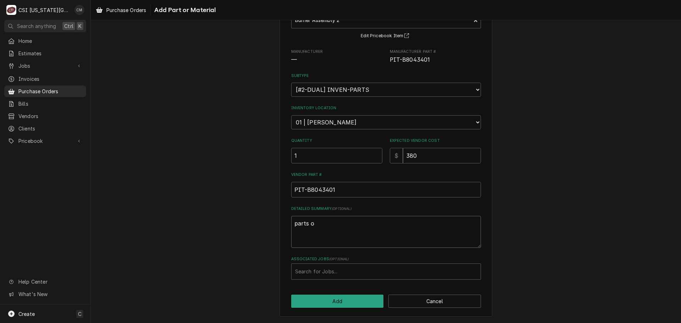
type textarea "x"
type textarea "parts or"
type textarea "x"
type textarea "parts o"
type textarea "x"
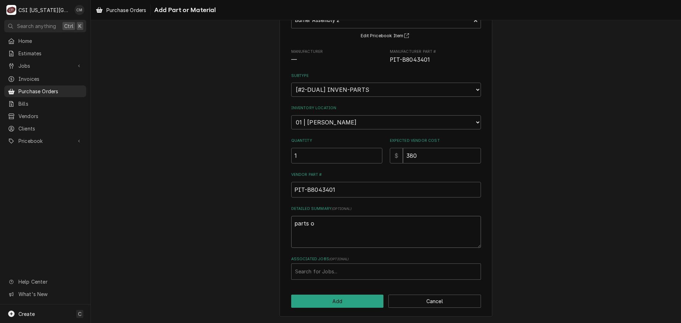
type textarea "parts"
type textarea "x"
type textarea "parts"
type textarea "x"
type textarea "part"
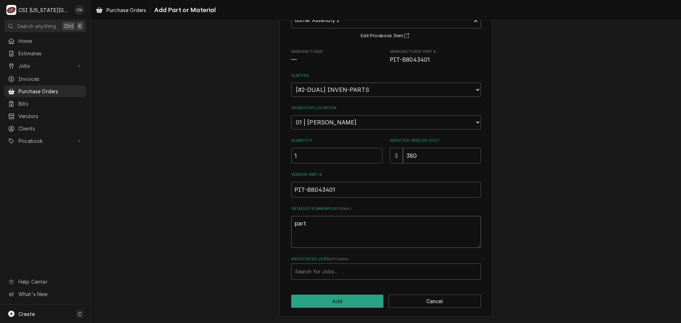
type textarea "x"
type textarea "par"
type textarea "x"
type textarea "pa"
type textarea "x"
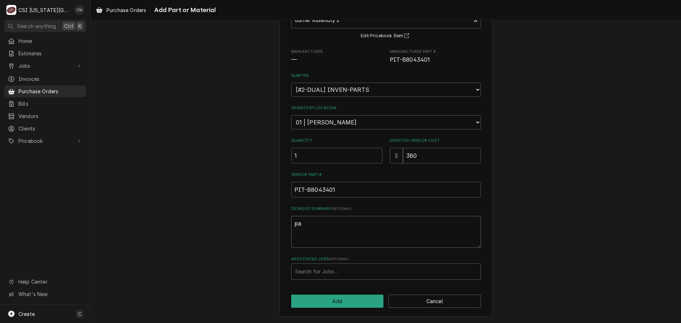
type textarea "p"
type textarea "x"
click at [339, 268] on div "Associated Jobs" at bounding box center [386, 271] width 182 height 13
type input "33429"
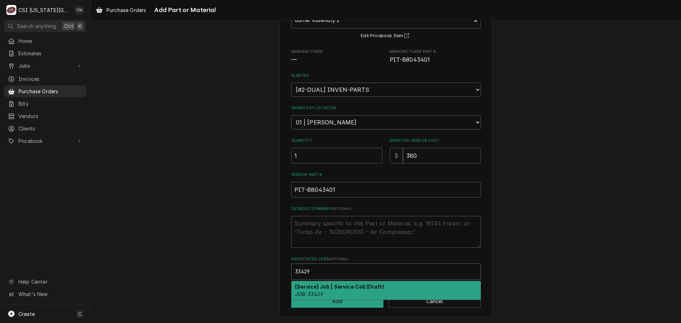
click at [357, 291] on div "[Service] Job | Service Call (Draft) JOB-33429" at bounding box center [386, 290] width 189 height 18
type textarea "x"
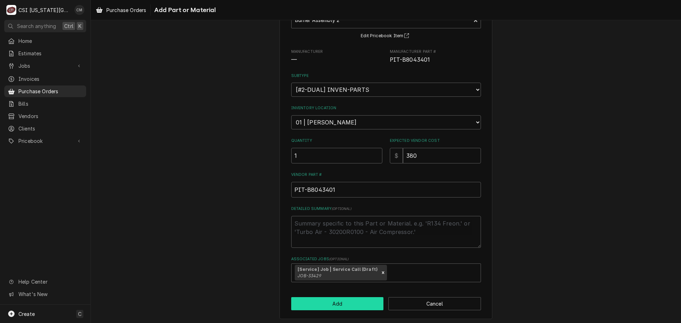
click at [348, 301] on button "Add" at bounding box center [337, 303] width 93 height 13
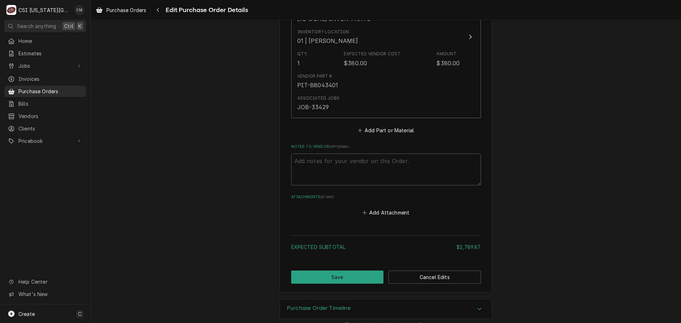
scroll to position [2003, 0]
click at [353, 270] on button "Save" at bounding box center [337, 276] width 93 height 13
type textarea "x"
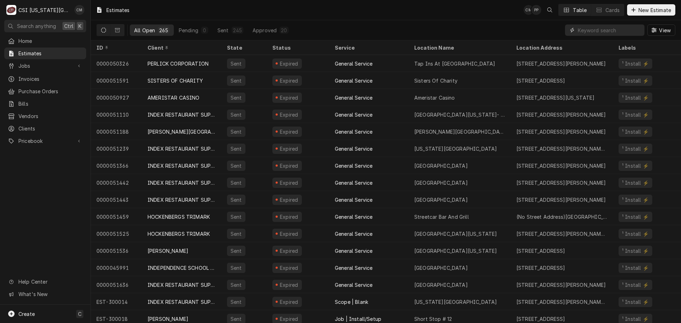
click at [582, 27] on input "Dynamic Content Wrapper" at bounding box center [609, 29] width 63 height 11
paste input "300804"
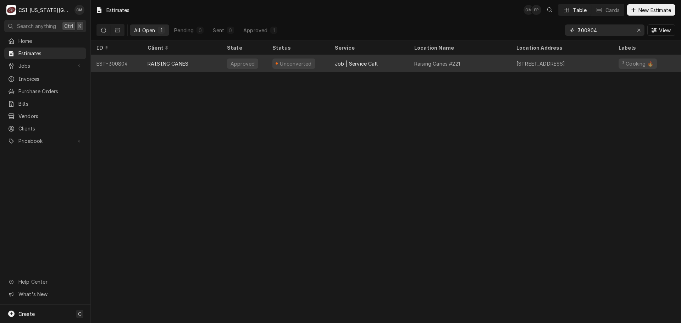
type input "300804"
click at [391, 64] on div "Job | Service Call" at bounding box center [368, 63] width 79 height 17
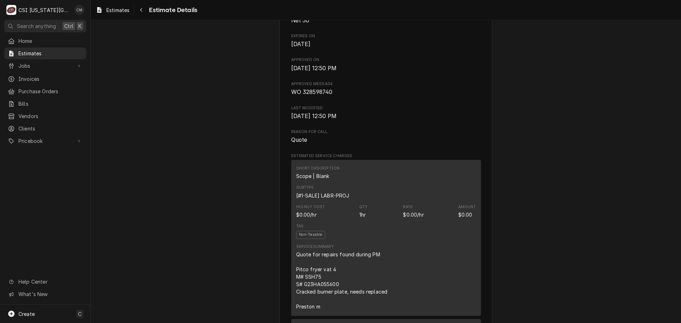
scroll to position [355, 0]
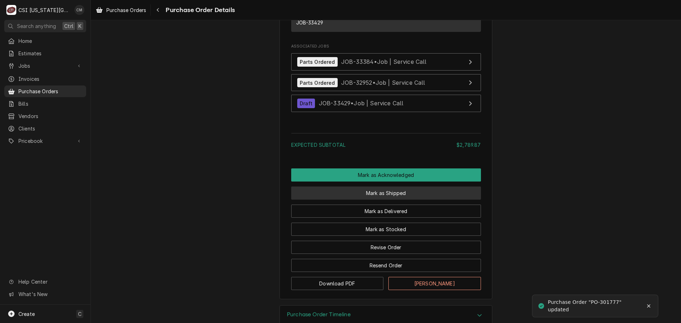
scroll to position [1983, 0]
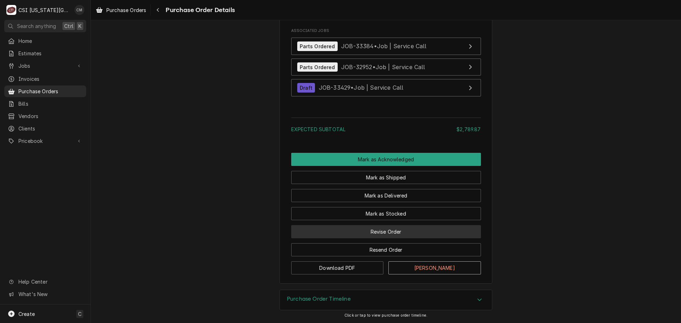
click at [391, 233] on button "Revise Order" at bounding box center [386, 231] width 190 height 13
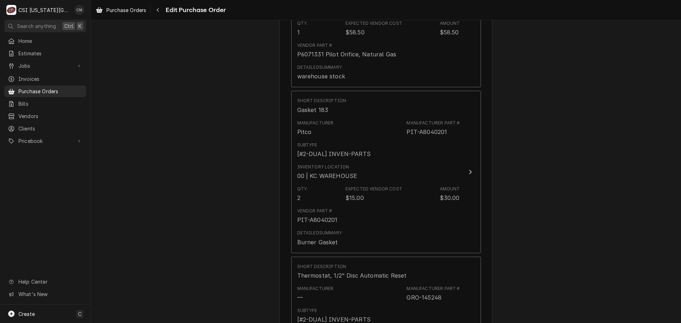
scroll to position [1206, 0]
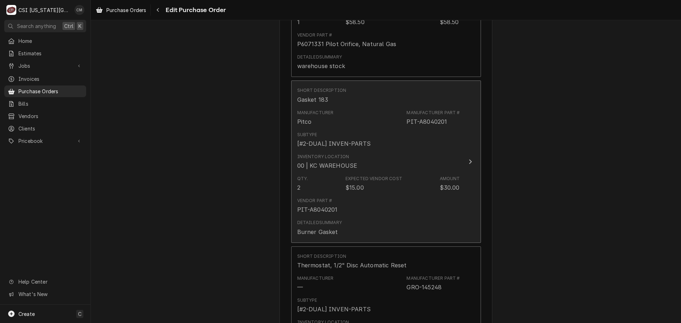
click at [381, 139] on div "Subtype [#2-DUAL] INVEN-PARTS" at bounding box center [378, 140] width 163 height 22
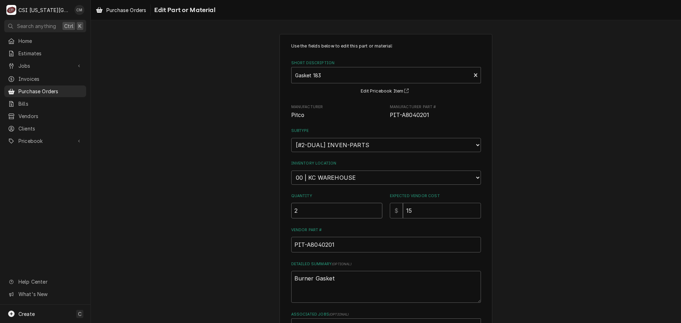
click at [354, 211] on input "2" at bounding box center [336, 211] width 91 height 16
type textarea "x"
type input "3"
click at [359, 276] on textarea "Burner Gasket" at bounding box center [386, 287] width 190 height 32
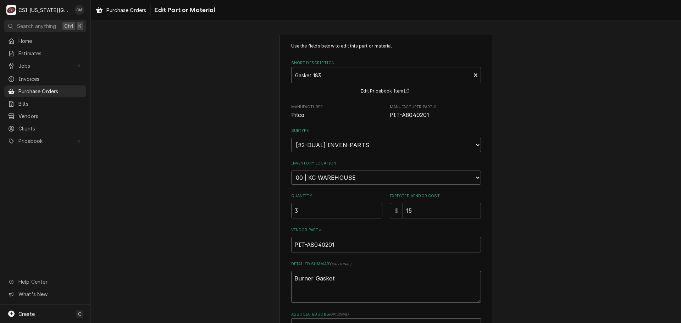
type textarea "x"
type textarea "Burner Gasket."
type textarea "x"
type textarea "Burner Gasket."
type textarea "x"
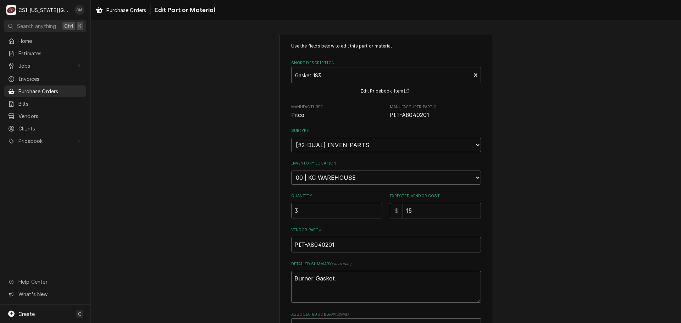
type textarea "Burner Gasket. t"
type textarea "x"
type textarea "Burner Gasket. tw"
type textarea "x"
type textarea "Burner Gasket. two"
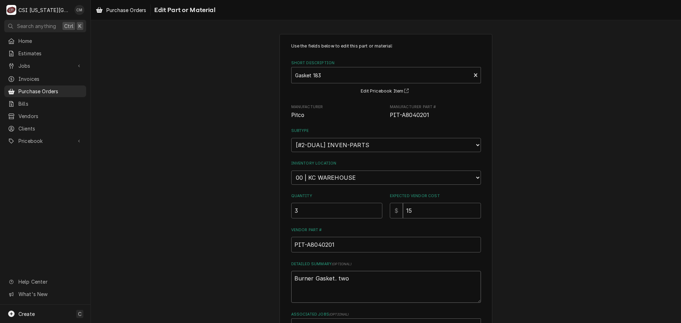
type textarea "x"
type textarea "Burner Gasket. two"
type textarea "x"
type textarea "Burner Gasket. two f"
type textarea "x"
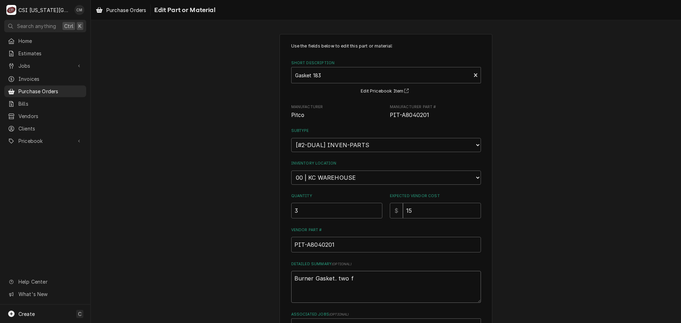
type textarea "Burner Gasket. two fo"
type textarea "x"
type textarea "Burner Gasket. two for"
type textarea "x"
type textarea "Burner Gasket. two for"
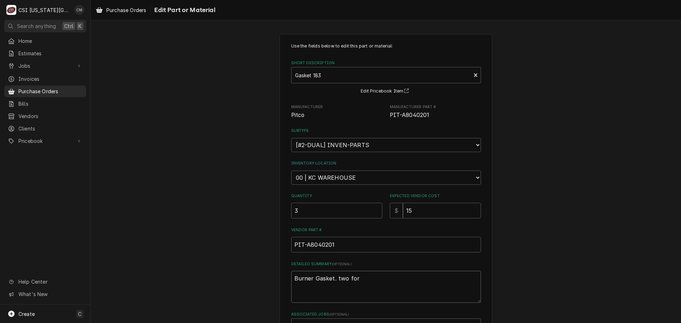
type textarea "x"
type textarea "Burner Gasket. two for s"
type textarea "x"
type textarea "Burner Gasket. two for st"
type textarea "x"
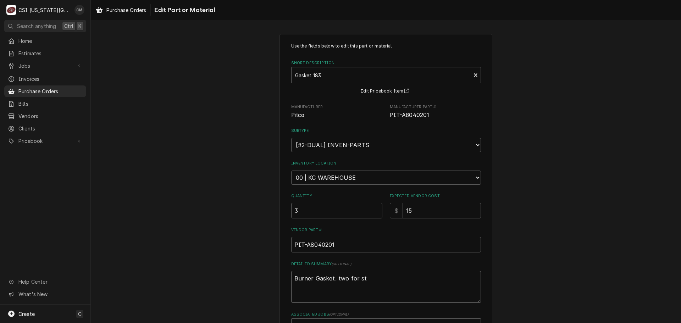
type textarea "Burner Gasket. two for sto"
type textarea "x"
type textarea "Burner Gasket. two for stoc"
type textarea "x"
type textarea "Burner Gasket. two for stock"
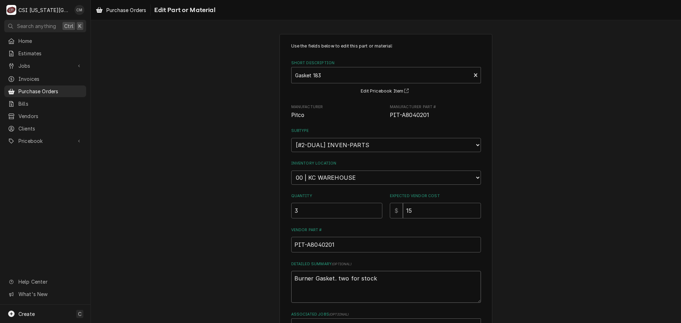
type textarea "x"
type textarea "Burner Gasket. two for stoc"
type textarea "x"
type textarea "Burner Gasket. two for sto"
type textarea "x"
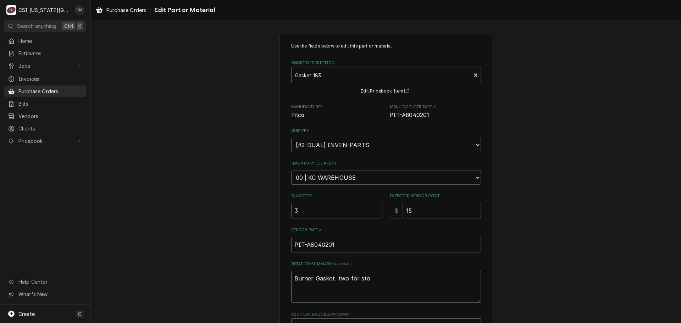
type textarea "Burner Gasket. two for st"
type textarea "x"
type textarea "Burner Gasket. two for s"
type textarea "x"
type textarea "Burner Gasket. two for"
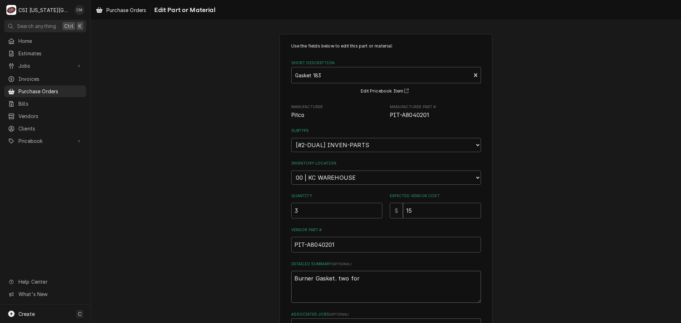
type textarea "x"
type textarea "Burner Gasket. two for"
type textarea "x"
type textarea "Burner Gasket. two fo"
type textarea "x"
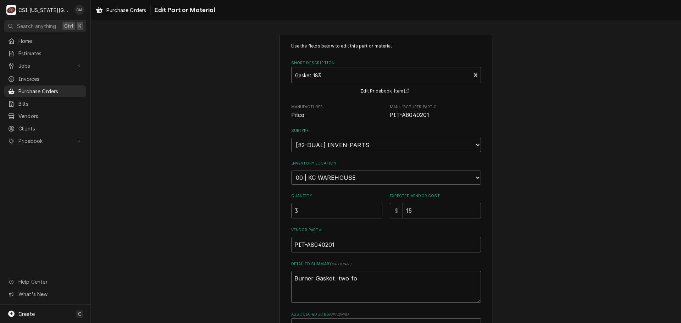
type textarea "Burner Gasket. two f"
type textarea "x"
type textarea "Burner Gasket. two"
type textarea "x"
type textarea "Burner Gasket. two"
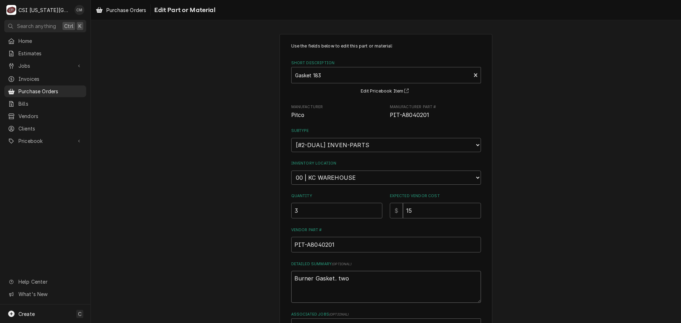
type textarea "x"
type textarea "Burner Gasket. tw"
type textarea "x"
type textarea "Burner Gasket. t"
type textarea "x"
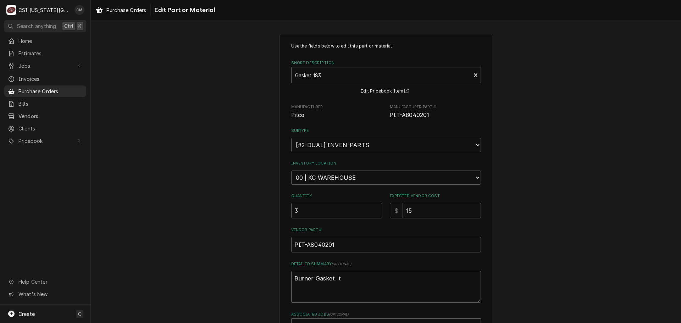
type textarea "Burner Gasket."
type textarea "x"
type textarea "Burner Gasket."
type textarea "x"
type textarea "Burner Gasket"
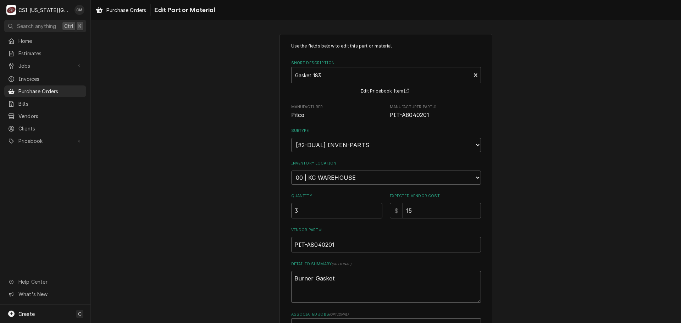
type textarea "x"
type textarea "Burner Gaske"
type textarea "x"
type textarea "Burner Gask"
type textarea "x"
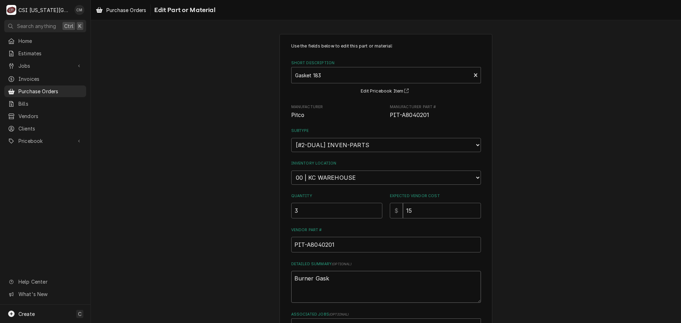
type textarea "Burner Gas"
type textarea "x"
type textarea "Burner Ga"
type textarea "x"
type textarea "Burner G"
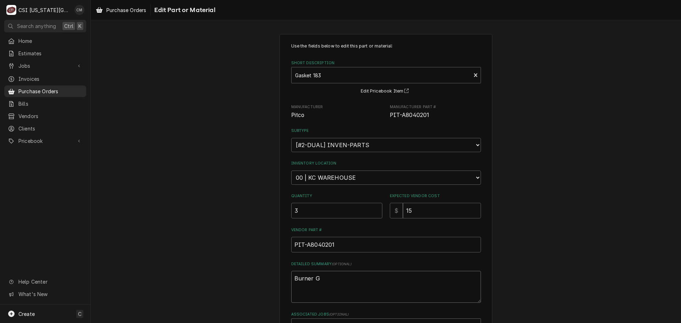
type textarea "x"
type textarea "Burner"
type textarea "x"
type textarea "Burner"
type textarea "x"
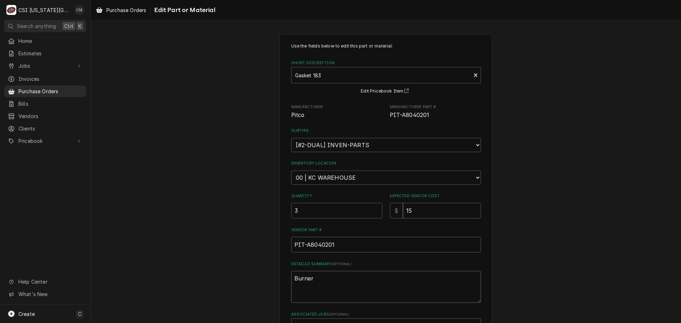
type textarea "Burne"
type textarea "x"
type textarea "Burn"
type textarea "x"
type textarea "Bur"
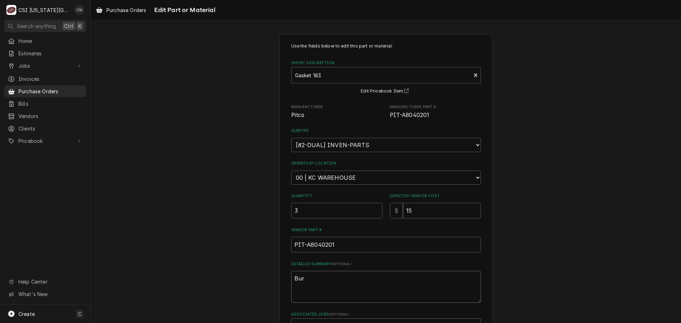
type textarea "x"
type textarea "Bu"
type textarea "x"
type textarea "B"
type textarea "x"
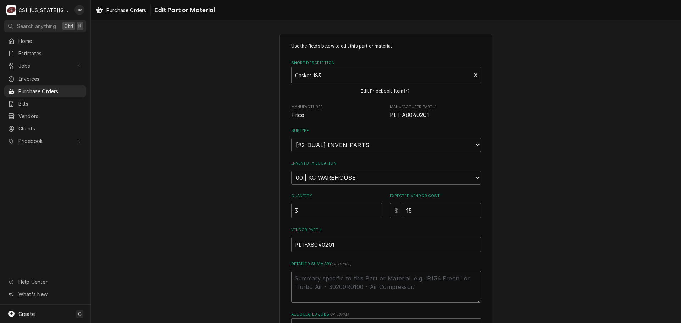
type textarea "x"
type textarea "T"
type textarea "x"
type textarea "Tw"
type textarea "x"
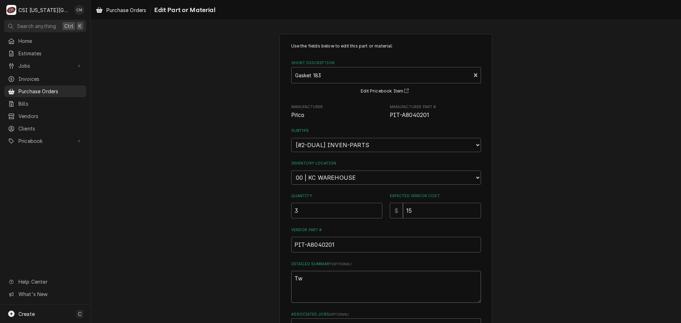
type textarea "T"
type textarea "x"
type textarea "2"
type textarea "x"
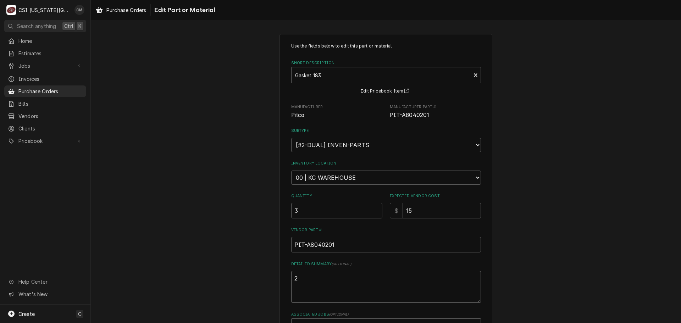
type textarea "2"
type textarea "x"
type textarea "2"
type textarea "x"
type textarea "2-"
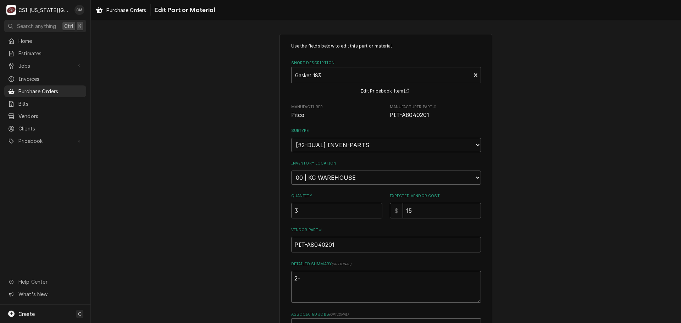
type textarea "x"
type textarea "2-w"
type textarea "x"
type textarea "2-wa"
type textarea "x"
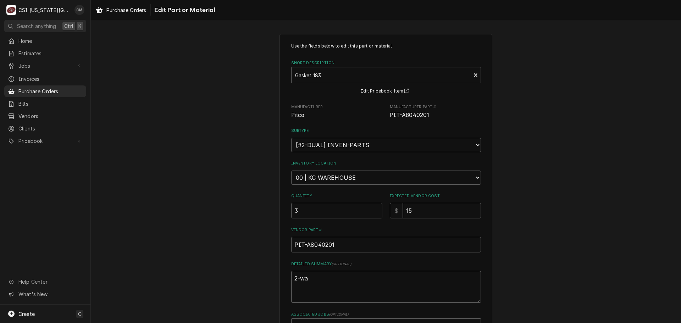
type textarea "2-war"
type textarea "x"
type textarea "2-ware"
type textarea "x"
type textarea "2-wareh"
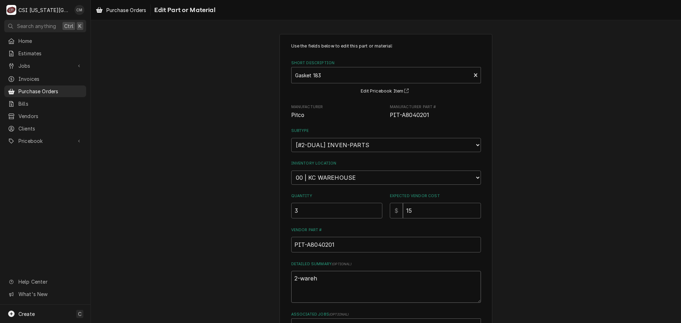
type textarea "x"
type textarea "2-wareho"
type textarea "x"
type textarea "2-warehou"
type textarea "x"
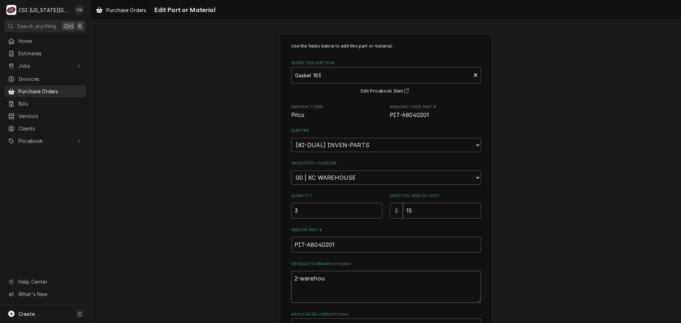
type textarea "2-warehous"
type textarea "x"
type textarea "2-warehouse"
type textarea "x"
type textarea "2-warehouse"
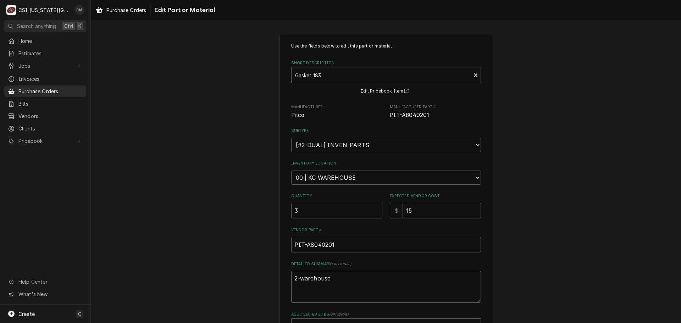
type textarea "x"
type textarea "2-warehouse s"
type textarea "x"
type textarea "2-warehouse st"
type textarea "x"
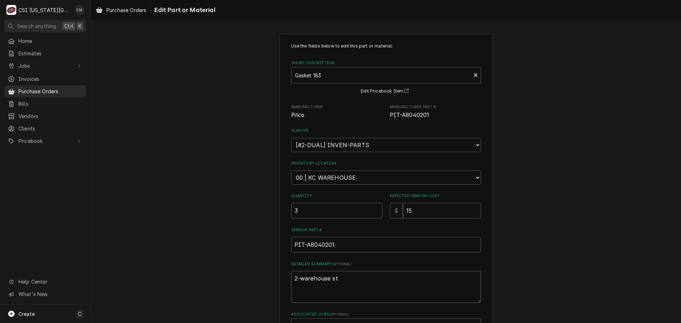
type textarea "2-warehouse sto"
type textarea "x"
type textarea "2-warehouse stoc"
type textarea "x"
type textarea "2-warehouse stock"
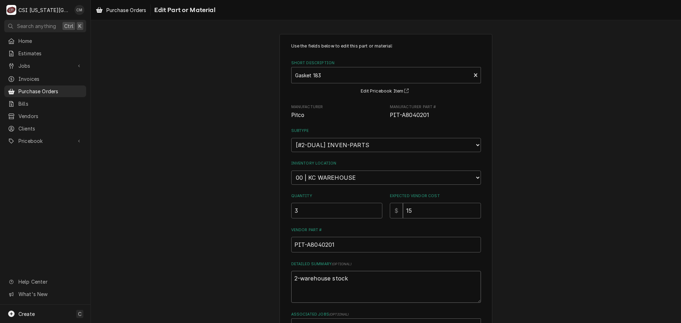
type textarea "x"
type textarea "2-warehouse stock"
type textarea "x"
type textarea "2-warehouse stock 1"
type textarea "x"
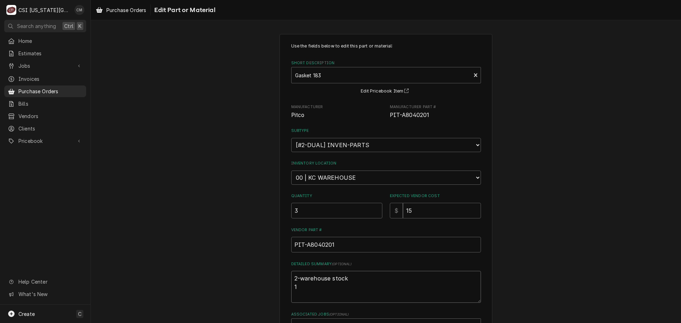
type textarea "2-warehouse stock 1-"
type textarea "x"
type textarea "2-warehouse stock 1-3"
type textarea "x"
type textarea "2-warehouse stock 1-33"
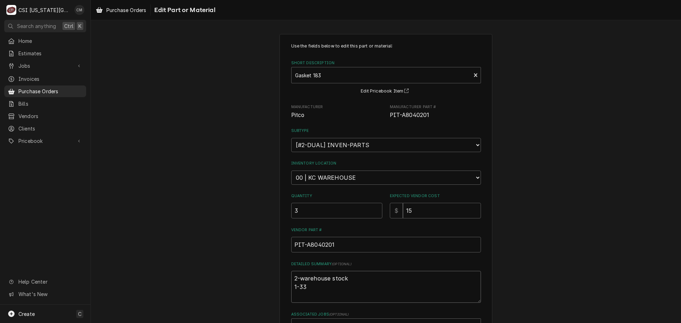
type textarea "x"
type textarea "2-warehouse stock 1-334"
type textarea "x"
type textarea "2-warehouse stock 1-3342"
type textarea "x"
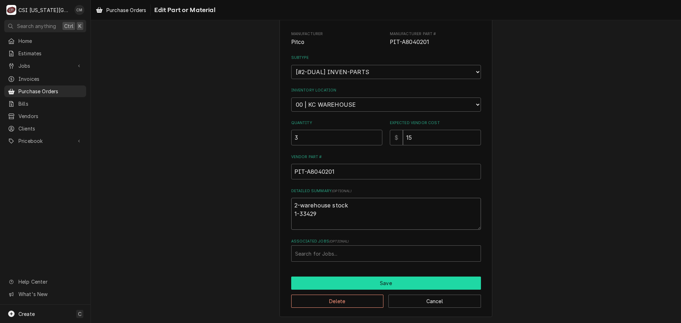
type textarea "2-warehouse stock 1-33429"
click at [382, 285] on button "Save" at bounding box center [386, 283] width 190 height 13
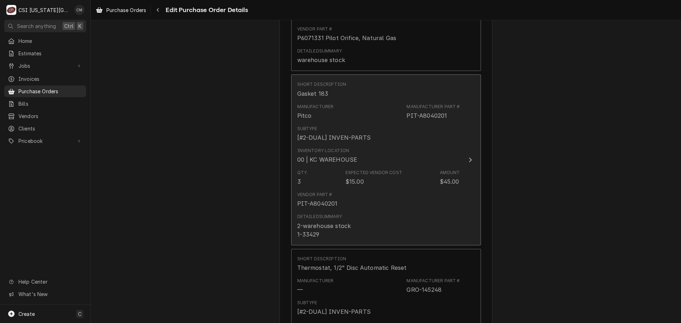
scroll to position [1210, 0]
click at [379, 169] on div "Qty. 3 Expected Vendor Cost $15.00 Amount $45.00" at bounding box center [378, 180] width 163 height 22
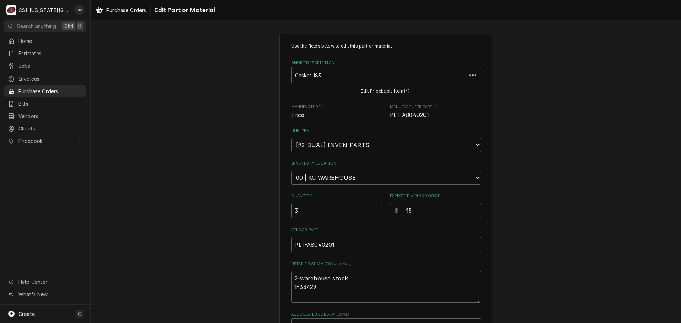
scroll to position [73, 0]
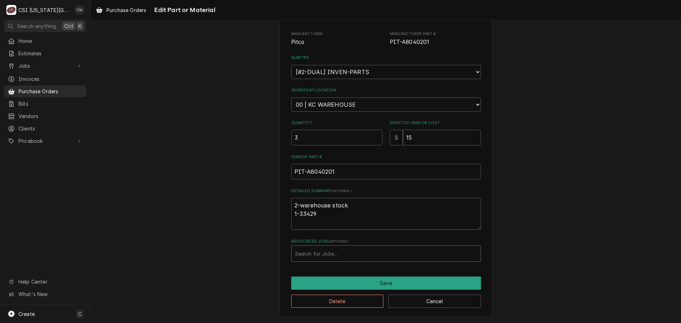
type textarea "x"
click at [361, 254] on div "Associated Jobs" at bounding box center [386, 253] width 182 height 13
type input "33429"
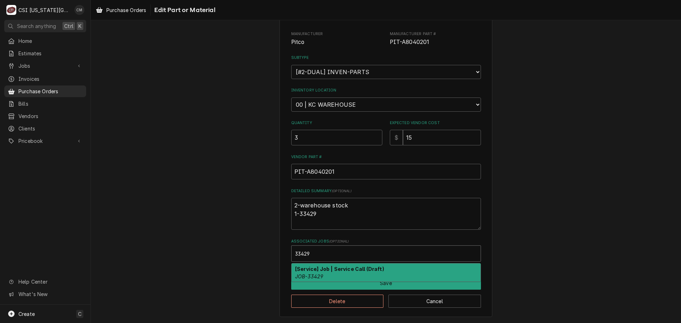
click at [370, 271] on strong "[Service] Job | Service Call (Draft)" at bounding box center [339, 269] width 89 height 6
type textarea "x"
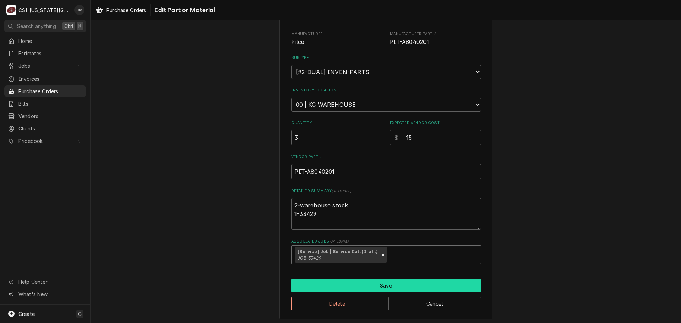
click at [396, 288] on button "Save" at bounding box center [386, 285] width 190 height 13
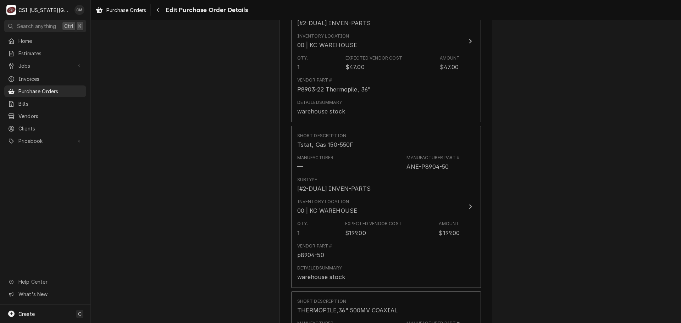
scroll to position [887, 0]
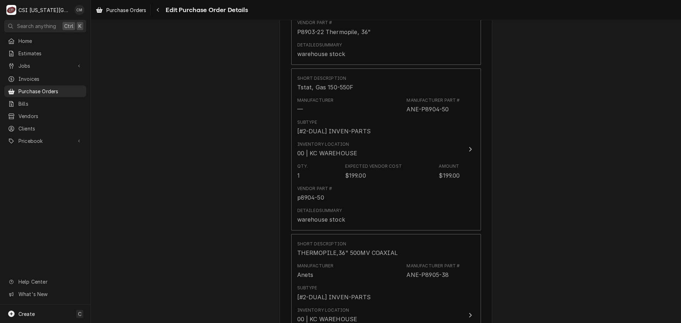
type textarea "x"
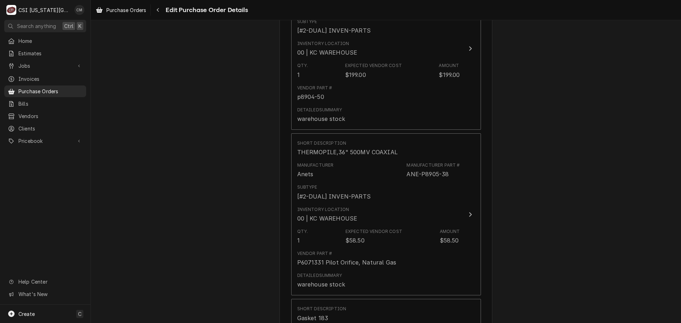
scroll to position [1099, 0]
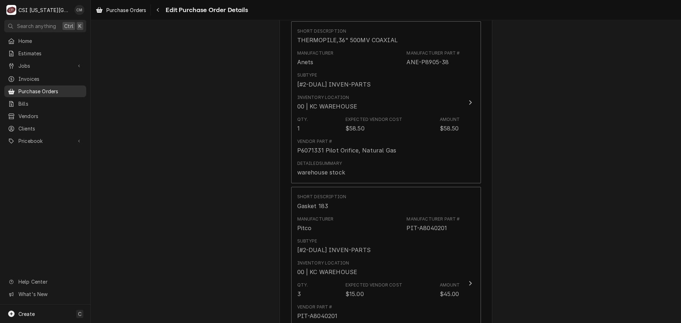
click at [38, 88] on span "Purchase Orders" at bounding box center [50, 91] width 64 height 7
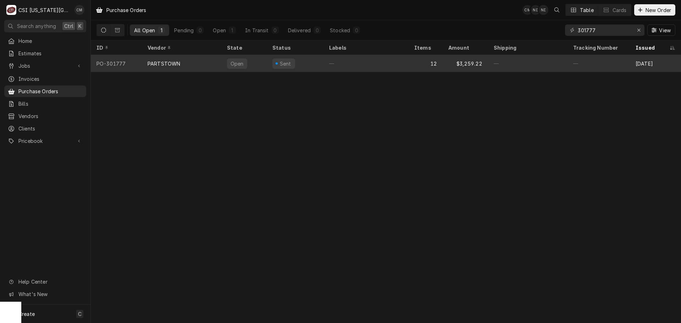
click at [411, 62] on div "12" at bounding box center [426, 63] width 34 height 17
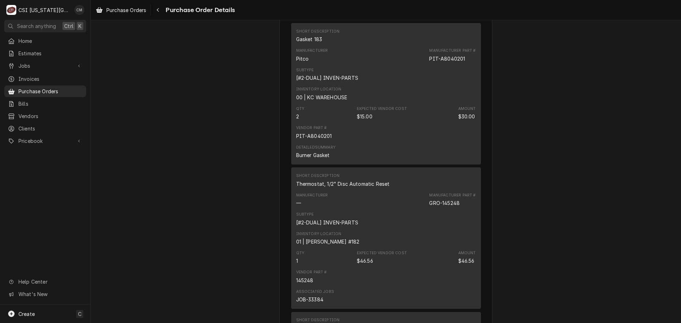
scroll to position [1226, 0]
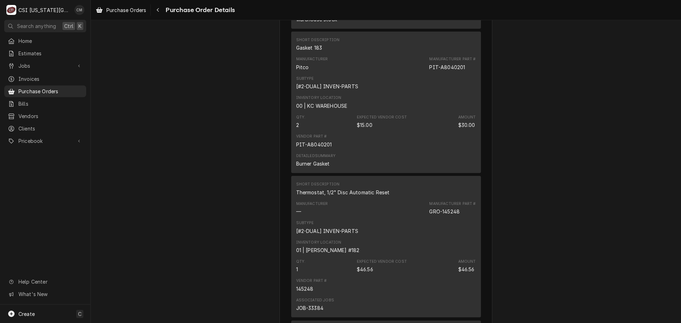
click at [413, 112] on div "Inventory Location 00 | KC WAREHOUSE" at bounding box center [386, 102] width 180 height 19
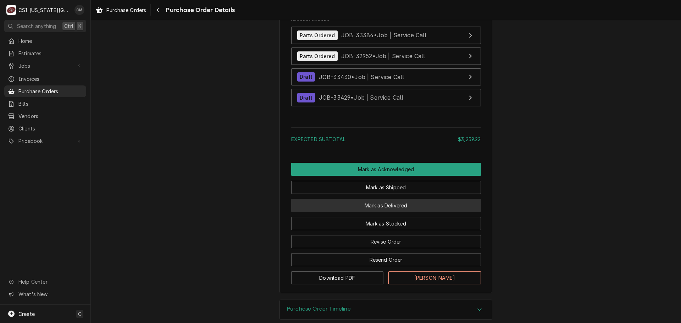
scroll to position [2148, 0]
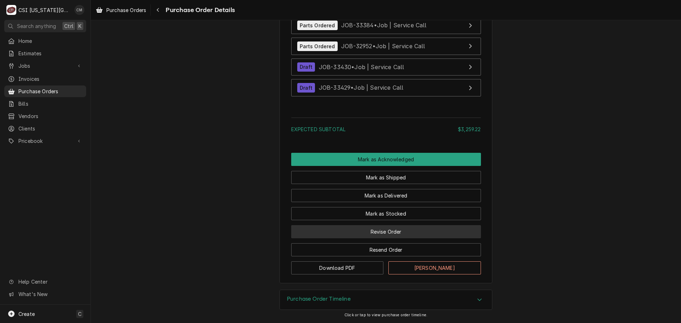
click at [404, 233] on button "Revise Order" at bounding box center [386, 231] width 190 height 13
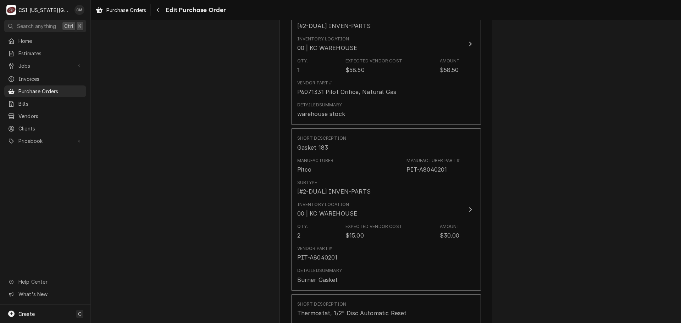
scroll to position [1170, 0]
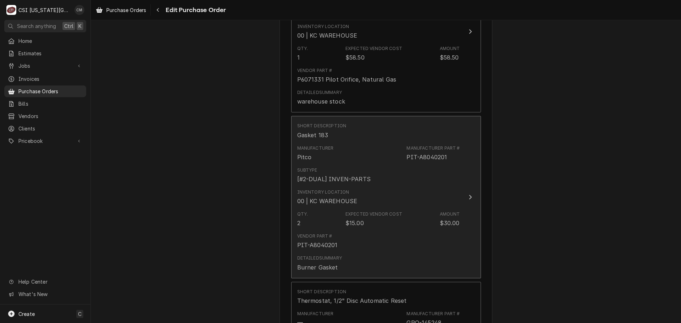
click at [416, 187] on div "Inventory Location 00 | KC WAREHOUSE" at bounding box center [378, 197] width 163 height 22
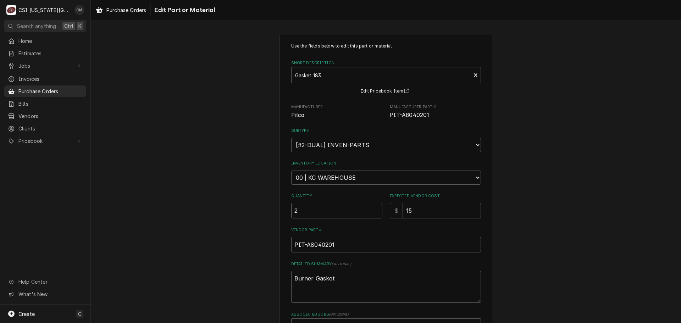
click at [324, 212] on input "2" at bounding box center [336, 211] width 91 height 16
type textarea "x"
type input "3"
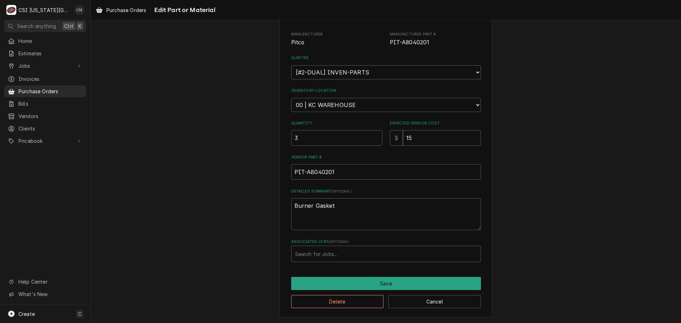
scroll to position [73, 0]
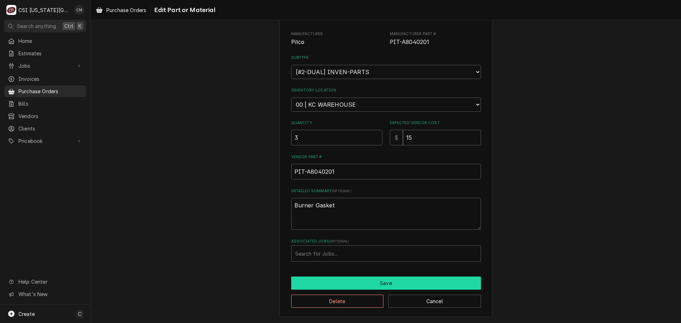
click at [420, 284] on button "Save" at bounding box center [386, 283] width 190 height 13
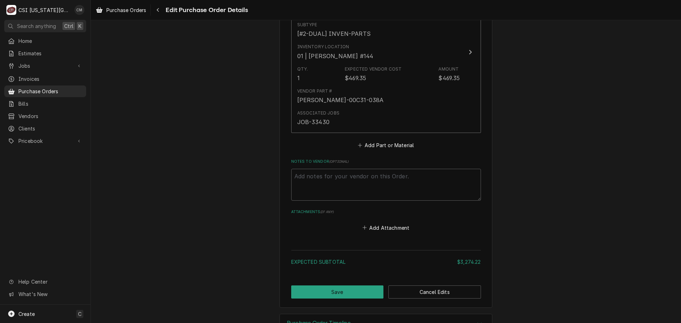
scroll to position [2168, 0]
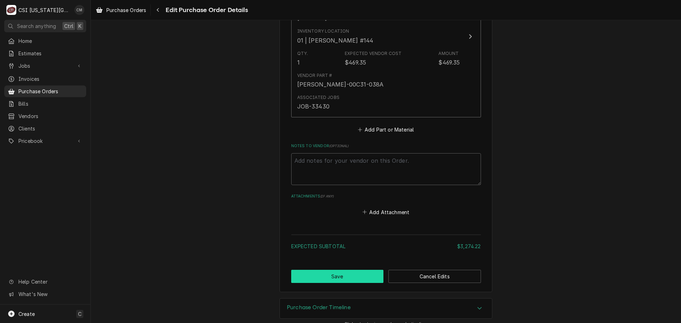
click at [349, 270] on button "Save" at bounding box center [337, 276] width 93 height 13
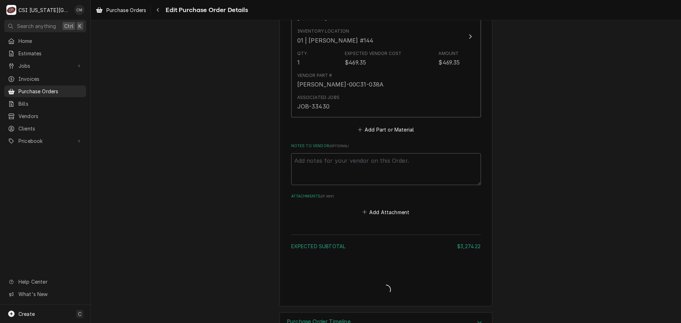
type textarea "x"
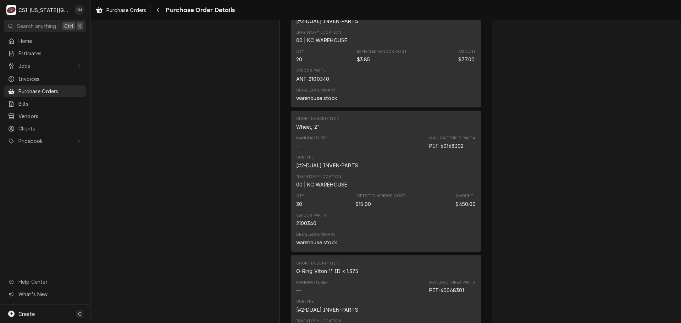
scroll to position [233, 0]
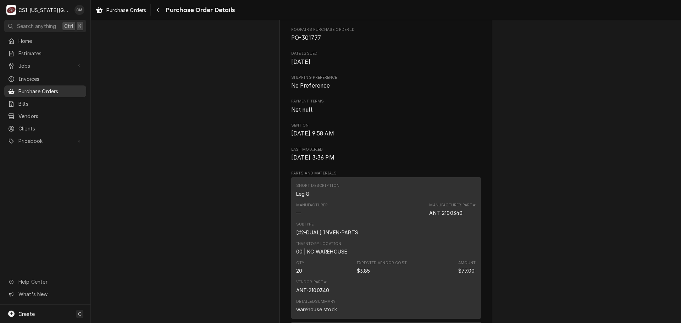
click at [41, 88] on span "Purchase Orders" at bounding box center [50, 91] width 64 height 7
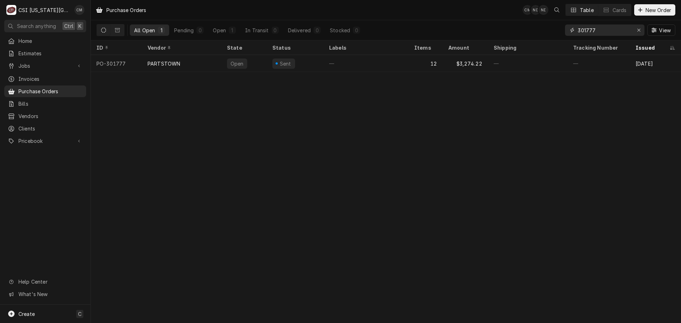
click at [605, 31] on input "301777" at bounding box center [604, 29] width 53 height 11
type input "301774"
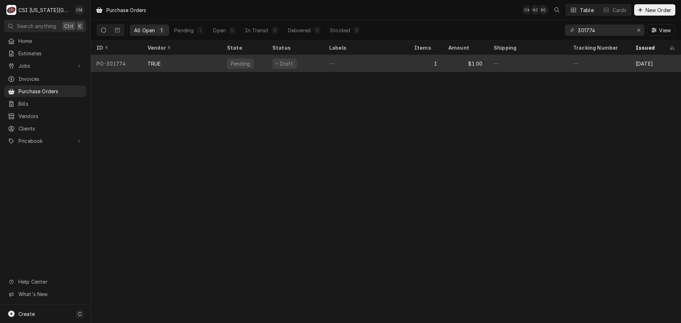
click at [324, 62] on div "—" at bounding box center [365, 63] width 85 height 17
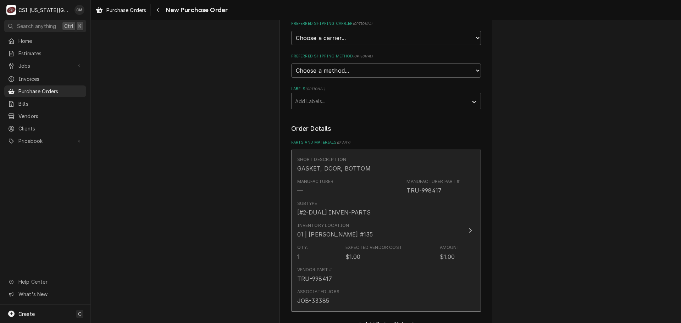
scroll to position [155, 0]
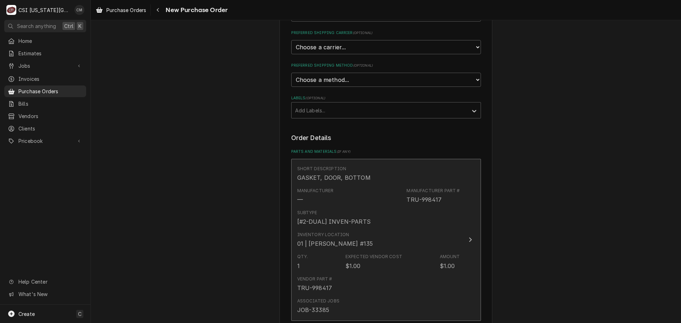
click at [386, 191] on div "Manufacturer — Manufacturer Part # TRU-998417" at bounding box center [378, 196] width 163 height 22
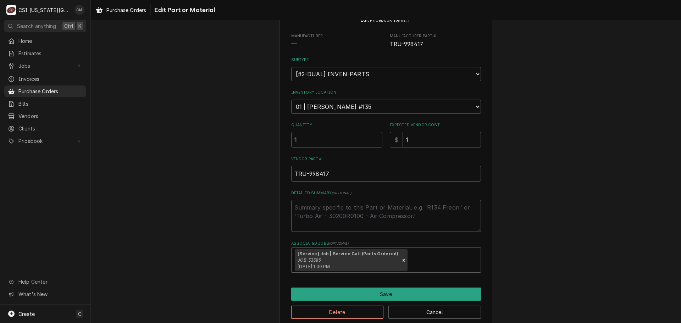
scroll to position [82, 0]
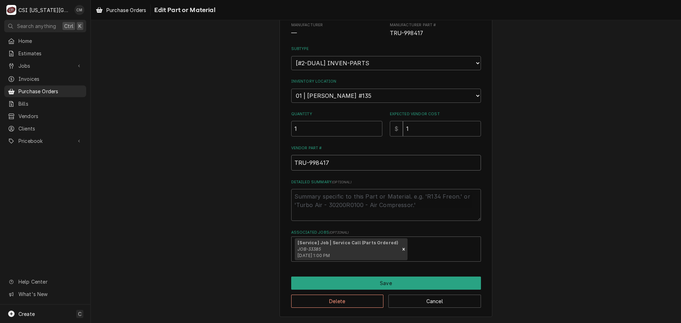
drag, startPoint x: 332, startPoint y: 163, endPoint x: 283, endPoint y: 161, distance: 49.0
click at [283, 161] on div "Use the fields below to edit this part or material: Short Description GASKET, D…" at bounding box center [385, 134] width 213 height 365
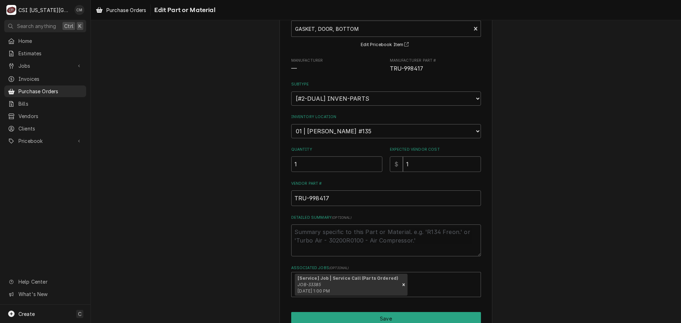
click at [492, 186] on div "Use the fields below to edit this part or material: Short Description GASKET, D…" at bounding box center [386, 169] width 590 height 377
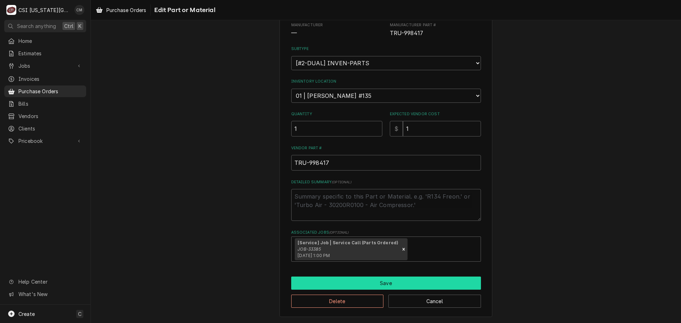
click at [418, 285] on button "Save" at bounding box center [386, 283] width 190 height 13
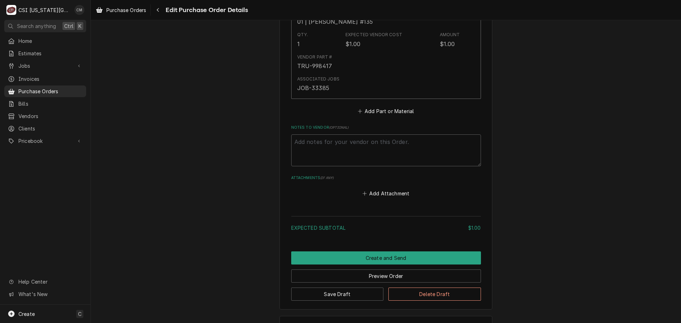
scroll to position [404, 0]
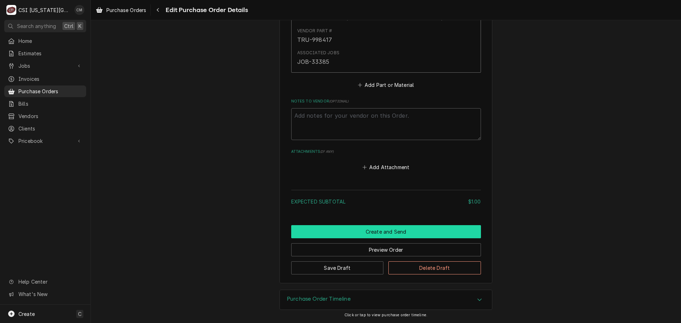
click at [428, 233] on button "Create and Send" at bounding box center [386, 231] width 190 height 13
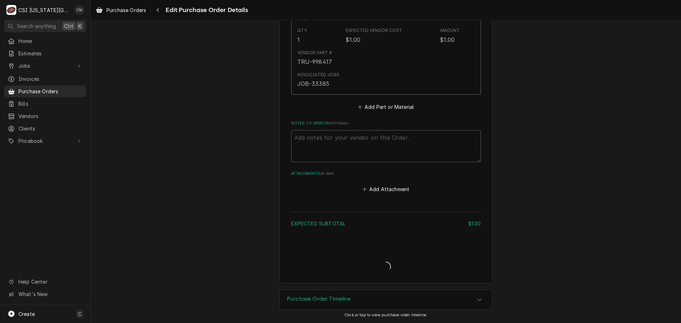
type textarea "x"
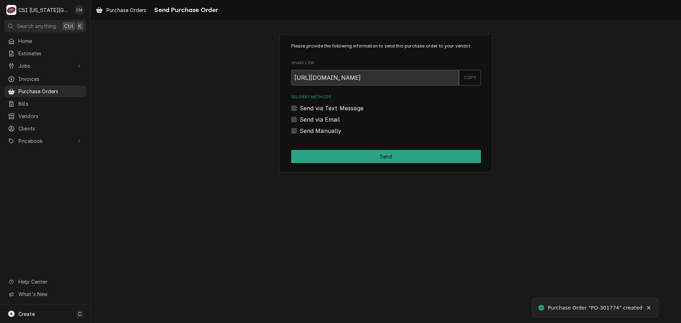
click at [300, 119] on label "Send via Email" at bounding box center [320, 119] width 40 height 9
click at [300, 119] on input "Send via Email" at bounding box center [395, 123] width 190 height 16
checkbox input "true"
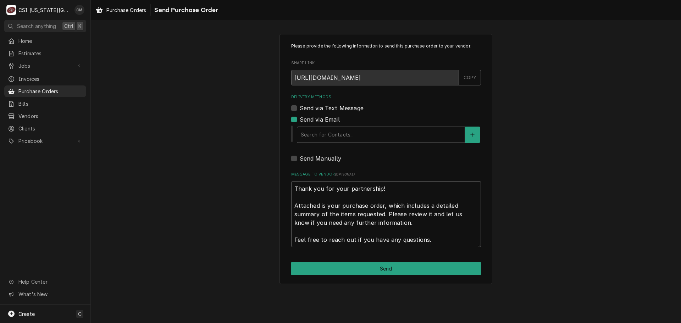
click at [398, 139] on div "Delivery Methods" at bounding box center [381, 134] width 160 height 13
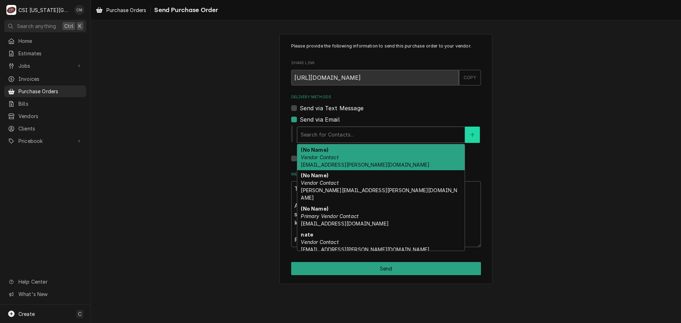
click at [476, 137] on button "Delivery Methods" at bounding box center [472, 135] width 15 height 16
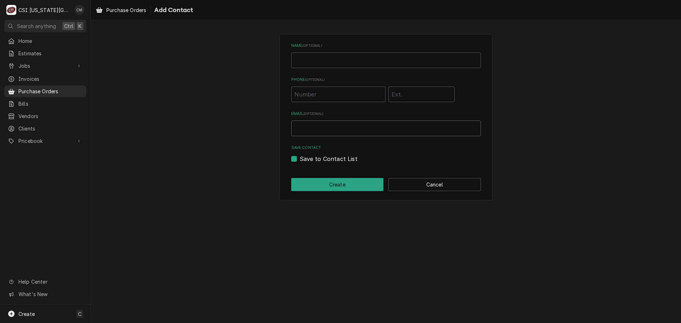
click at [343, 128] on input "Email ( optional )" at bounding box center [386, 129] width 190 height 16
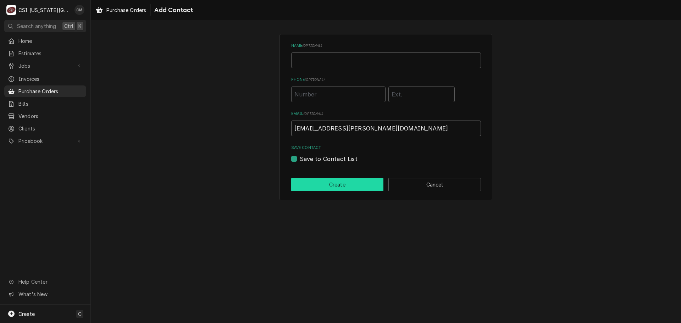
type input "[EMAIL_ADDRESS][PERSON_NAME][DOMAIN_NAME]"
click at [360, 185] on button "Create" at bounding box center [337, 184] width 93 height 13
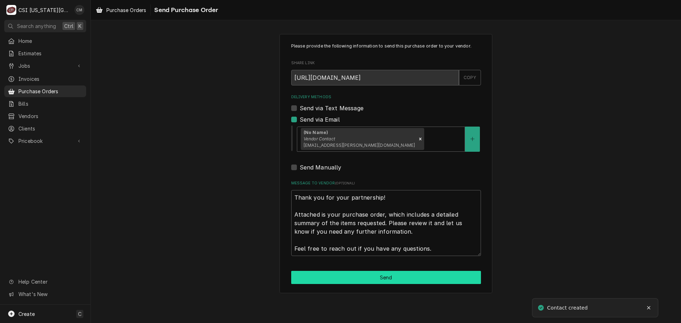
click at [387, 278] on button "Send" at bounding box center [386, 277] width 190 height 13
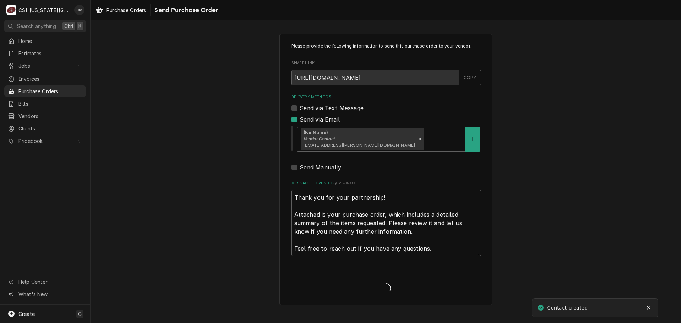
type textarea "x"
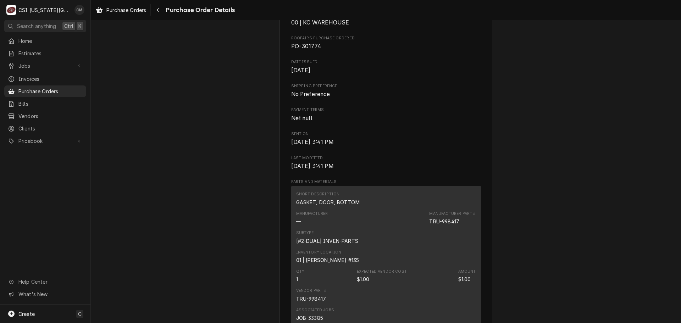
scroll to position [213, 0]
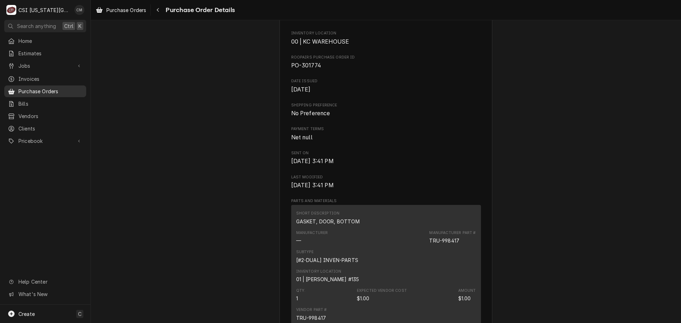
click at [38, 88] on span "Purchase Orders" at bounding box center [50, 91] width 64 height 7
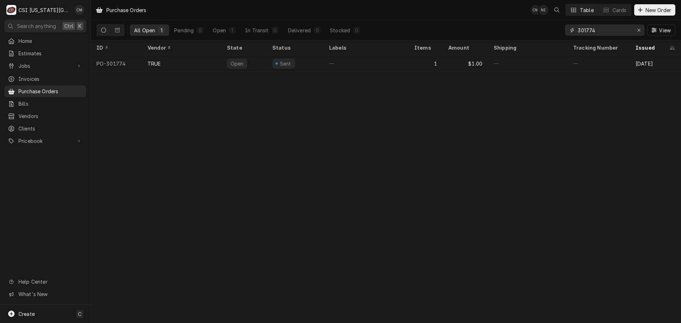
drag, startPoint x: 600, startPoint y: 31, endPoint x: 565, endPoint y: 31, distance: 35.8
click at [565, 31] on div "301774" at bounding box center [604, 29] width 79 height 11
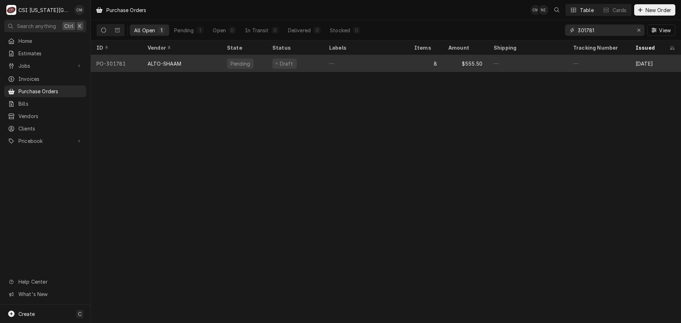
type input "301781"
click at [381, 62] on div "—" at bounding box center [365, 63] width 85 height 17
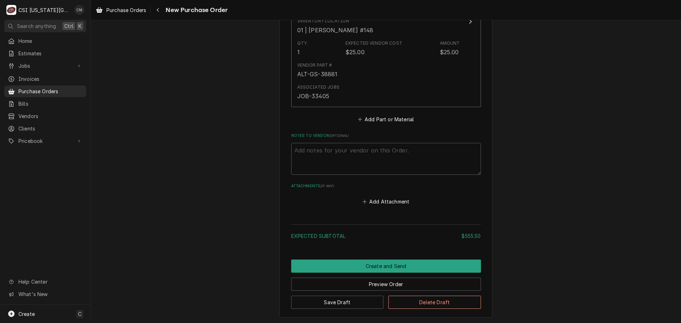
scroll to position [1572, 0]
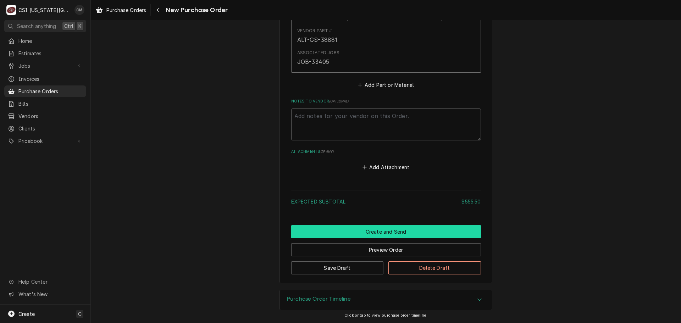
click at [405, 228] on button "Create and Send" at bounding box center [386, 231] width 190 height 13
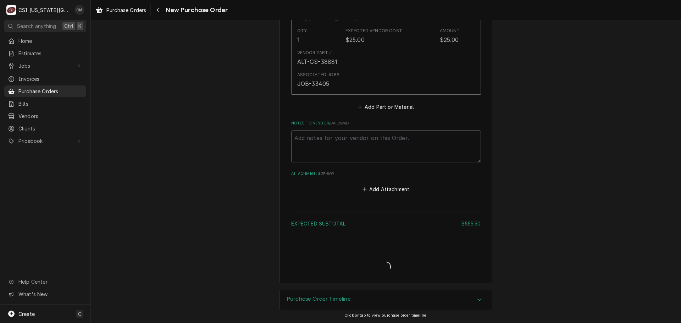
type textarea "x"
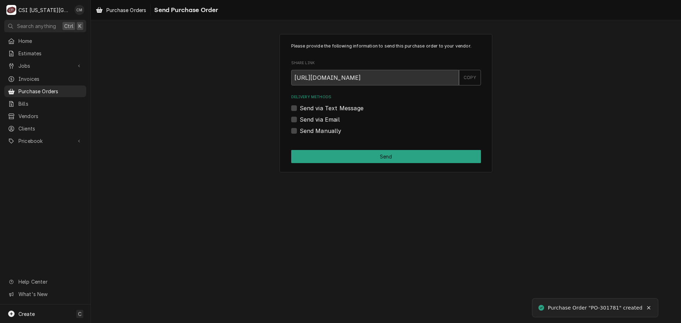
click at [300, 117] on label "Send via Email" at bounding box center [320, 119] width 40 height 9
click at [300, 117] on input "Send via Email" at bounding box center [395, 123] width 190 height 16
checkbox input "true"
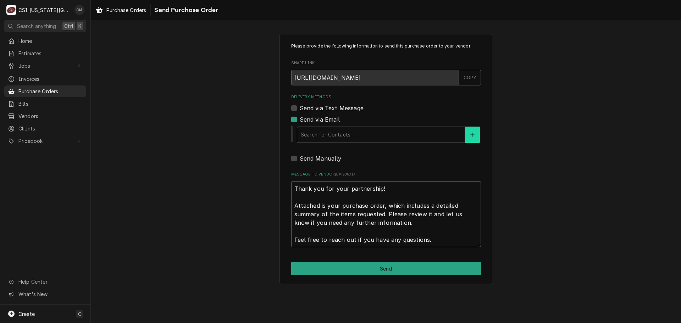
click at [476, 132] on button "Delivery Methods" at bounding box center [472, 135] width 15 height 16
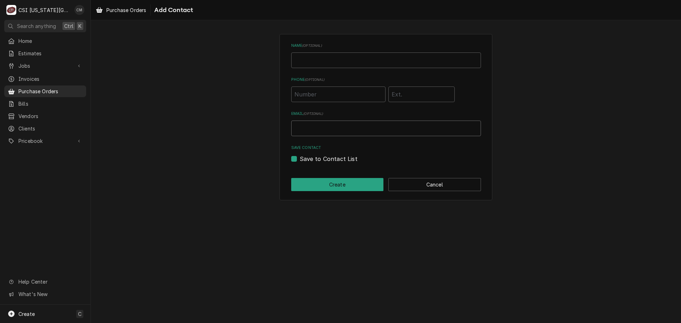
click at [367, 130] on input "Email ( optional )" at bounding box center [386, 129] width 190 height 16
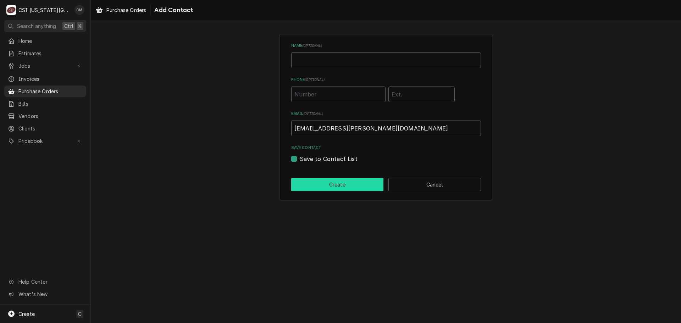
type input "[EMAIL_ADDRESS][PERSON_NAME][DOMAIN_NAME]"
click at [361, 186] on button "Create" at bounding box center [337, 184] width 93 height 13
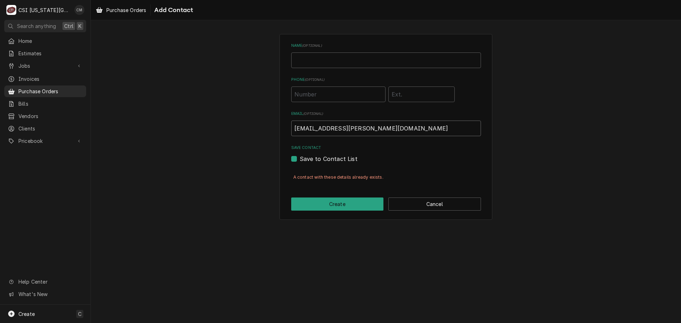
click at [374, 128] on input "[EMAIL_ADDRESS][PERSON_NAME][DOMAIN_NAME]" at bounding box center [386, 129] width 190 height 16
click at [355, 208] on button "Create" at bounding box center [337, 204] width 93 height 13
click at [300, 158] on label "Save to Contact List" at bounding box center [329, 159] width 58 height 9
click at [300, 158] on input "Save to Contact List" at bounding box center [395, 163] width 190 height 16
checkbox input "false"
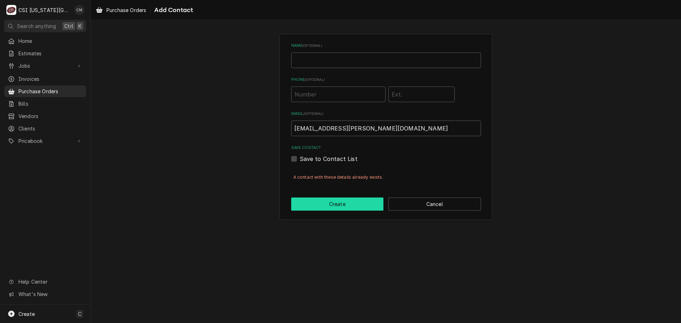
click at [343, 204] on button "Create" at bounding box center [337, 204] width 93 height 13
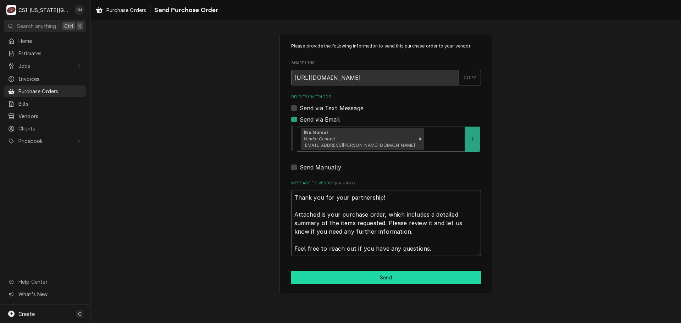
click at [414, 276] on button "Send" at bounding box center [386, 277] width 190 height 13
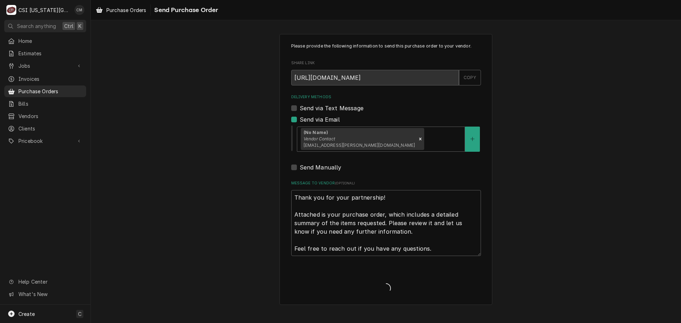
type textarea "x"
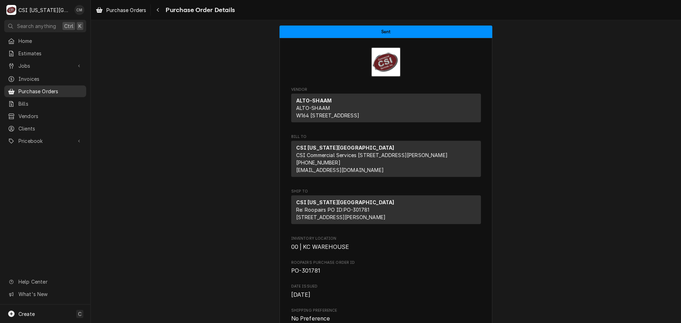
click at [60, 88] on span "Purchase Orders" at bounding box center [50, 91] width 64 height 7
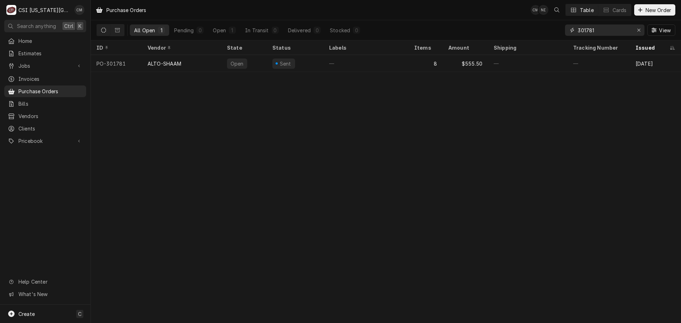
drag, startPoint x: 602, startPoint y: 31, endPoint x: 562, endPoint y: 30, distance: 39.7
click at [562, 30] on div "All Open 1 Pending 0 Open 1 In Transit 0 Delivered 0 Stocked 0 301781 View" at bounding box center [385, 30] width 579 height 20
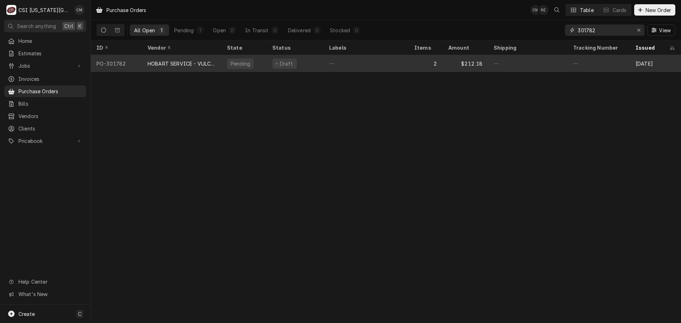
type input "301782"
click at [366, 61] on div "—" at bounding box center [365, 63] width 85 height 17
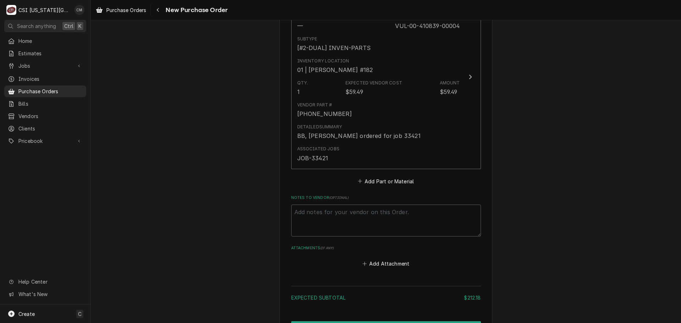
scroll to position [614, 0]
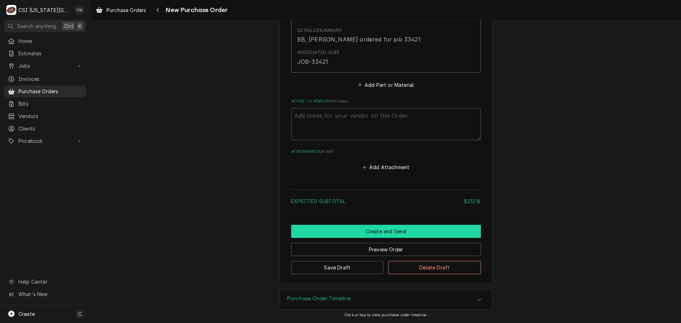
click at [411, 228] on button "Create and Send" at bounding box center [386, 231] width 190 height 13
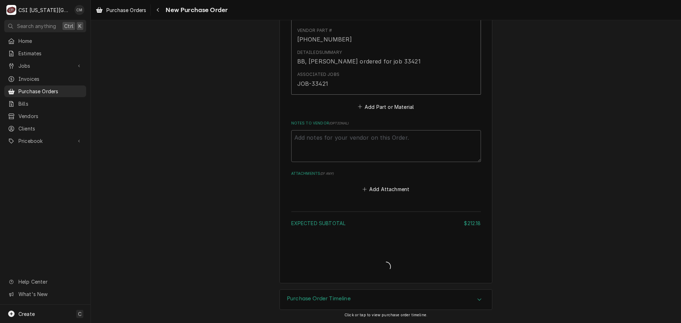
scroll to position [592, 0]
type textarea "x"
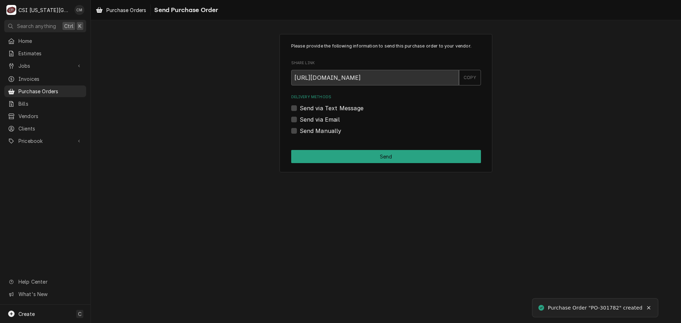
click at [300, 117] on label "Send via Email" at bounding box center [320, 119] width 40 height 9
click at [300, 117] on input "Send via Email" at bounding box center [395, 123] width 190 height 16
checkbox input "true"
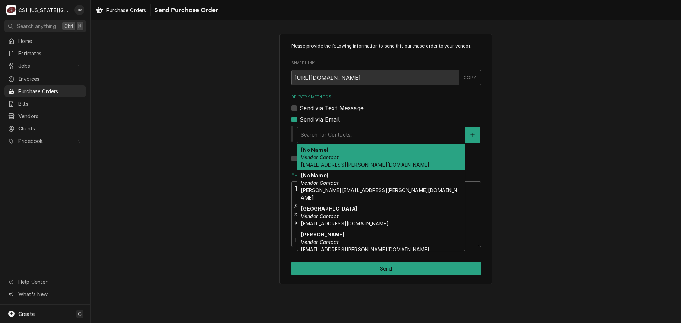
click at [366, 134] on div "Delivery Methods" at bounding box center [381, 134] width 160 height 13
type textarea "x"
type input "c"
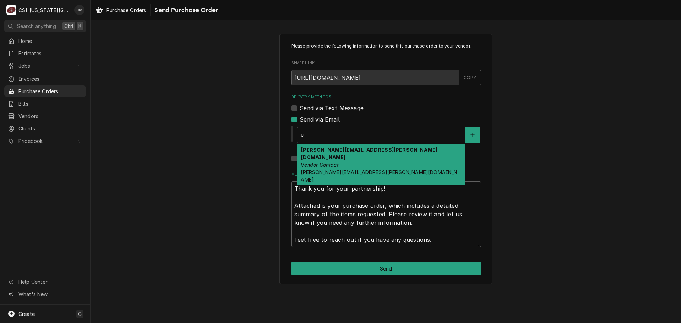
type textarea "x"
type input "ch"
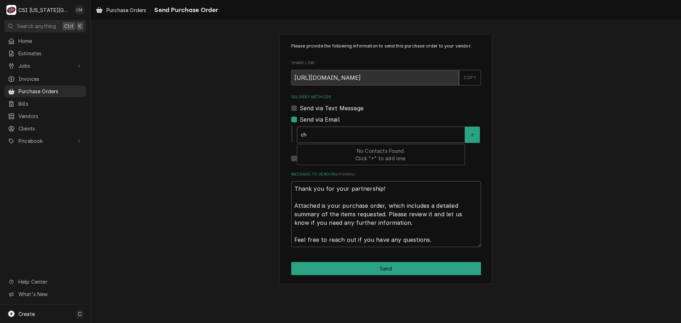
type textarea "x"
type input "c"
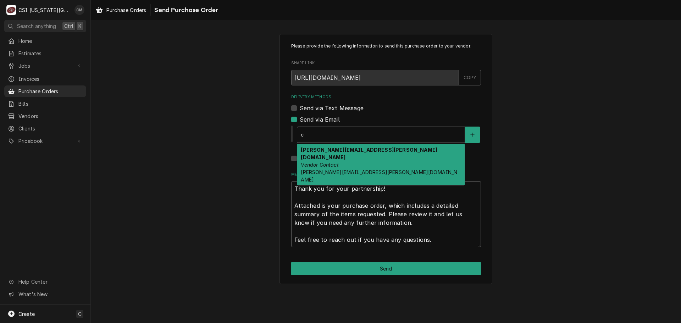
type textarea "x"
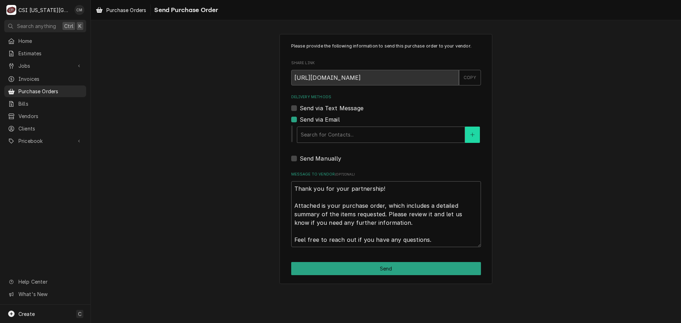
click at [472, 131] on button "Delivery Methods" at bounding box center [472, 135] width 15 height 16
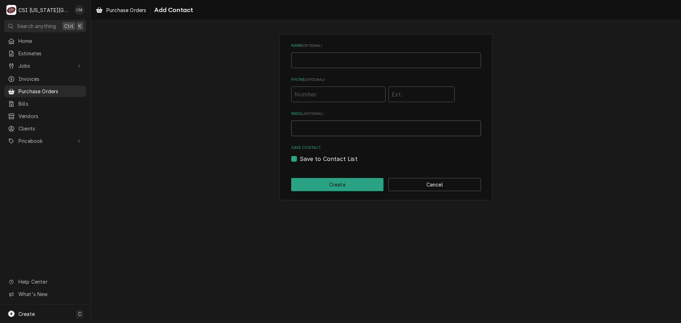
click at [417, 126] on input "Email ( optional )" at bounding box center [386, 129] width 190 height 16
type input "chancellor.morris@csi1.com"
click at [300, 157] on label "Save to Contact List" at bounding box center [329, 159] width 58 height 9
click at [300, 157] on input "Save to Contact List" at bounding box center [395, 163] width 190 height 16
checkbox input "false"
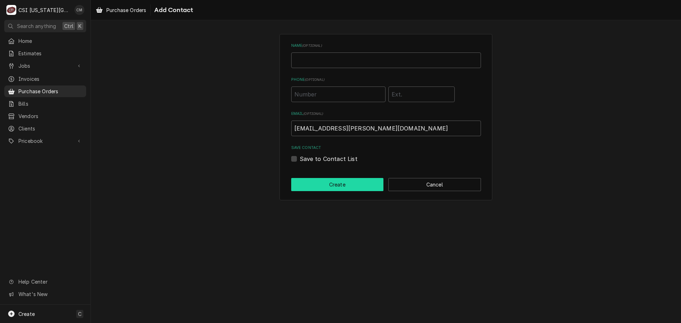
click at [335, 185] on button "Create" at bounding box center [337, 184] width 93 height 13
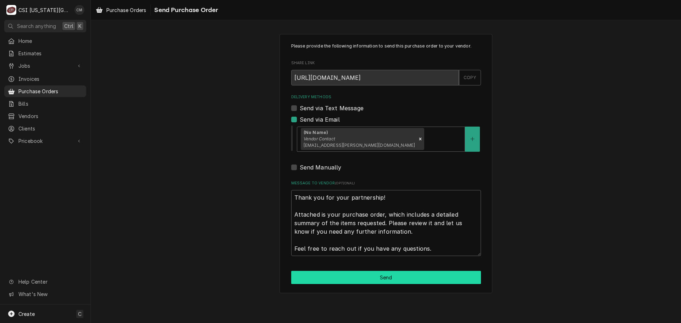
click at [420, 276] on button "Send" at bounding box center [386, 277] width 190 height 13
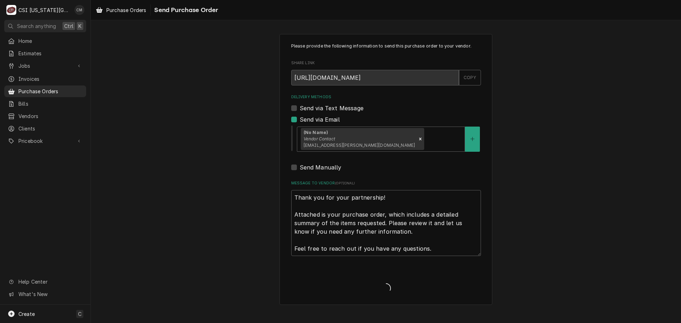
type textarea "x"
